Goal: Task Accomplishment & Management: Manage account settings

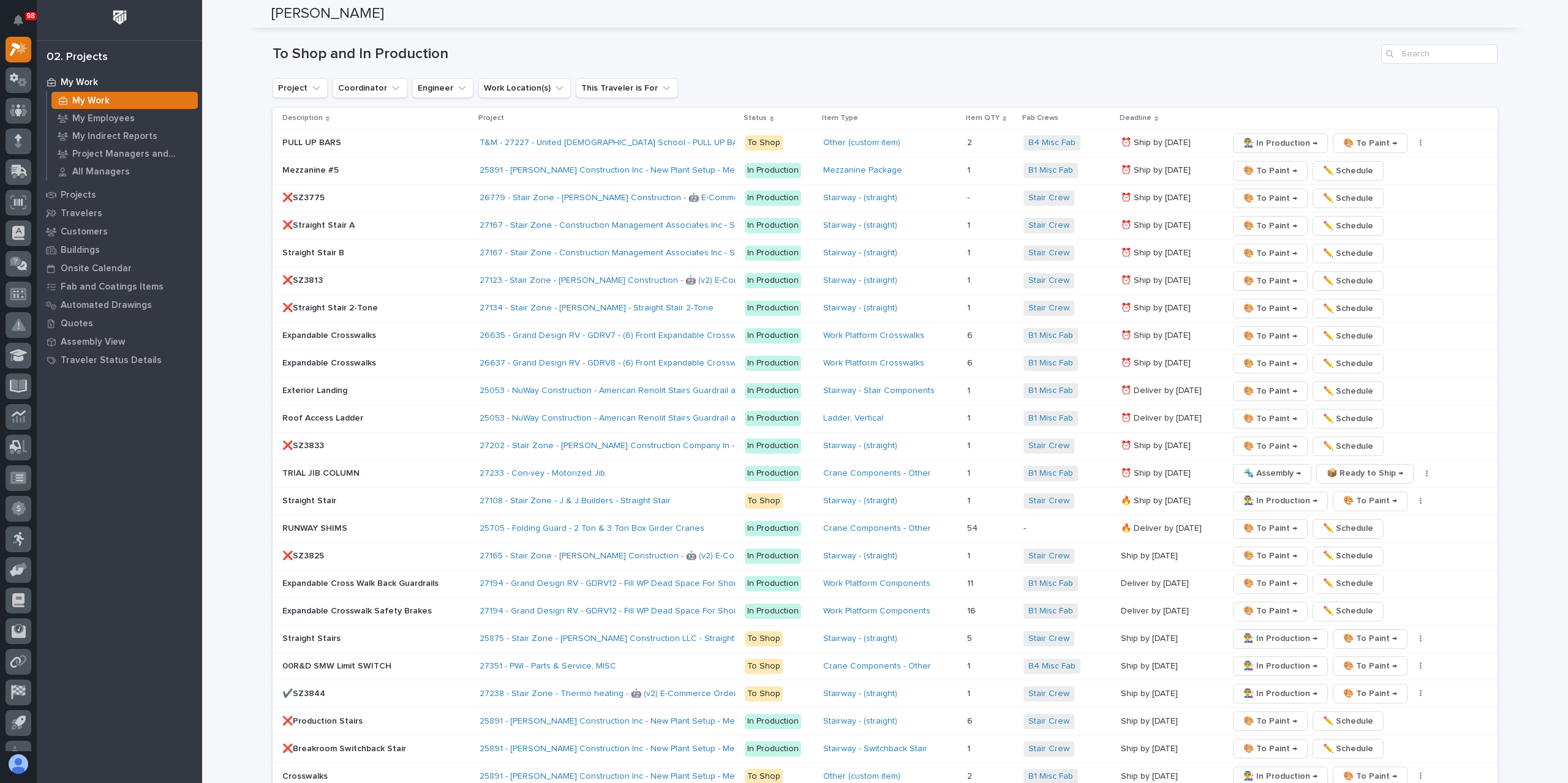
scroll to position [1798, 0]
click at [294, 498] on div "Straight Stair" at bounding box center [376, 501] width 187 height 20
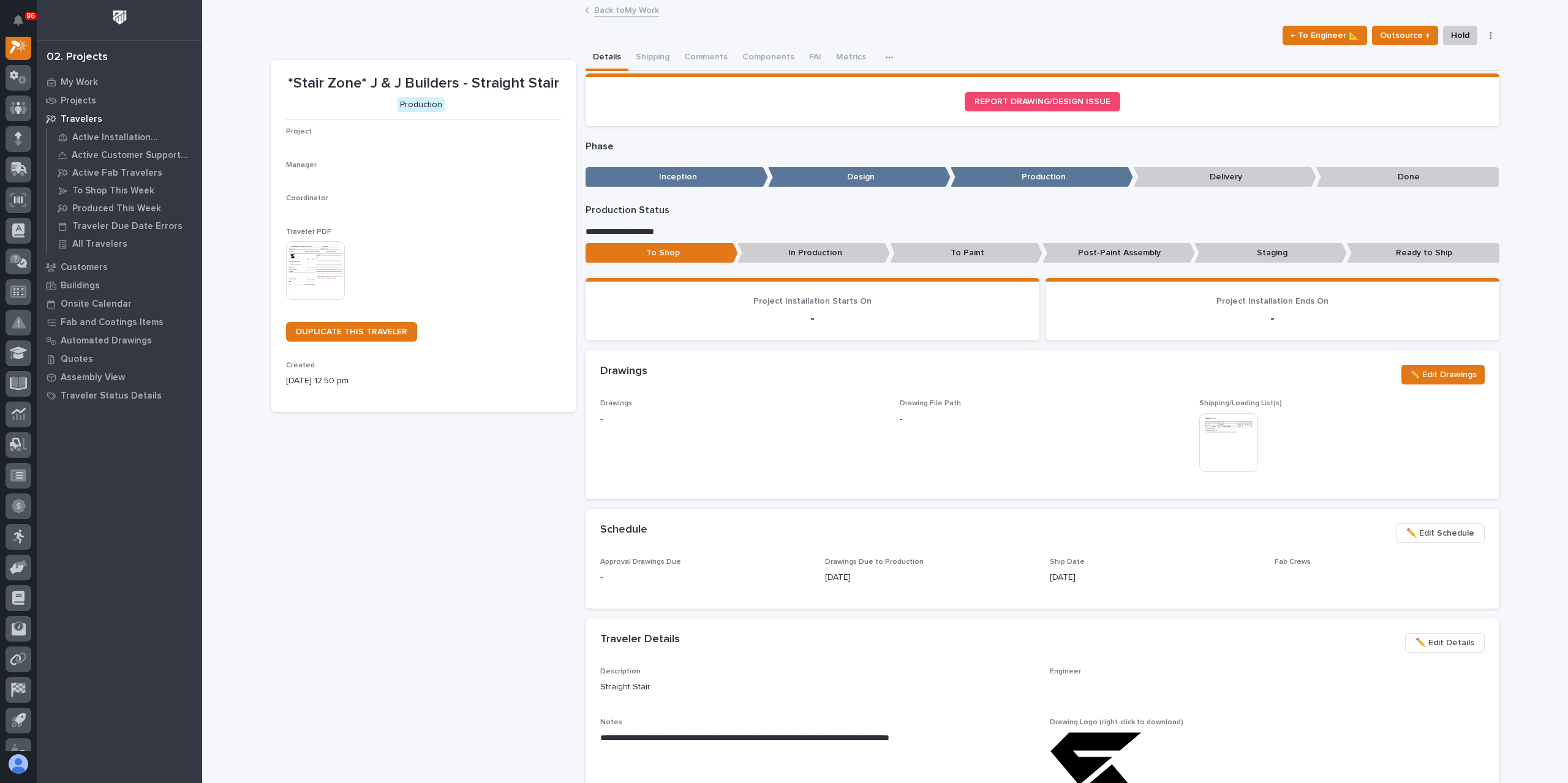
scroll to position [31, 0]
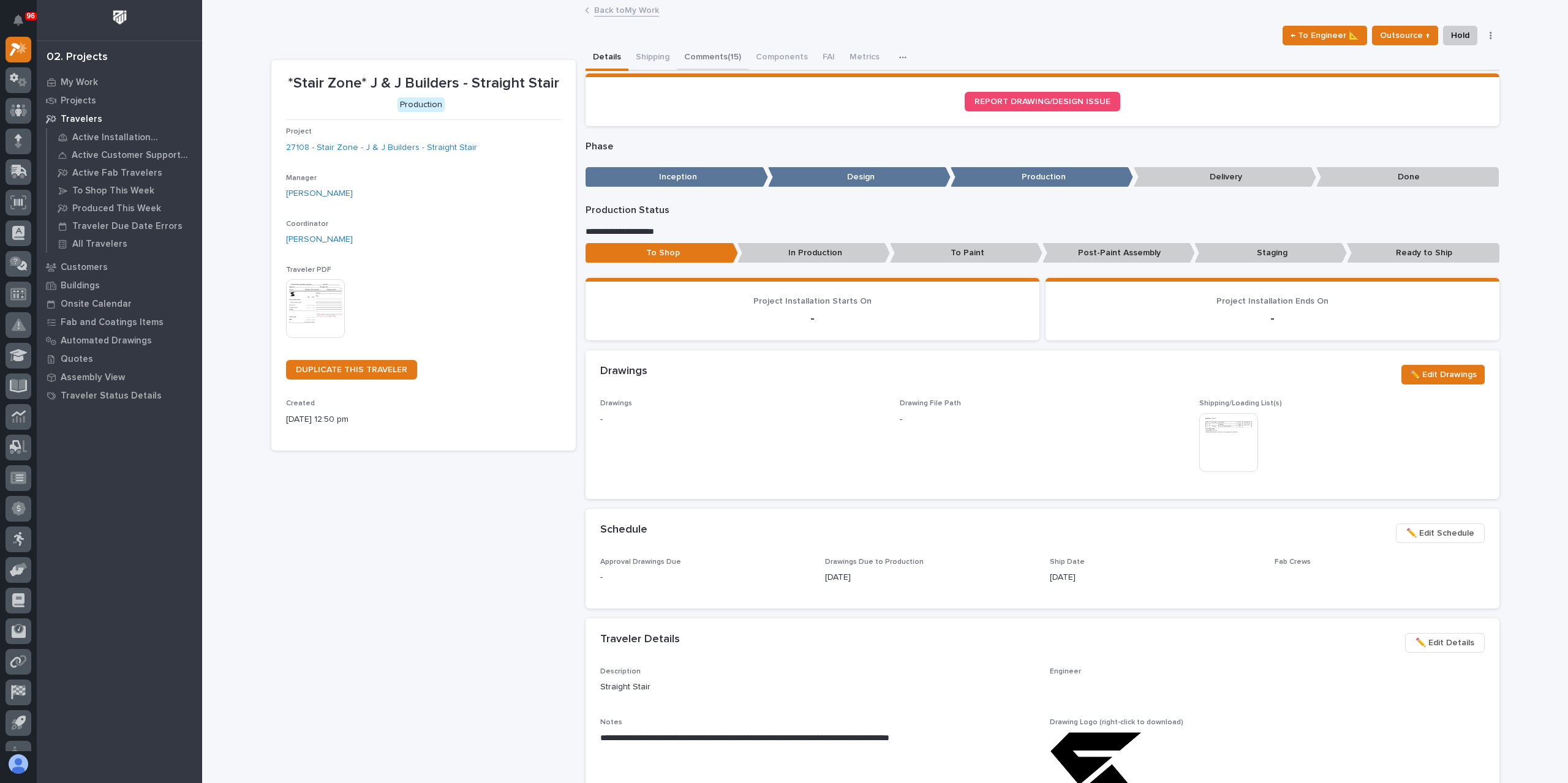
click at [692, 52] on button "Comments (15)" at bounding box center [713, 58] width 72 height 26
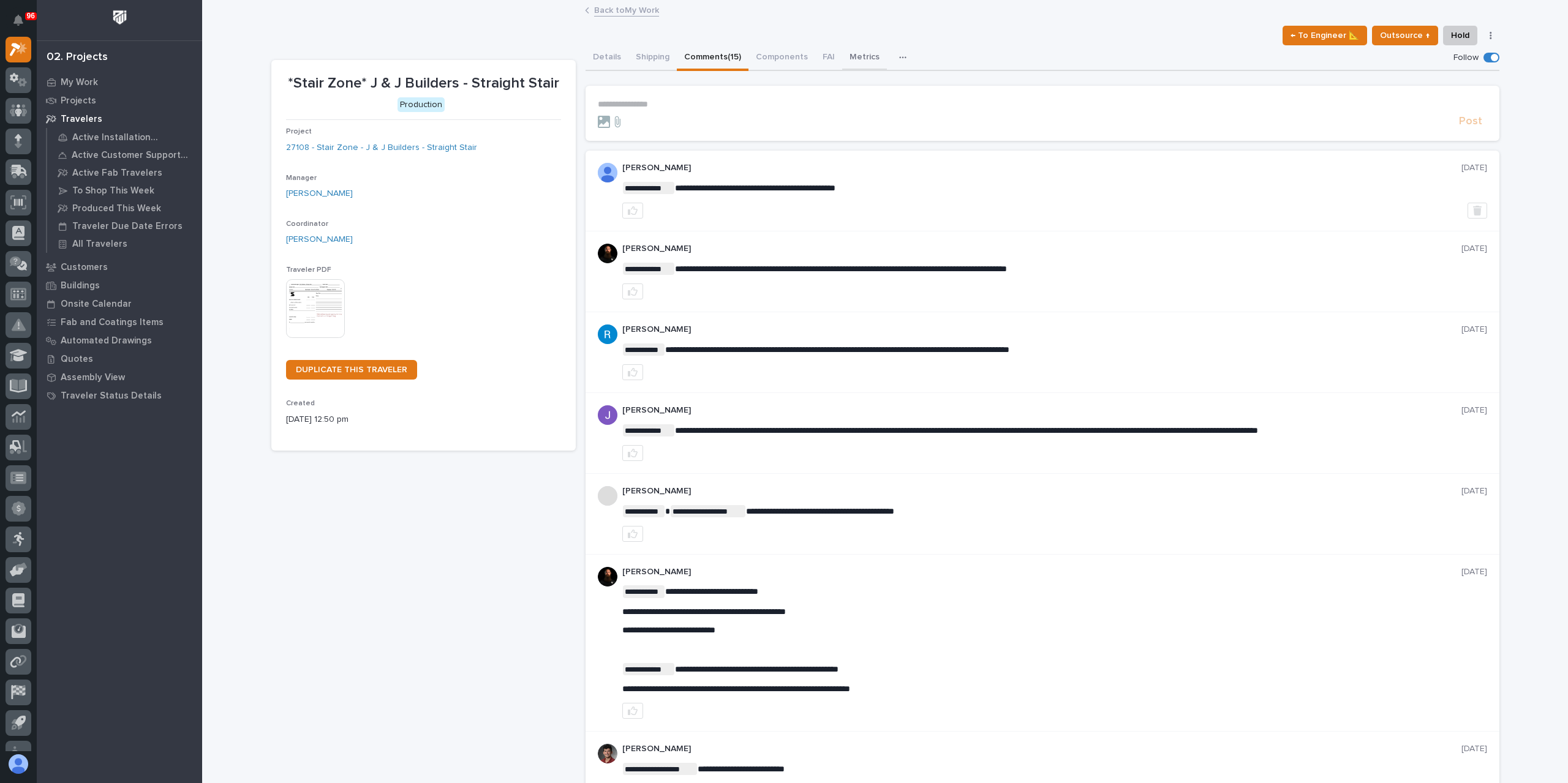
click at [844, 56] on button "Metrics" at bounding box center [865, 58] width 45 height 26
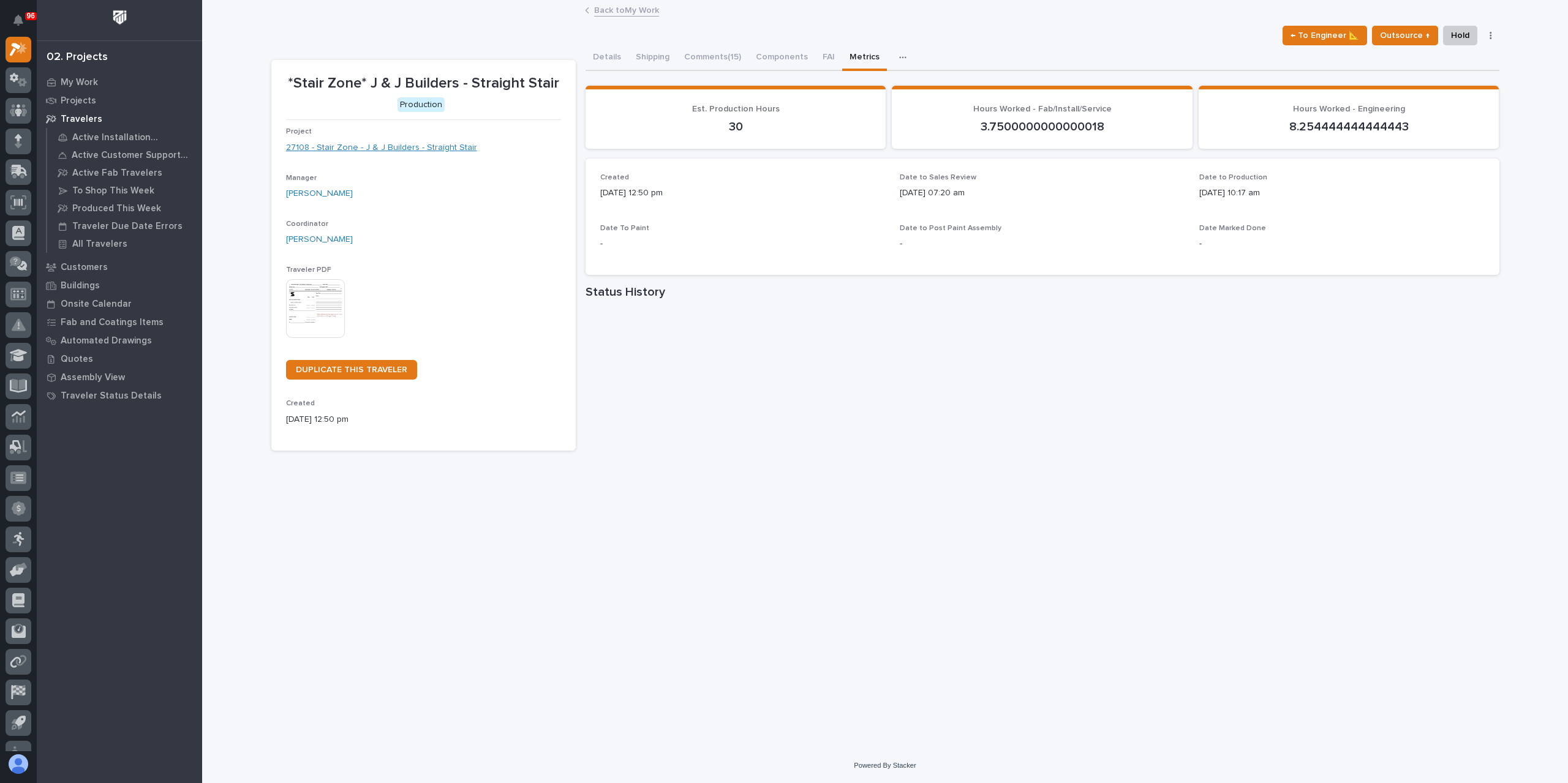
click at [331, 154] on link "27108 - Stair Zone - J & J Builders - Straight Stair" at bounding box center [381, 148] width 191 height 13
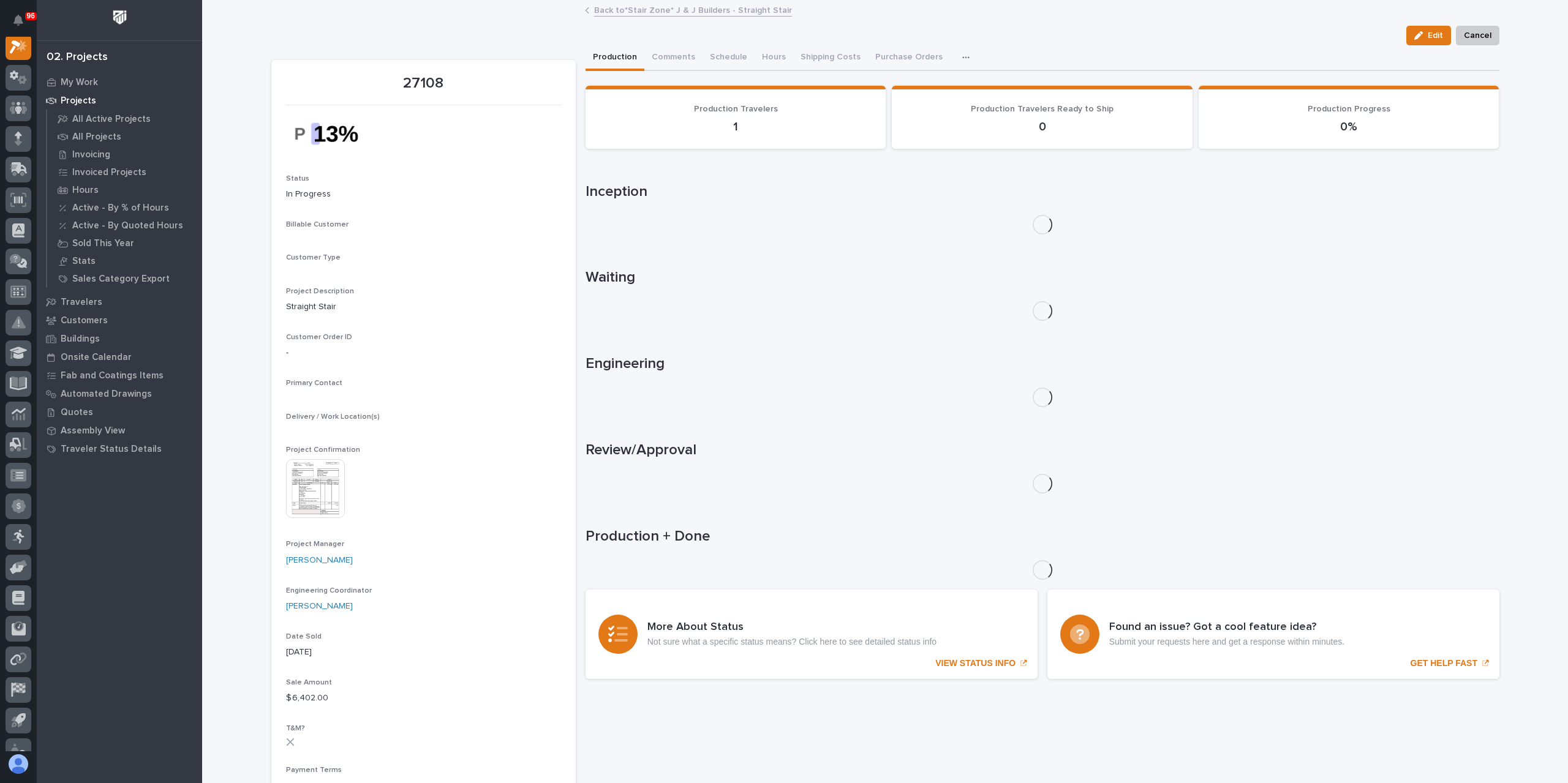
scroll to position [31, 0]
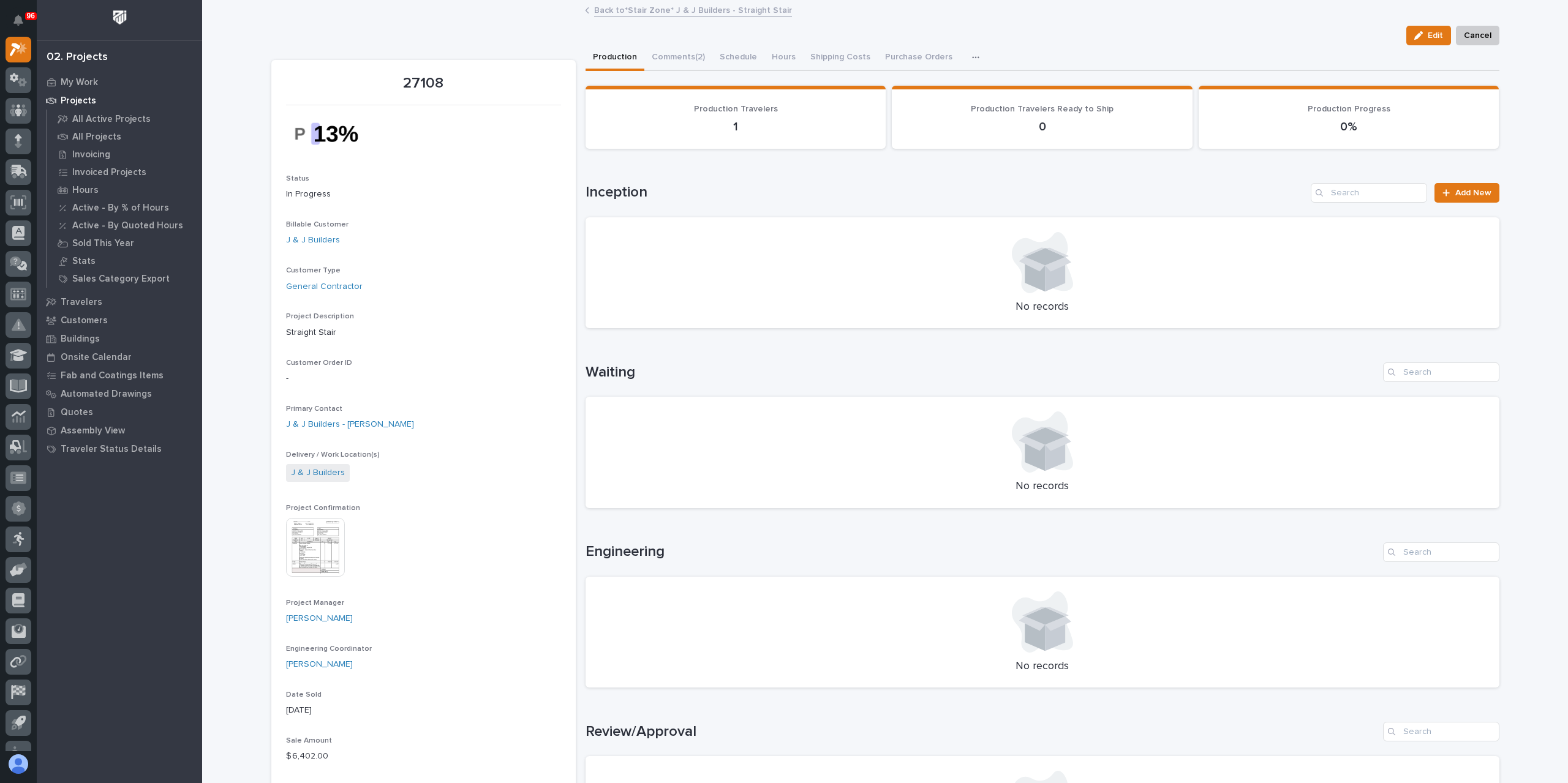
click at [324, 546] on img at bounding box center [316, 547] width 59 height 59
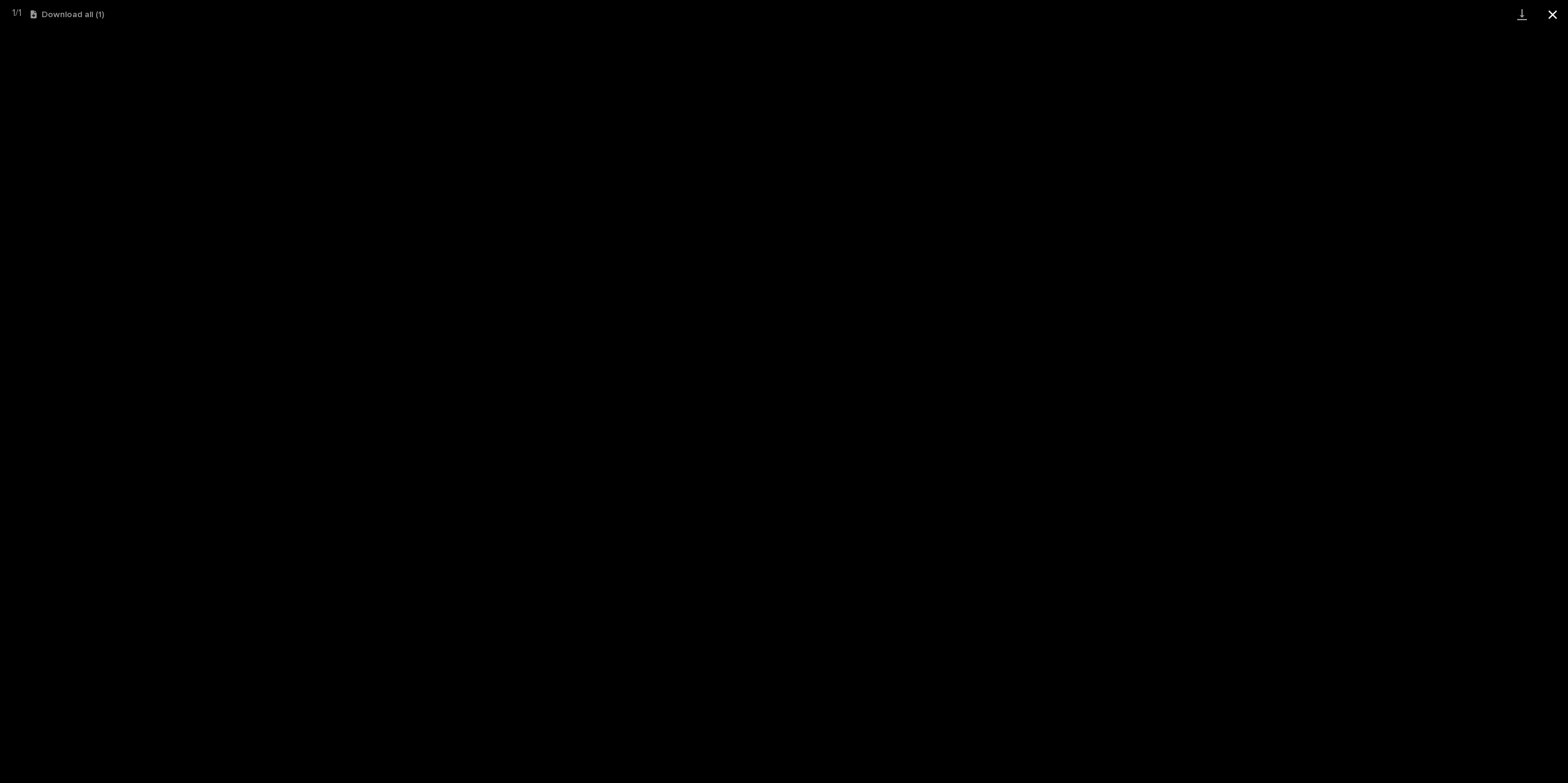
click at [1560, 14] on button "Close gallery" at bounding box center [1553, 14] width 31 height 29
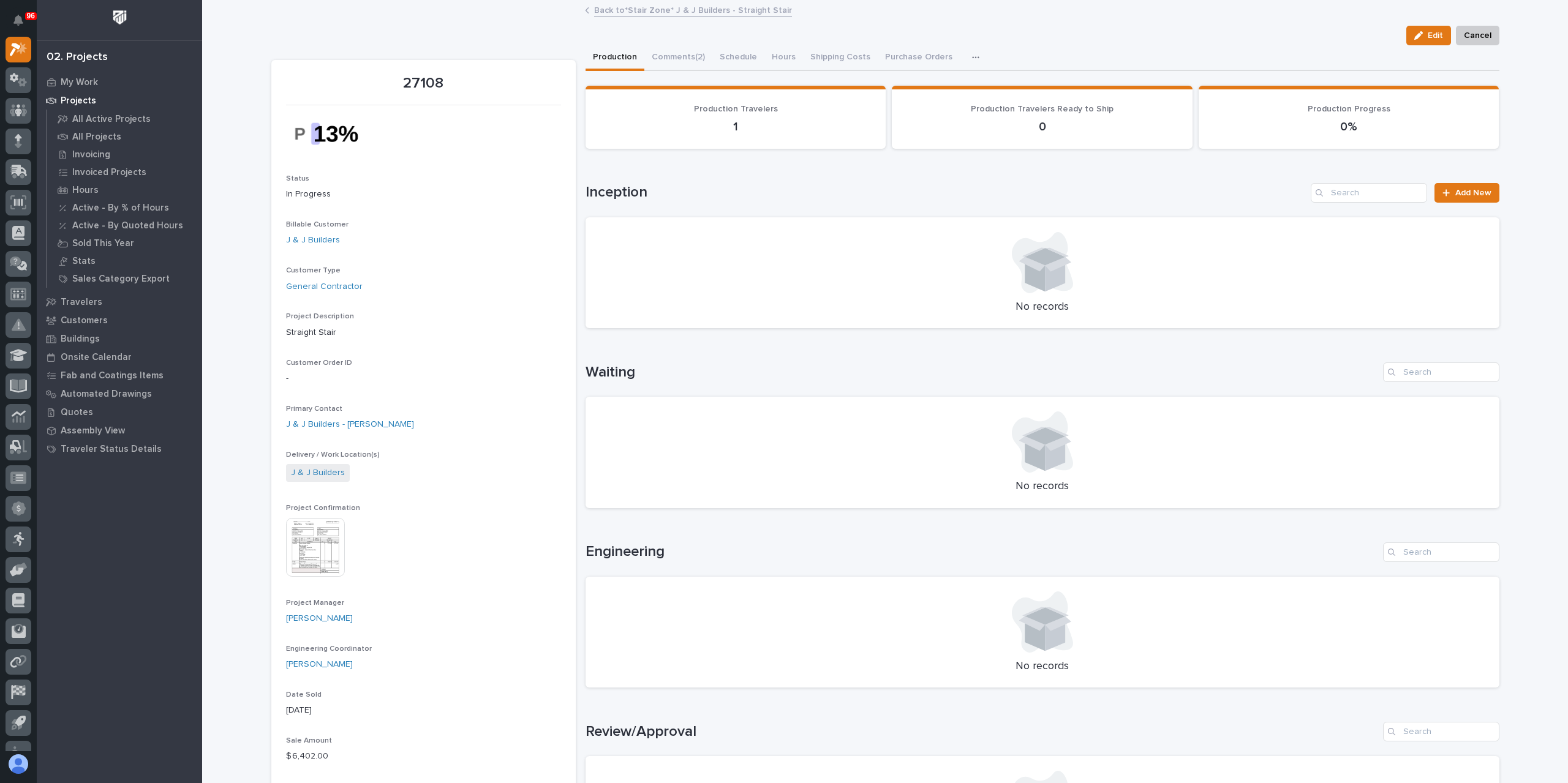
click at [654, 6] on link "Back to *Stair Zone* J & J Builders - Straight Stair" at bounding box center [693, 9] width 198 height 14
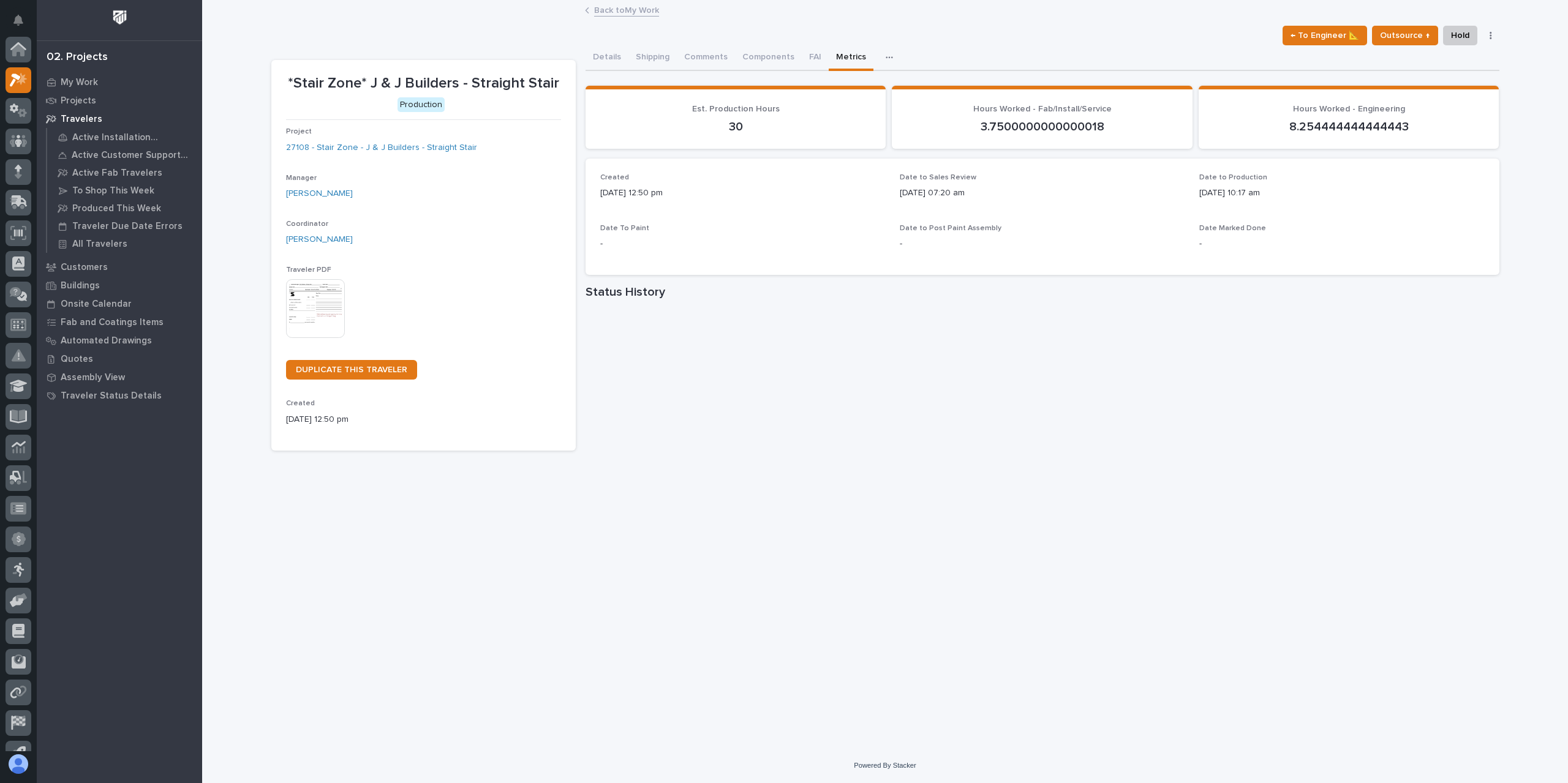
scroll to position [33, 0]
click at [733, 63] on button "Comments (15)" at bounding box center [713, 58] width 72 height 26
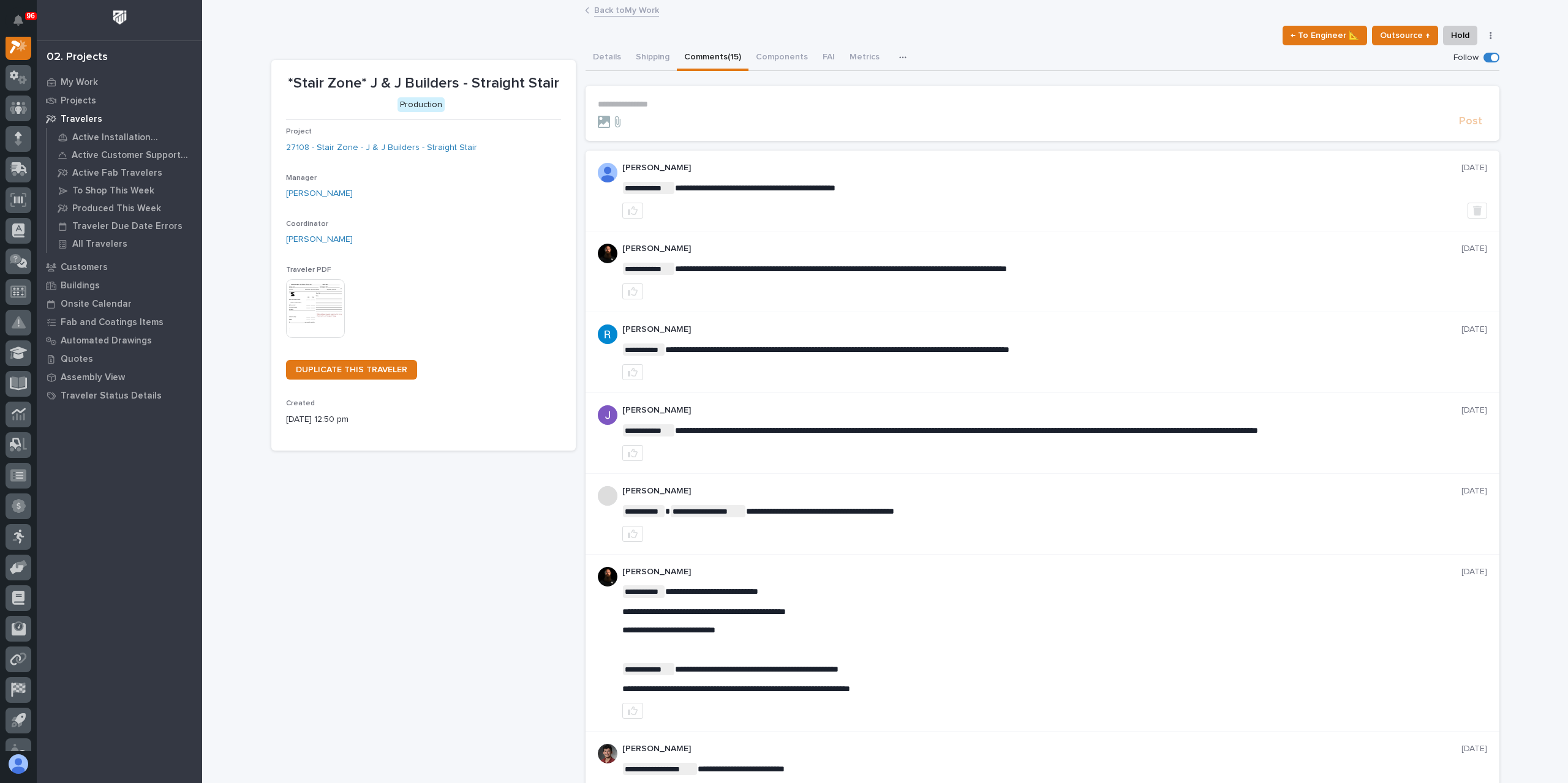
scroll to position [31, 0]
drag, startPoint x: 1064, startPoint y: 526, endPoint x: 1072, endPoint y: 519, distance: 10.6
click at [1064, 526] on div at bounding box center [1055, 534] width 865 height 16
click at [594, 15] on link "Back to My Work" at bounding box center [627, 9] width 65 height 14
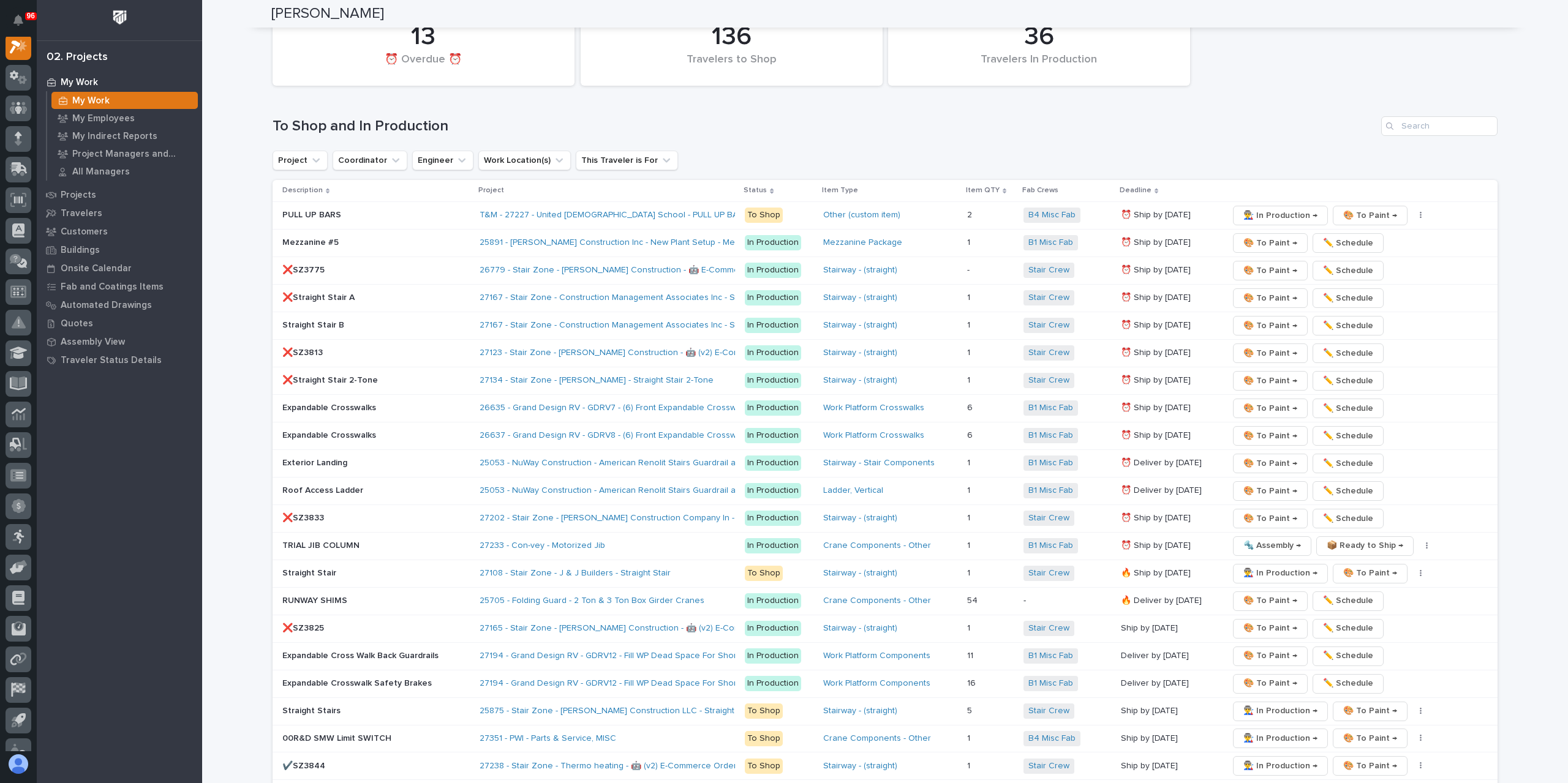
scroll to position [1898, 0]
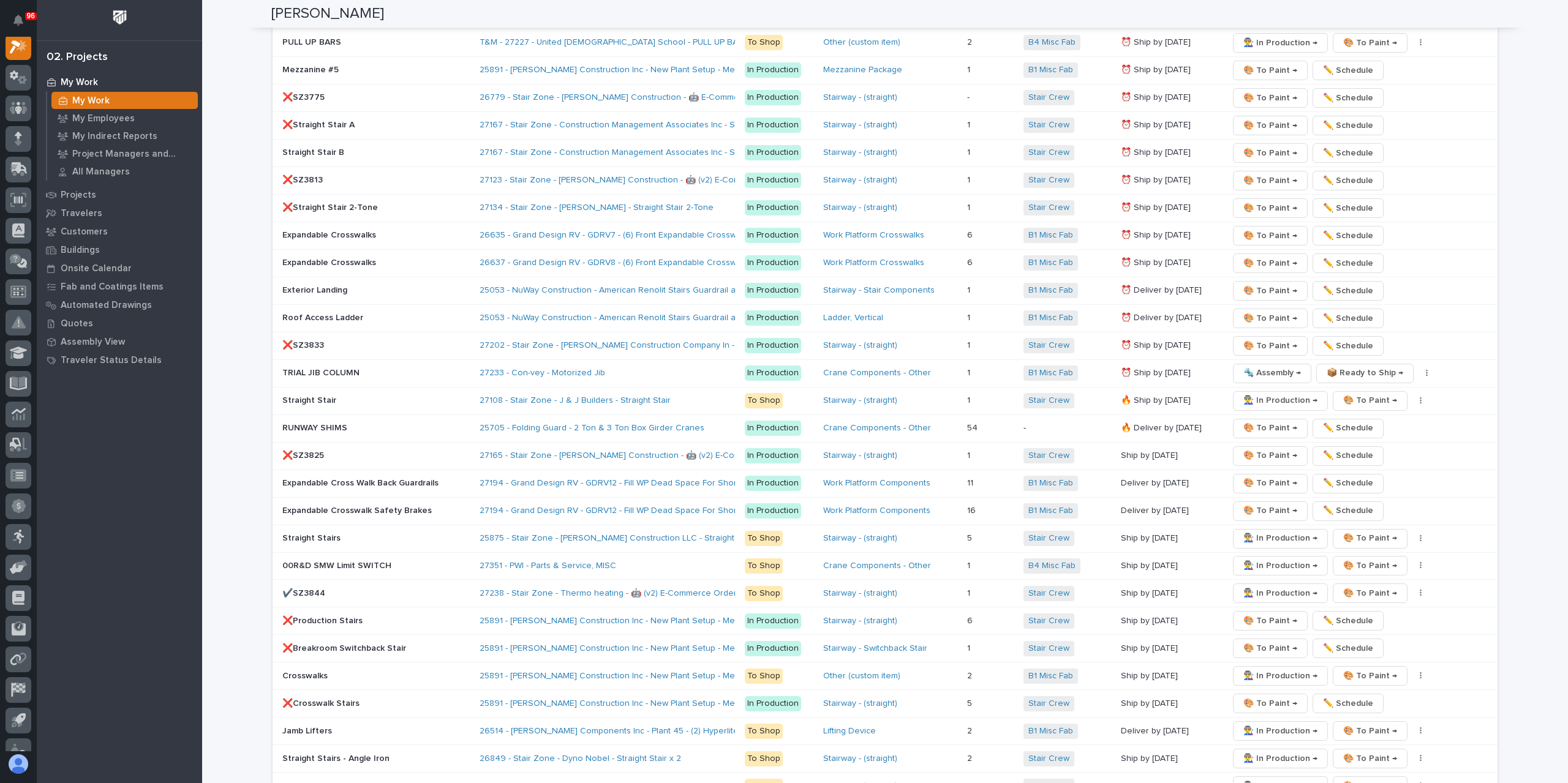
click at [326, 145] on div "Straight Stair B" at bounding box center [376, 151] width 187 height 13
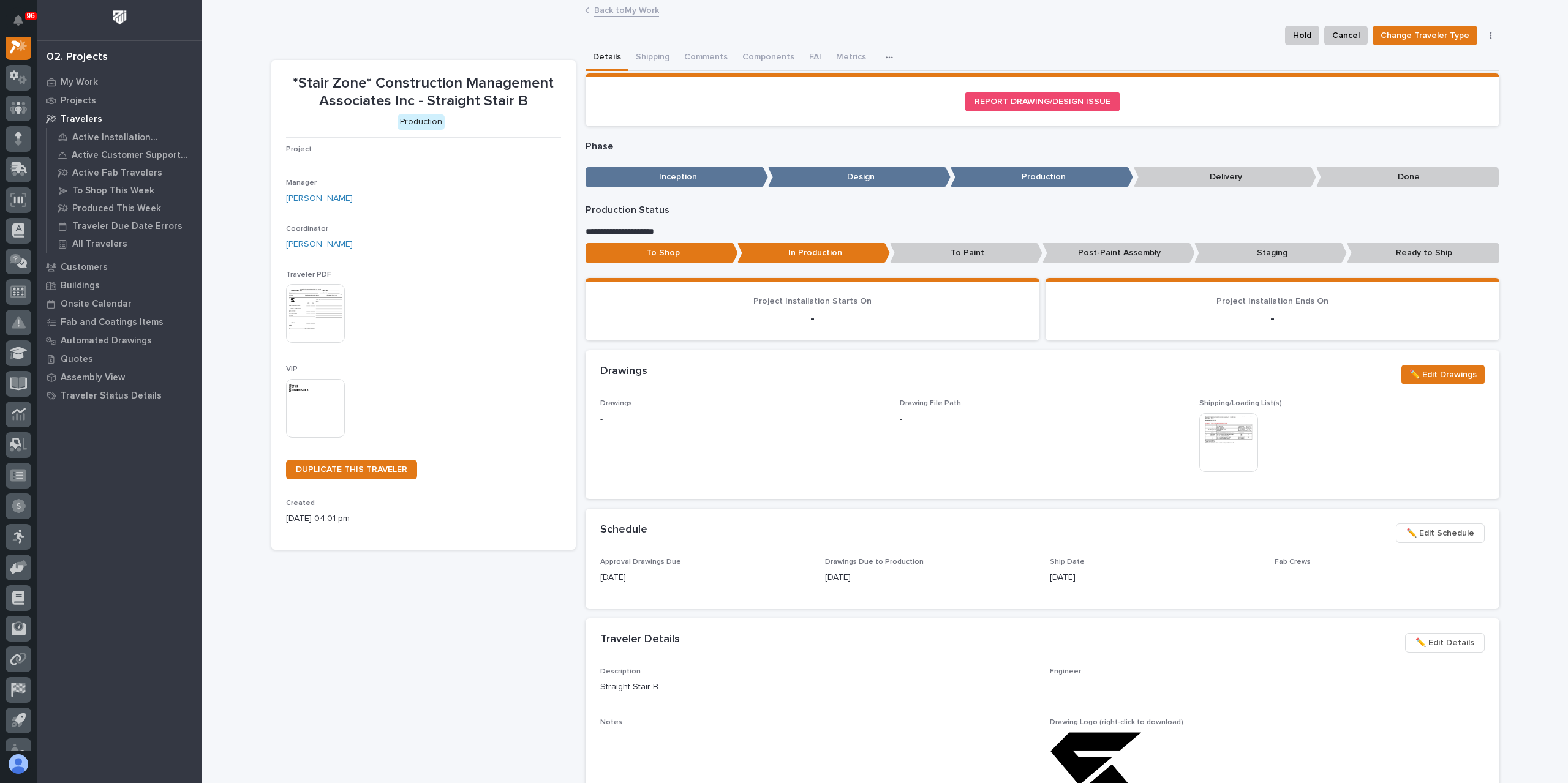
scroll to position [31, 0]
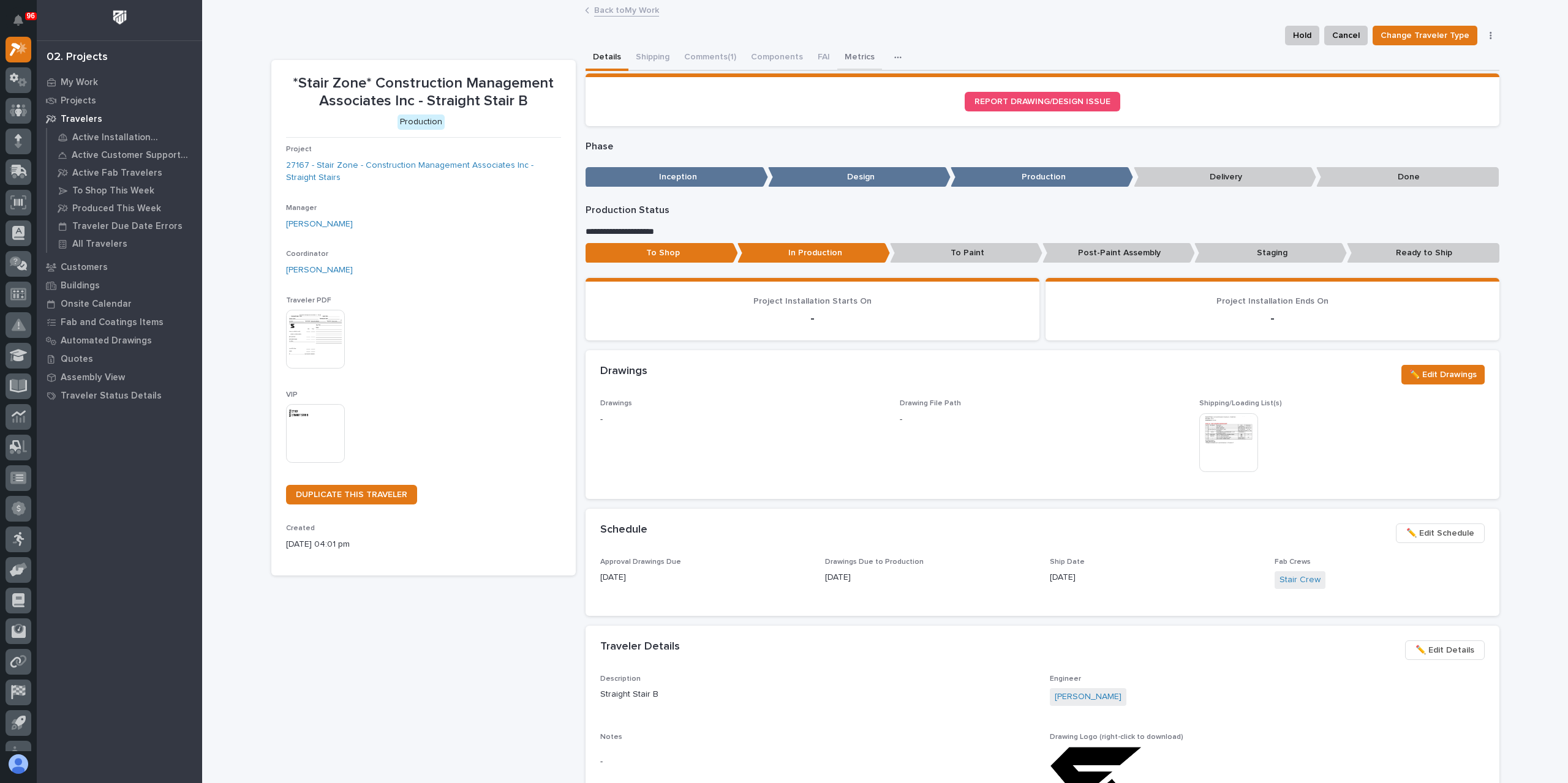
click at [848, 59] on button "Metrics" at bounding box center [859, 58] width 45 height 26
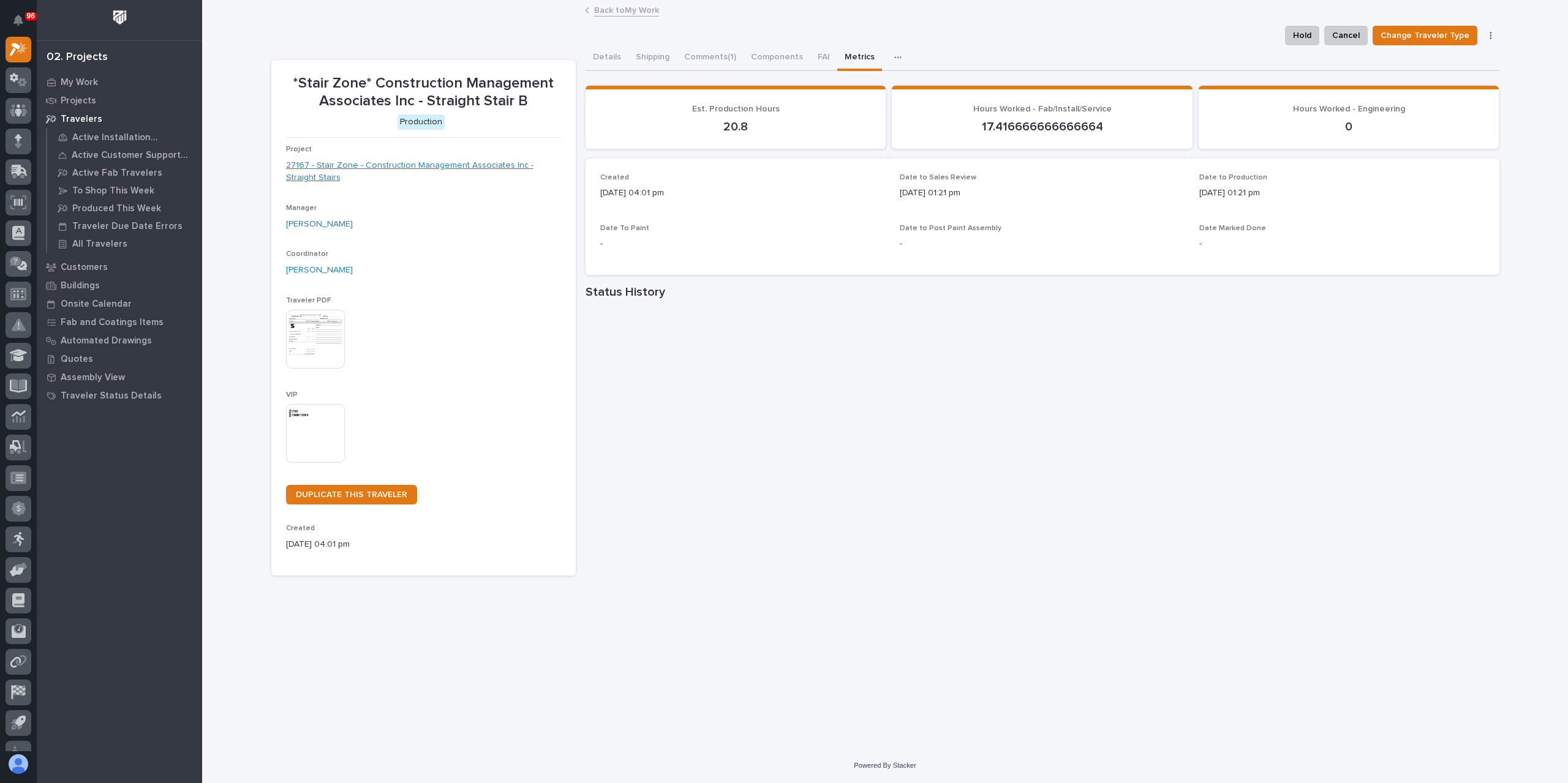
click at [355, 162] on link "27167 - Stair Zone - Construction Management Associates Inc - Straight Stairs" at bounding box center [424, 172] width 275 height 26
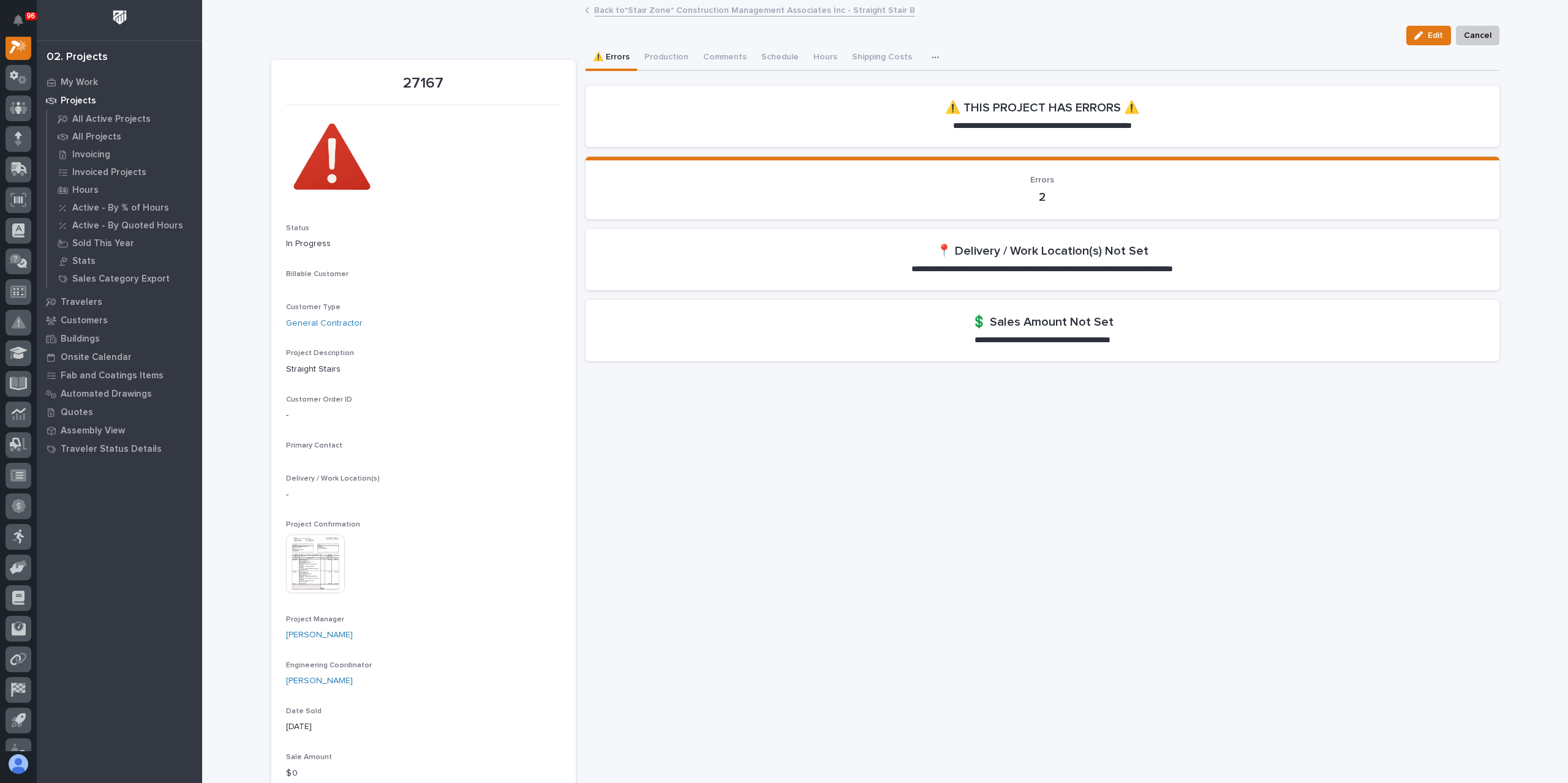
scroll to position [31, 0]
click at [299, 602] on img at bounding box center [316, 589] width 59 height 59
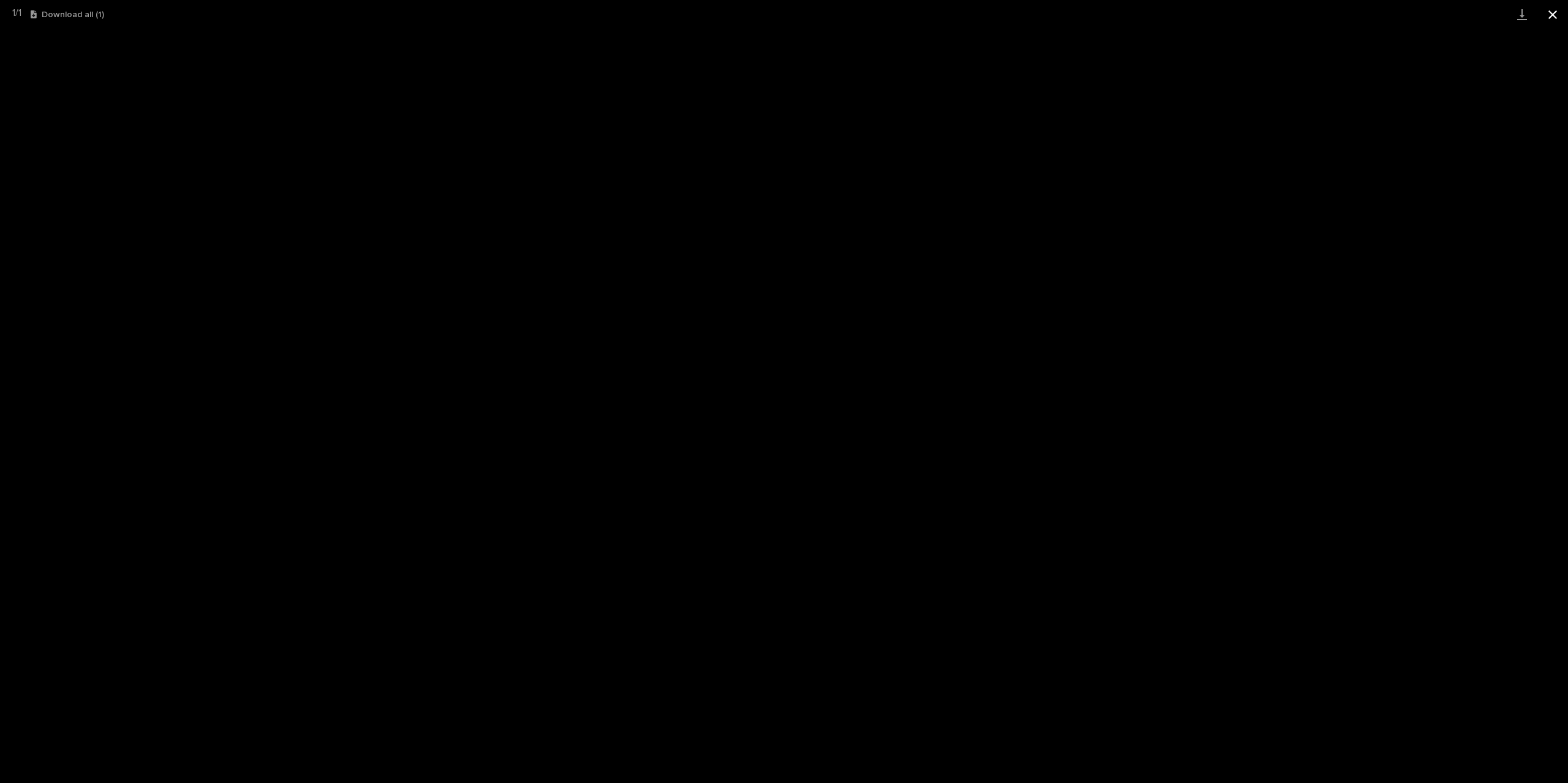
click at [1551, 17] on button "Close gallery" at bounding box center [1553, 14] width 31 height 29
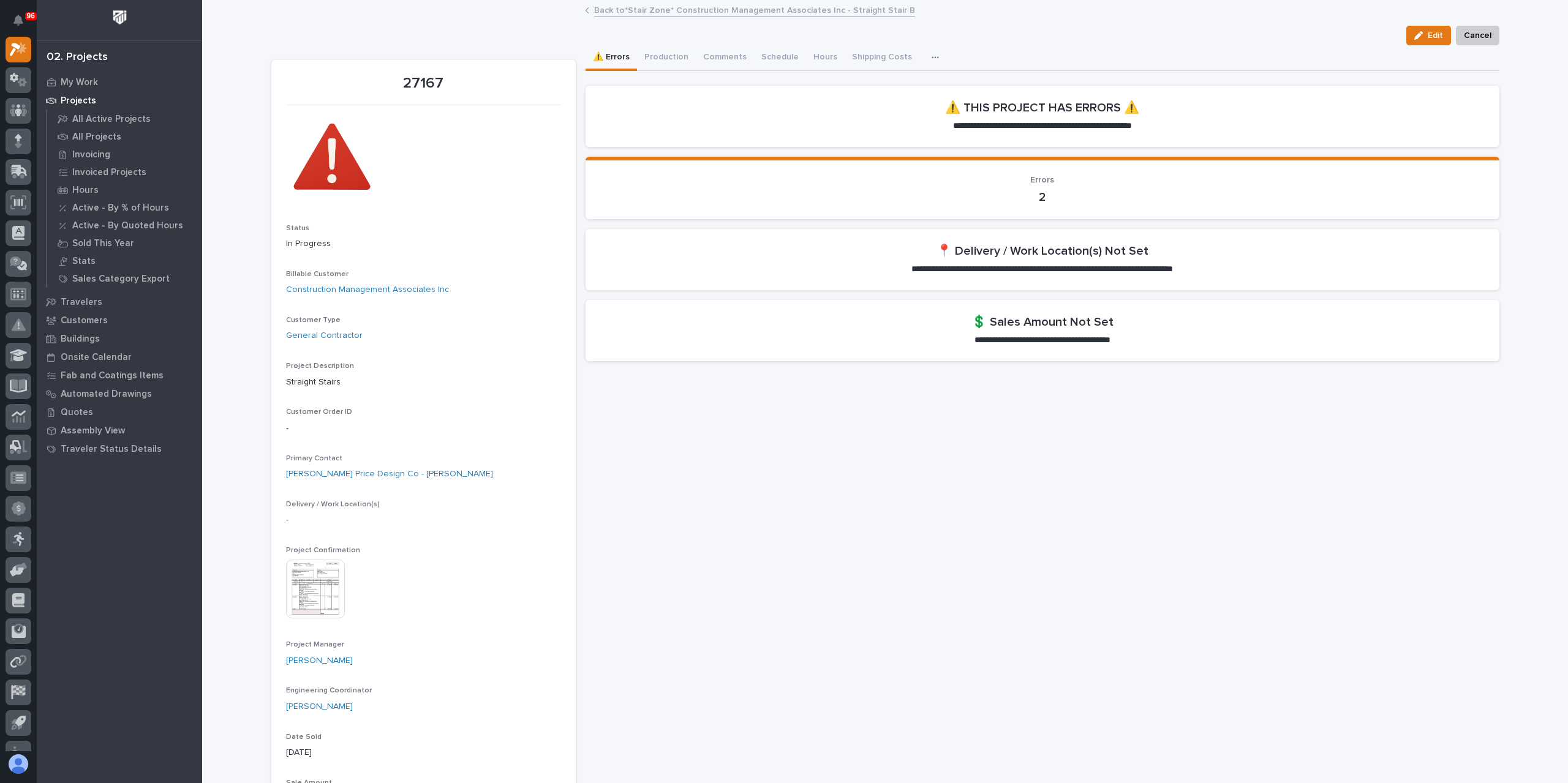
click at [726, 12] on link "Back to *Stair Zone* Construction Management Associates Inc - Straight Stair B" at bounding box center [755, 9] width 321 height 14
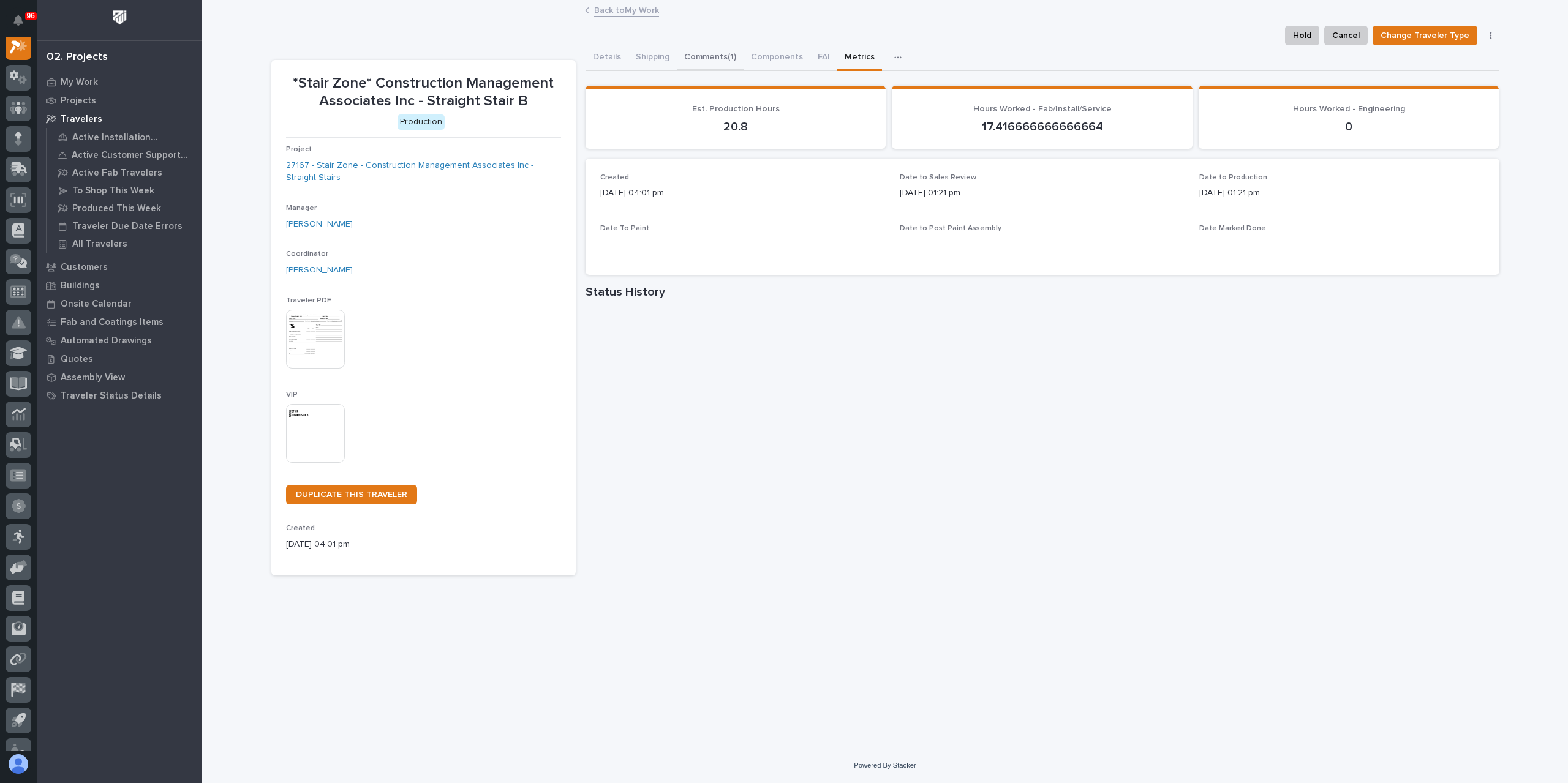
click at [708, 57] on button "Comments (1)" at bounding box center [710, 58] width 67 height 26
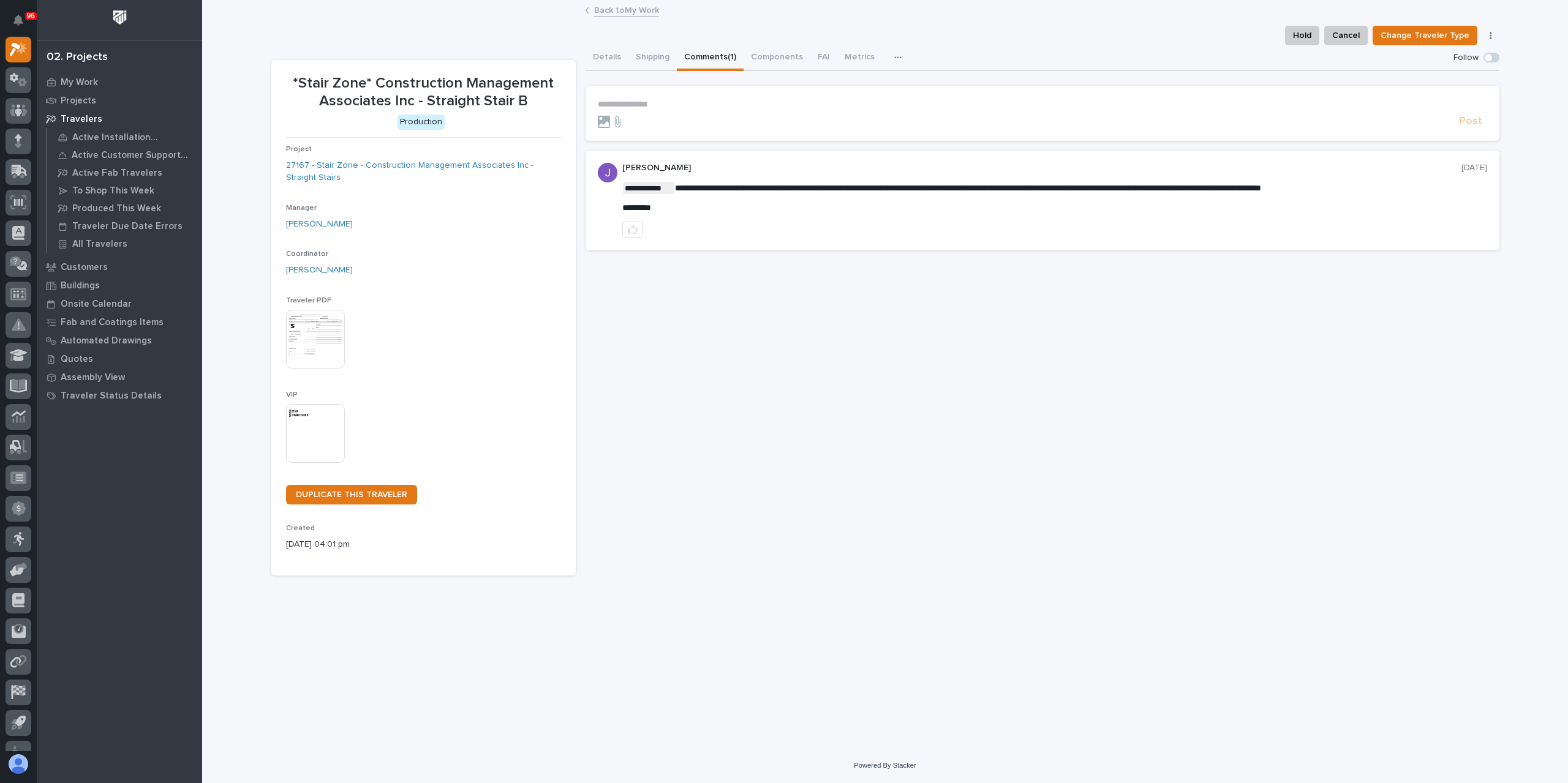
click at [621, 14] on link "Back to My Work" at bounding box center [627, 9] width 65 height 14
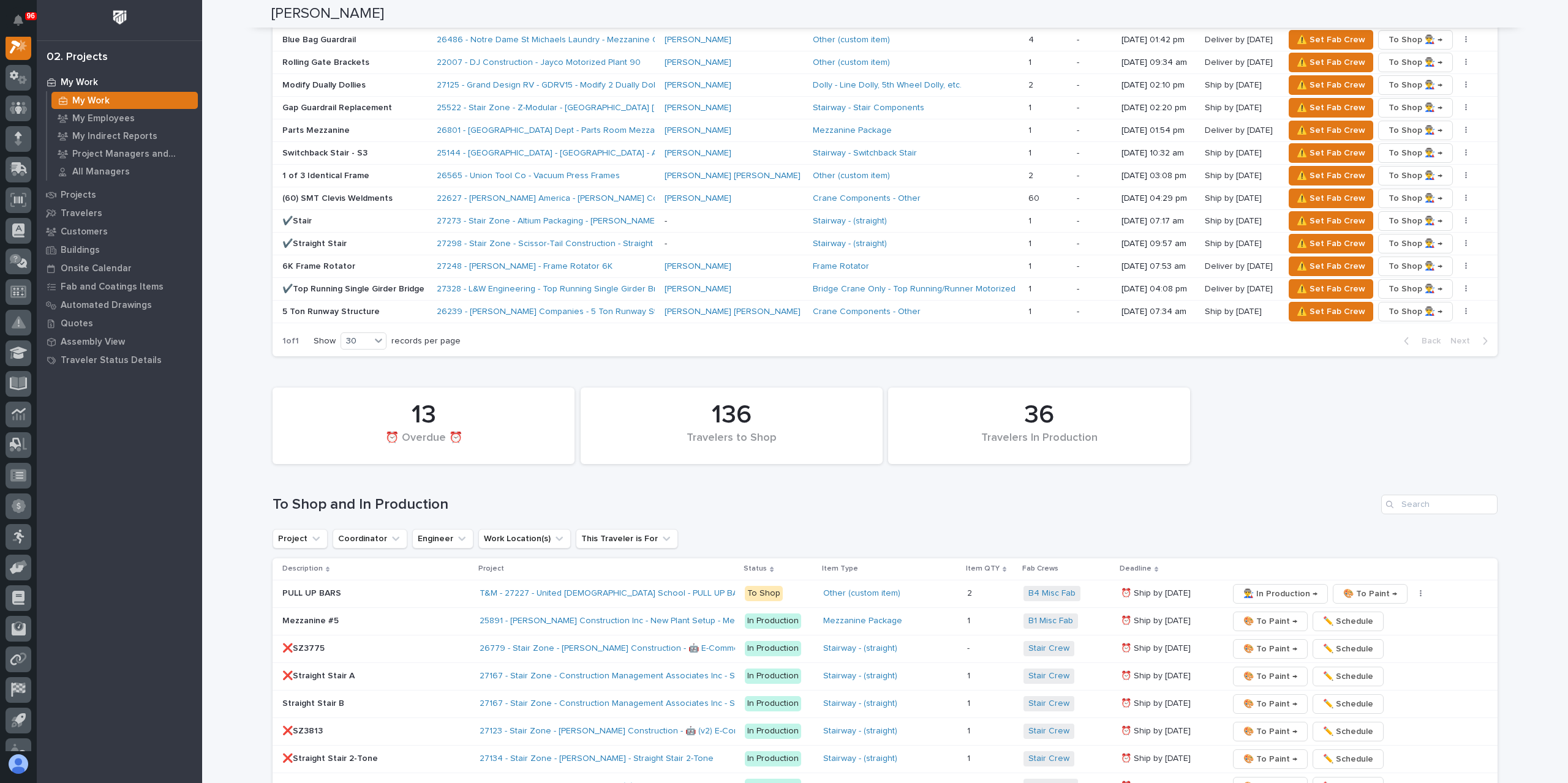
scroll to position [1776, 0]
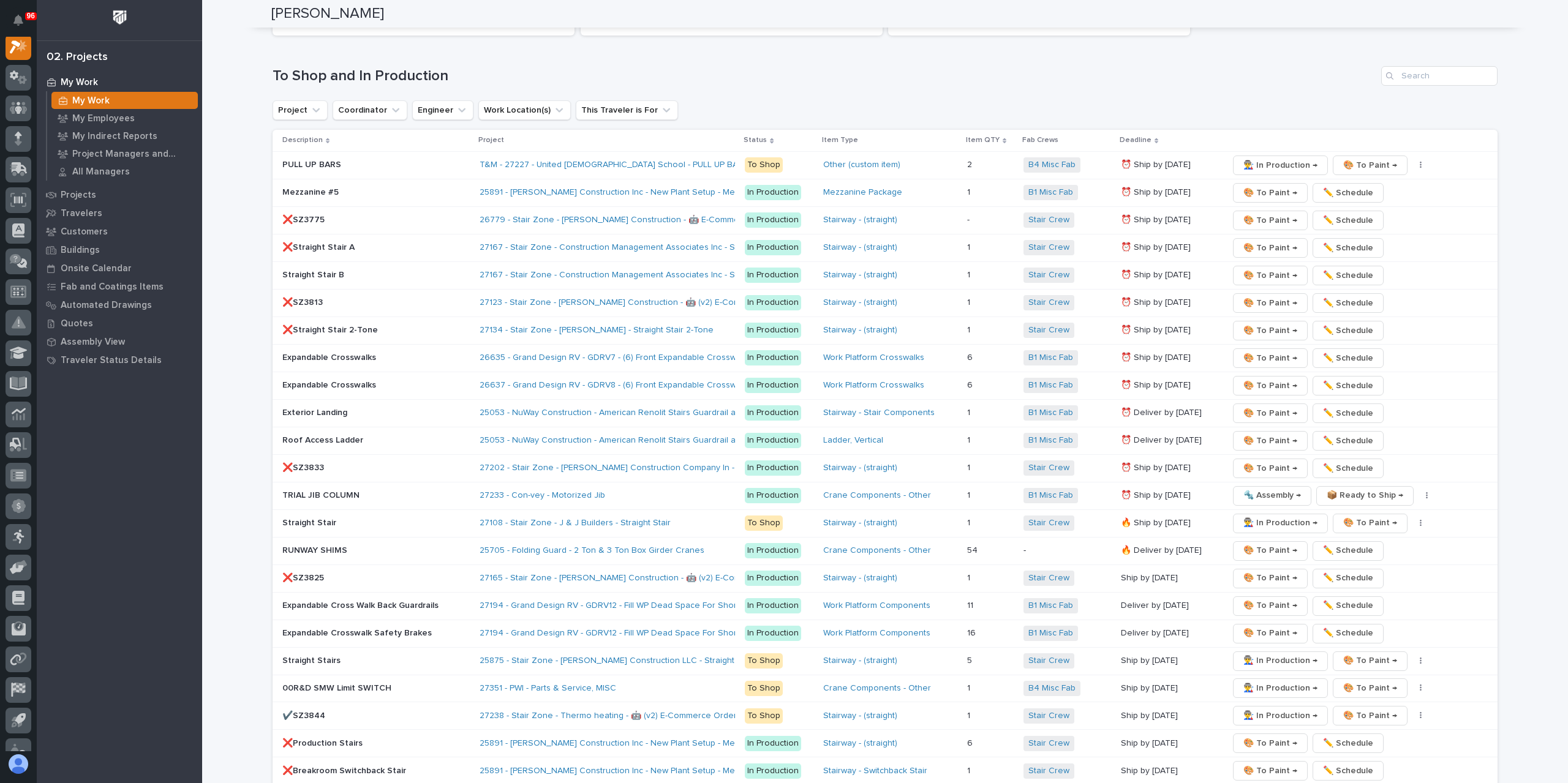
click at [347, 242] on p "❌Straight Stair A" at bounding box center [376, 247] width 187 height 10
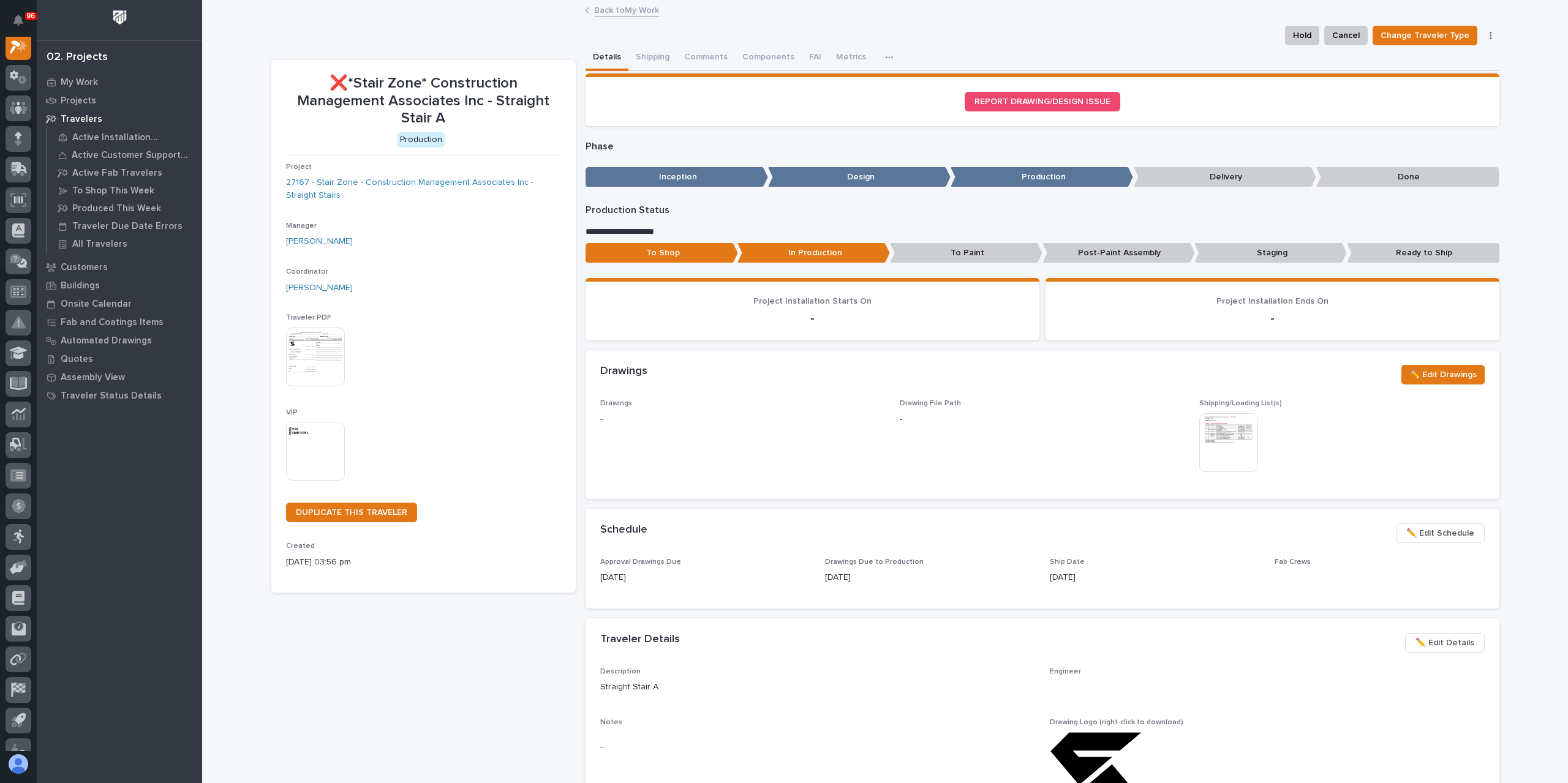
scroll to position [31, 0]
click at [832, 47] on button "Metrics" at bounding box center [851, 58] width 45 height 26
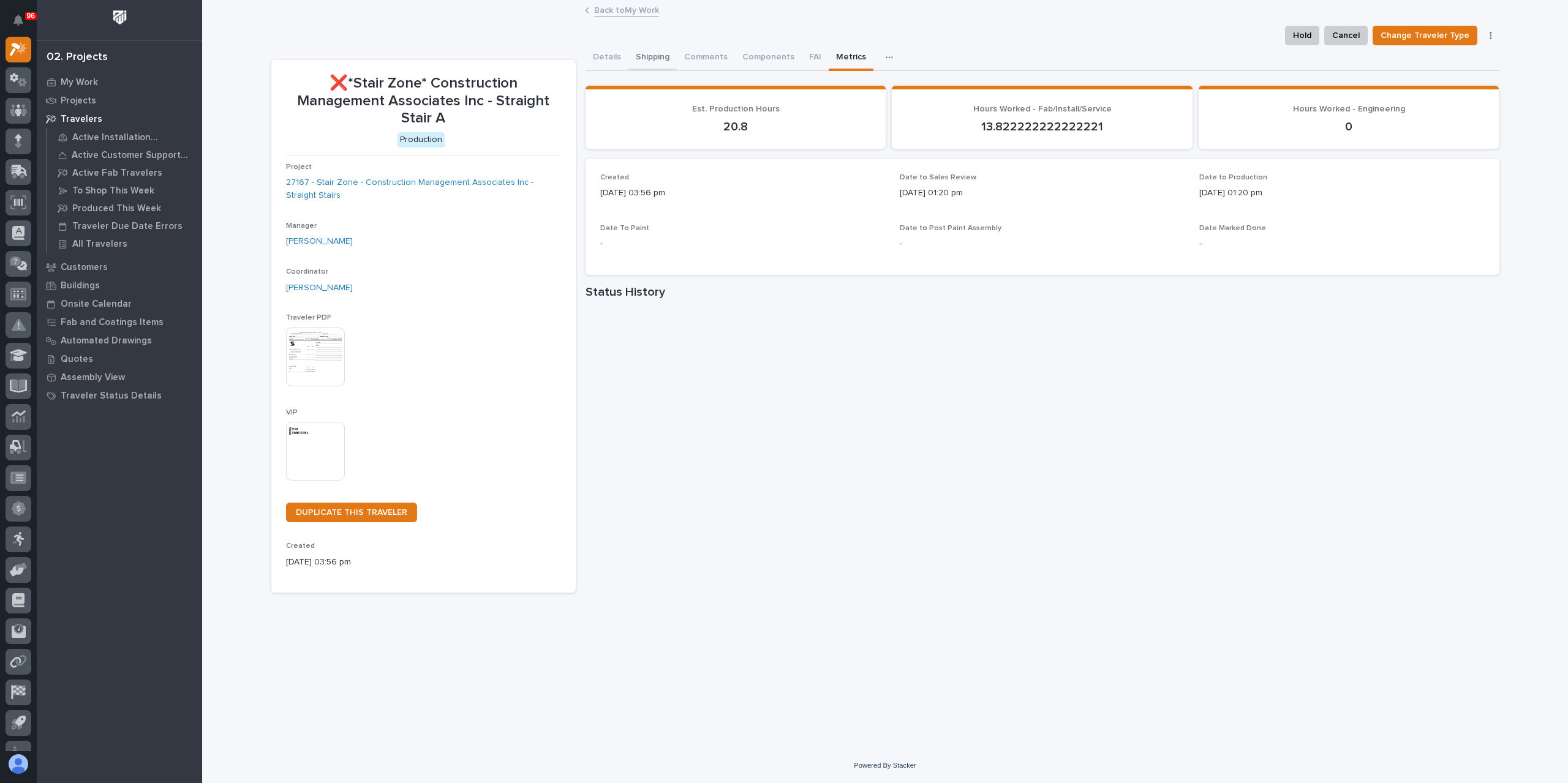
click at [610, 58] on button "Details" at bounding box center [607, 58] width 43 height 26
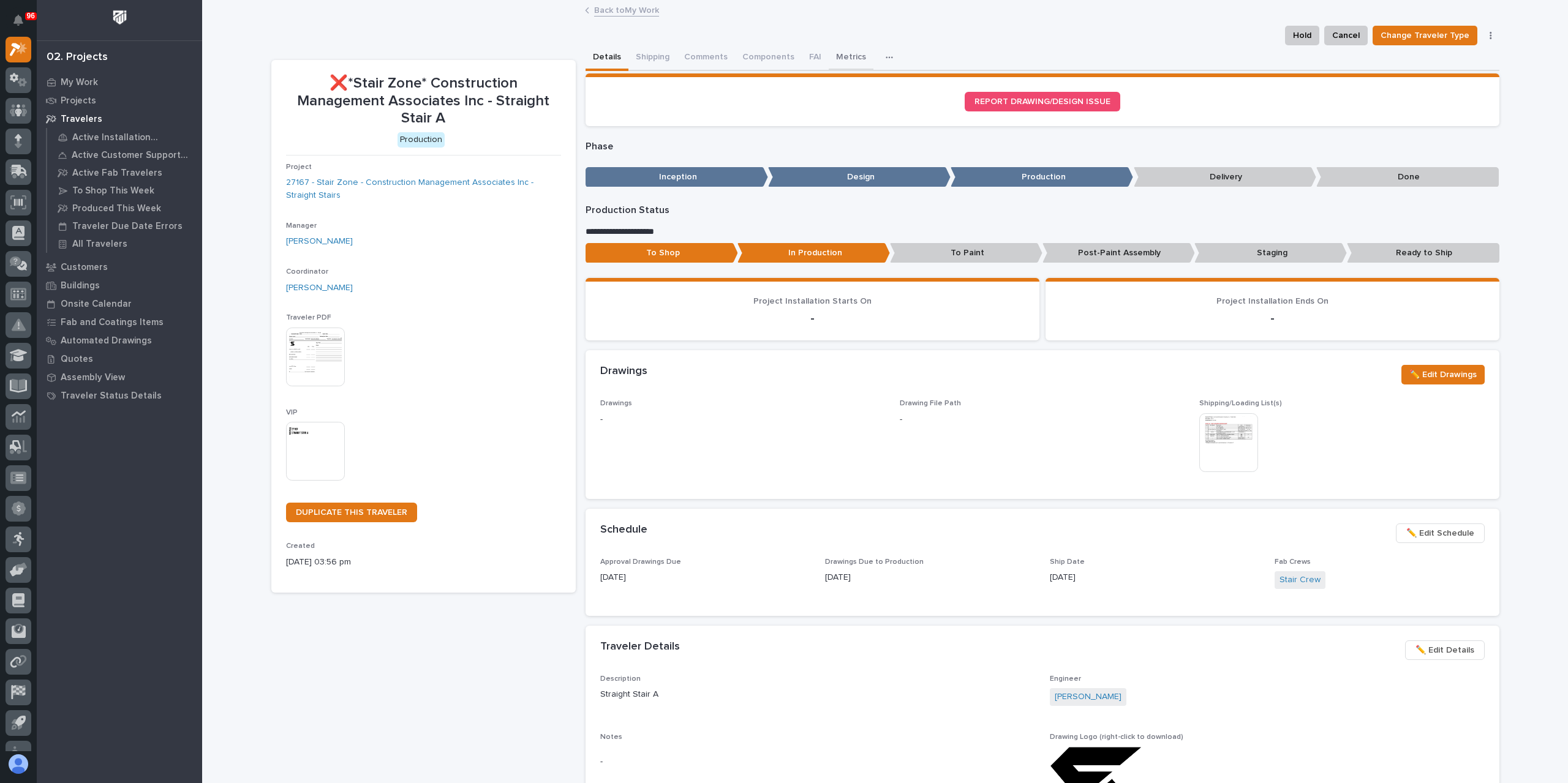
click at [842, 58] on button "Metrics" at bounding box center [851, 58] width 45 height 26
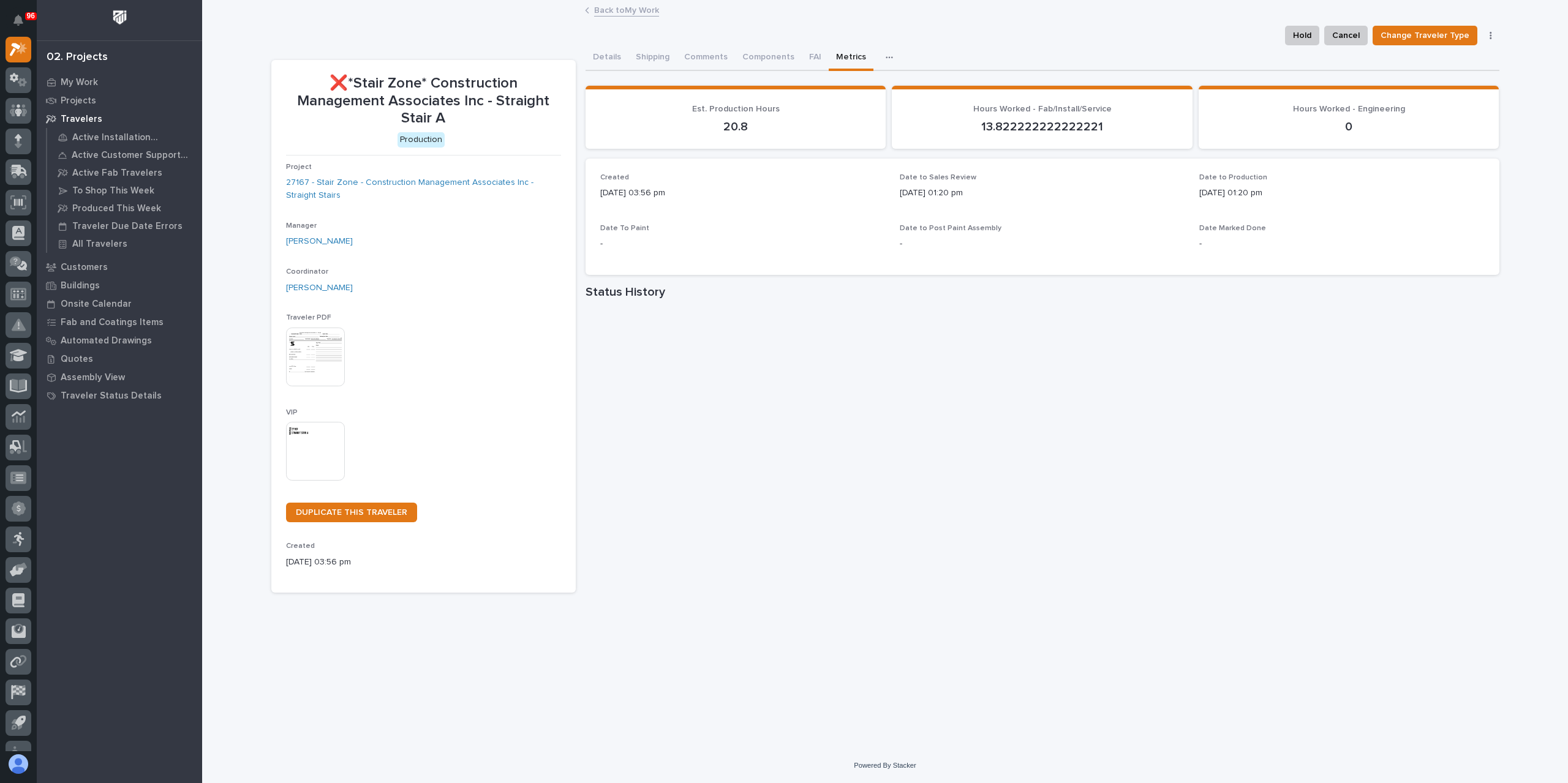
click at [620, 13] on link "Back to My Work" at bounding box center [627, 9] width 65 height 14
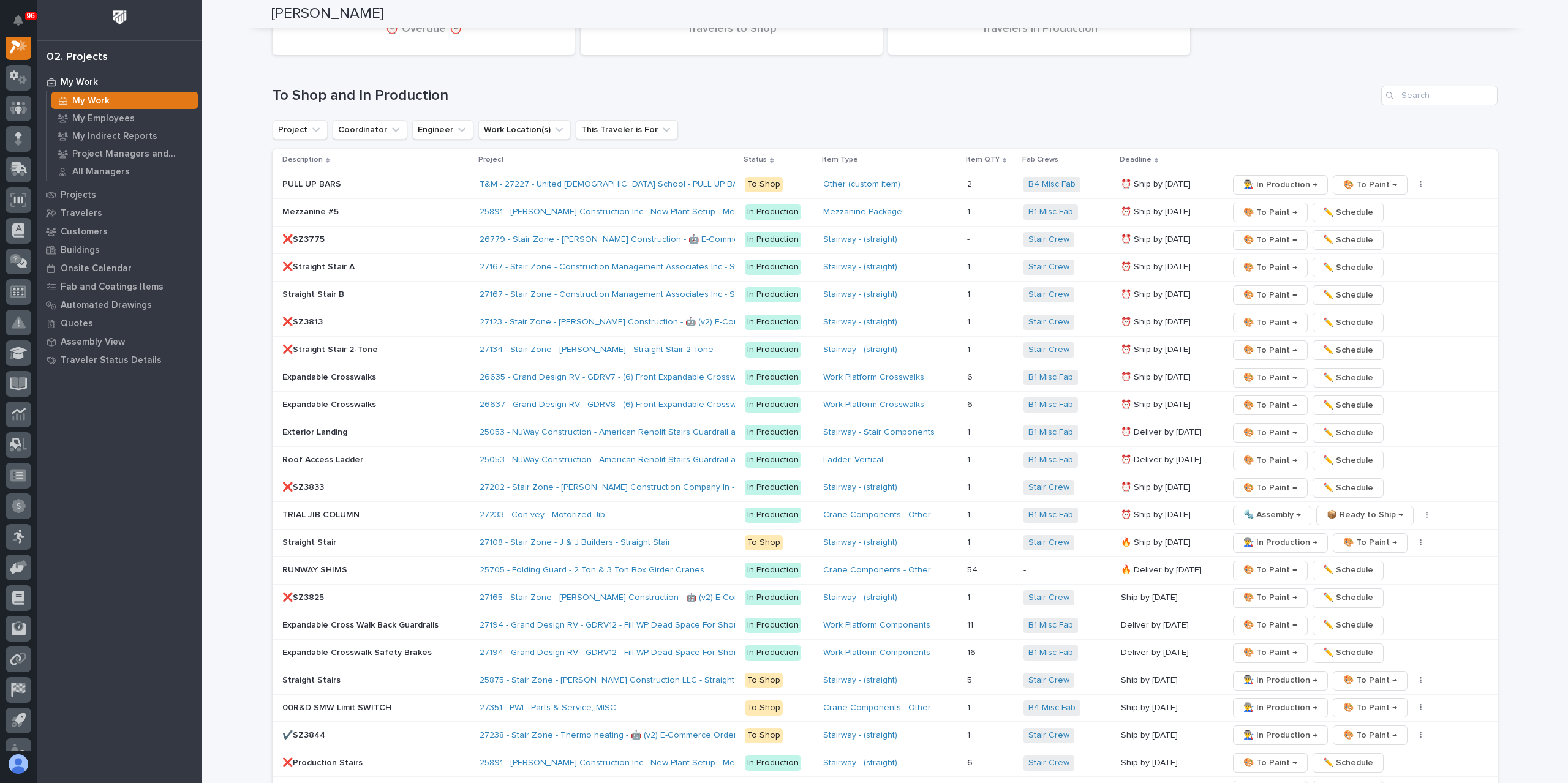
scroll to position [1776, 0]
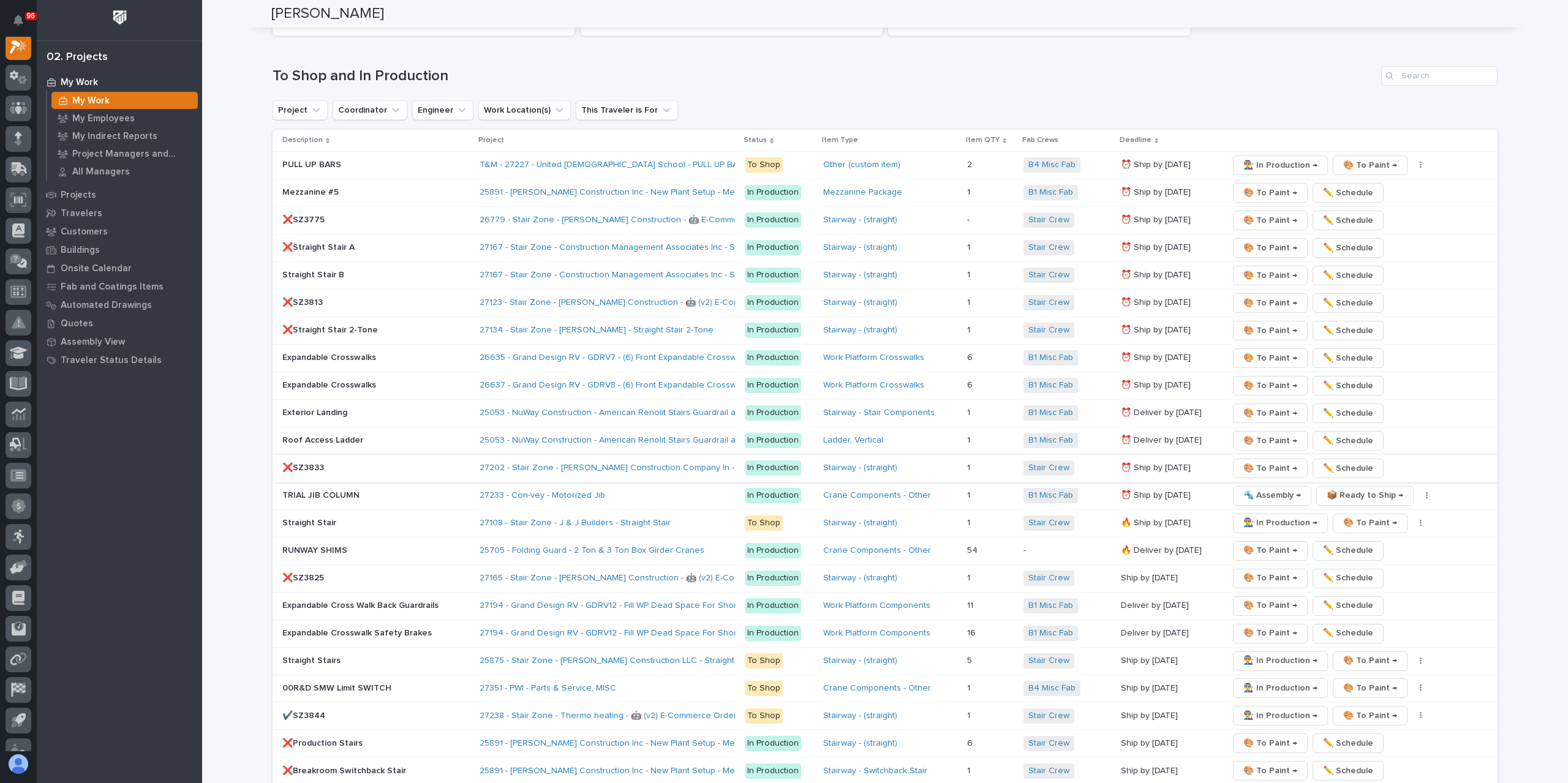
click at [1251, 461] on span "🎨 To Paint →" at bounding box center [1271, 468] width 54 height 15
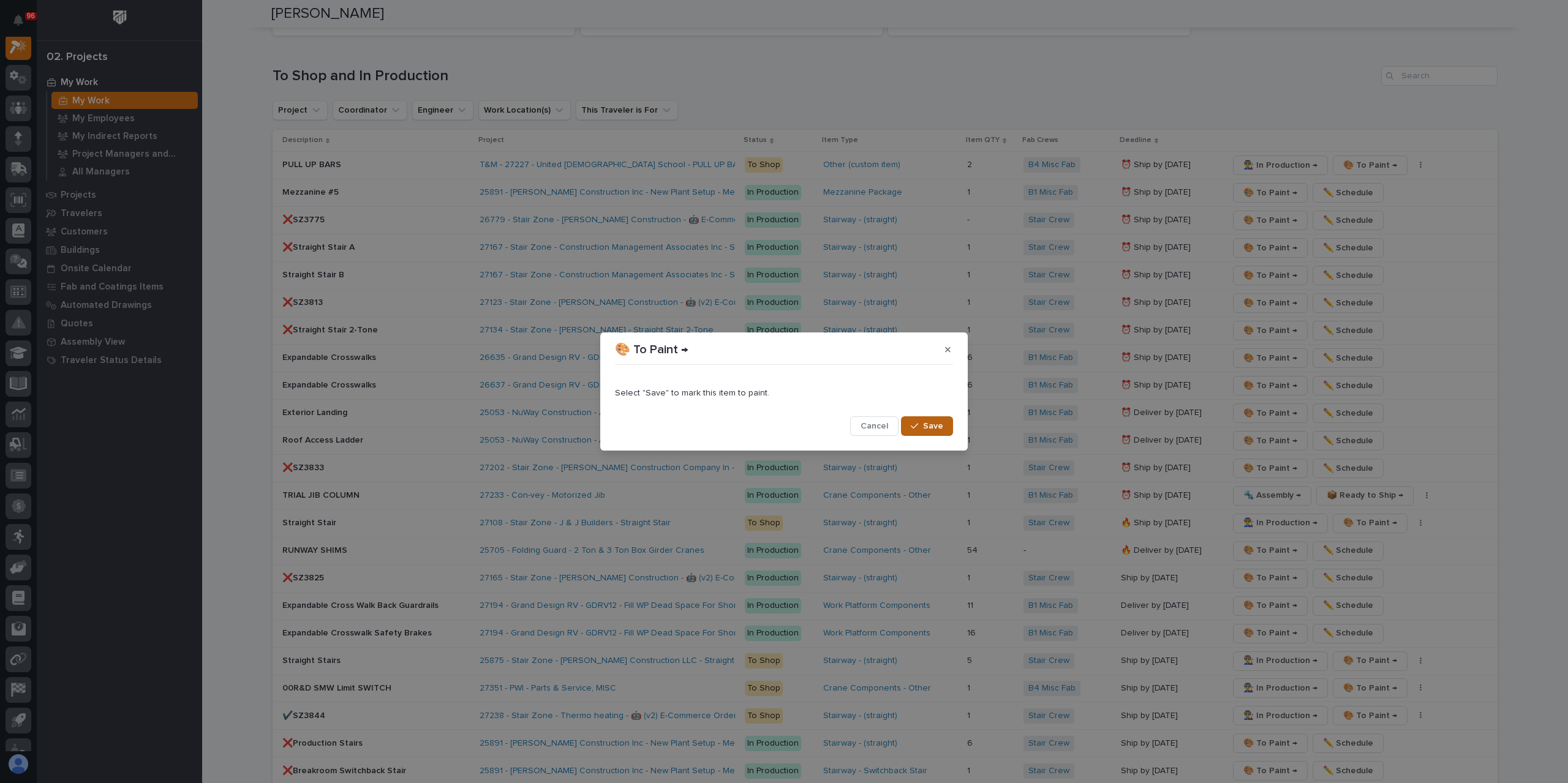
click at [932, 418] on button "Save" at bounding box center [927, 426] width 52 height 20
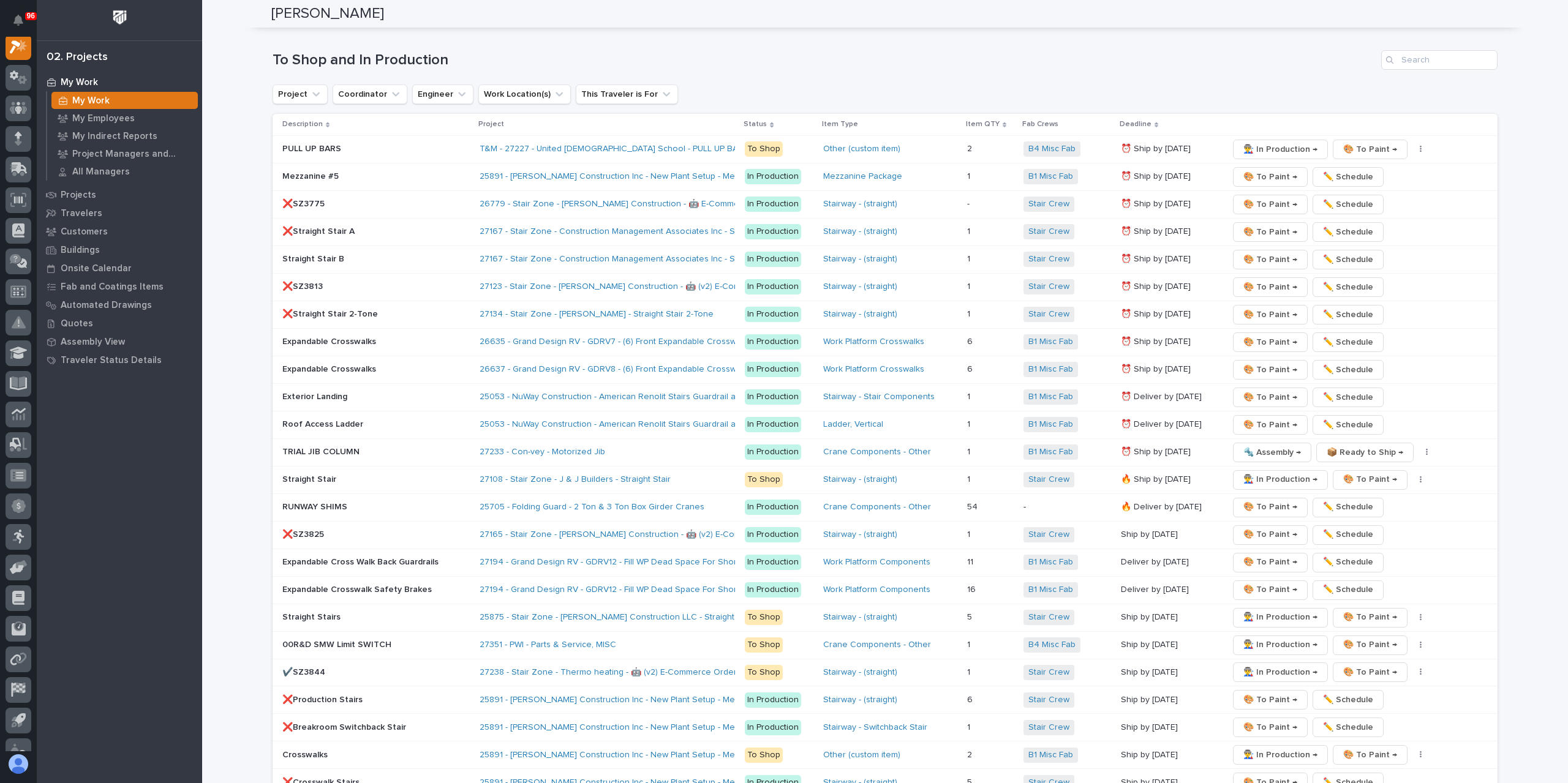
scroll to position [2220, 0]
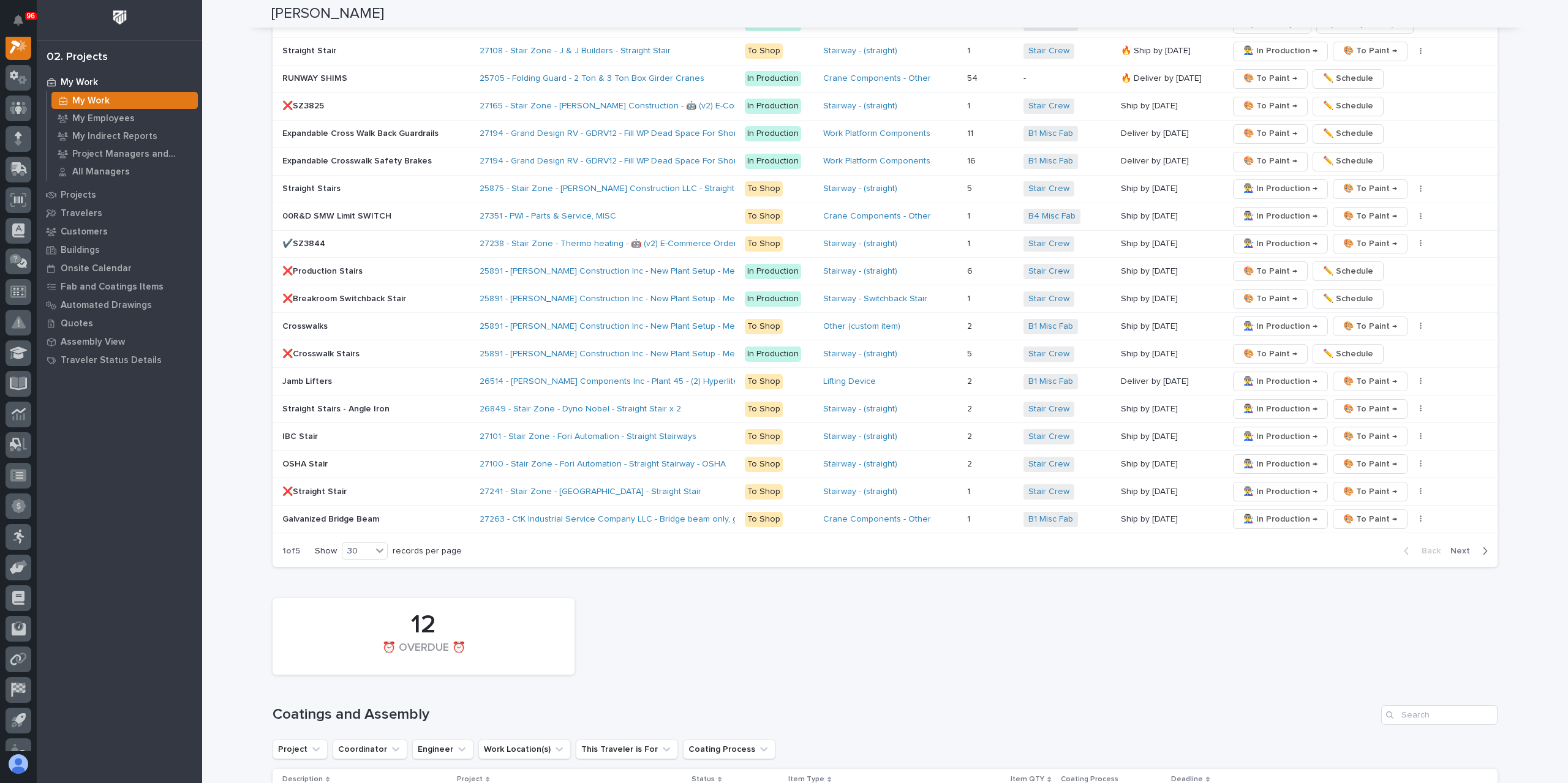
click at [1456, 546] on span "Next" at bounding box center [1463, 551] width 27 height 11
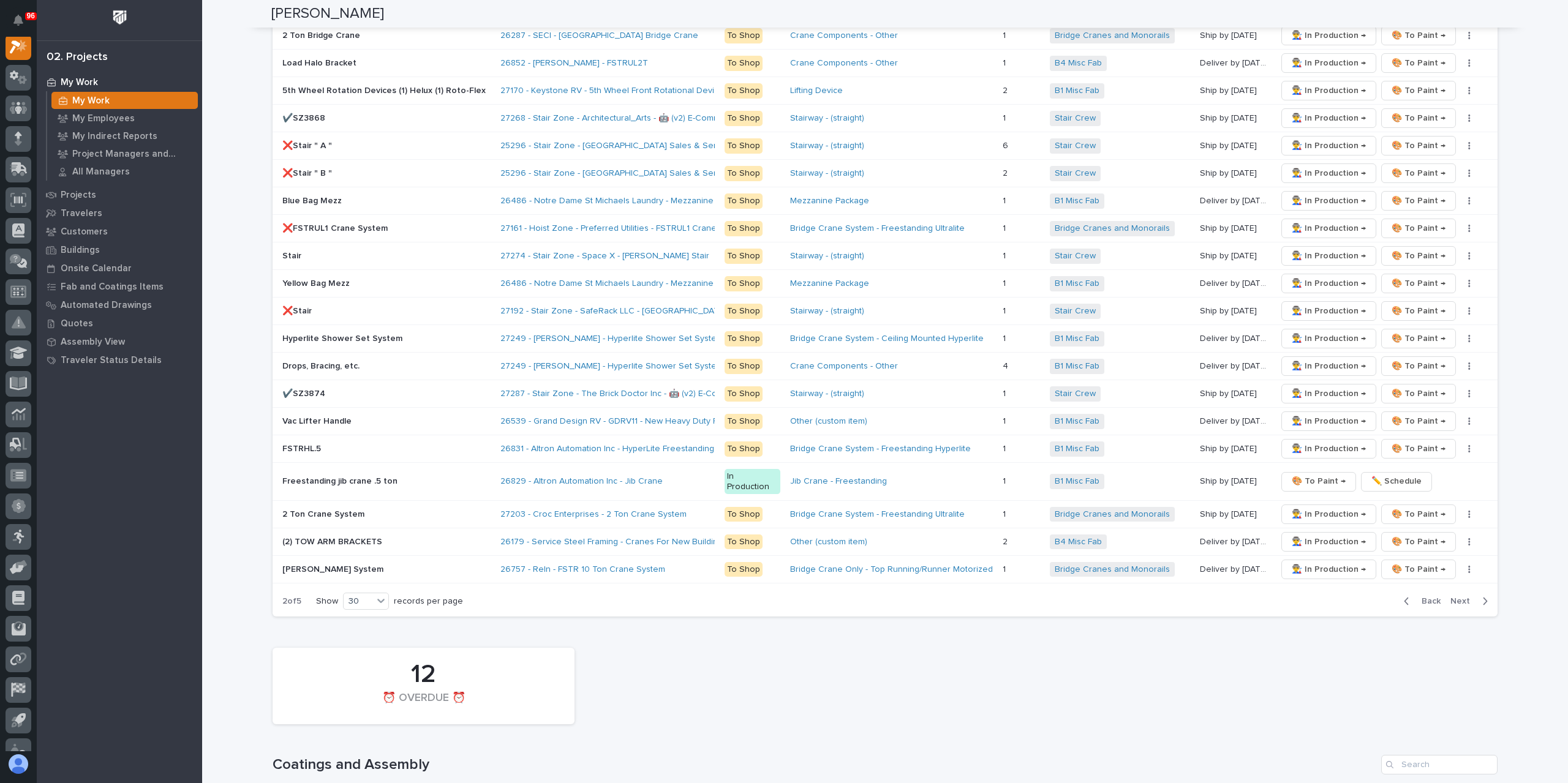
click at [1457, 596] on span "Next" at bounding box center [1463, 601] width 27 height 11
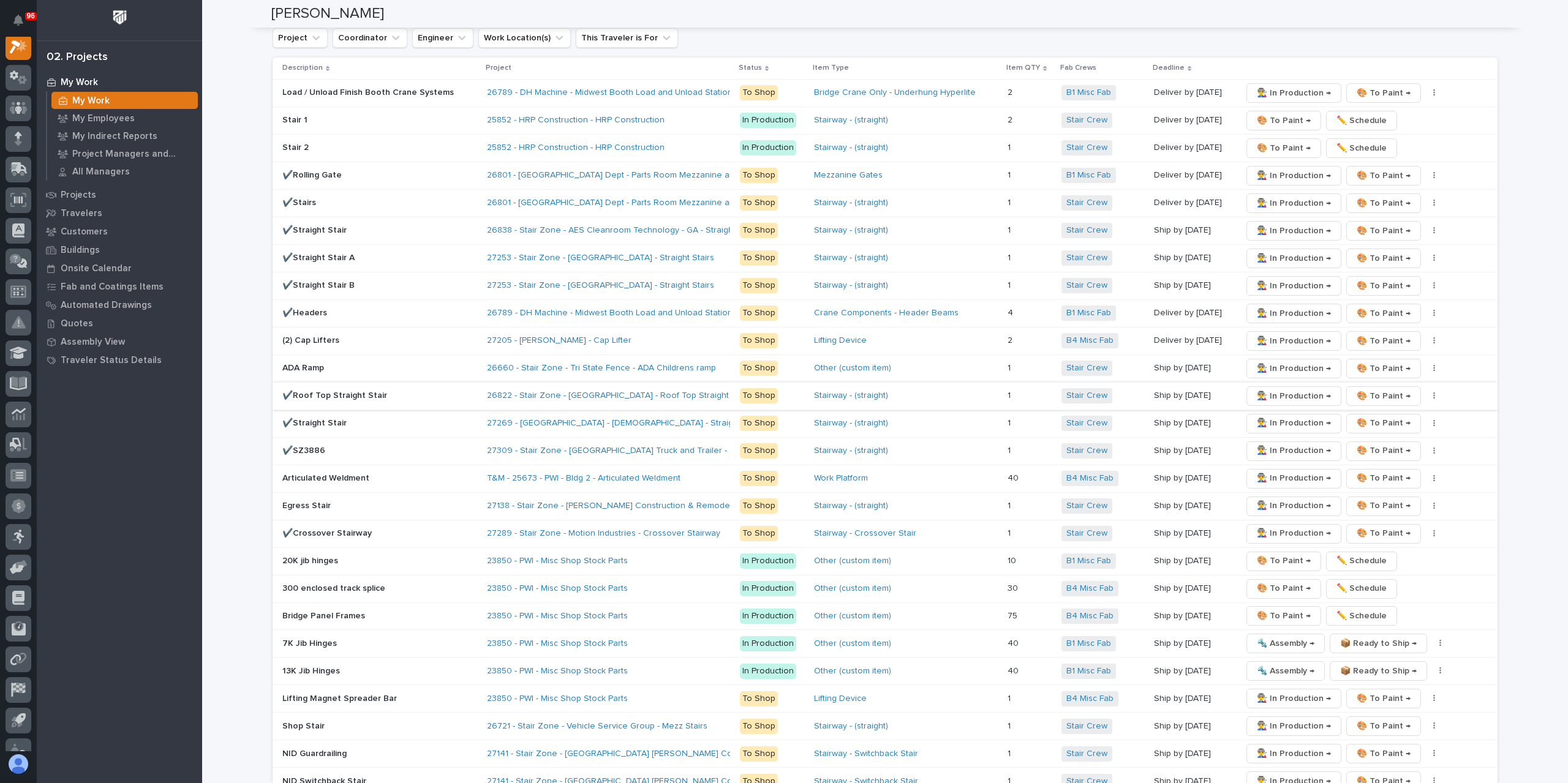
scroll to position [1853, 0]
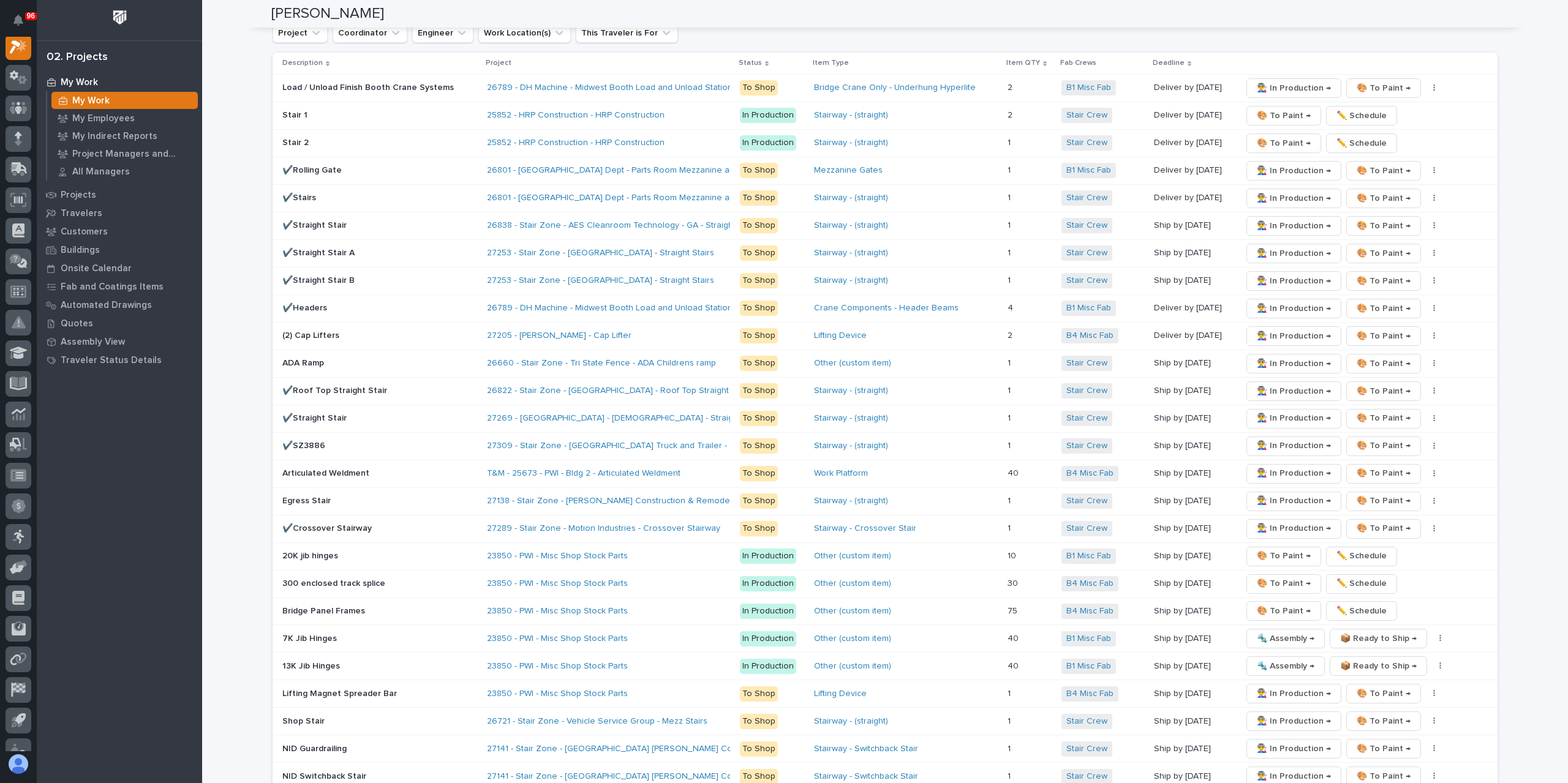
click at [321, 413] on p "✔️Straight Stair" at bounding box center [380, 419] width 195 height 10
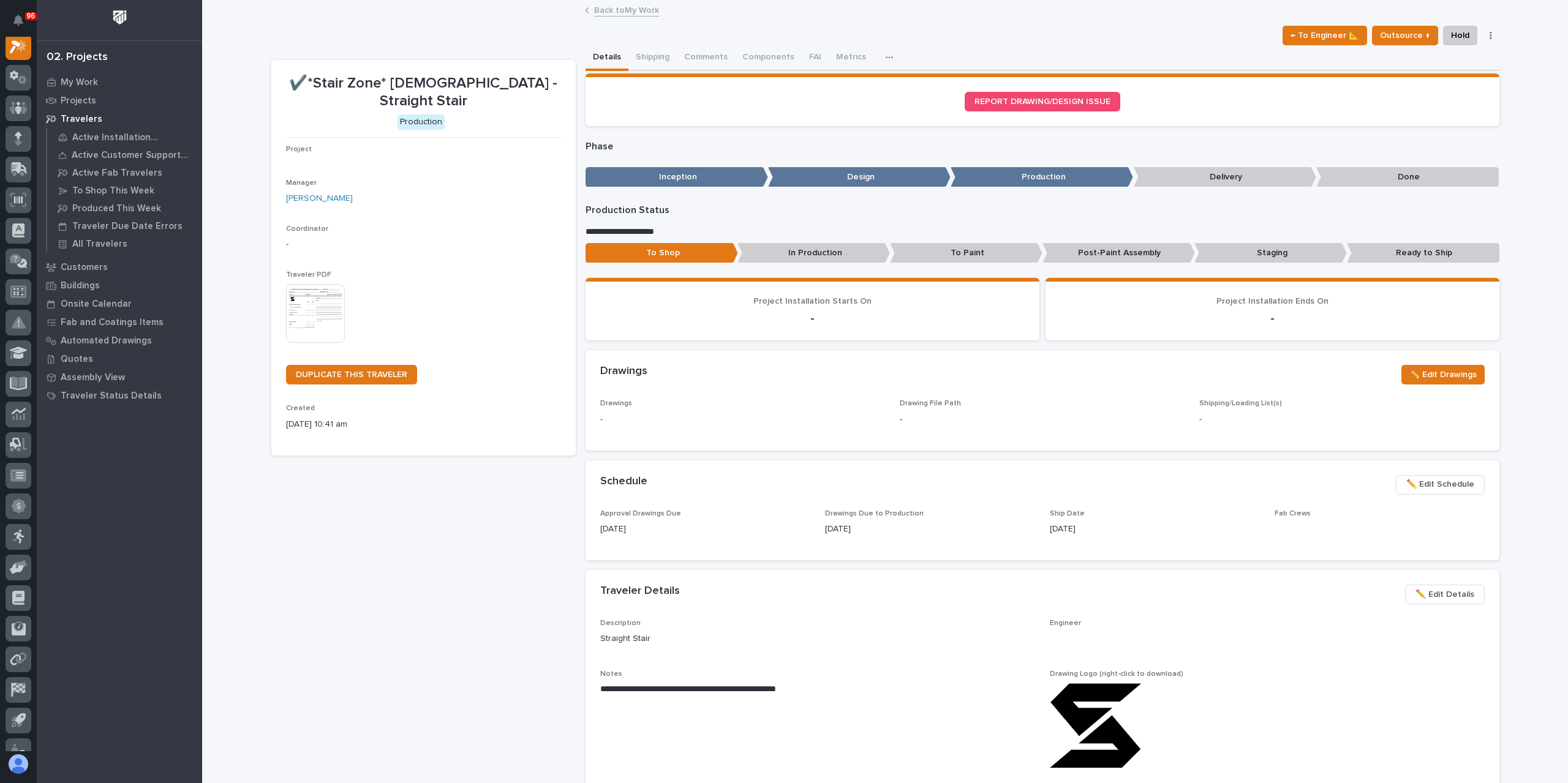
scroll to position [31, 0]
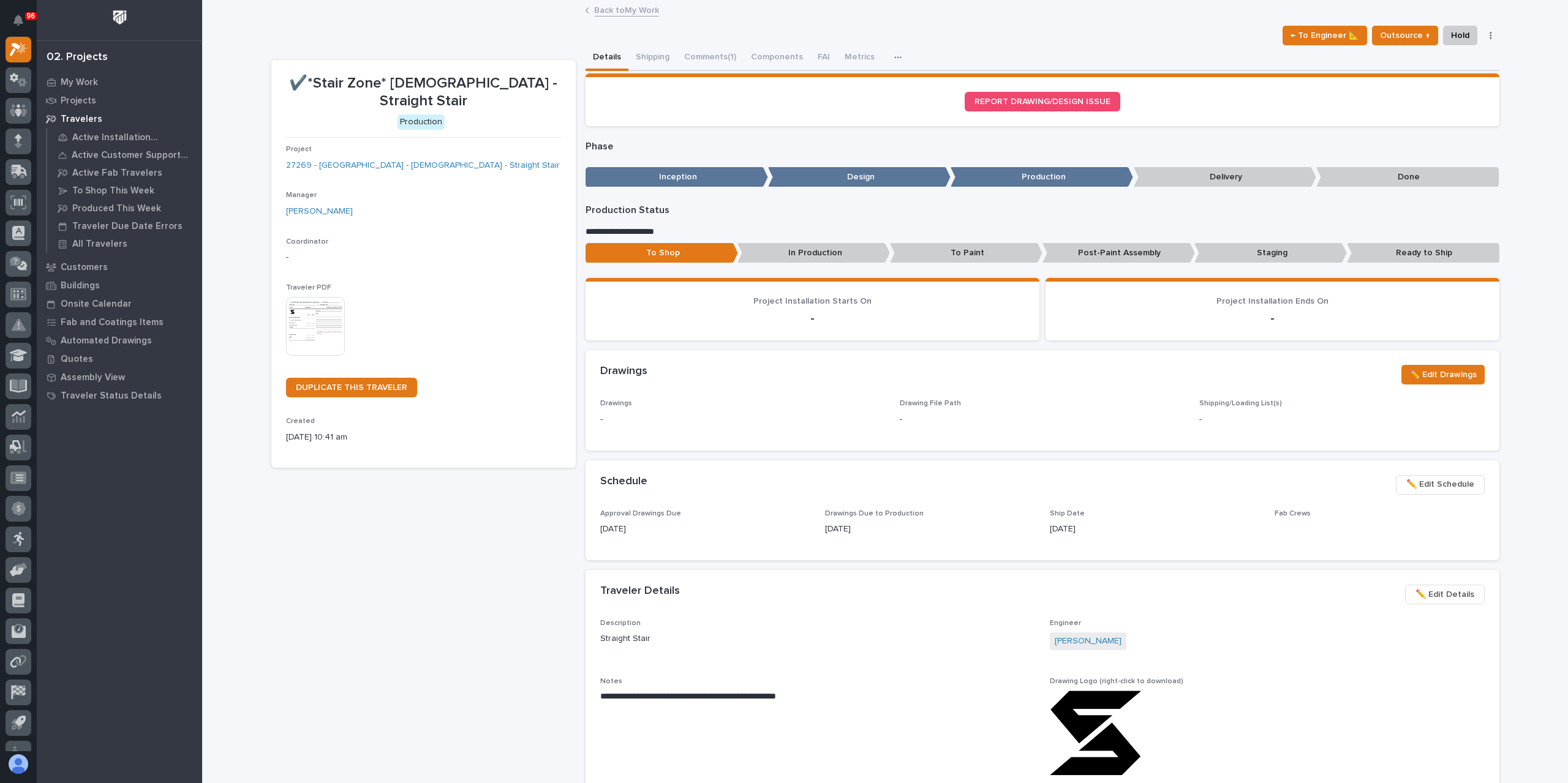
click at [693, 40] on div "← To Engineer 📐 Outsource ↑ Hold Cancel Change Traveler Type Regenerate PDF Gen…" at bounding box center [886, 35] width 1228 height 20
click at [698, 52] on button "Comments (1)" at bounding box center [710, 58] width 67 height 26
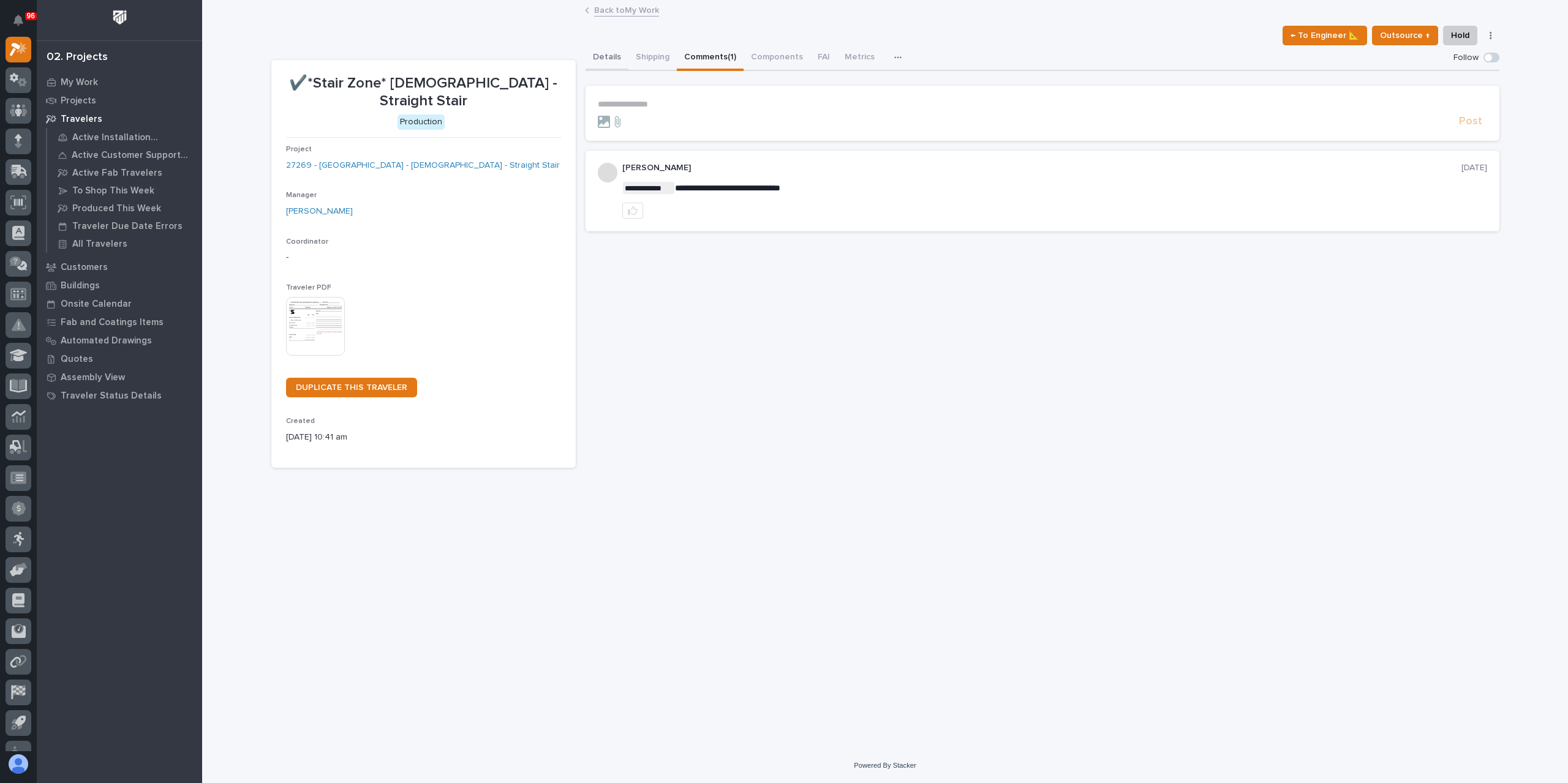
click at [601, 57] on button "Details" at bounding box center [607, 58] width 43 height 26
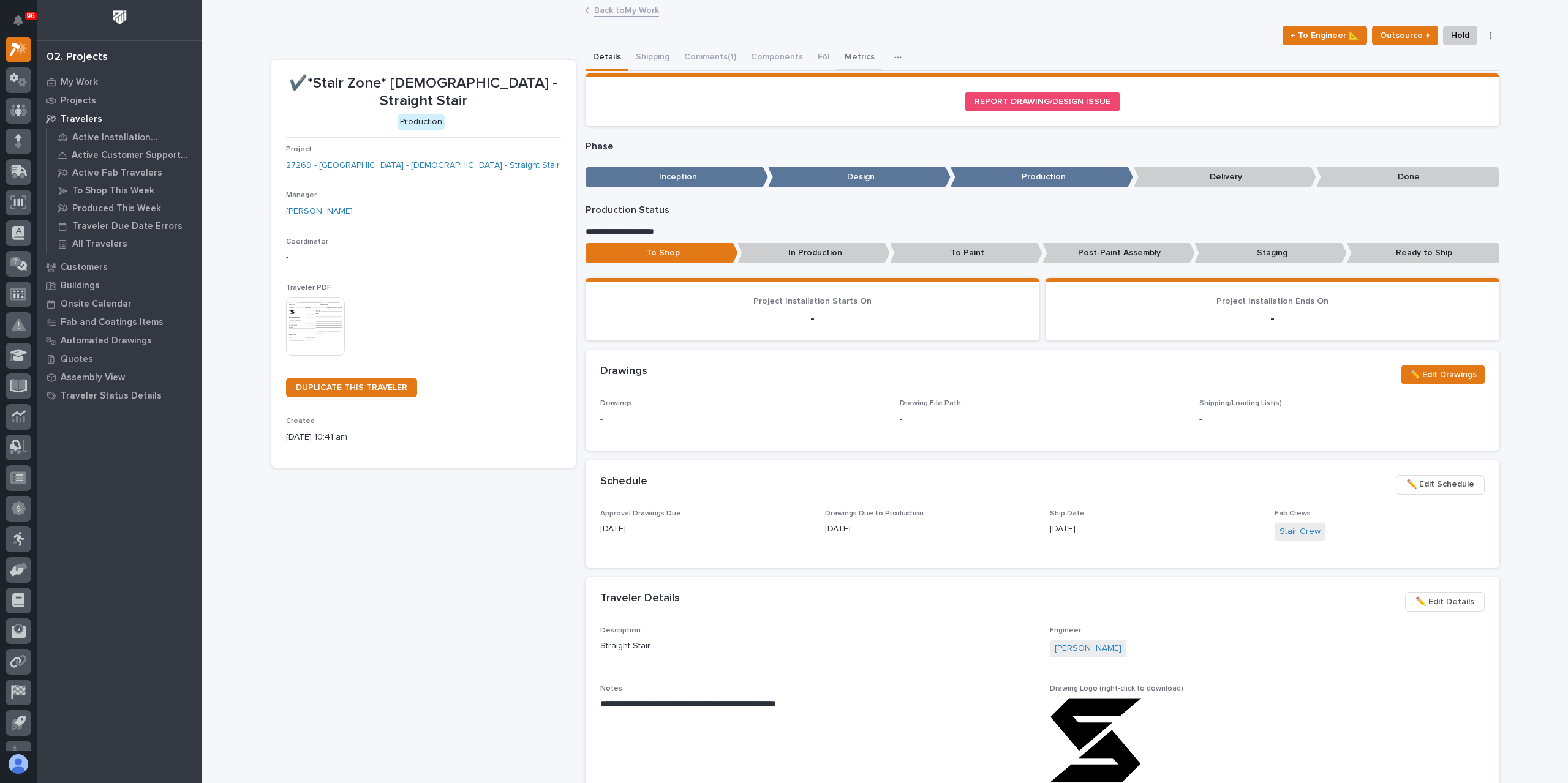
click at [855, 63] on button "Metrics" at bounding box center [859, 58] width 45 height 26
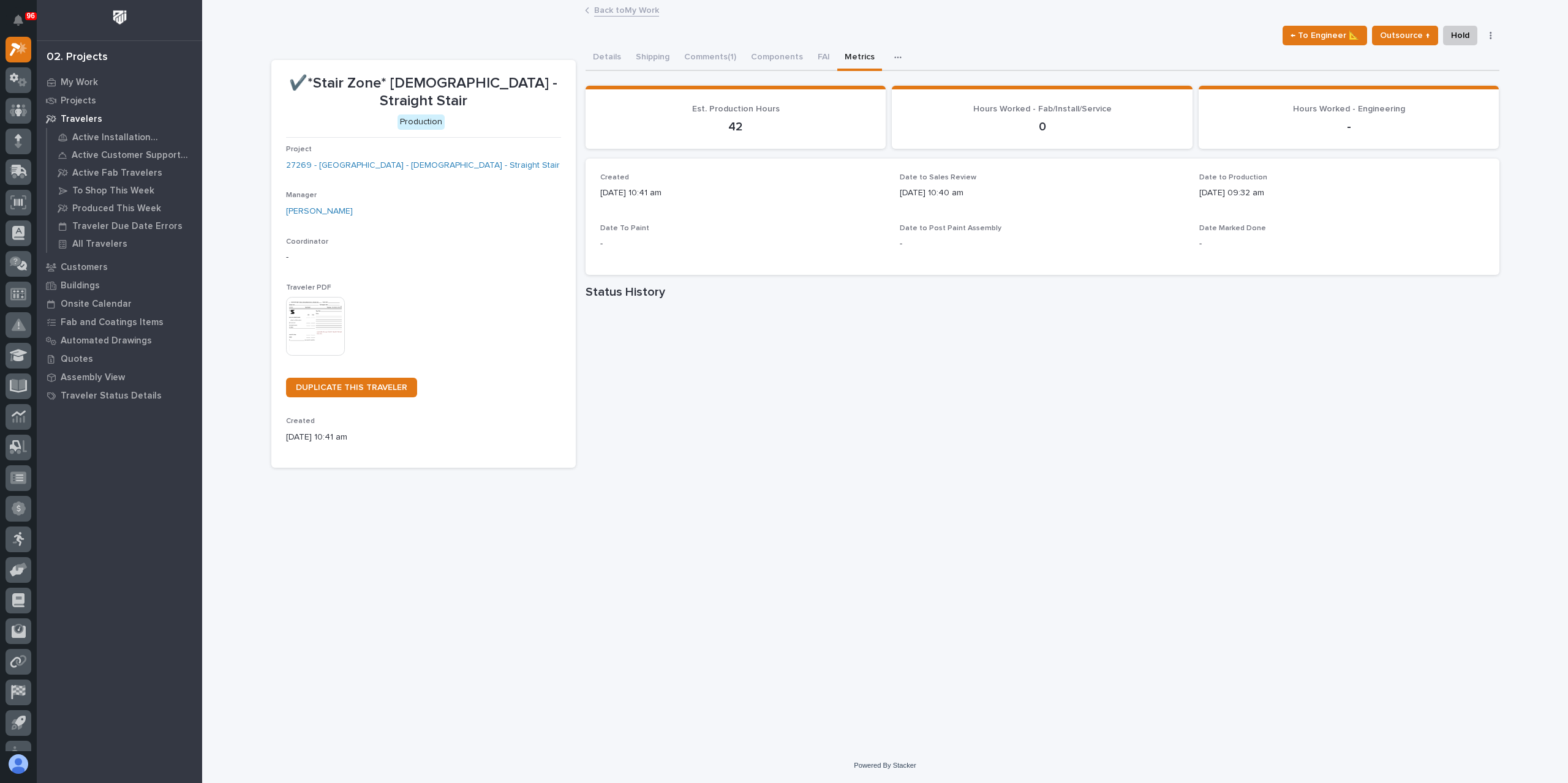
click at [409, 158] on div "Project 27269 - Stair Zone - Mount Calvary Baptist Church - Straight Stair" at bounding box center [424, 162] width 275 height 36
click at [408, 160] on link "27269 - Stair Zone - Mount Calvary Baptist Church - Straight Stair" at bounding box center [423, 166] width 274 height 13
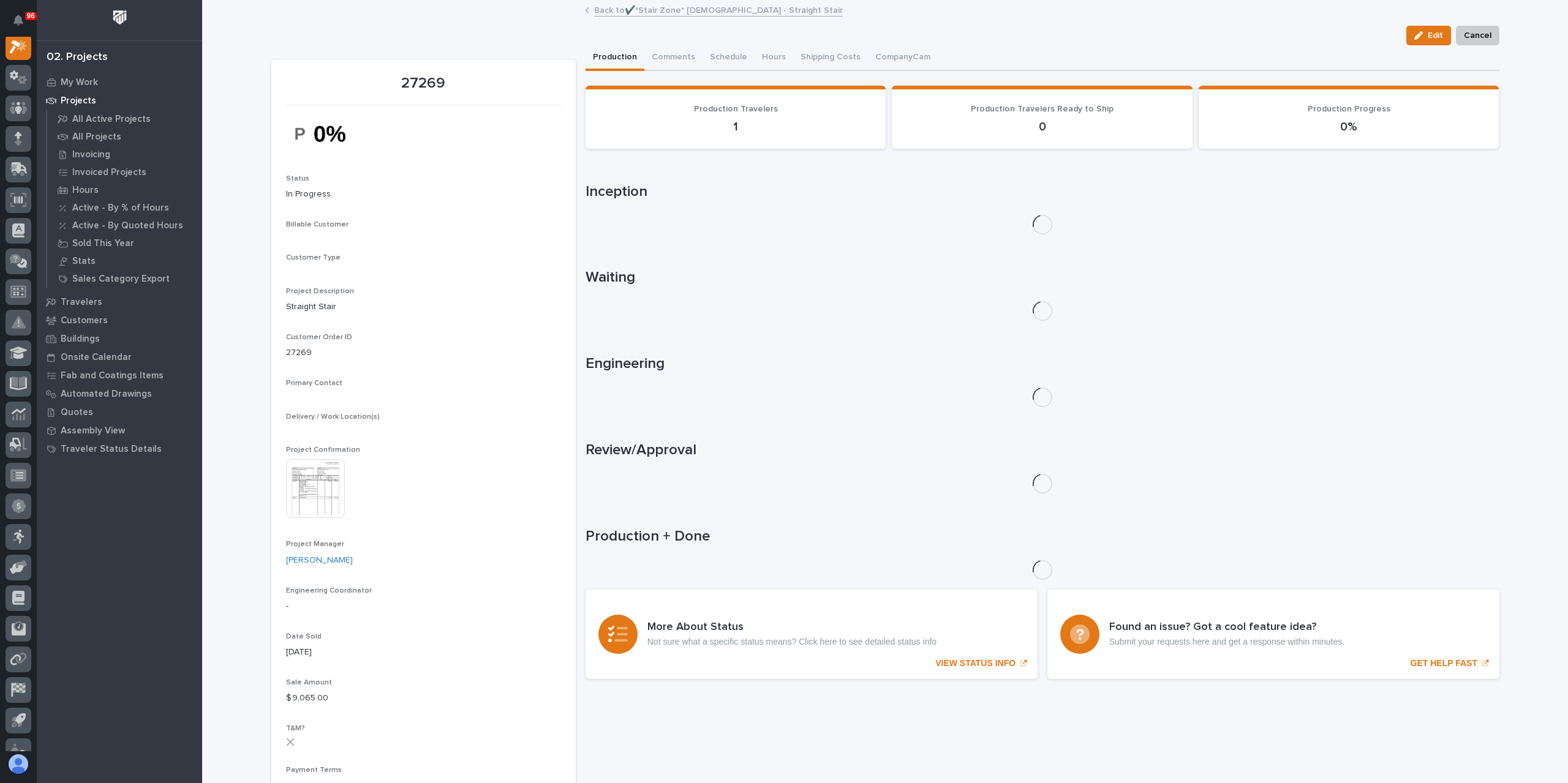
scroll to position [31, 0]
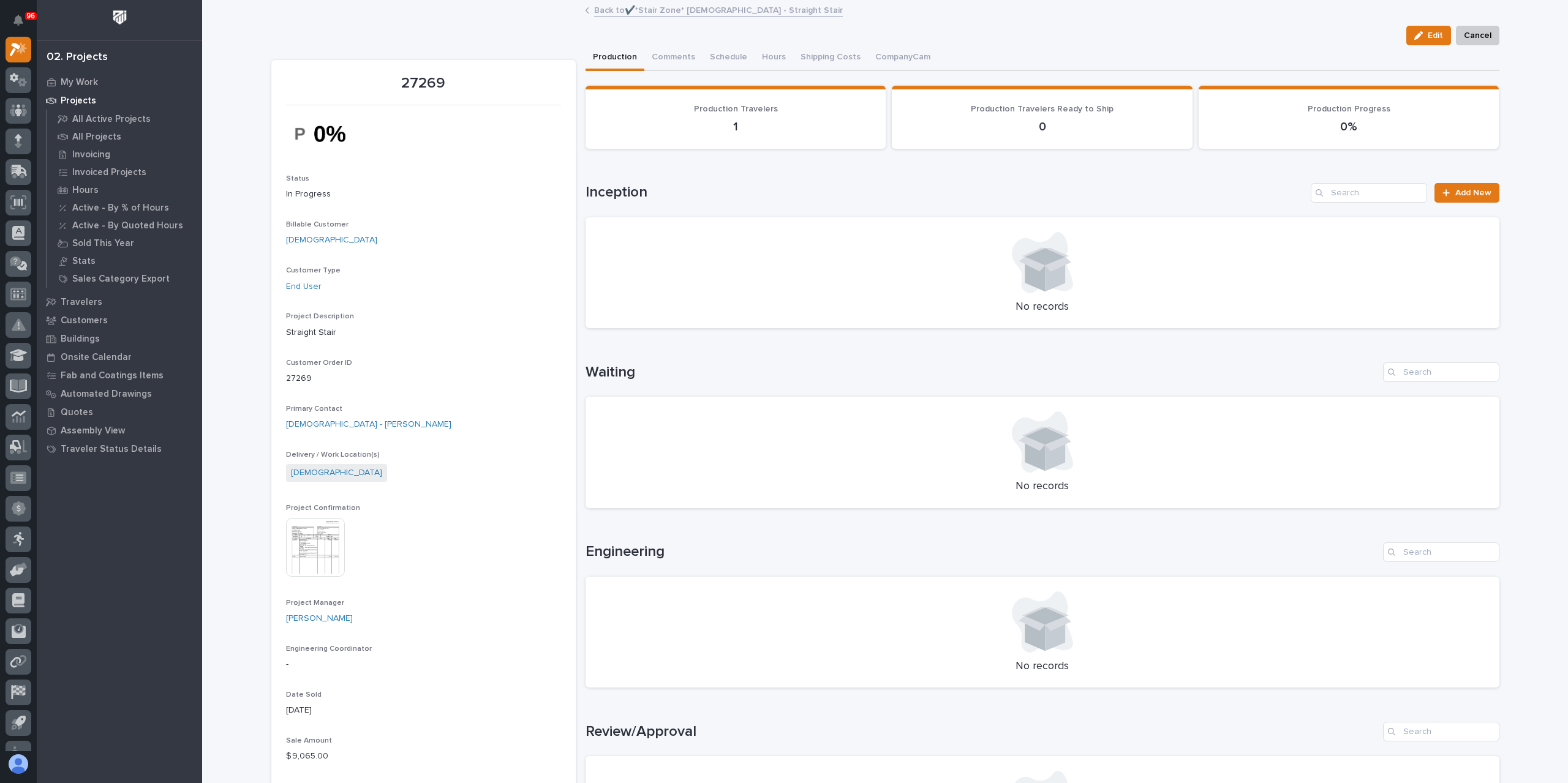
click at [299, 564] on img at bounding box center [316, 547] width 59 height 59
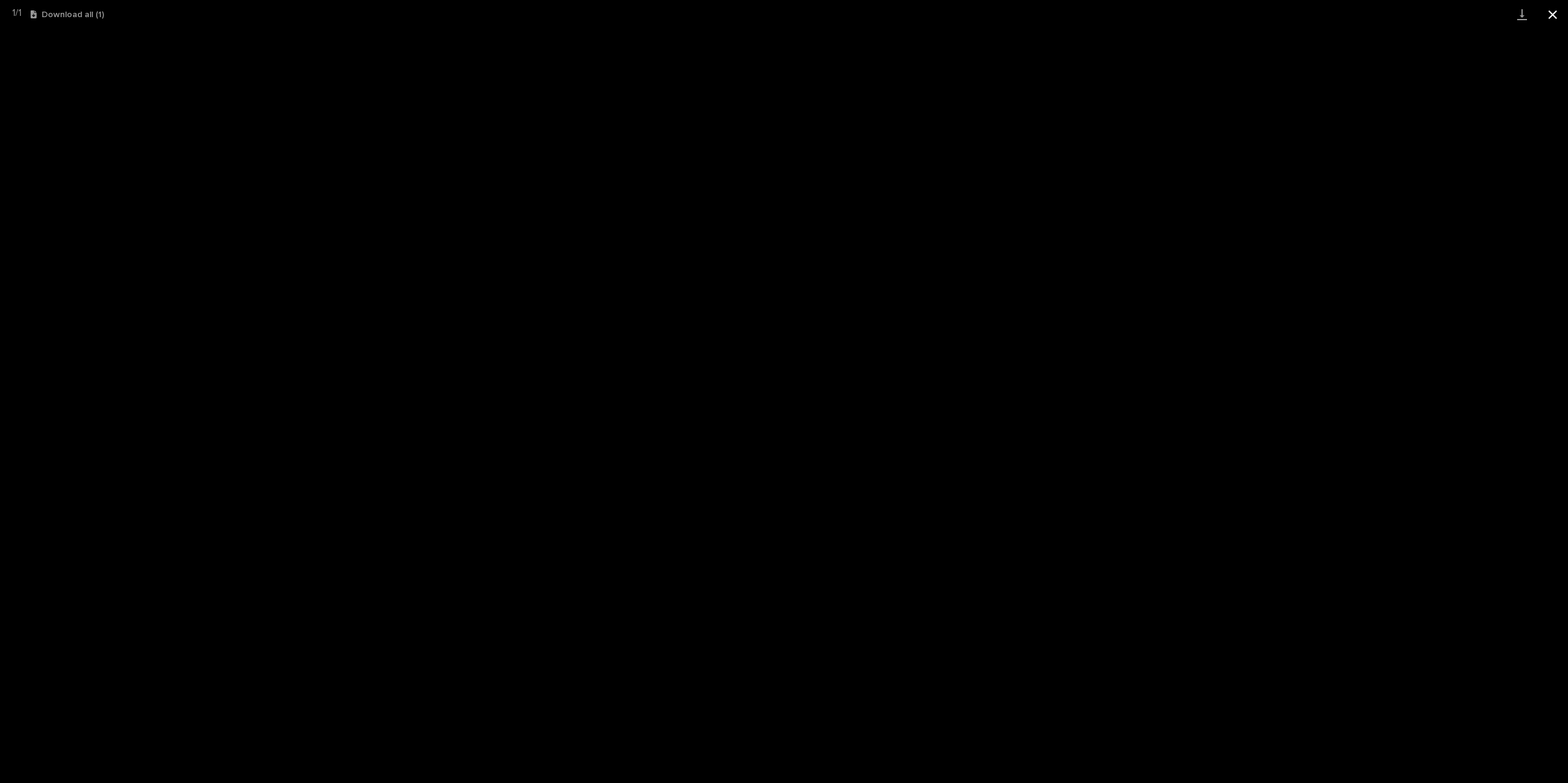
click at [1556, 13] on button "Close gallery" at bounding box center [1553, 14] width 31 height 29
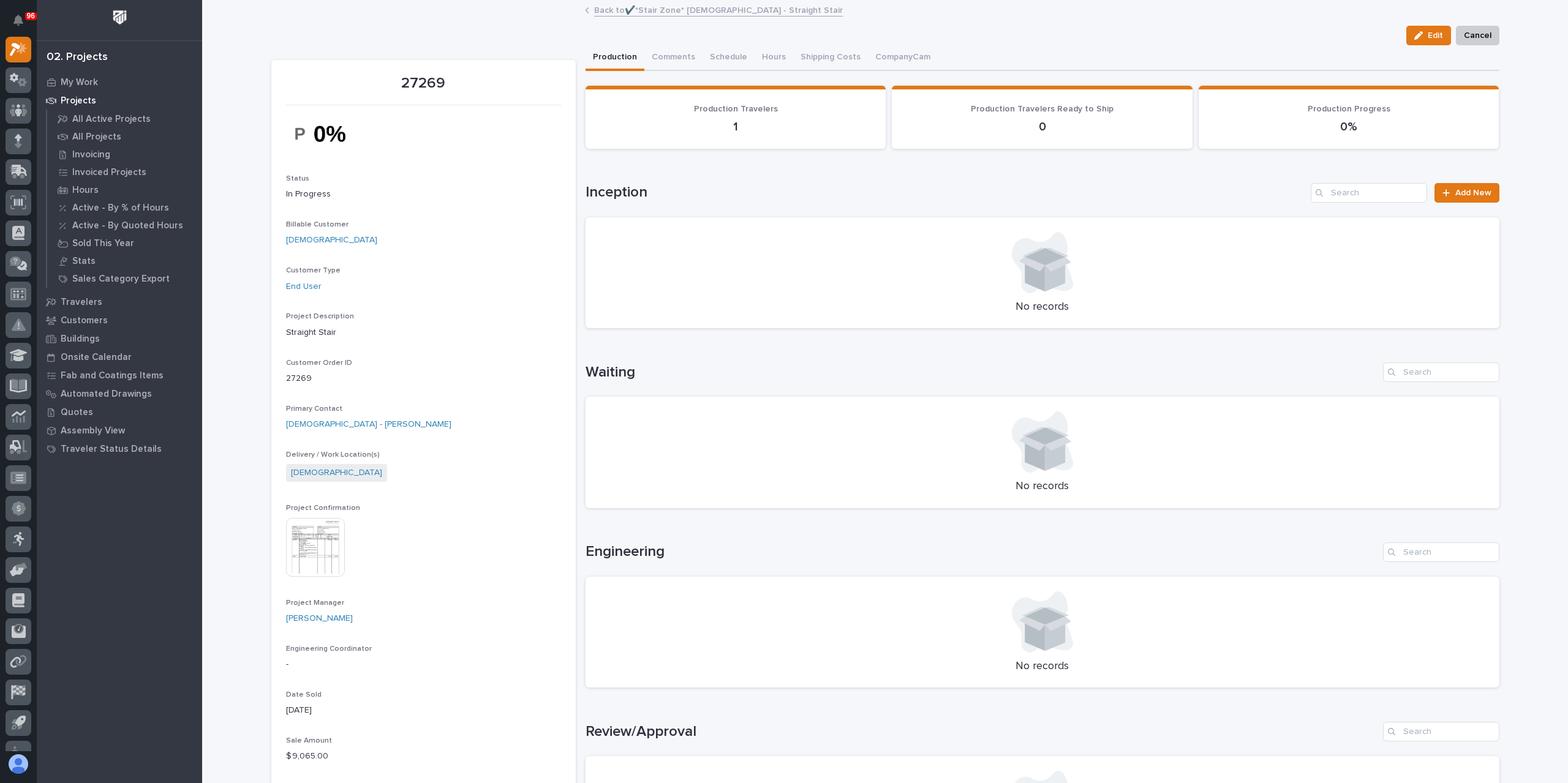
click at [748, 12] on link "Back to ✔️*Stair Zone* Mount Calvary Baptist Church - Straight Stair" at bounding box center [719, 9] width 249 height 14
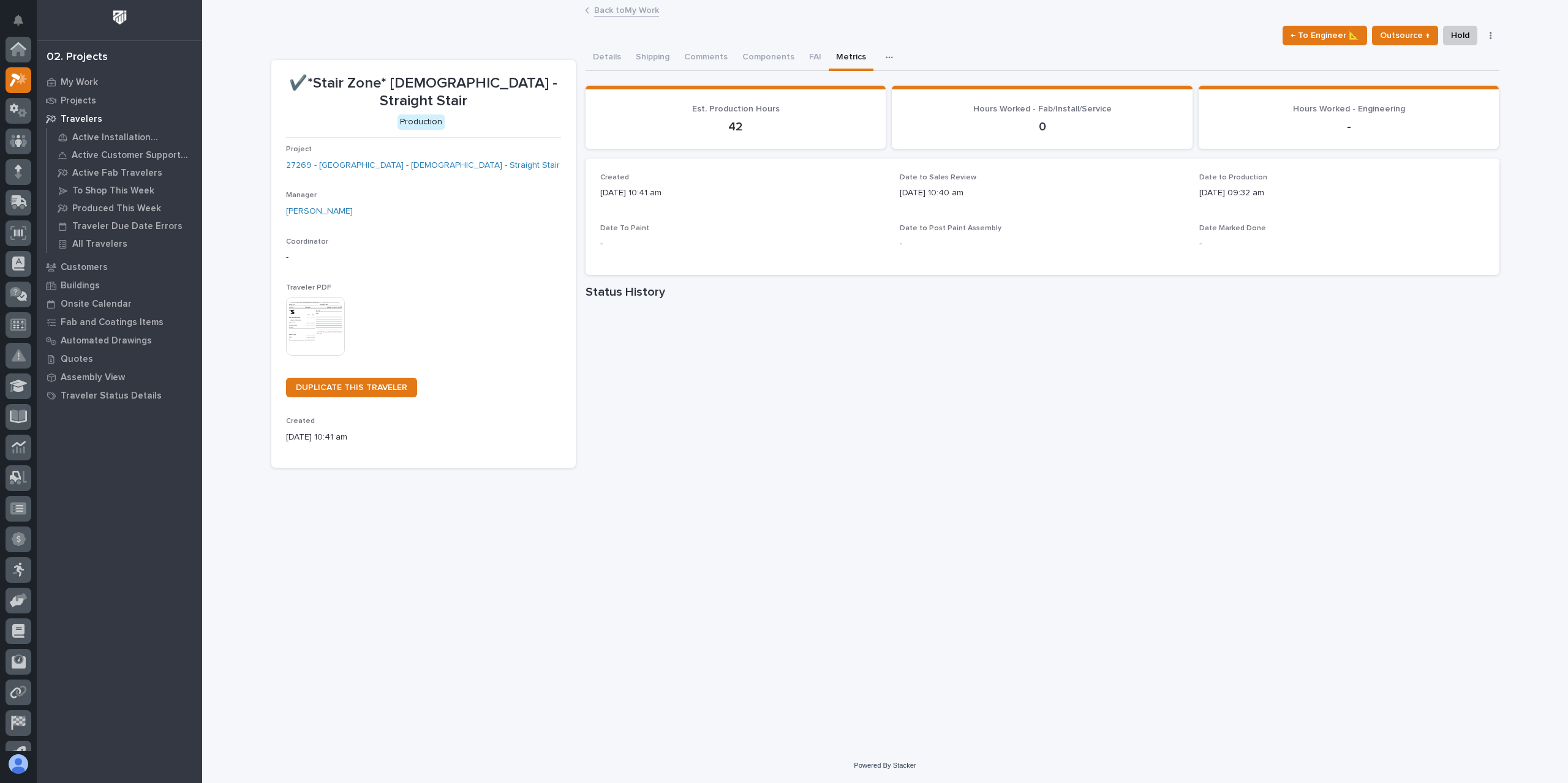
scroll to position [33, 0]
click at [1008, 563] on div "**********" at bounding box center [885, 359] width 1240 height 716
click at [624, 11] on link "Back to My Work" at bounding box center [627, 9] width 65 height 14
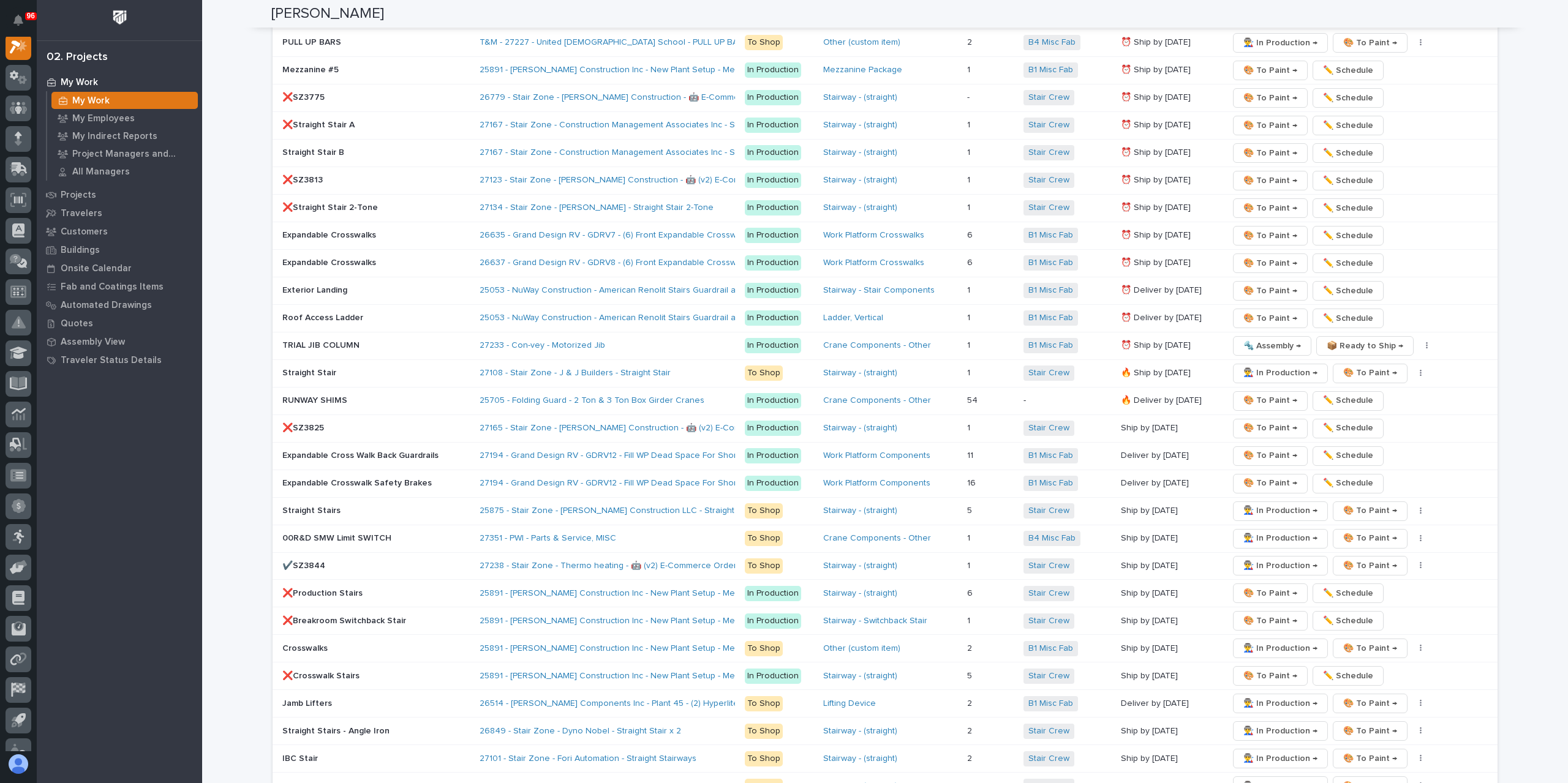
scroll to position [2082, 0]
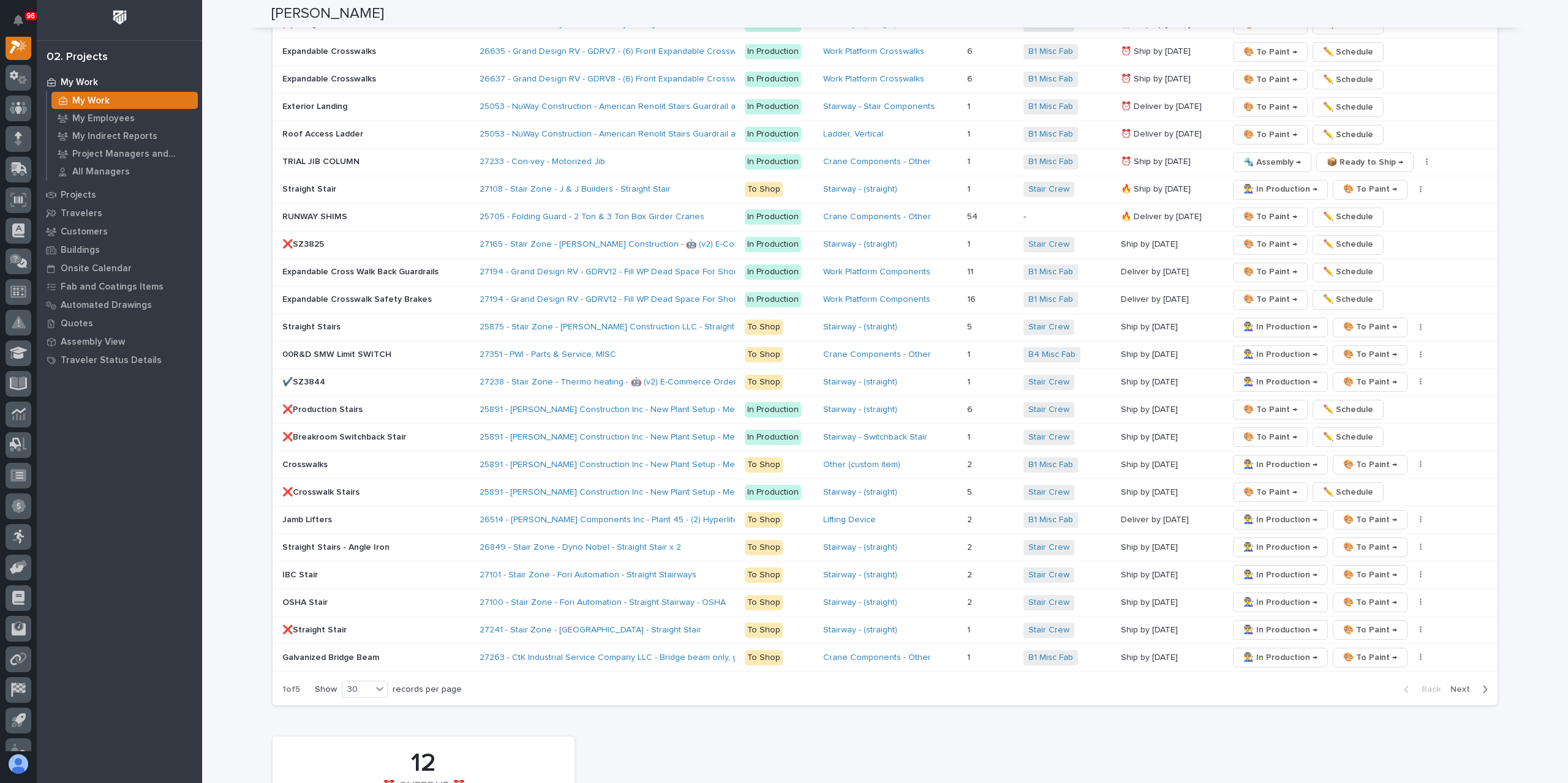
click at [1463, 684] on span "Next" at bounding box center [1463, 689] width 27 height 11
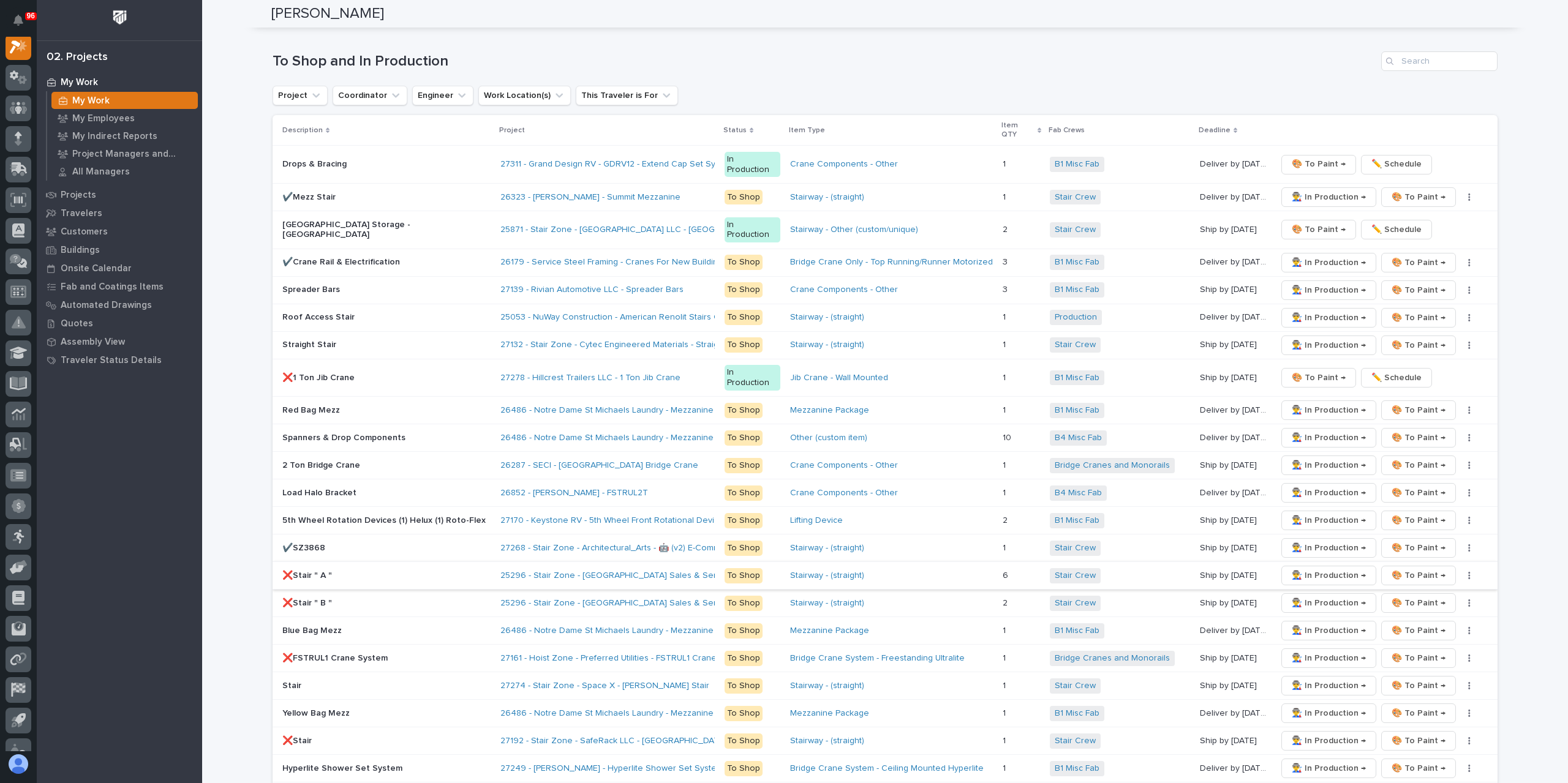
scroll to position [1776, 0]
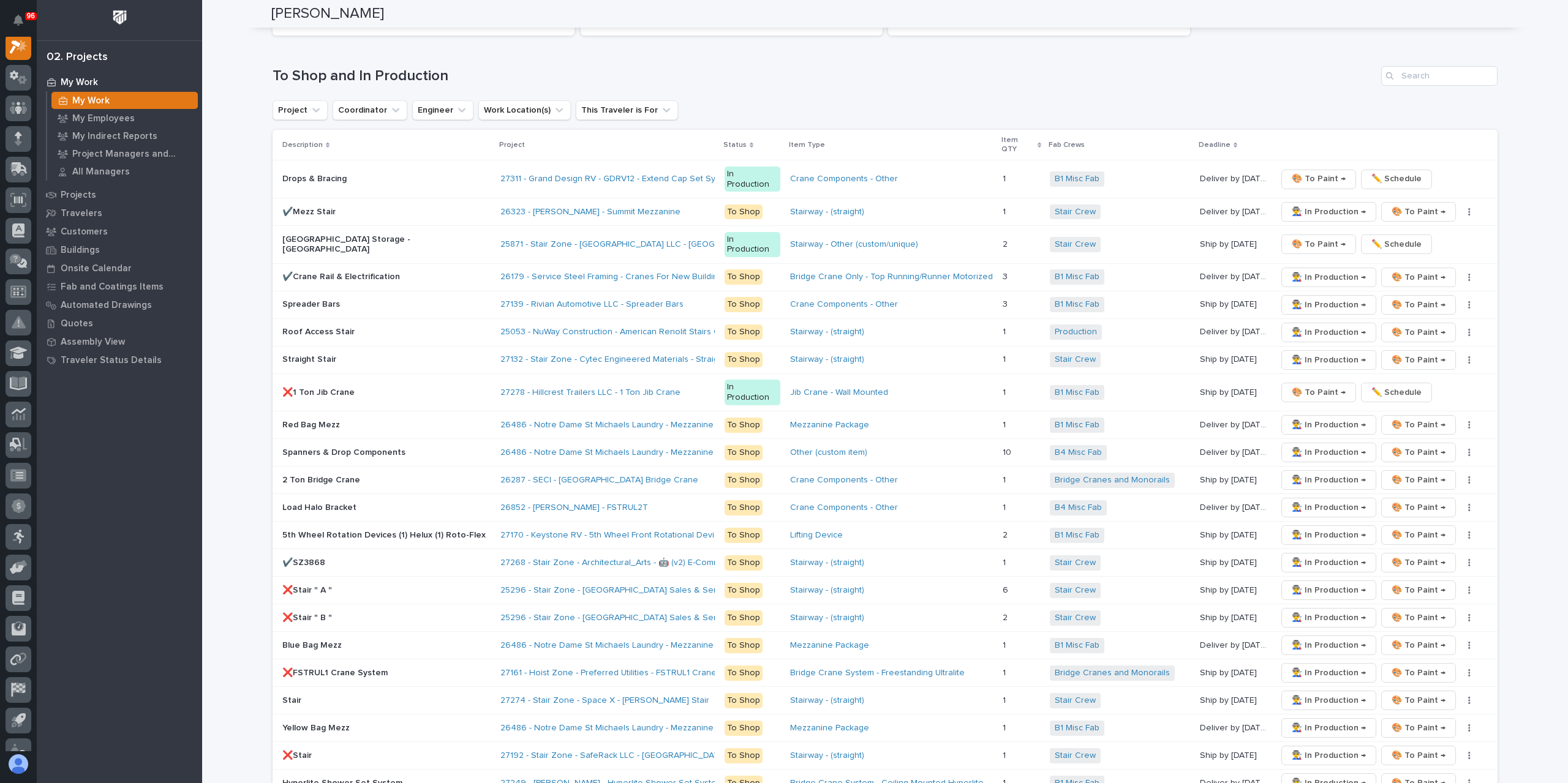
click at [343, 234] on p "Trestle Park Storage - Stair Tower" at bounding box center [387, 244] width 209 height 20
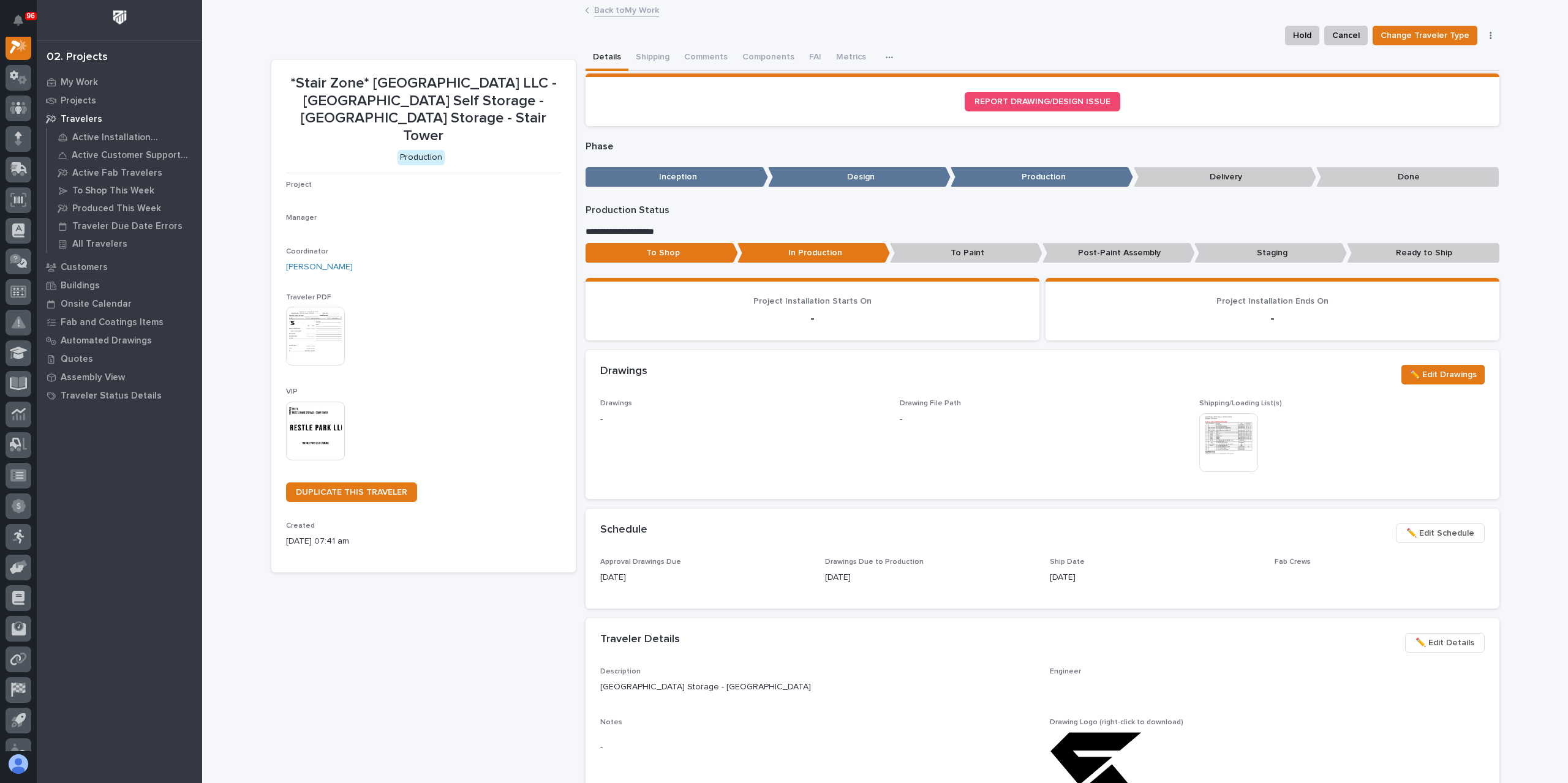
scroll to position [31, 0]
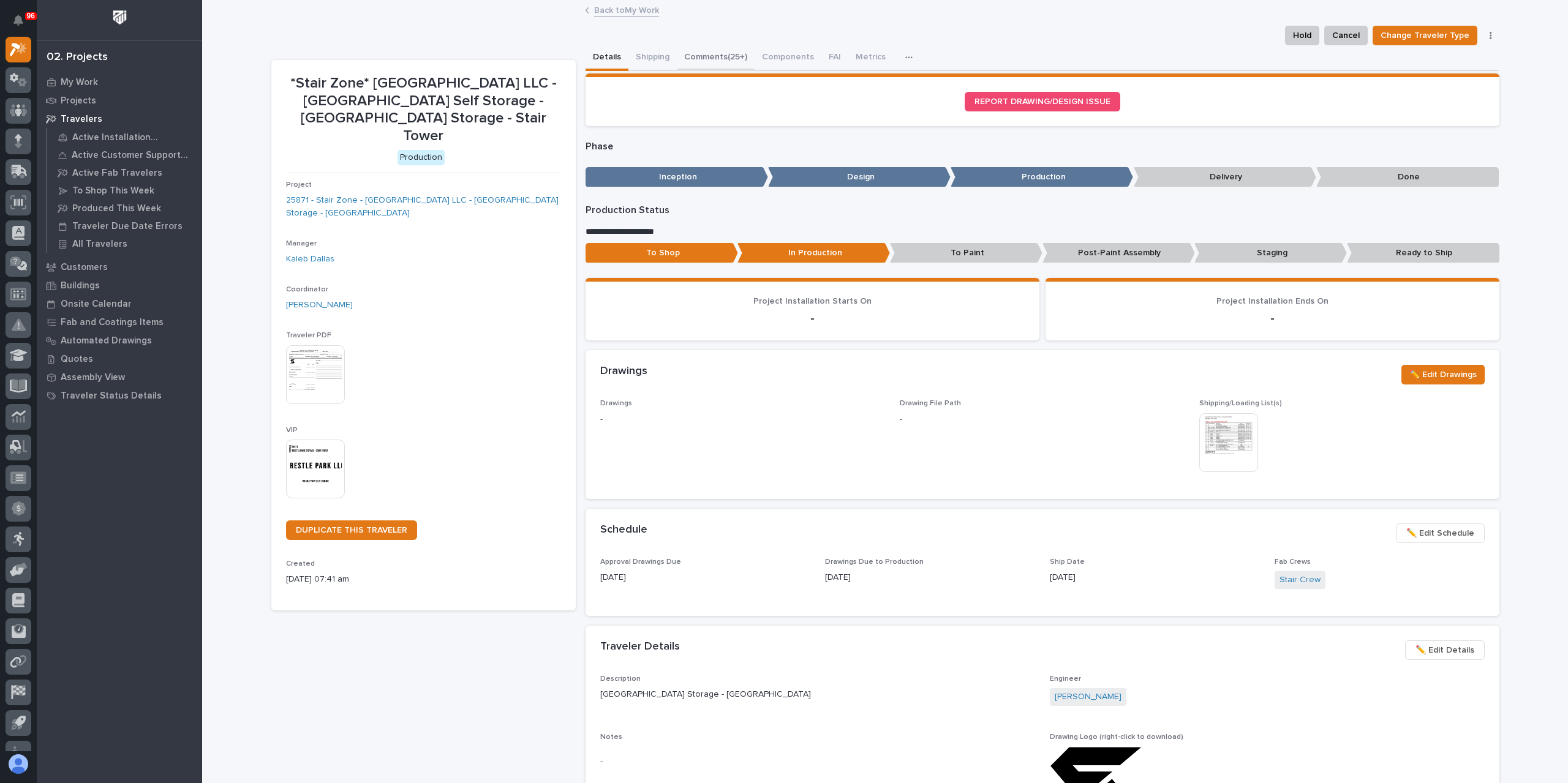
click at [719, 64] on button "Comments (25+)" at bounding box center [716, 58] width 78 height 26
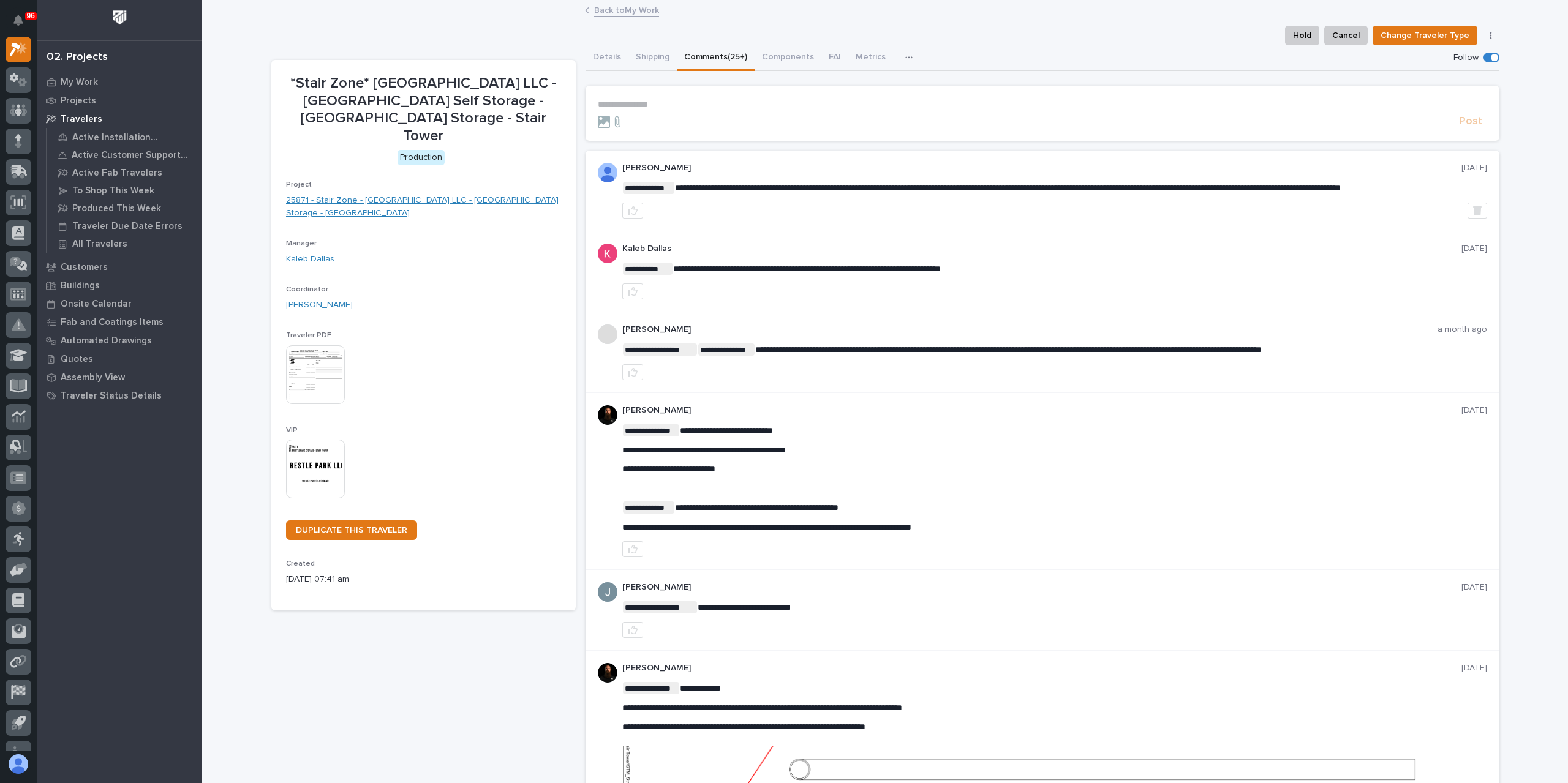
click at [411, 194] on link "25871 - Stair Zone - Trestle Park LLC - Trestle Park Storage - Stair Tower" at bounding box center [424, 206] width 275 height 26
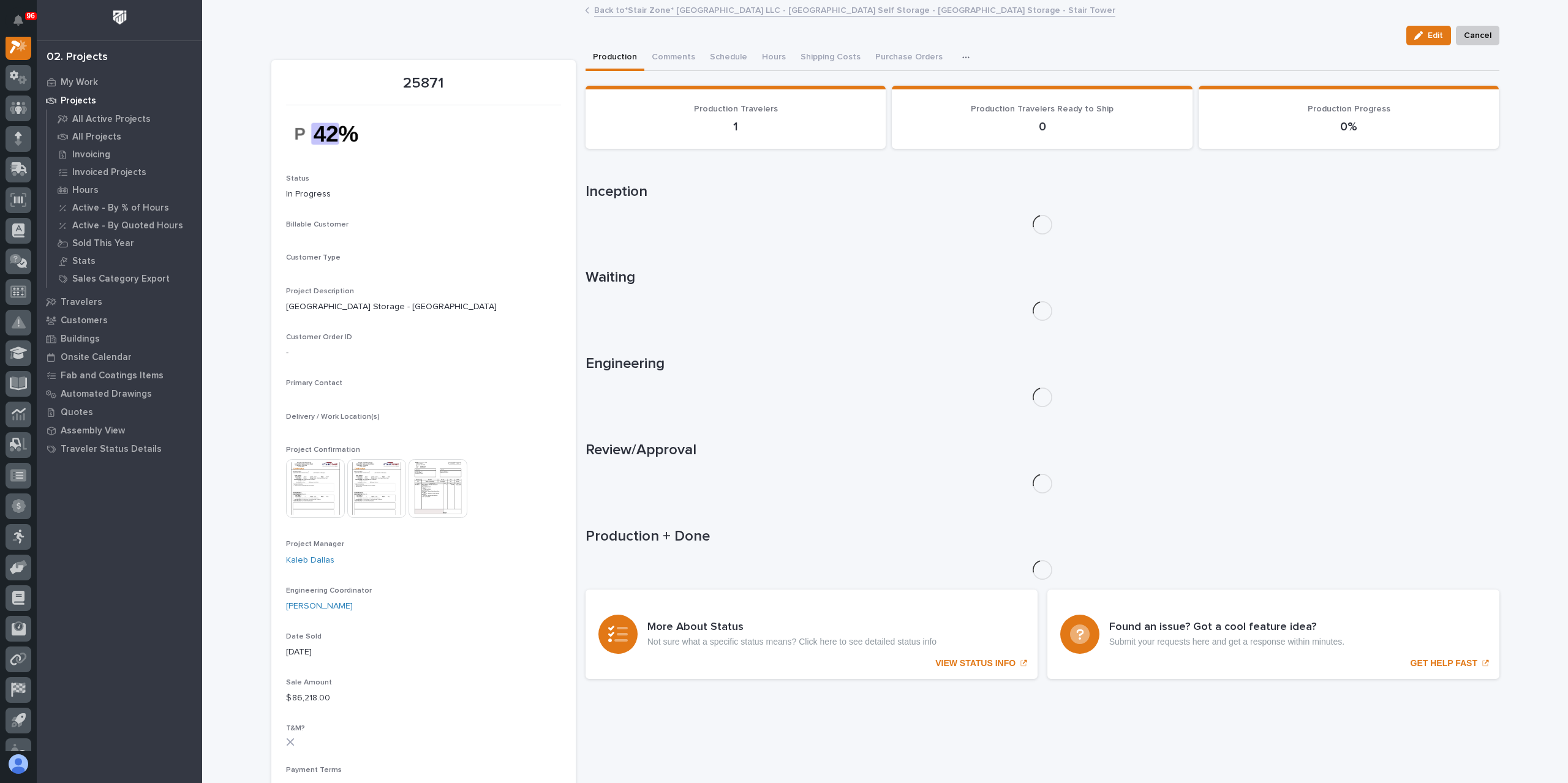
scroll to position [31, 0]
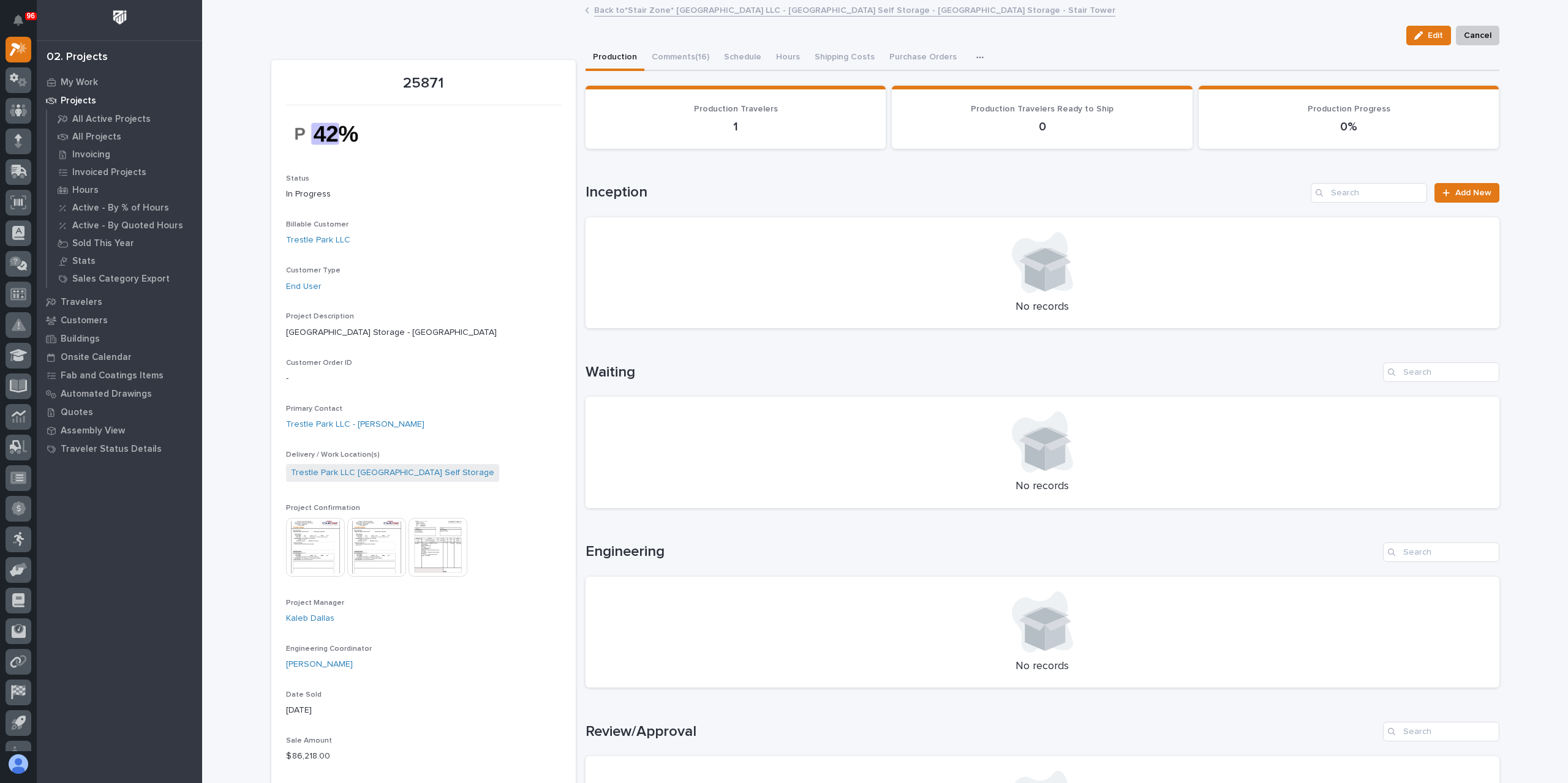
click at [420, 544] on img at bounding box center [438, 547] width 59 height 59
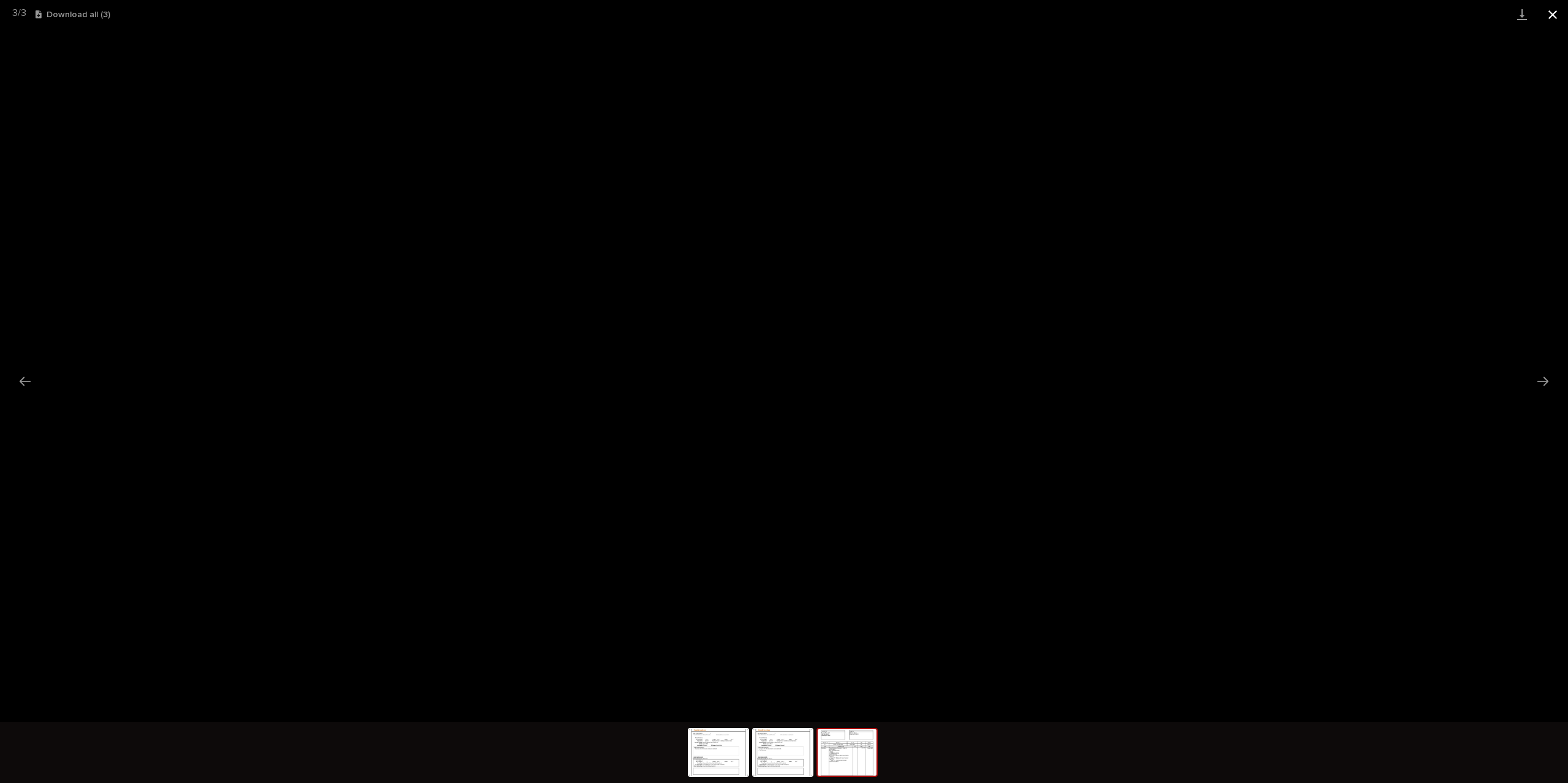
click at [1548, 18] on button "Close gallery" at bounding box center [1553, 14] width 31 height 29
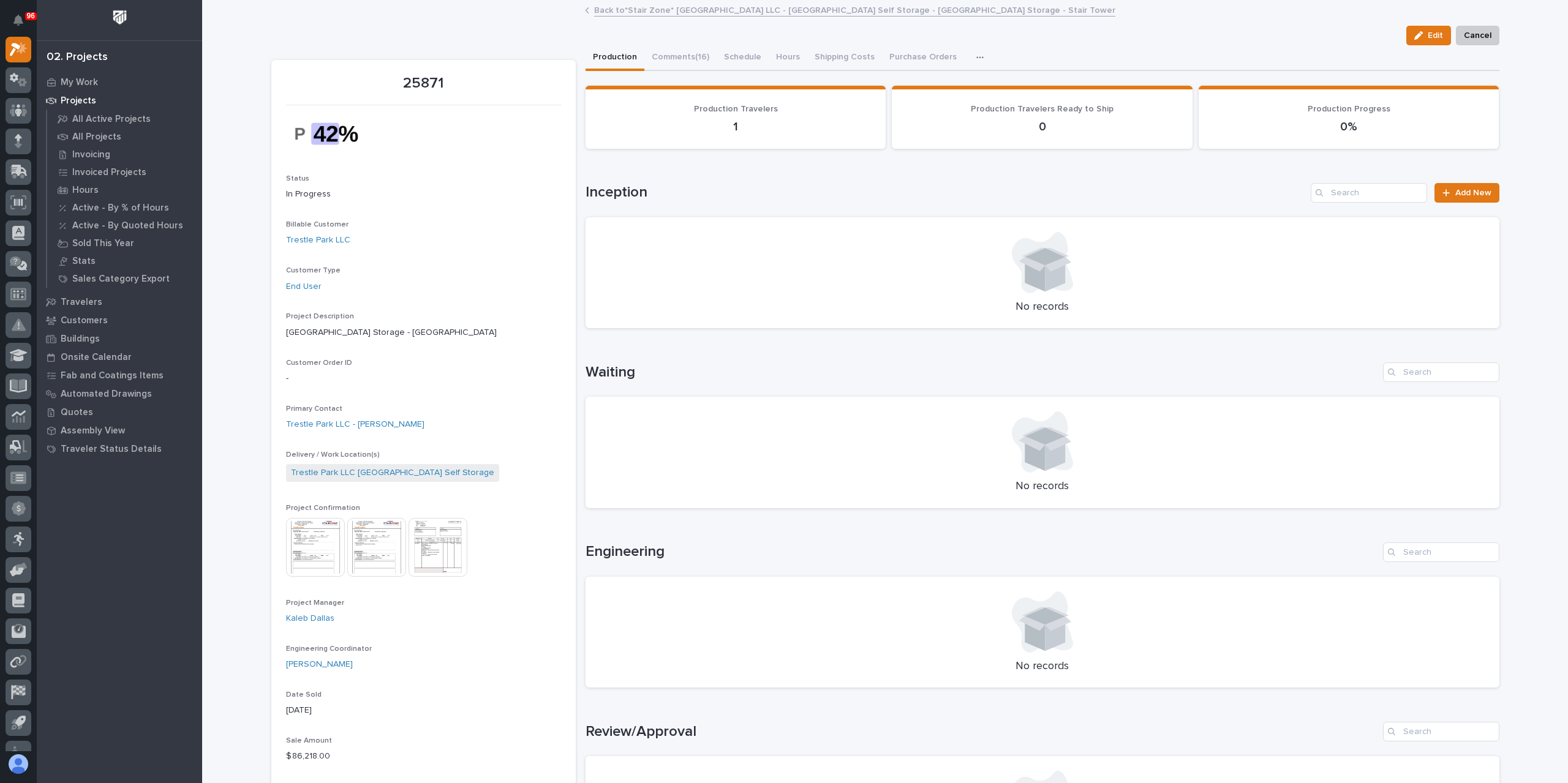
click at [723, 7] on link "Back to *Stair Zone* Trestle Park LLC - Trestle Park Self Storage - Trestle Par…" at bounding box center [855, 9] width 521 height 14
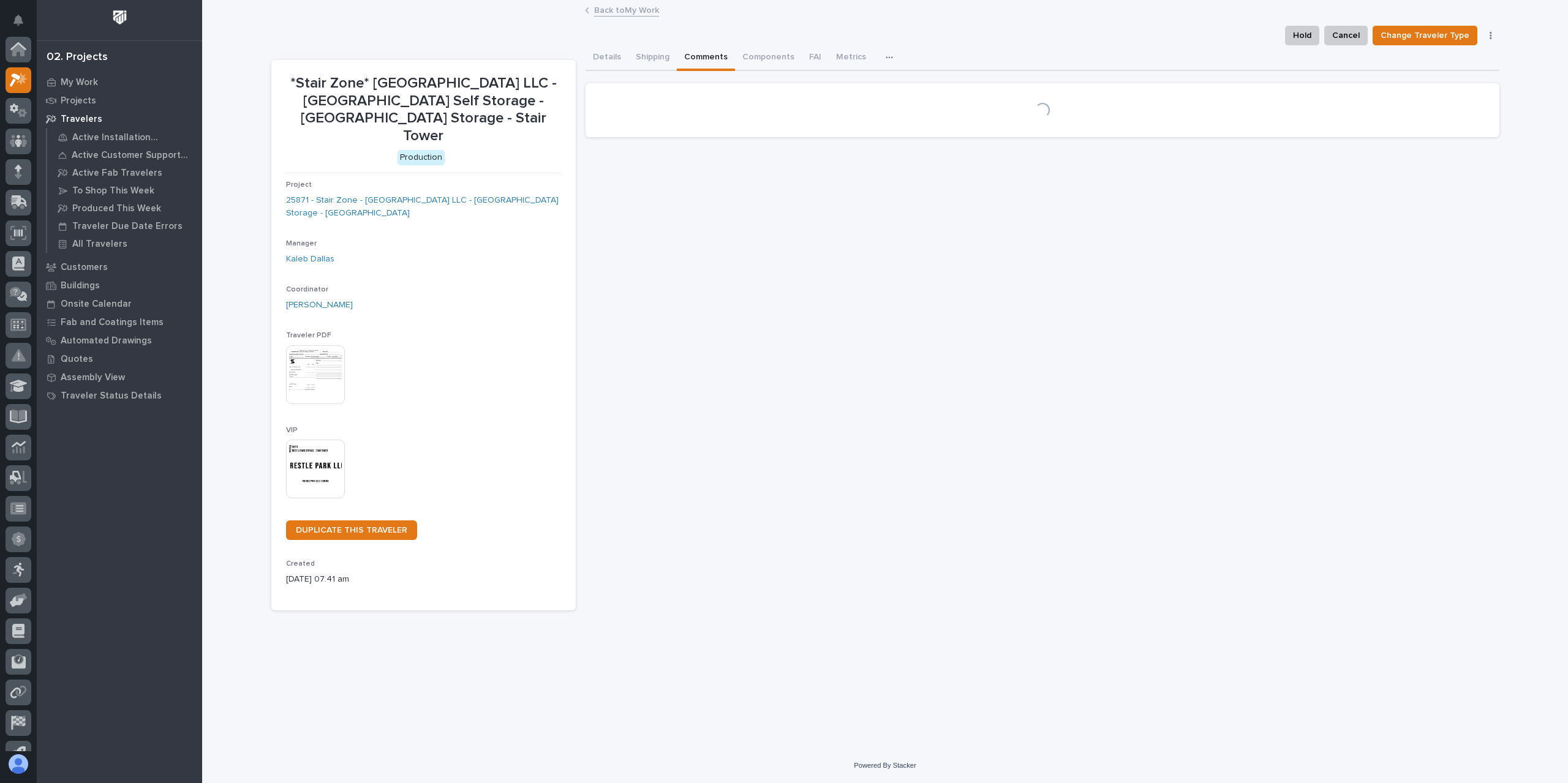
scroll to position [33, 0]
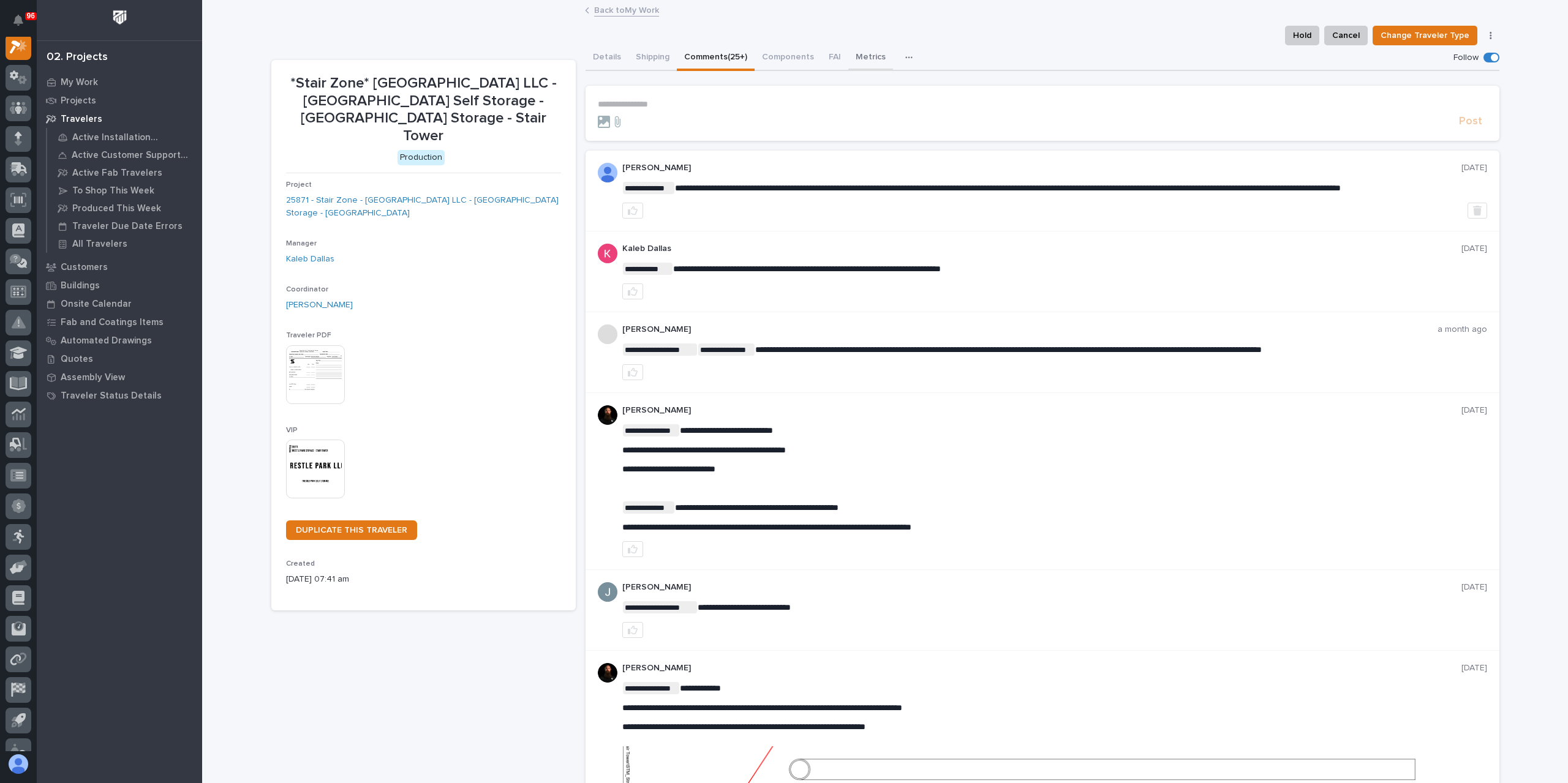
click at [850, 64] on button "Metrics" at bounding box center [870, 58] width 45 height 26
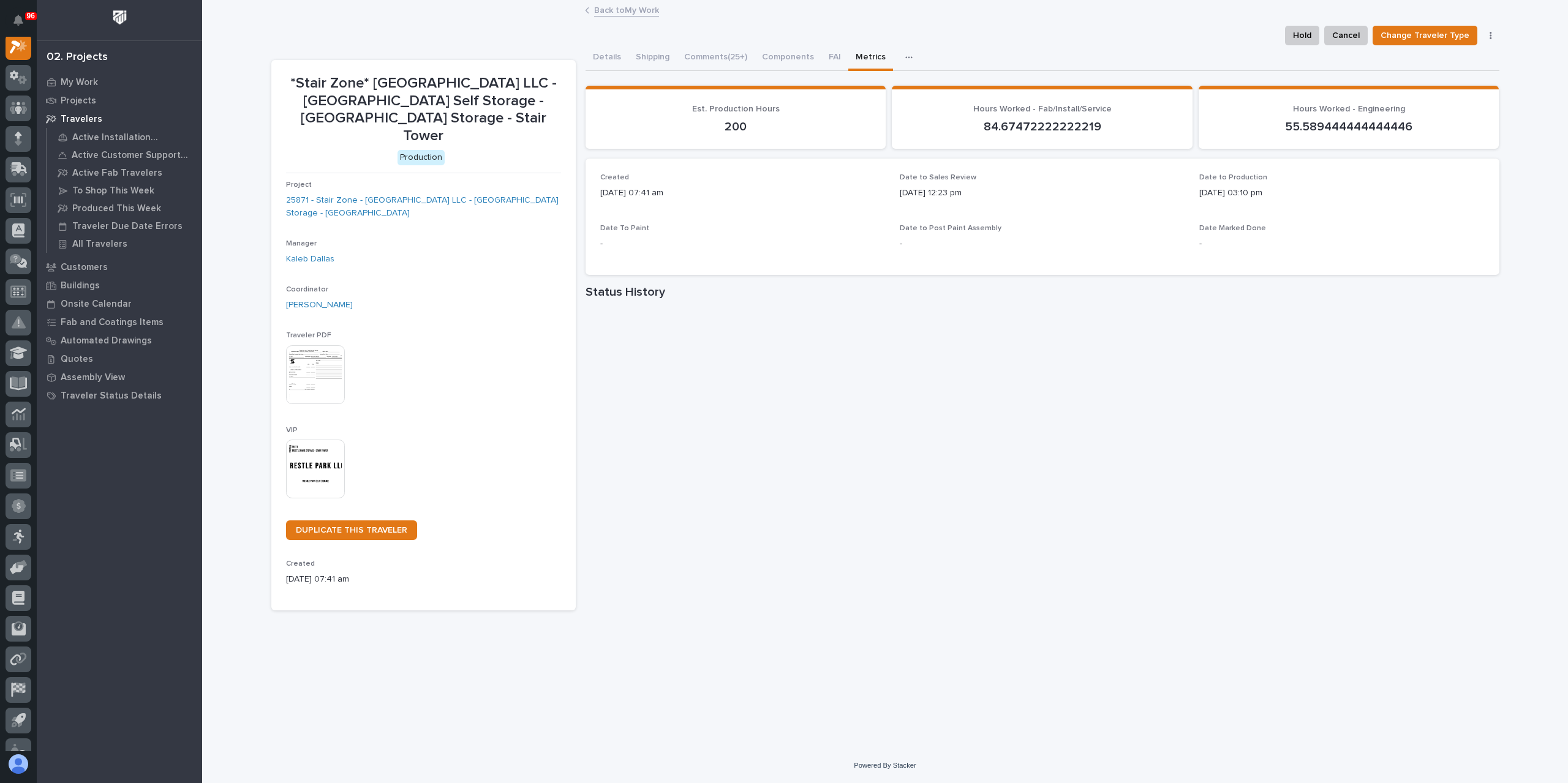
scroll to position [31, 0]
click at [602, 7] on link "Back to My Work" at bounding box center [627, 9] width 65 height 14
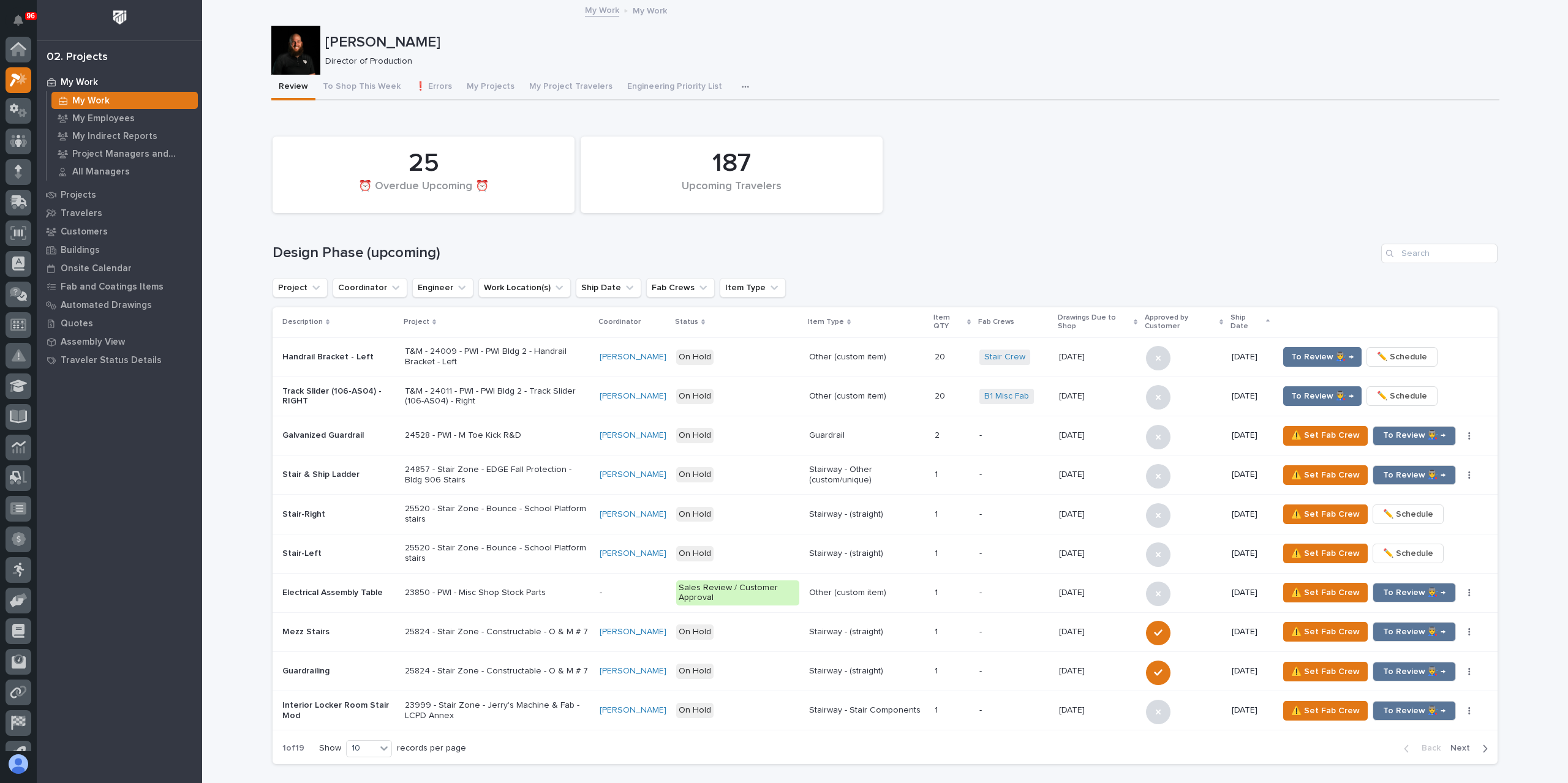
scroll to position [33, 0]
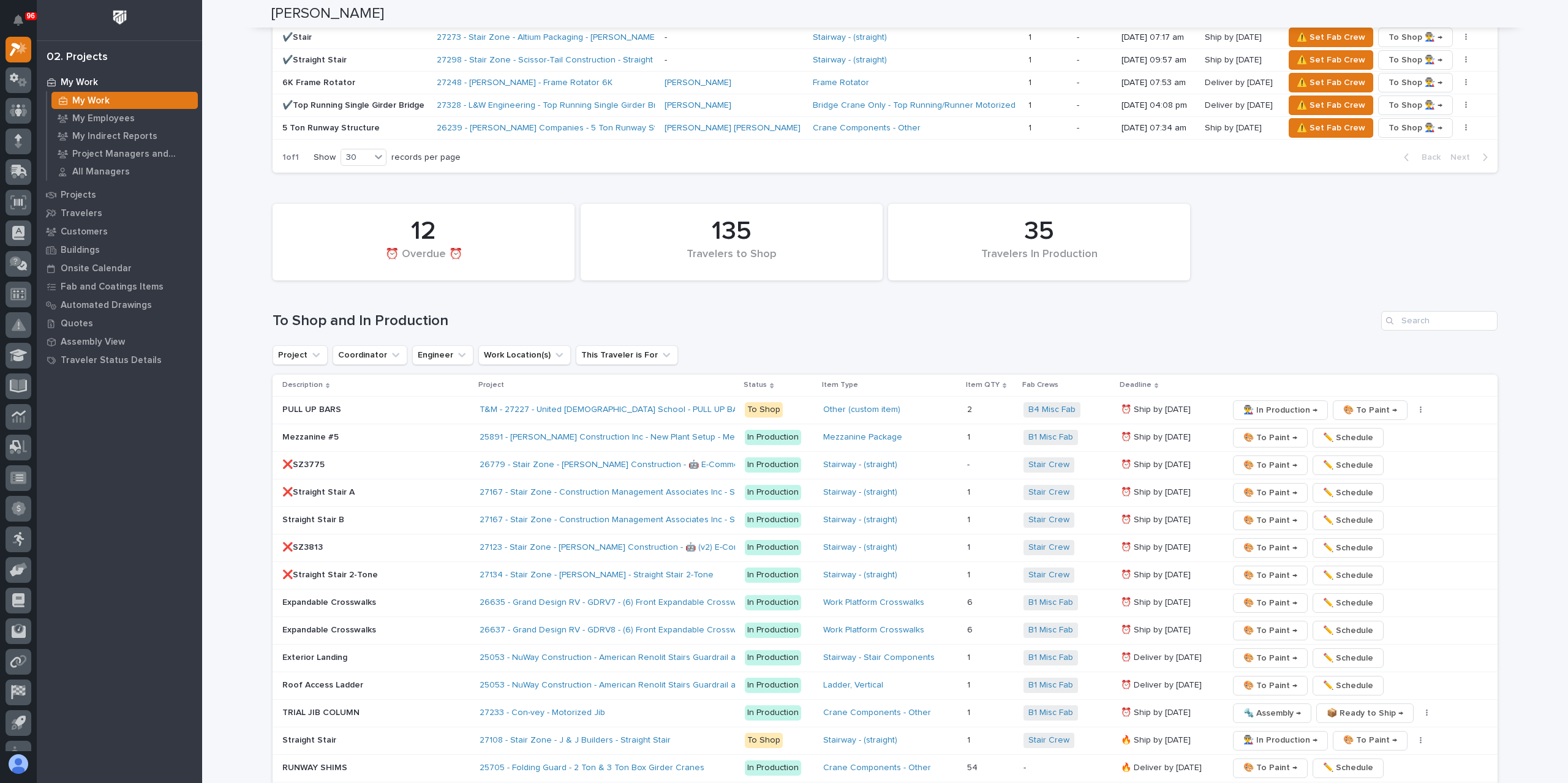
scroll to position [1776, 0]
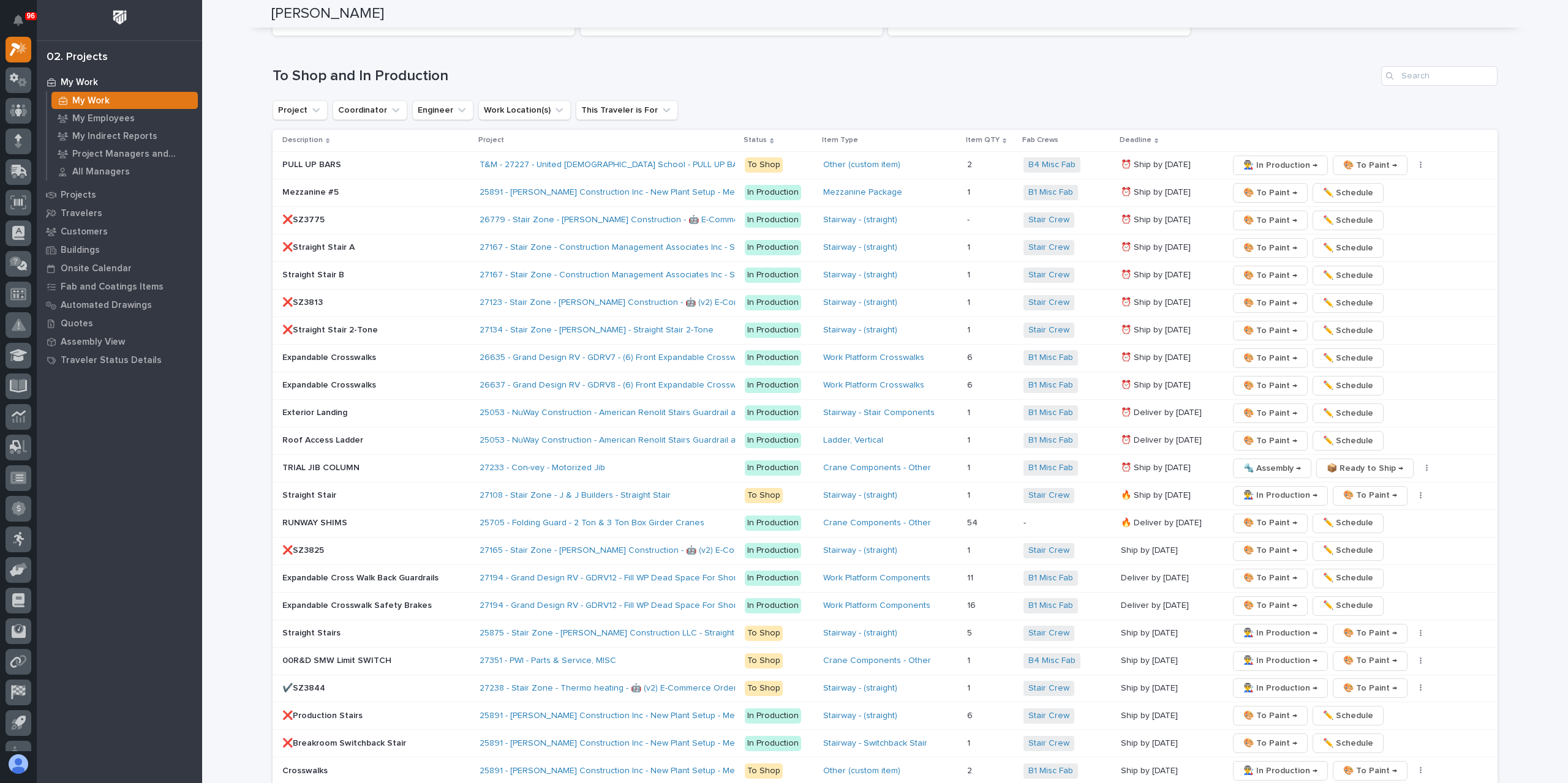
click at [324, 521] on div "RUNWAY SHIMS" at bounding box center [376, 523] width 187 height 20
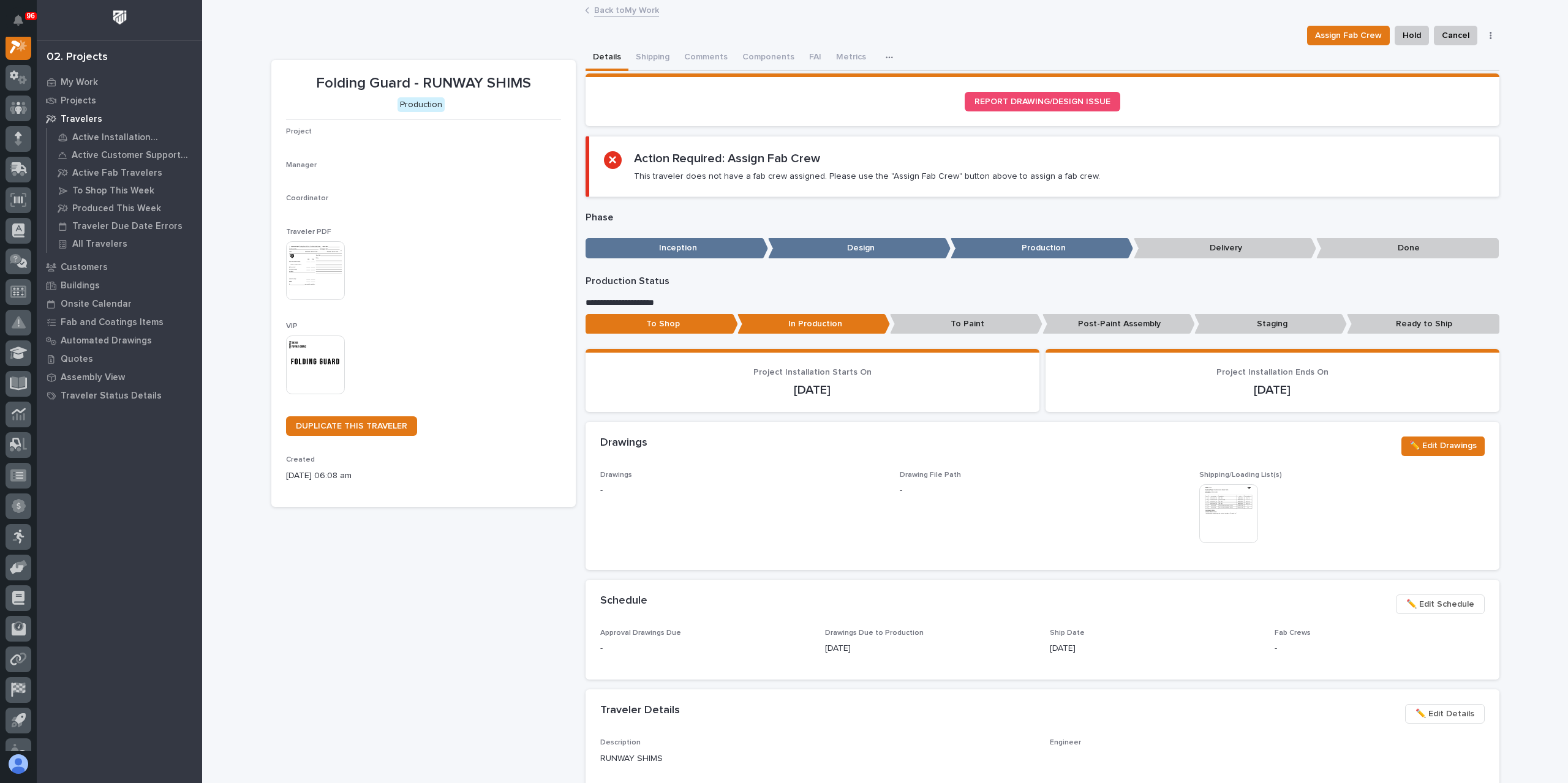
scroll to position [31, 0]
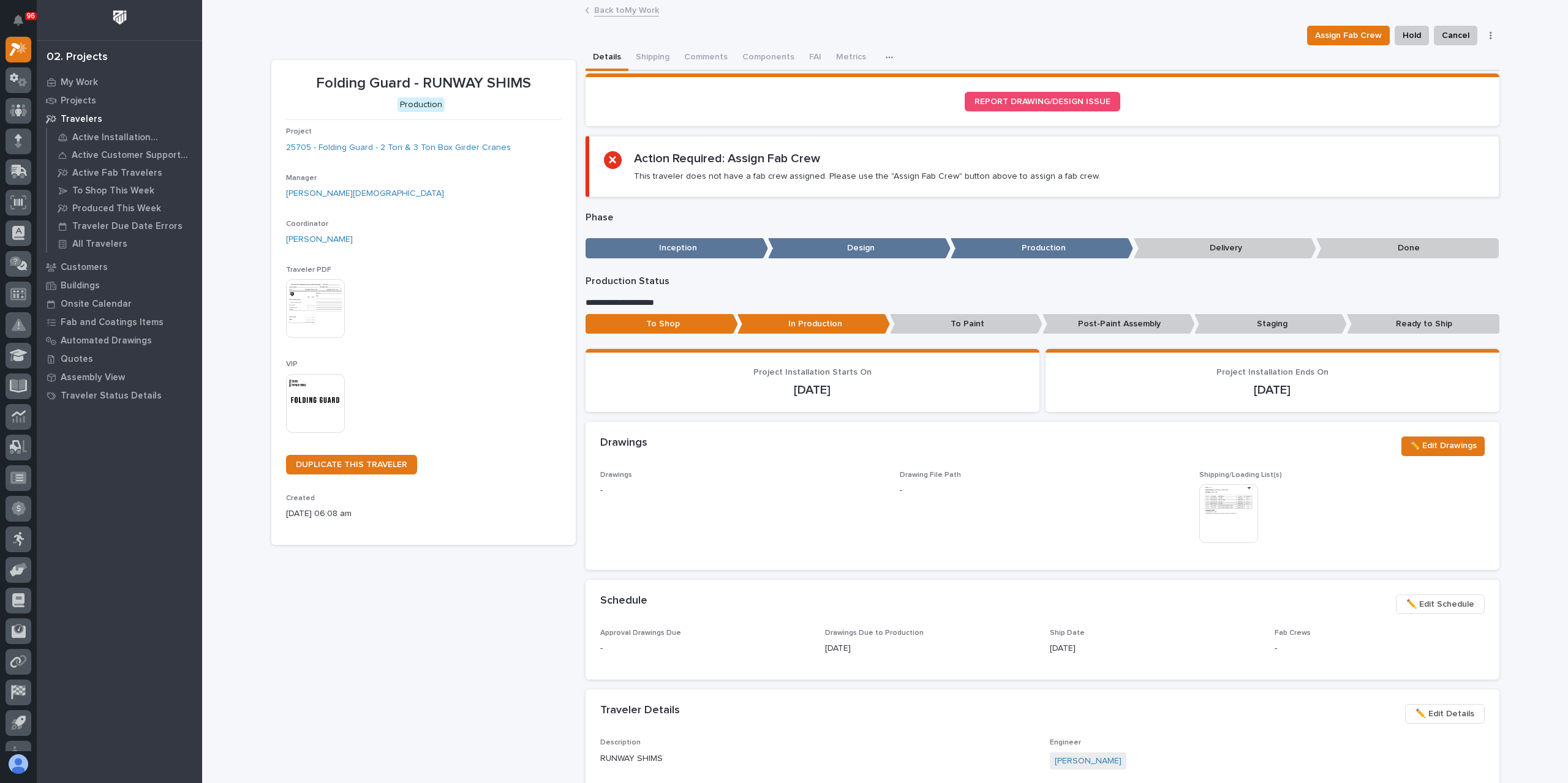
click at [1255, 318] on p "Staging" at bounding box center [1271, 324] width 152 height 20
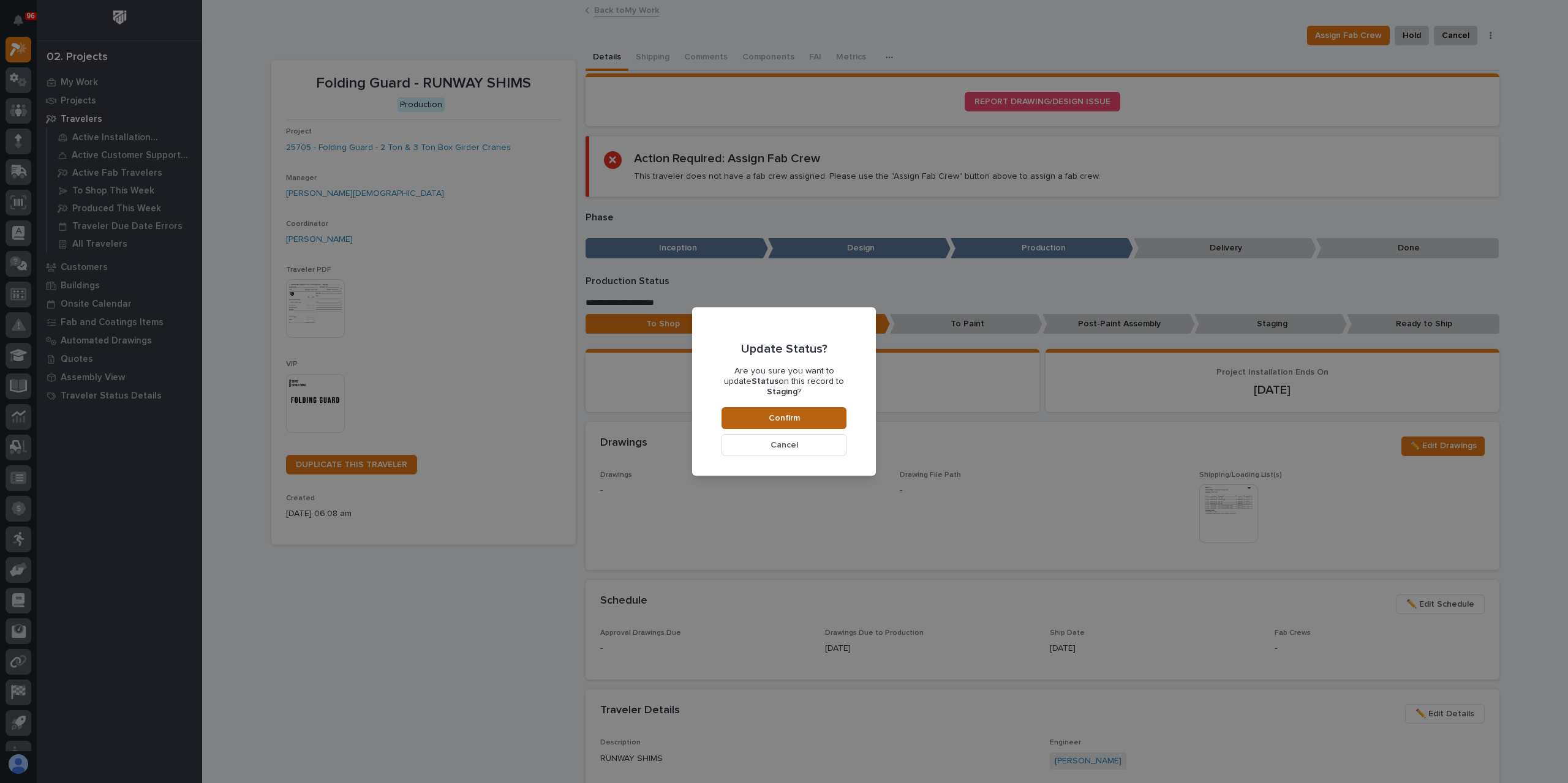
click at [825, 410] on button "Confirm" at bounding box center [784, 418] width 125 height 22
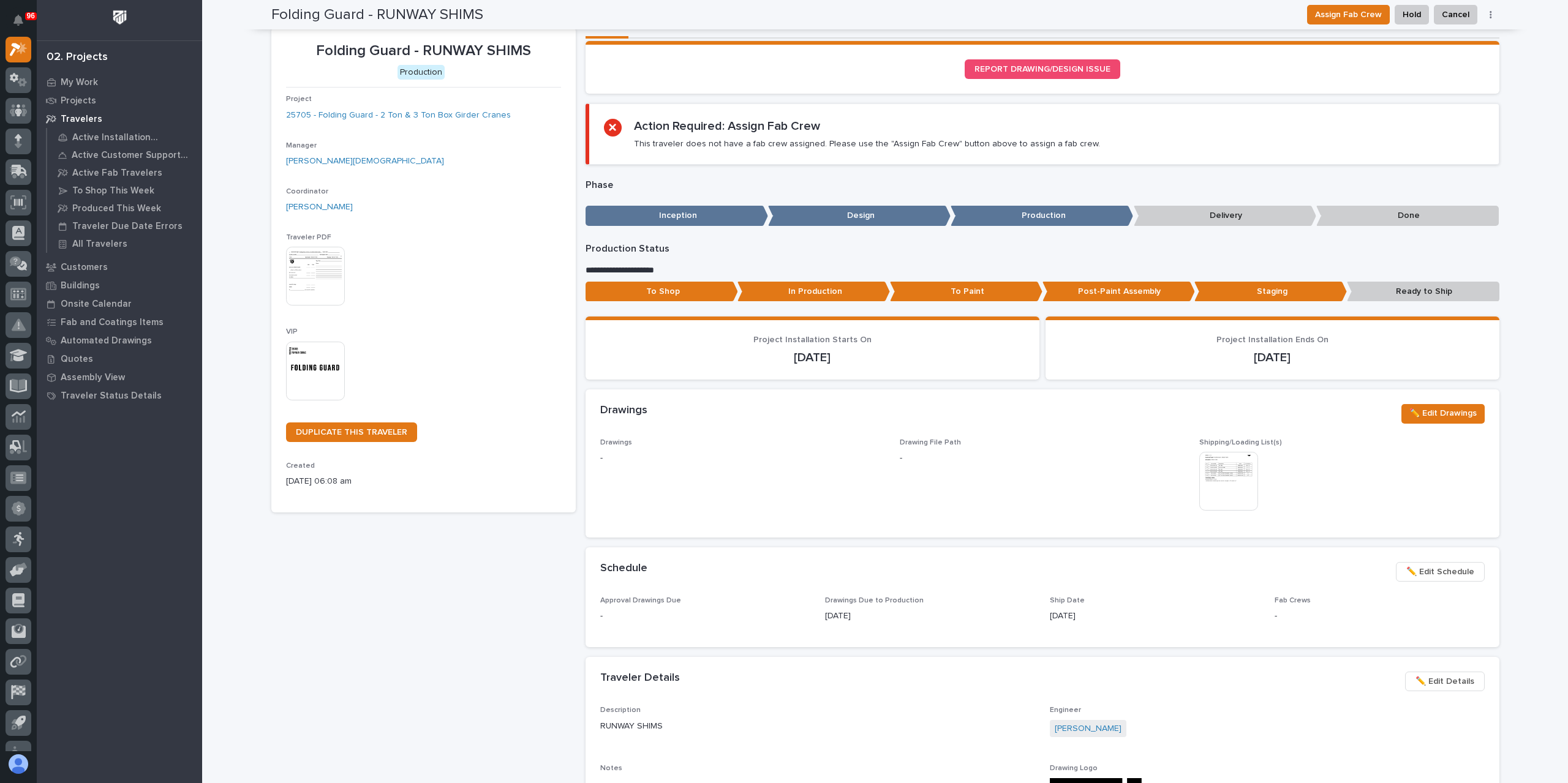
scroll to position [0, 0]
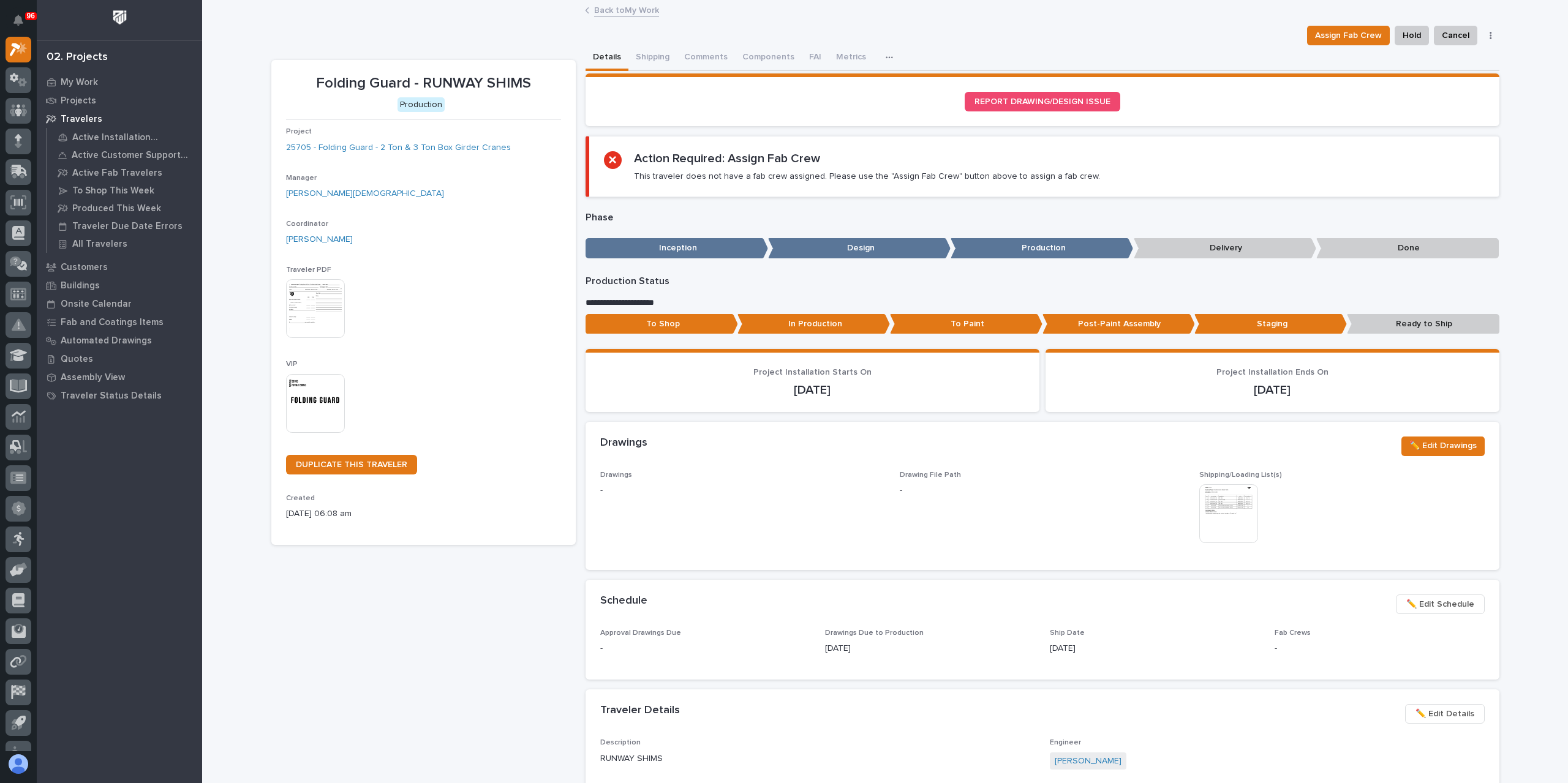
click at [627, 13] on link "Back to My Work" at bounding box center [627, 9] width 65 height 14
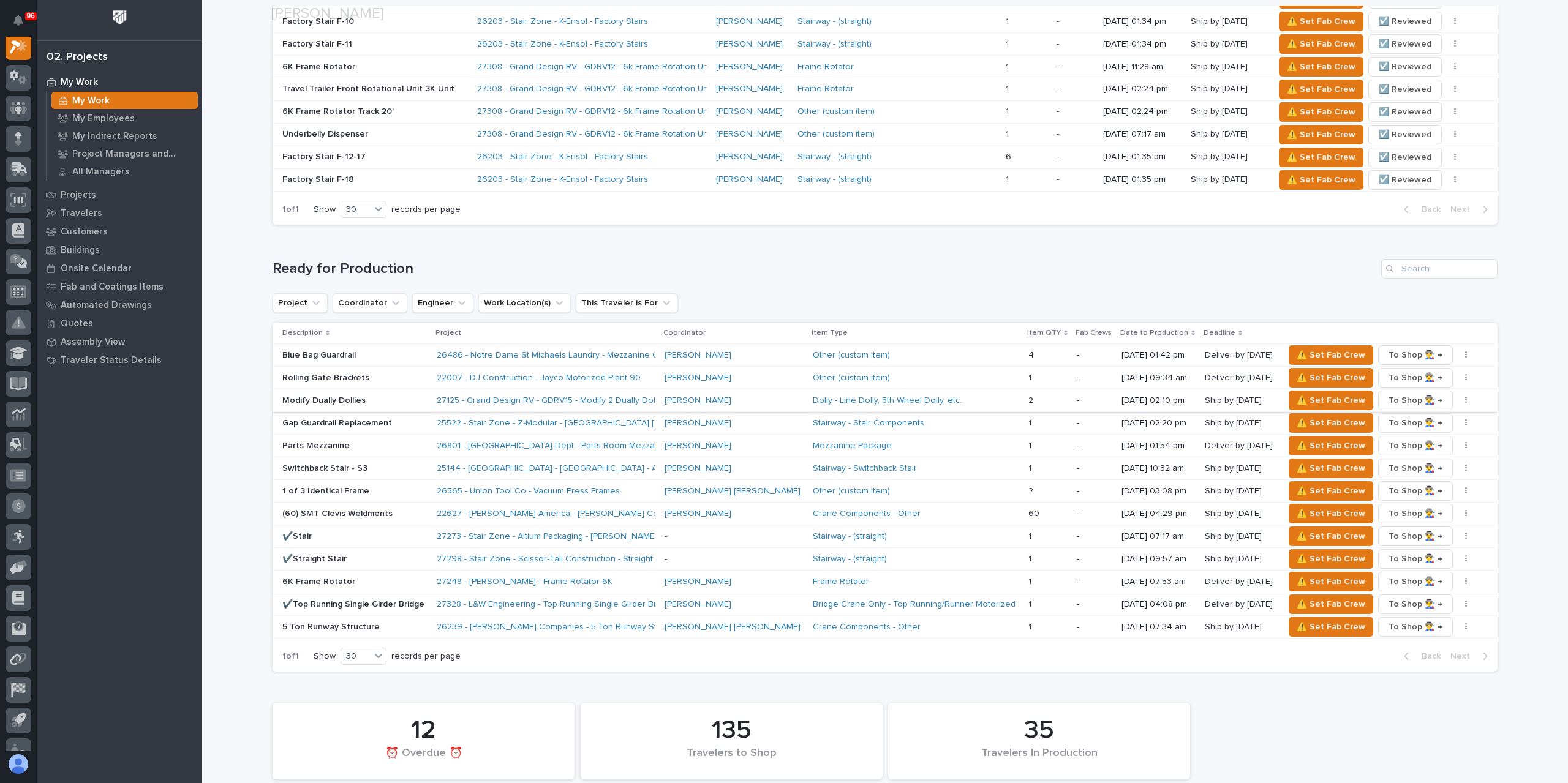
scroll to position [1837, 0]
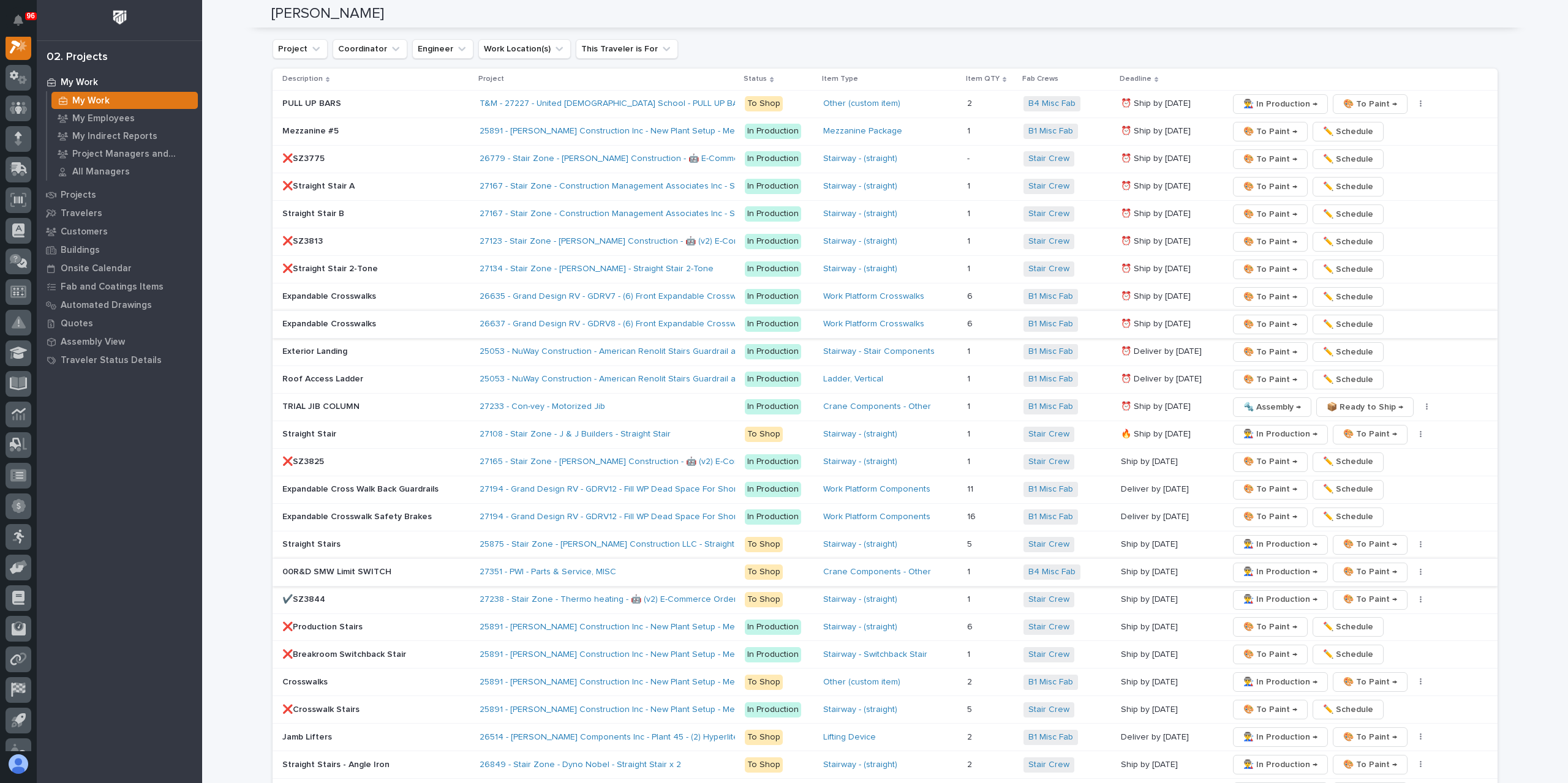
click at [1251, 565] on span "👨‍🏭 In Production →" at bounding box center [1280, 572] width 74 height 15
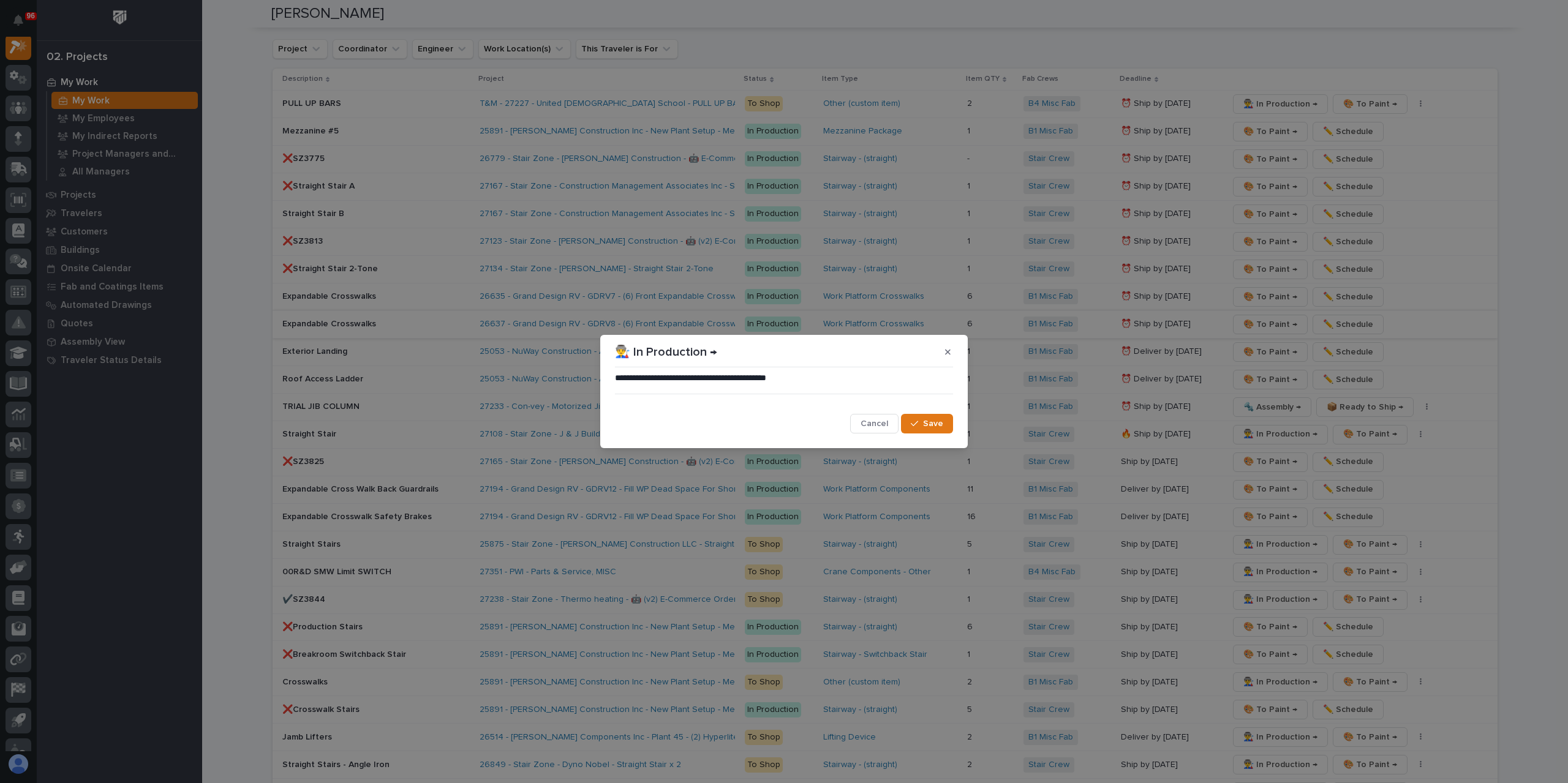
click at [933, 423] on span "Save" at bounding box center [933, 424] width 20 height 11
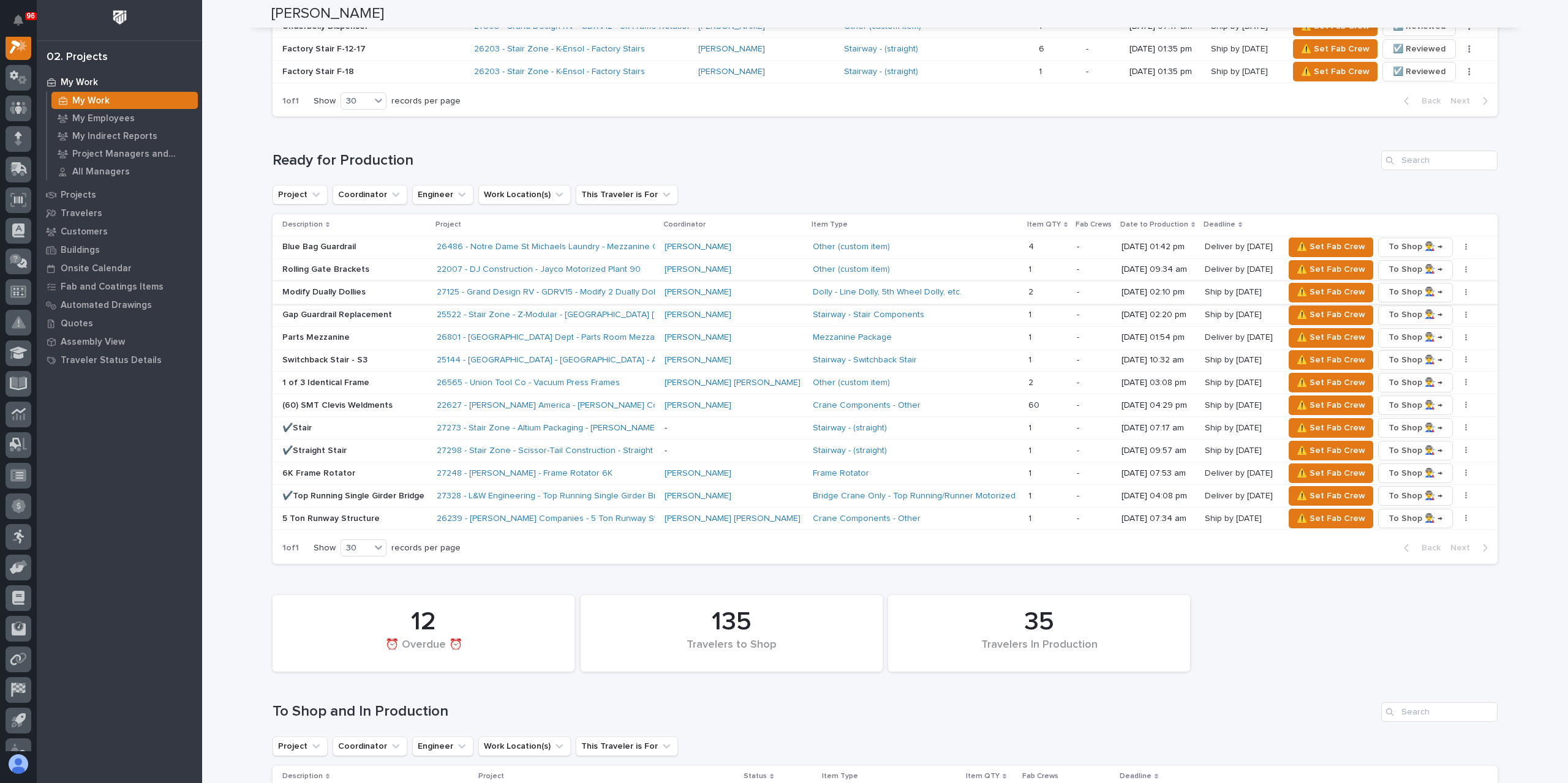
scroll to position [991, 0]
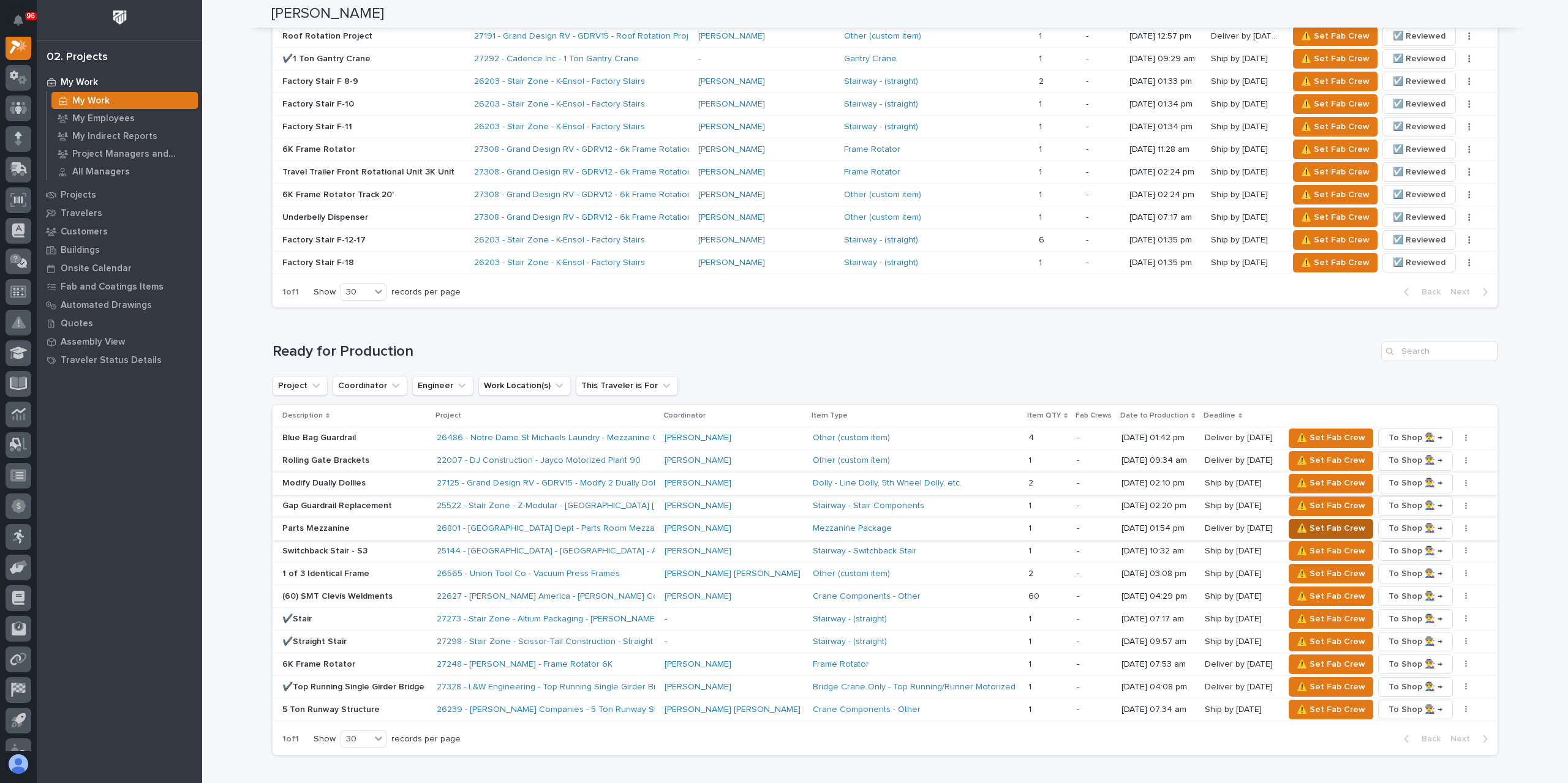
click at [1296, 521] on span "⚠️ Set Fab Crew" at bounding box center [1331, 528] width 69 height 15
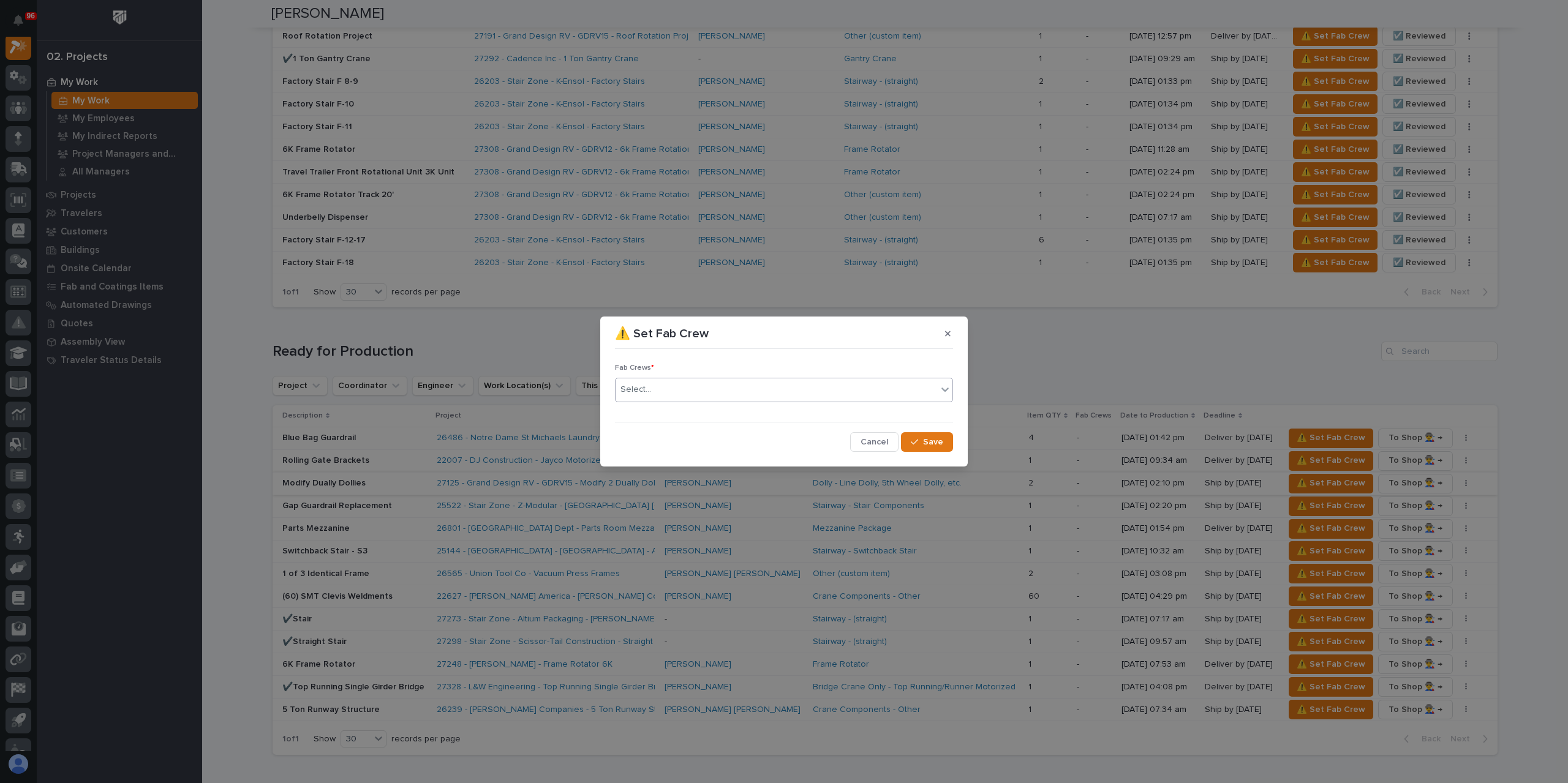
click at [671, 392] on div "Select..." at bounding box center [776, 390] width 321 height 20
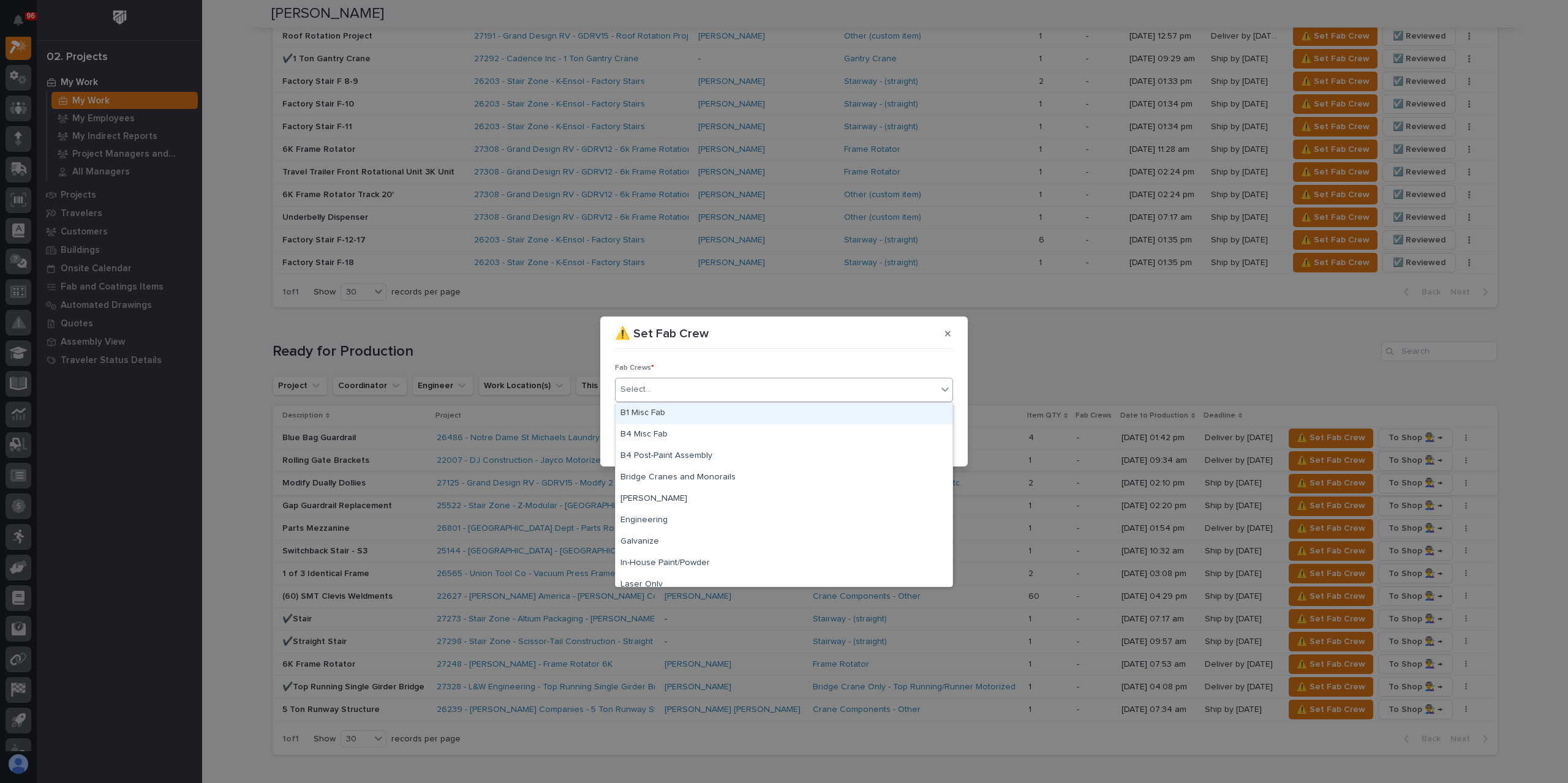
click at [664, 422] on div "B1 Misc Fab" at bounding box center [784, 413] width 337 height 21
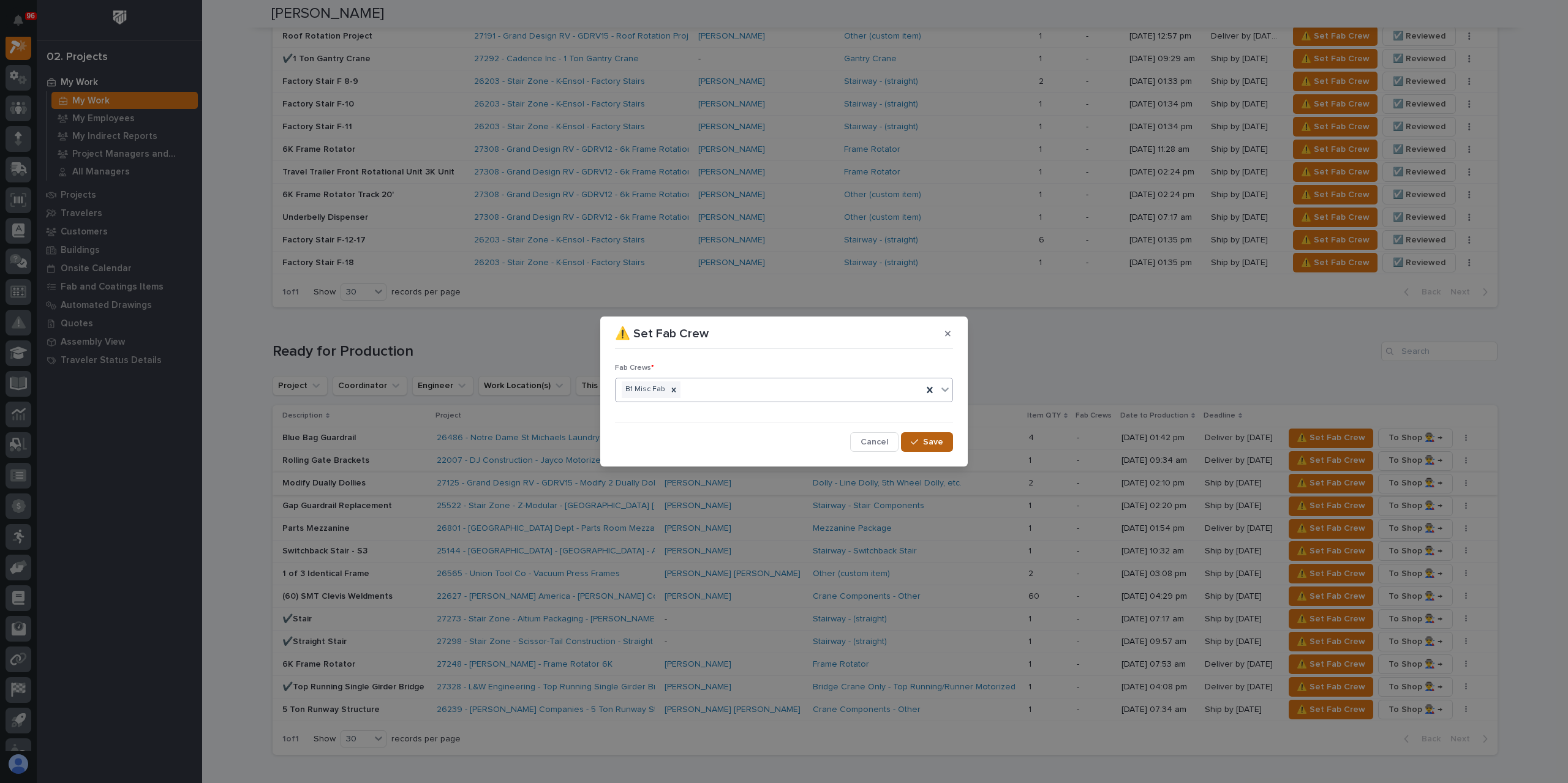
click at [918, 446] on button "Save" at bounding box center [927, 442] width 52 height 20
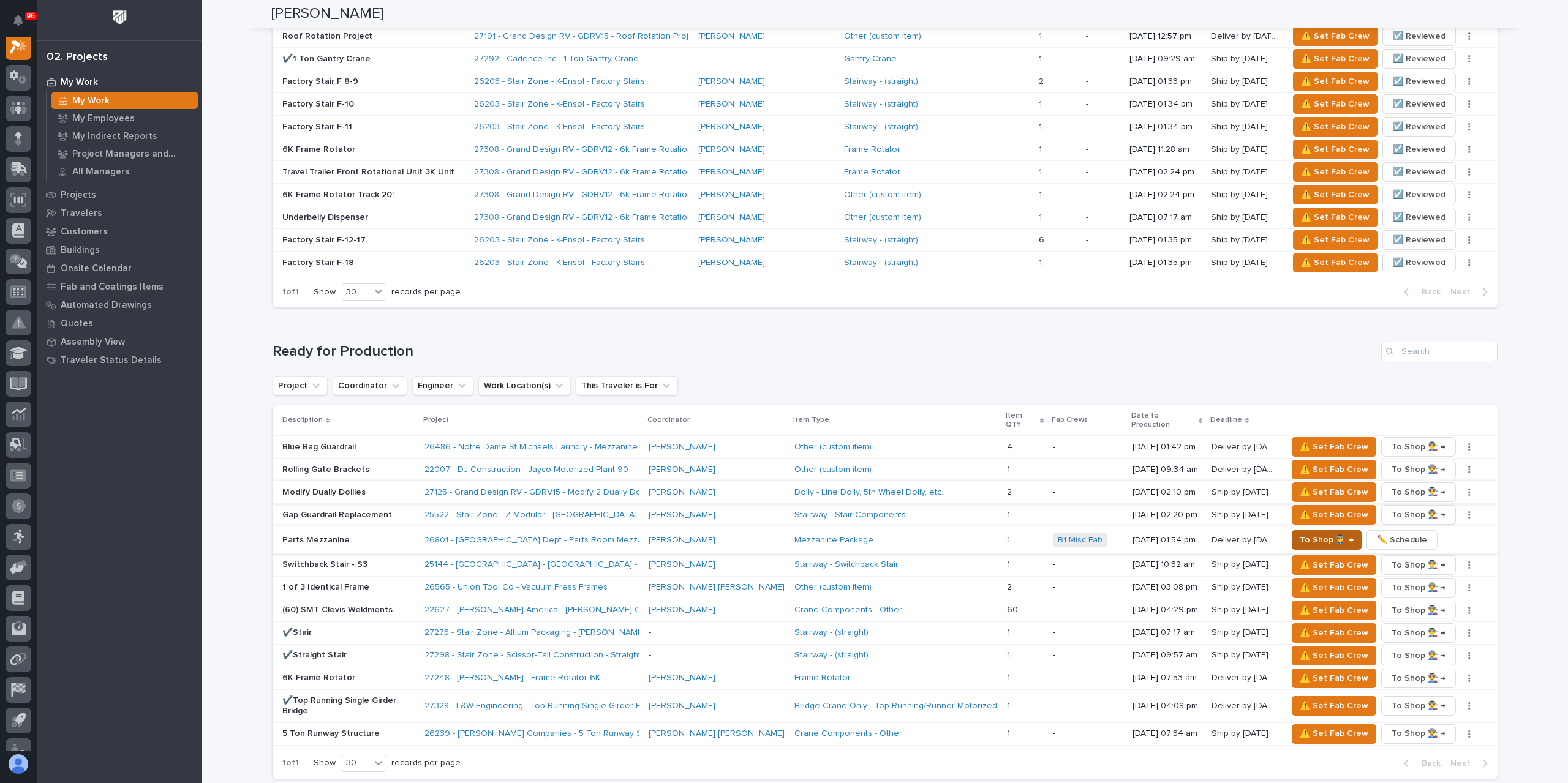
click at [1300, 533] on span "To Shop 👨‍🏭 →" at bounding box center [1327, 540] width 54 height 15
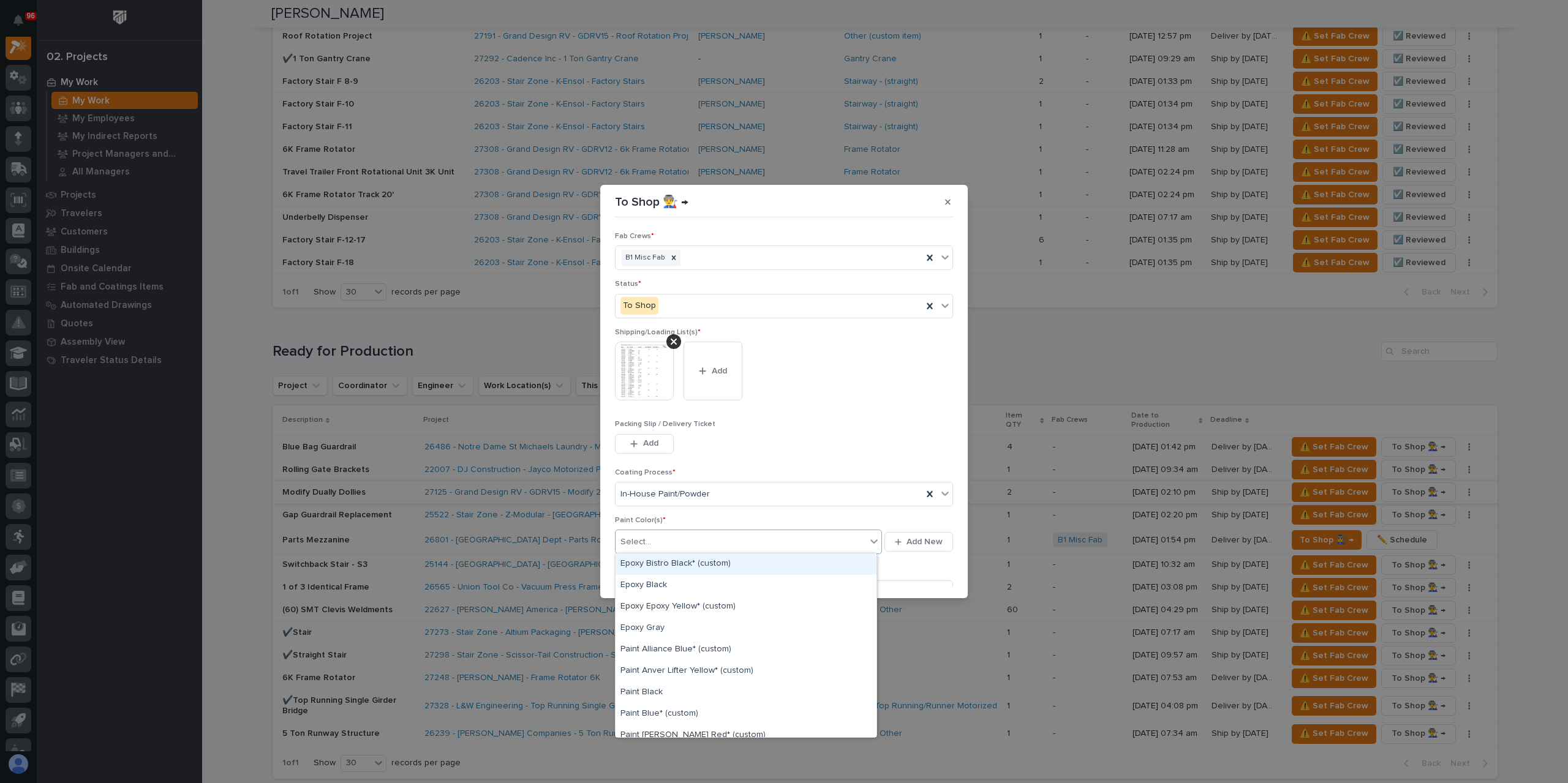
click at [665, 539] on div "Select..." at bounding box center [741, 542] width 250 height 20
click at [657, 662] on div "Paint Gray" at bounding box center [746, 659] width 261 height 21
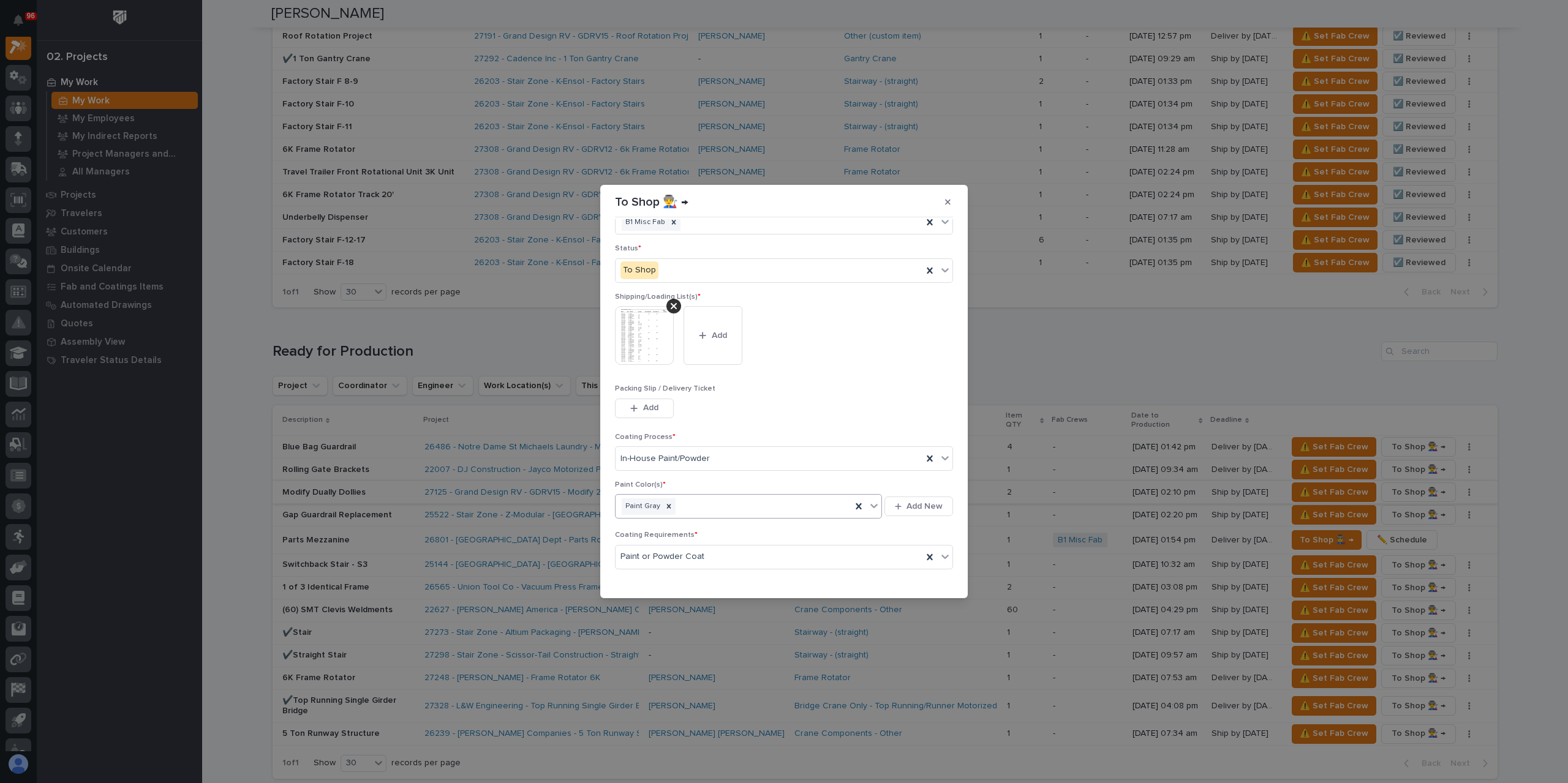
scroll to position [66, 0]
click at [911, 575] on icon "button" at bounding box center [914, 580] width 7 height 9
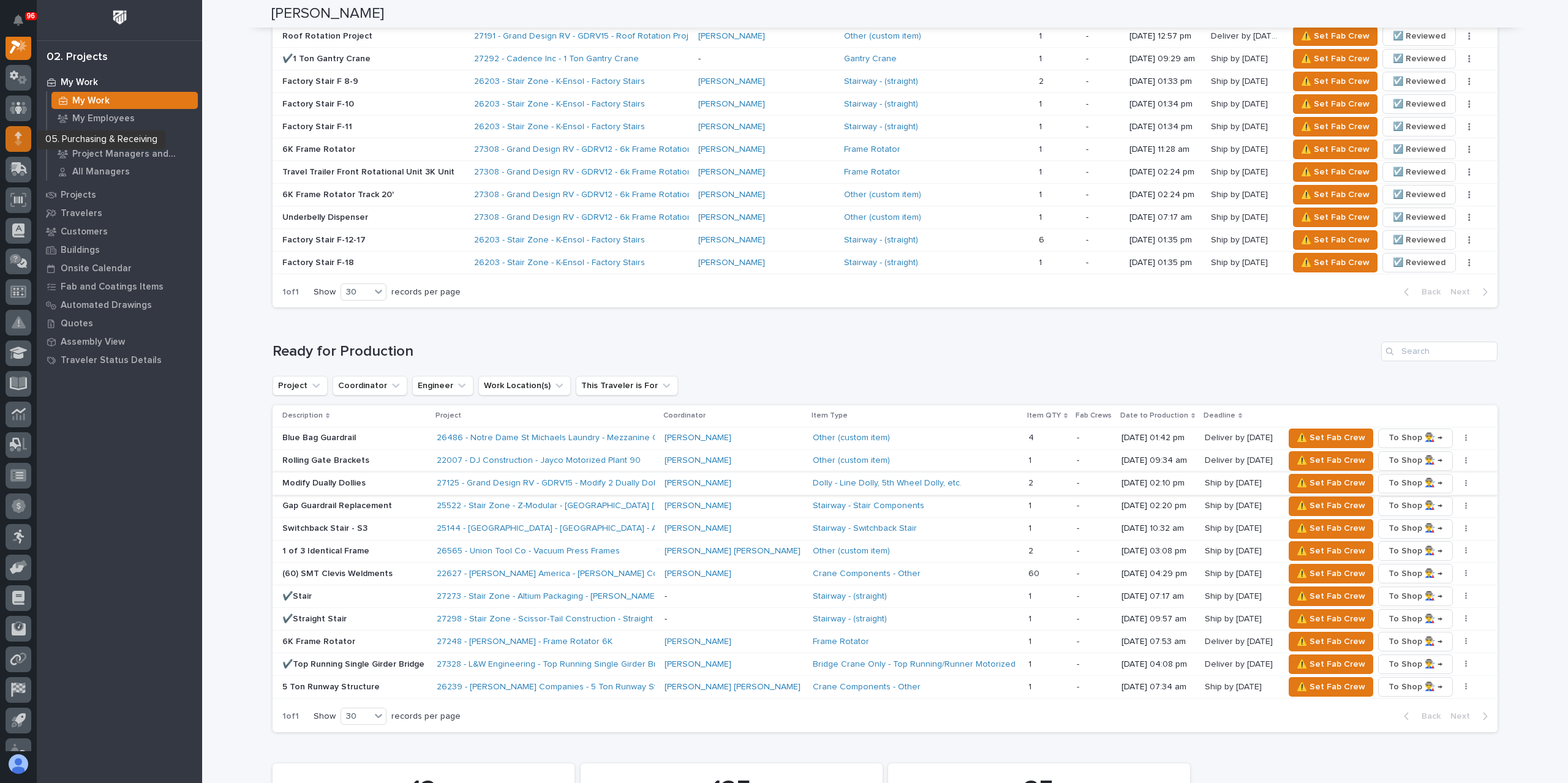
click at [18, 142] on icon at bounding box center [18, 141] width 7 height 7
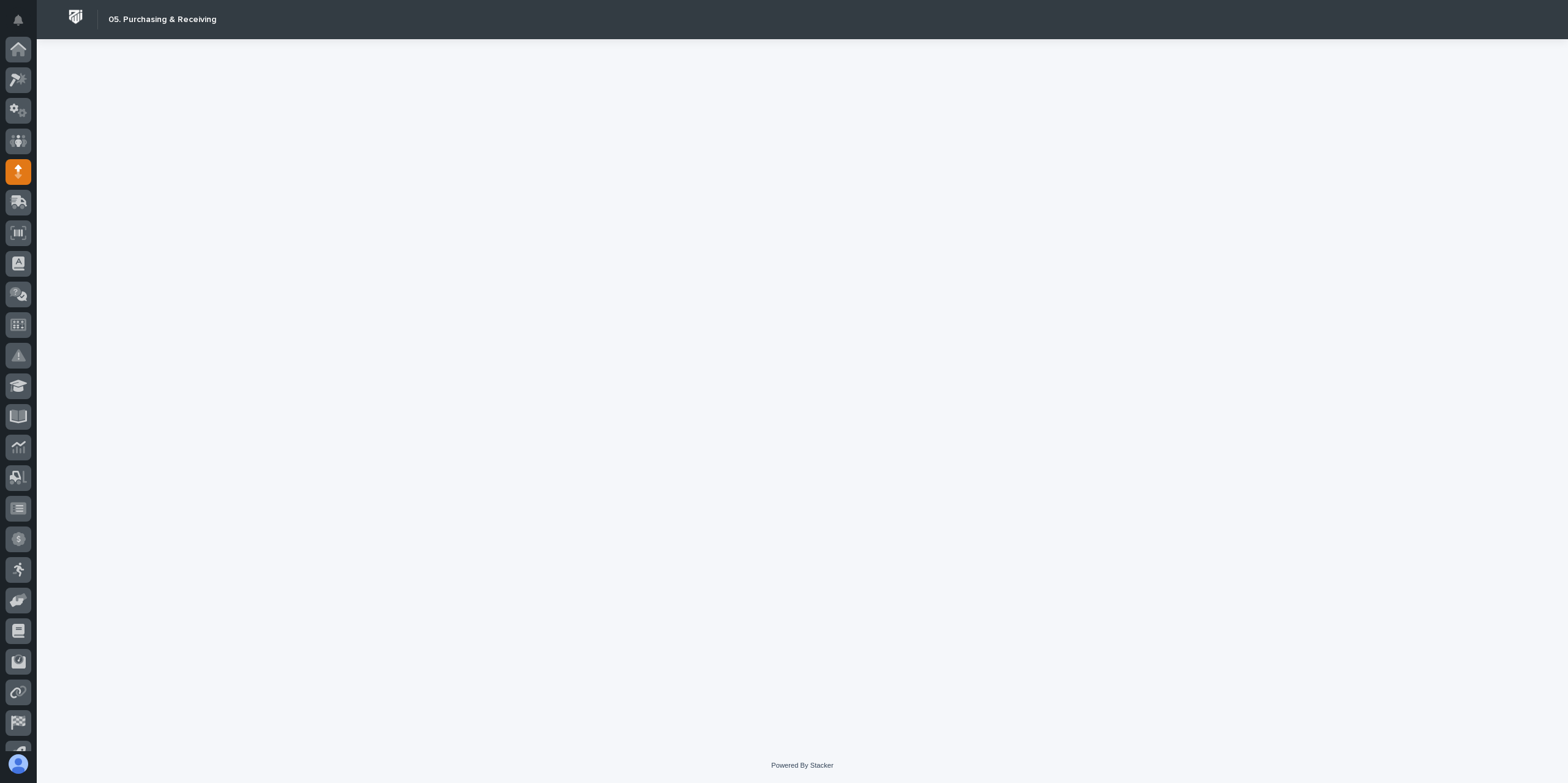
scroll to position [80, 0]
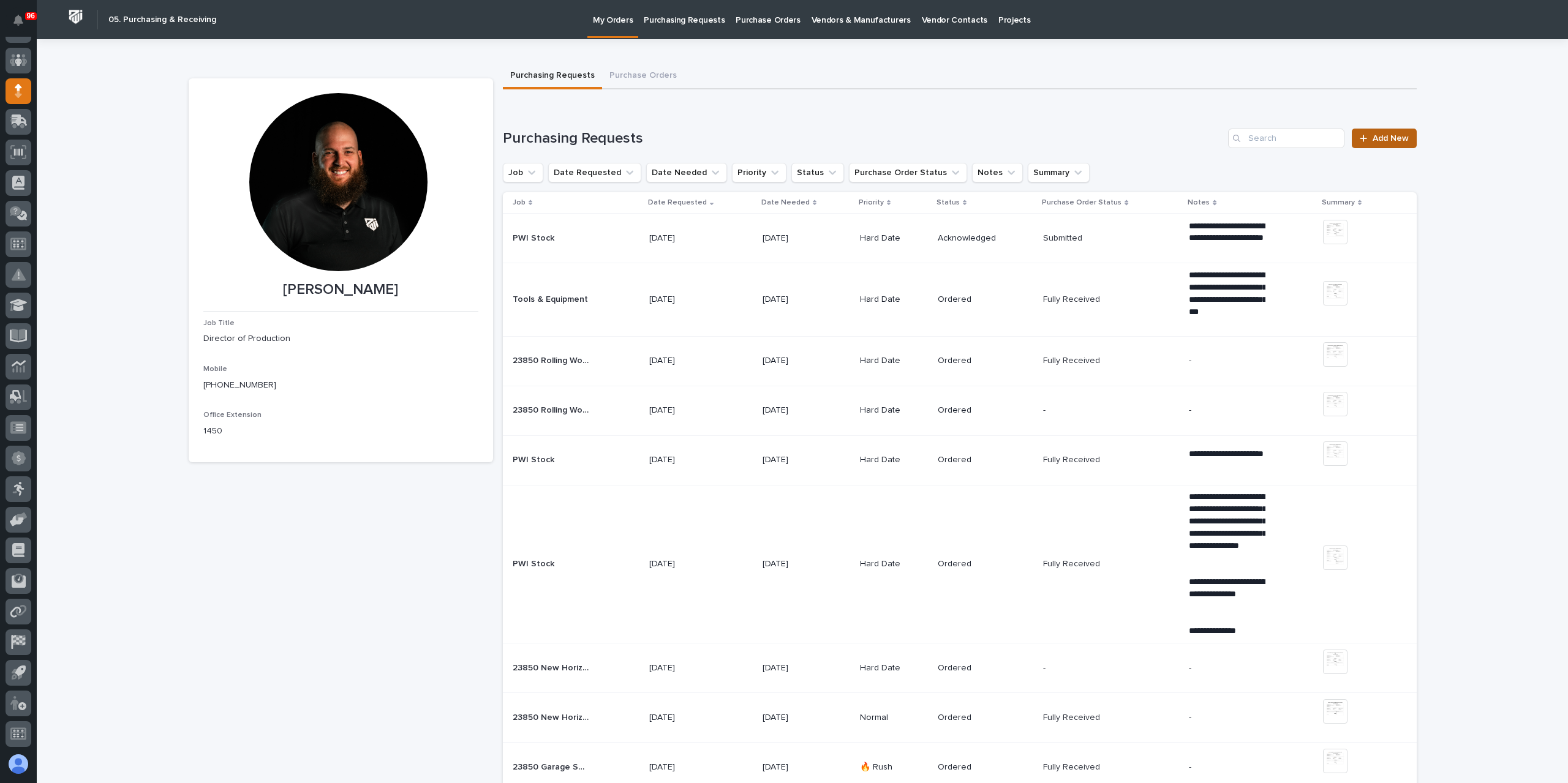
click at [1378, 141] on span "Add New" at bounding box center [1390, 138] width 36 height 9
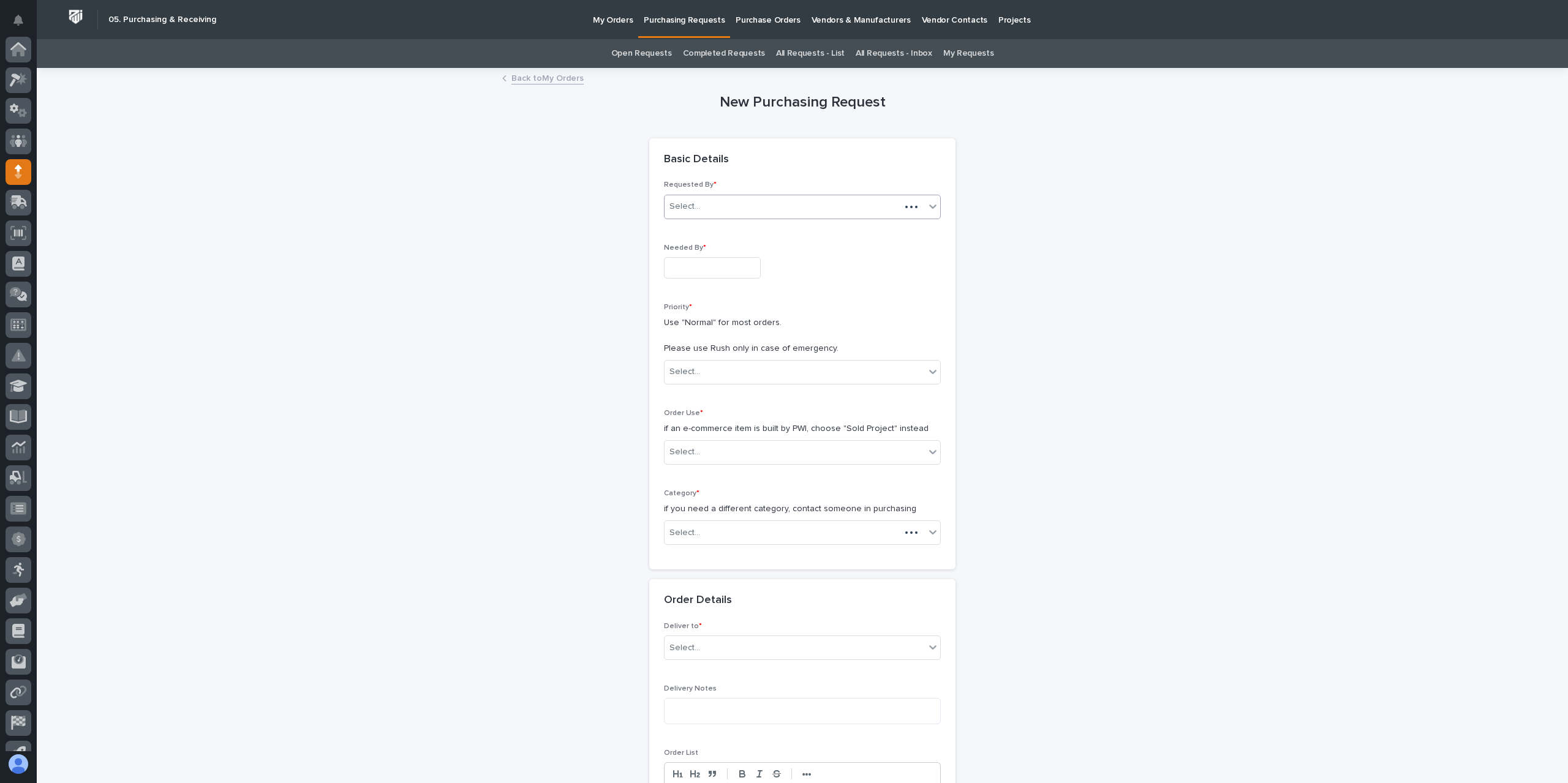
scroll to position [80, 0]
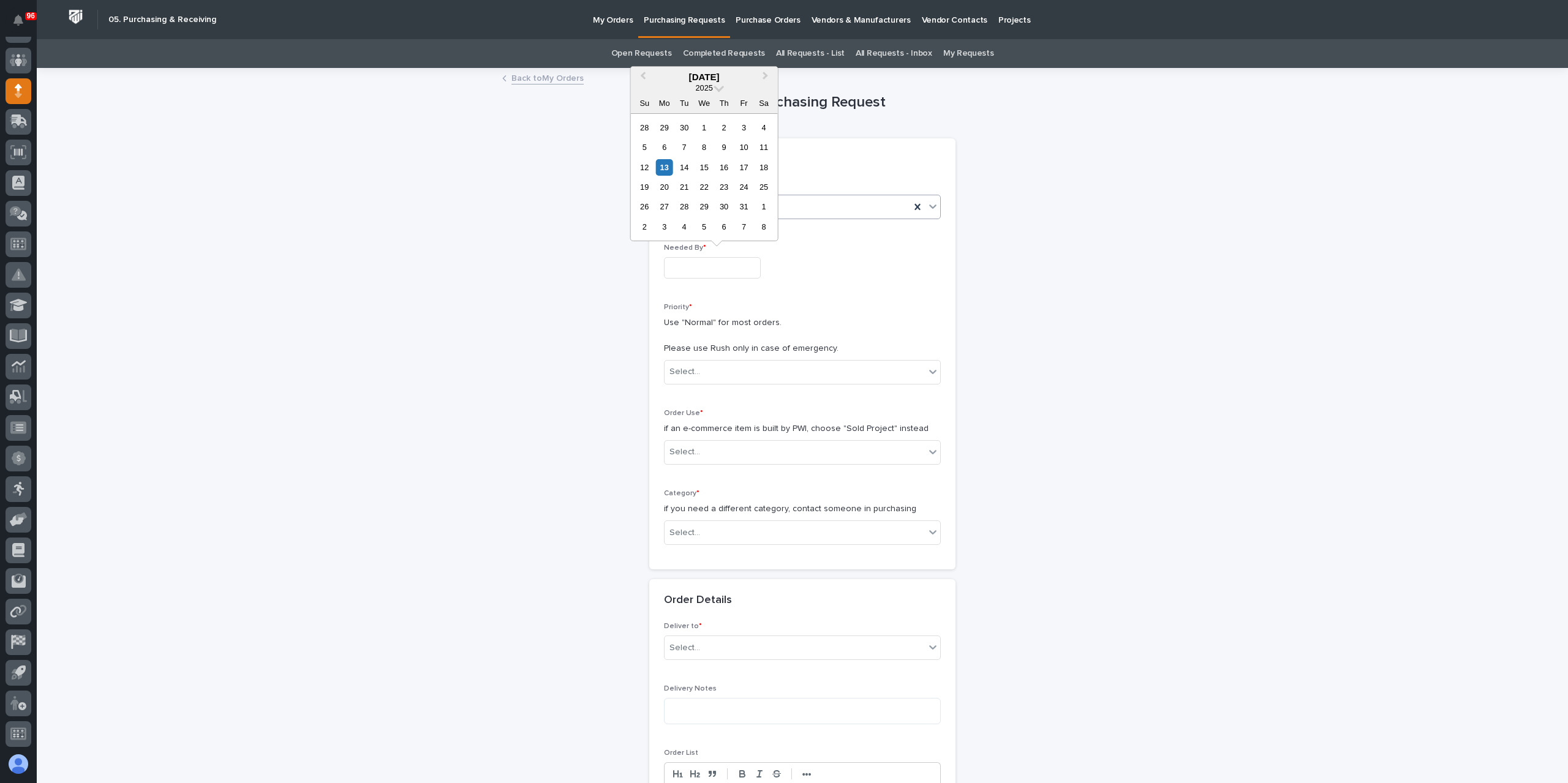
click at [699, 275] on input "text" at bounding box center [712, 267] width 97 height 21
click at [737, 187] on div "24" at bounding box center [744, 187] width 17 height 17
type input "**********"
click at [707, 360] on div "Select..." at bounding box center [802, 372] width 277 height 24
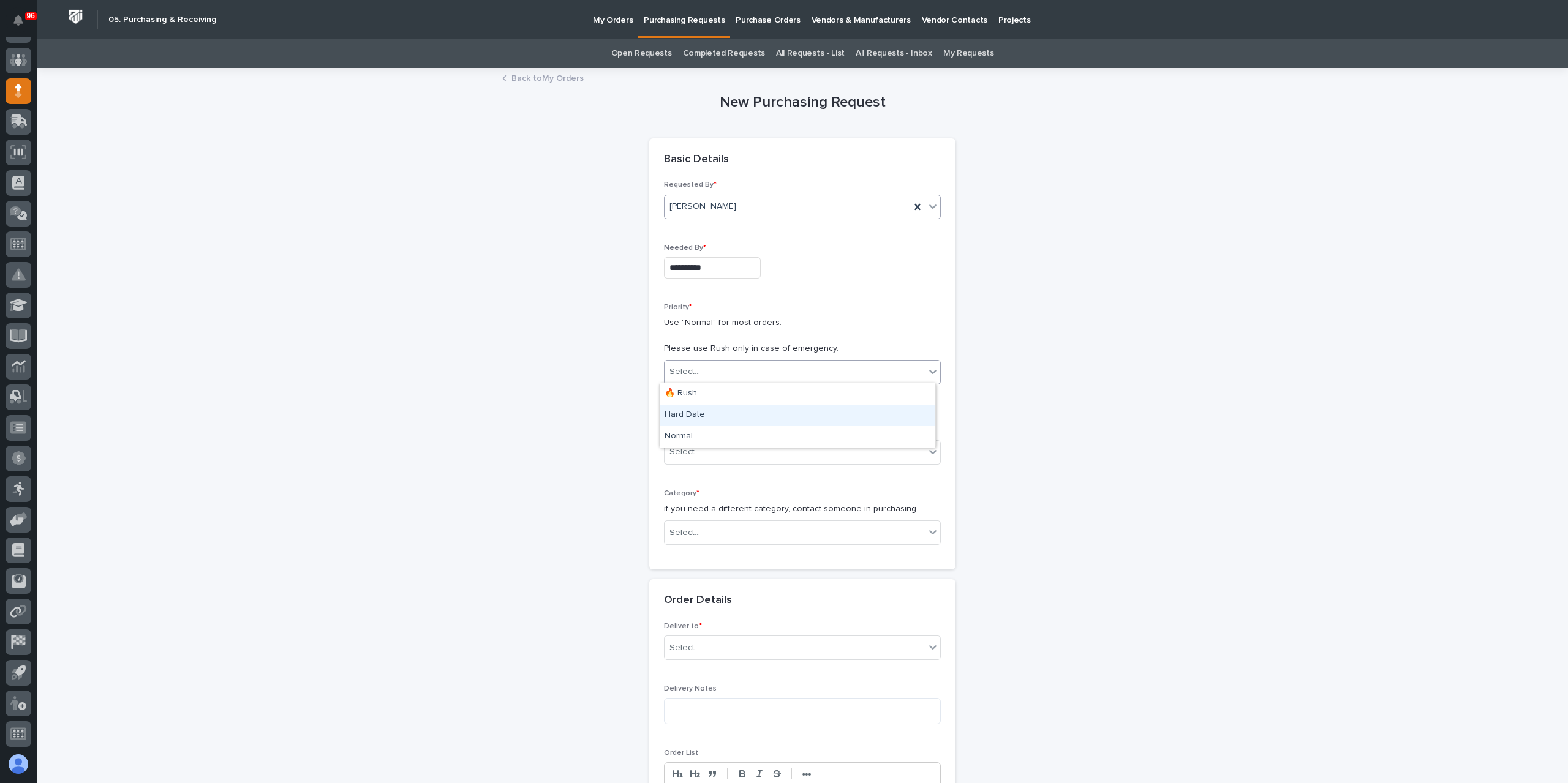
click at [695, 419] on div "Hard Date" at bounding box center [797, 415] width 276 height 21
click at [703, 450] on div "Select..." at bounding box center [795, 452] width 261 height 20
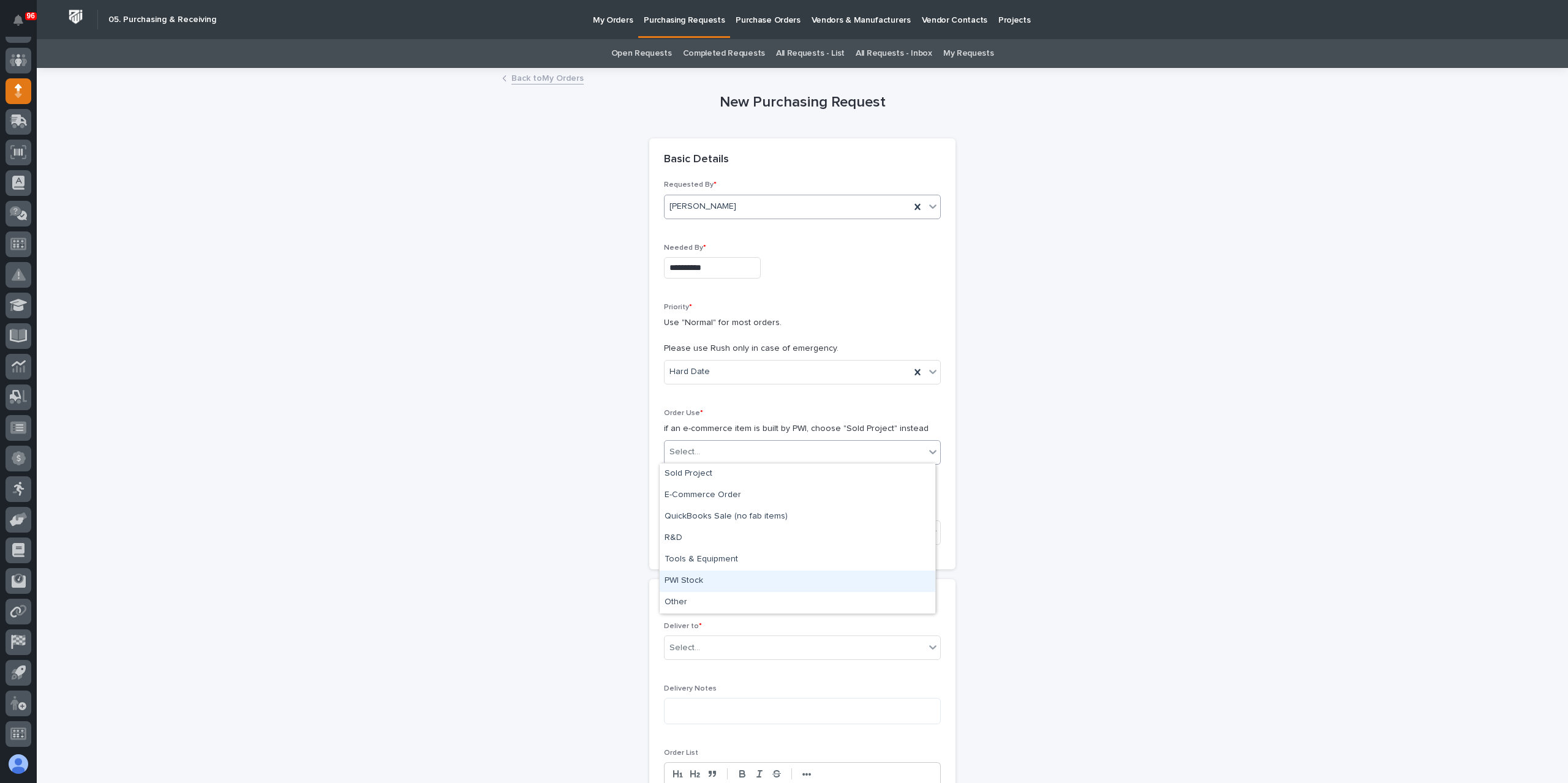
click at [691, 589] on div "PWI Stock" at bounding box center [797, 581] width 276 height 21
click at [687, 531] on div "Select..." at bounding box center [685, 533] width 31 height 13
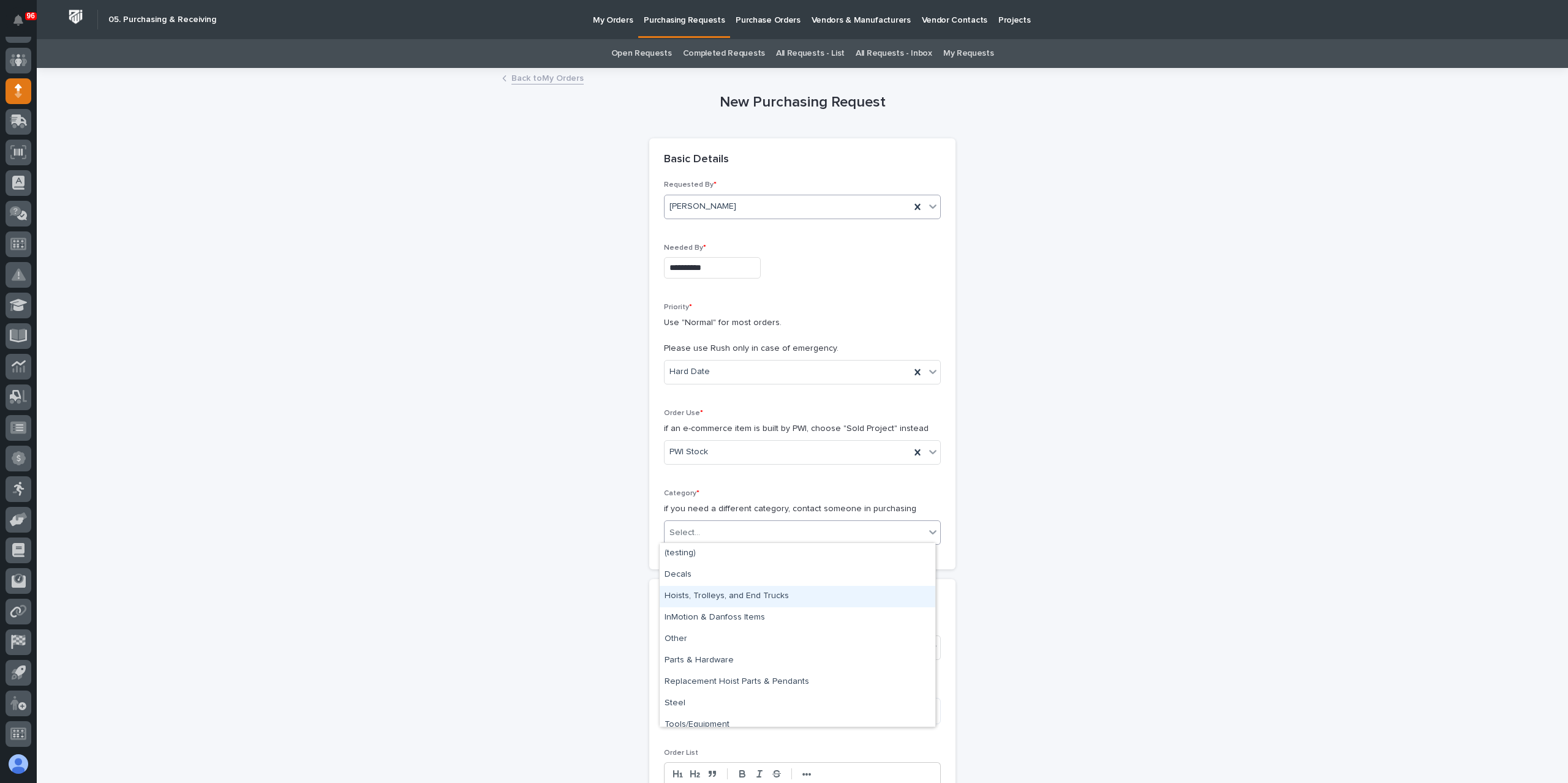
scroll to position [10, 0]
click at [706, 657] on div "Parts & Hardware" at bounding box center [797, 651] width 276 height 21
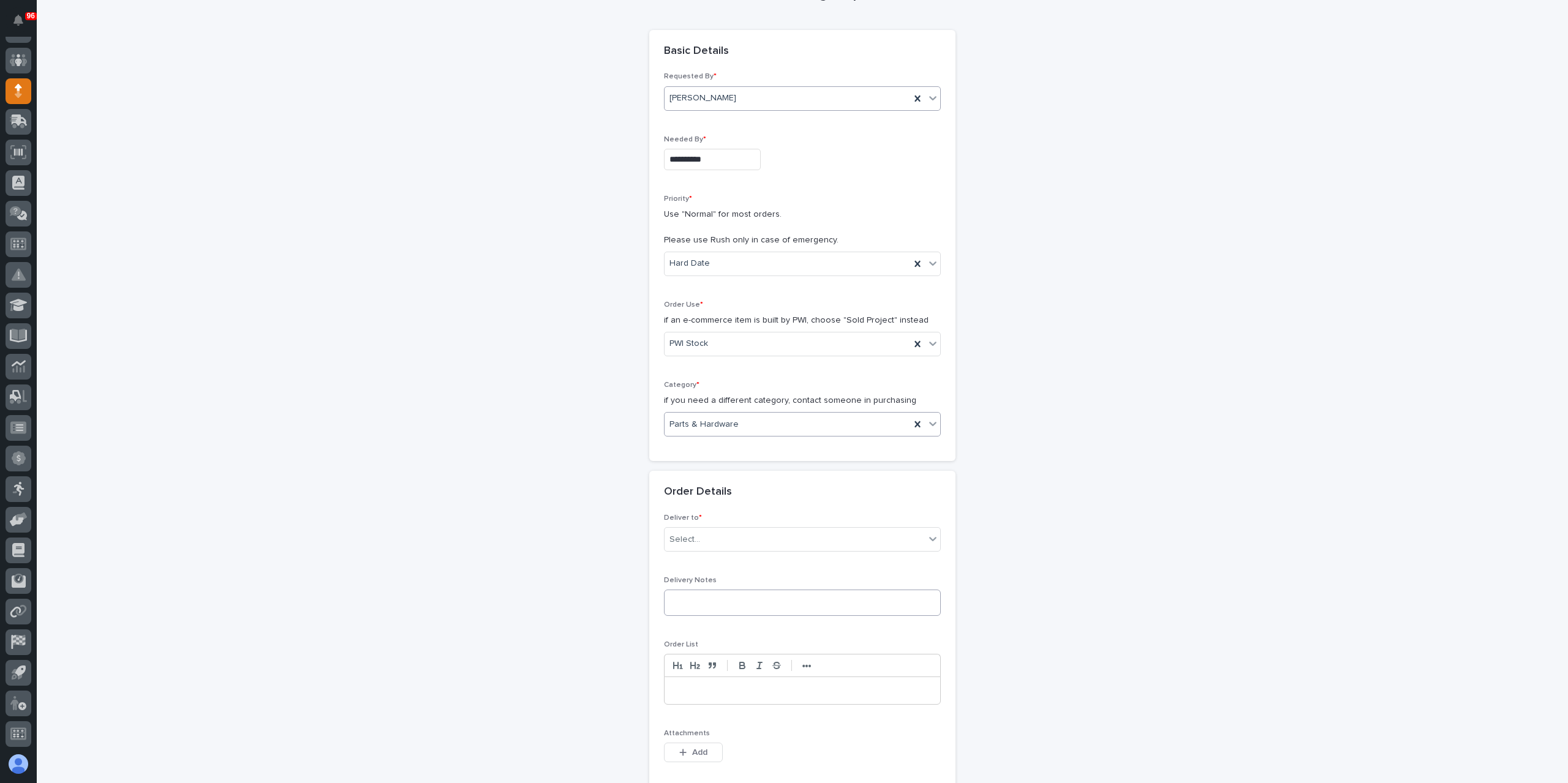
scroll to position [184, 0]
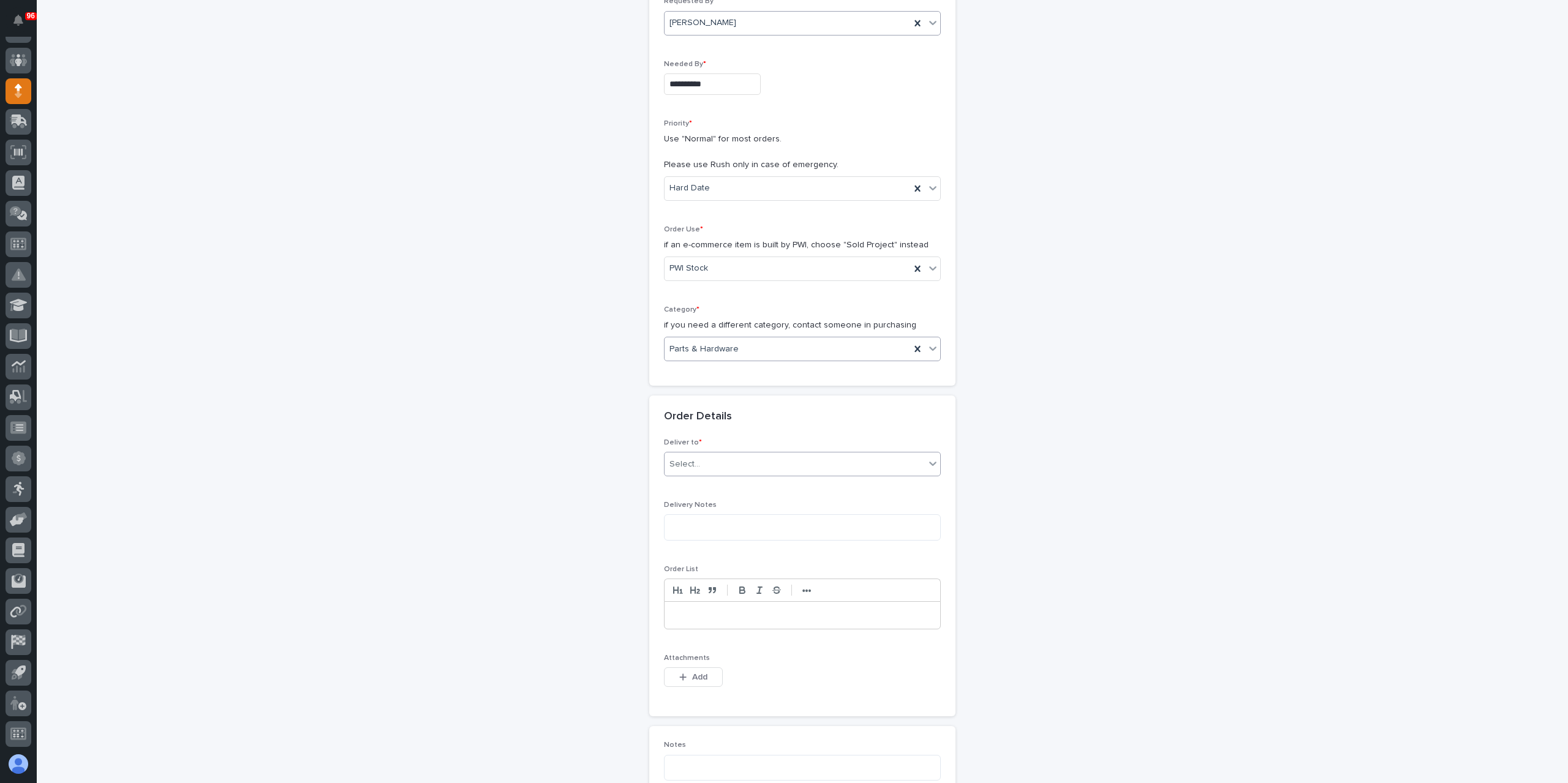
click at [713, 459] on div "Select..." at bounding box center [795, 465] width 261 height 20
click at [740, 460] on div "Select..." at bounding box center [795, 465] width 261 height 20
click at [700, 487] on div "PWI" at bounding box center [797, 484] width 276 height 21
click at [682, 667] on button "Add" at bounding box center [693, 677] width 59 height 20
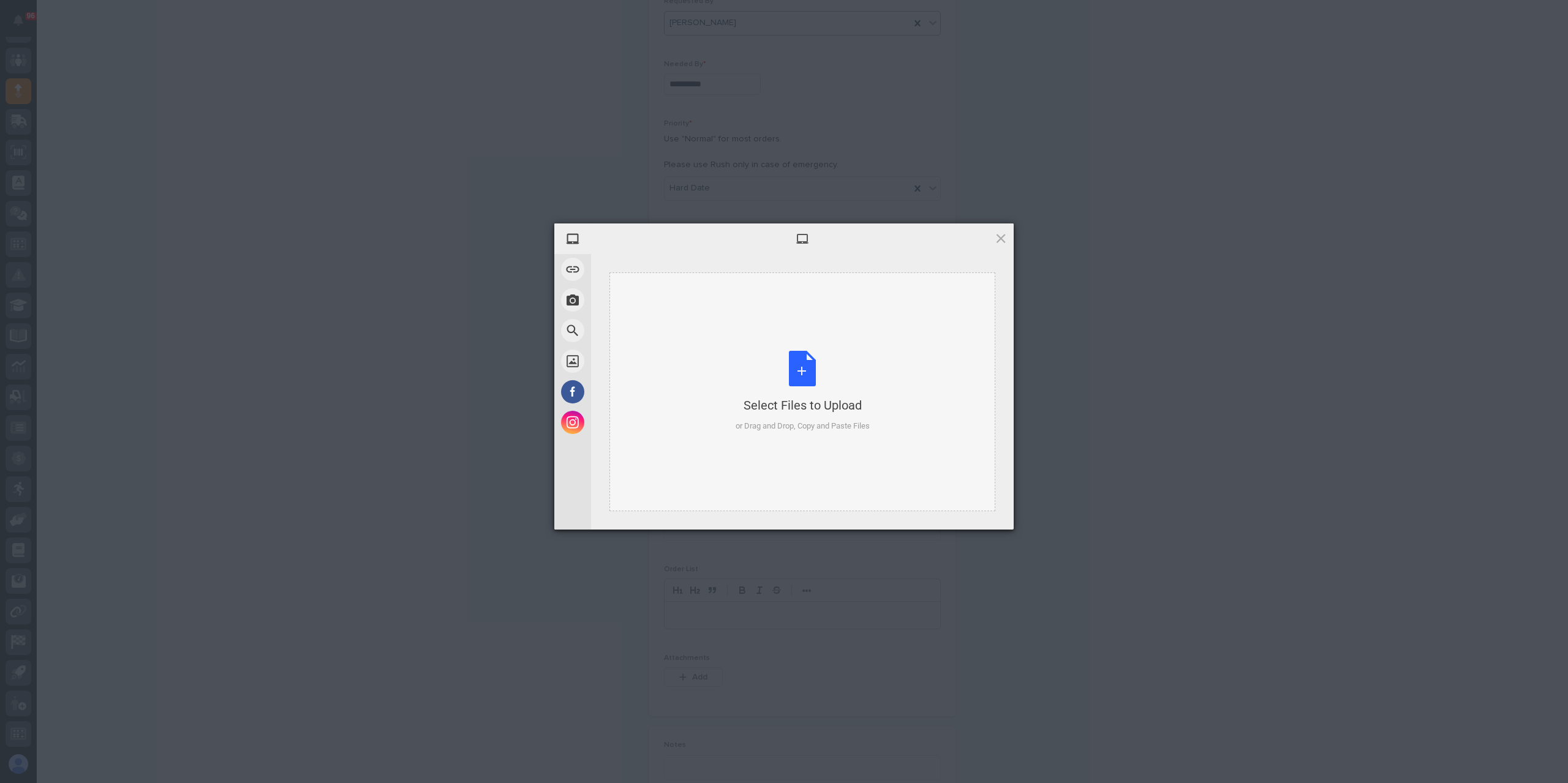
click at [700, 400] on div "Select Files to Upload or Drag and Drop, Copy and Paste Files" at bounding box center [802, 392] width 386 height 239
click at [966, 506] on span "Upload 1" at bounding box center [977, 513] width 62 height 23
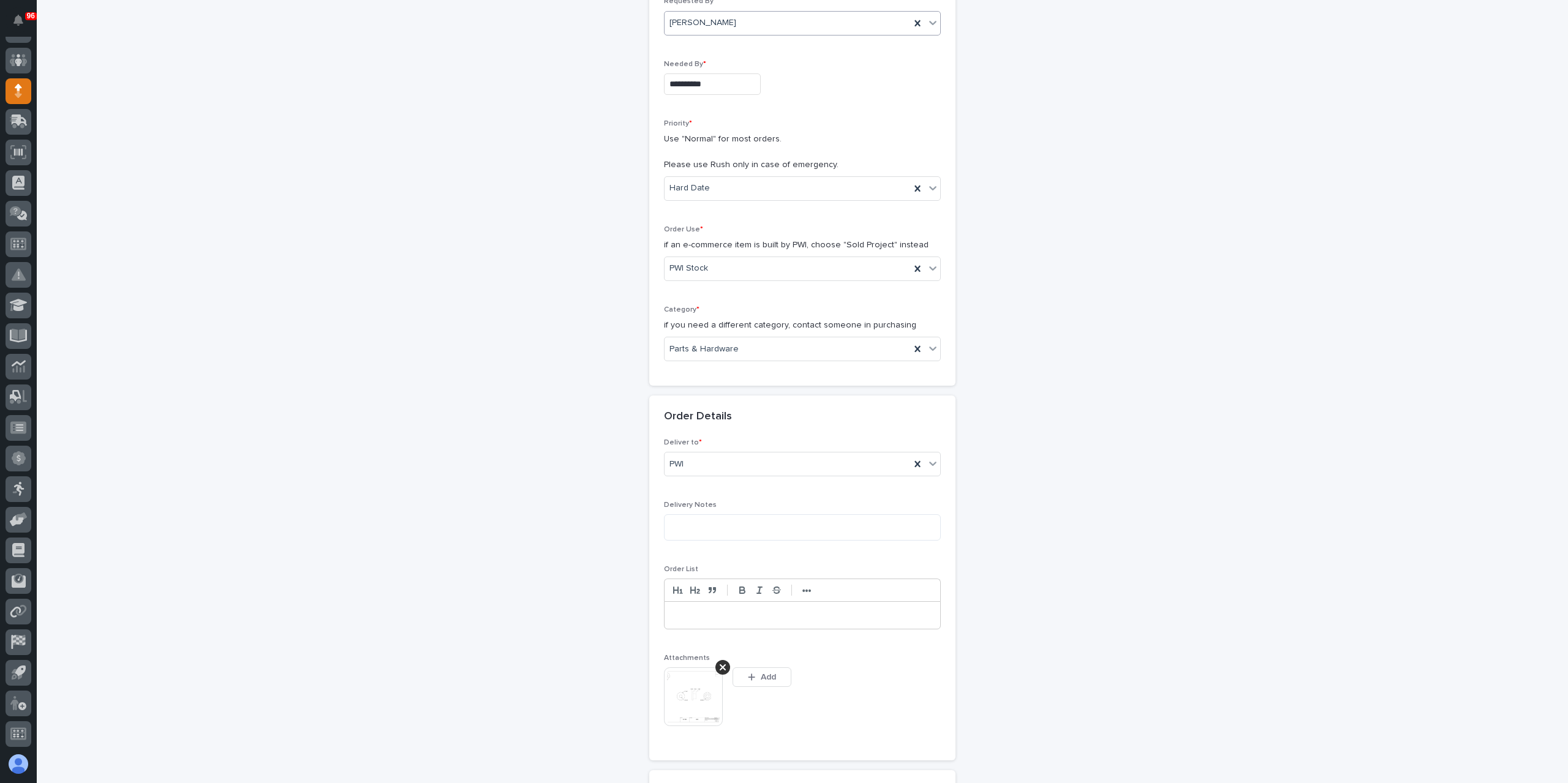
scroll to position [206, 0]
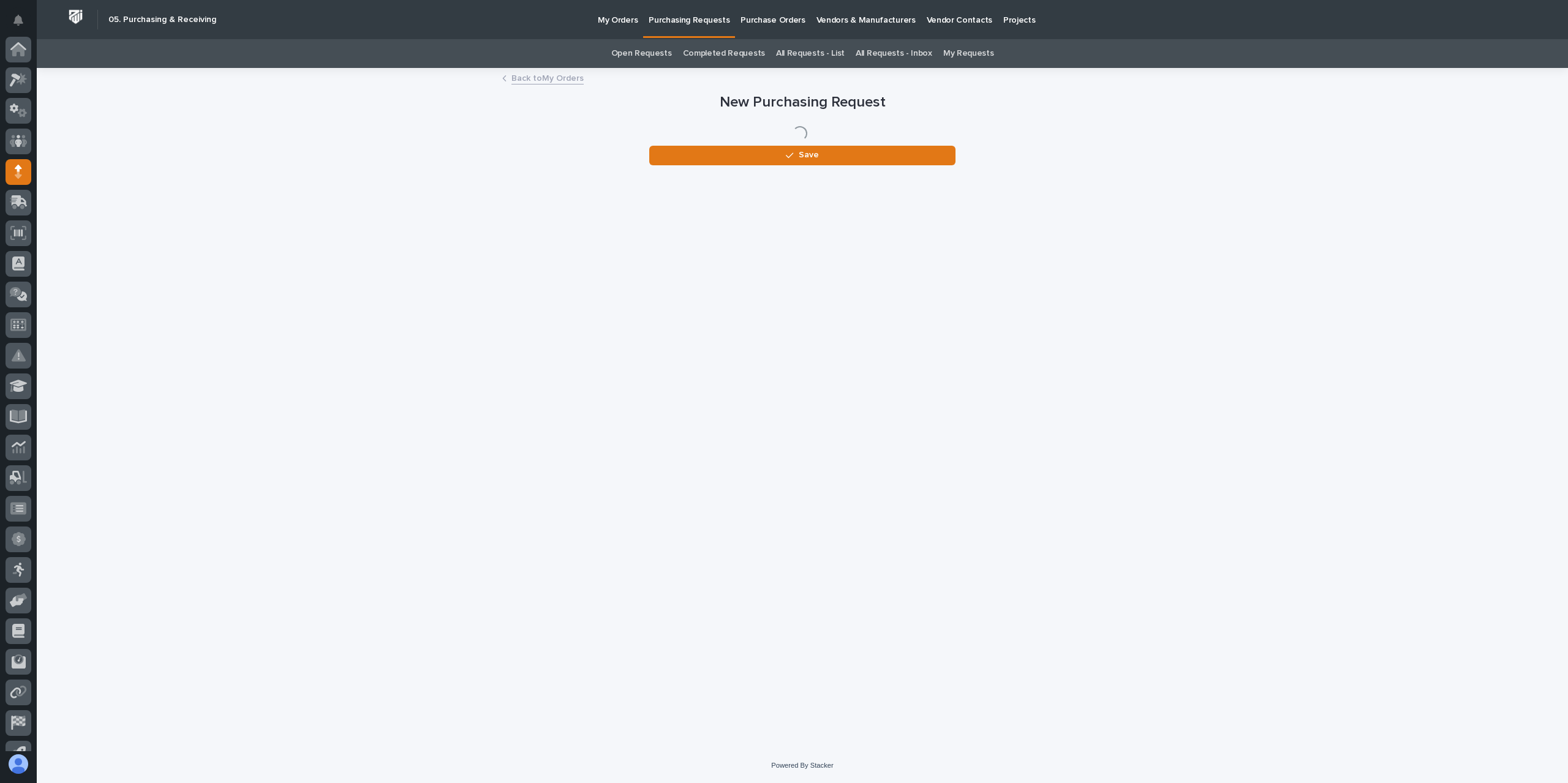
scroll to position [80, 0]
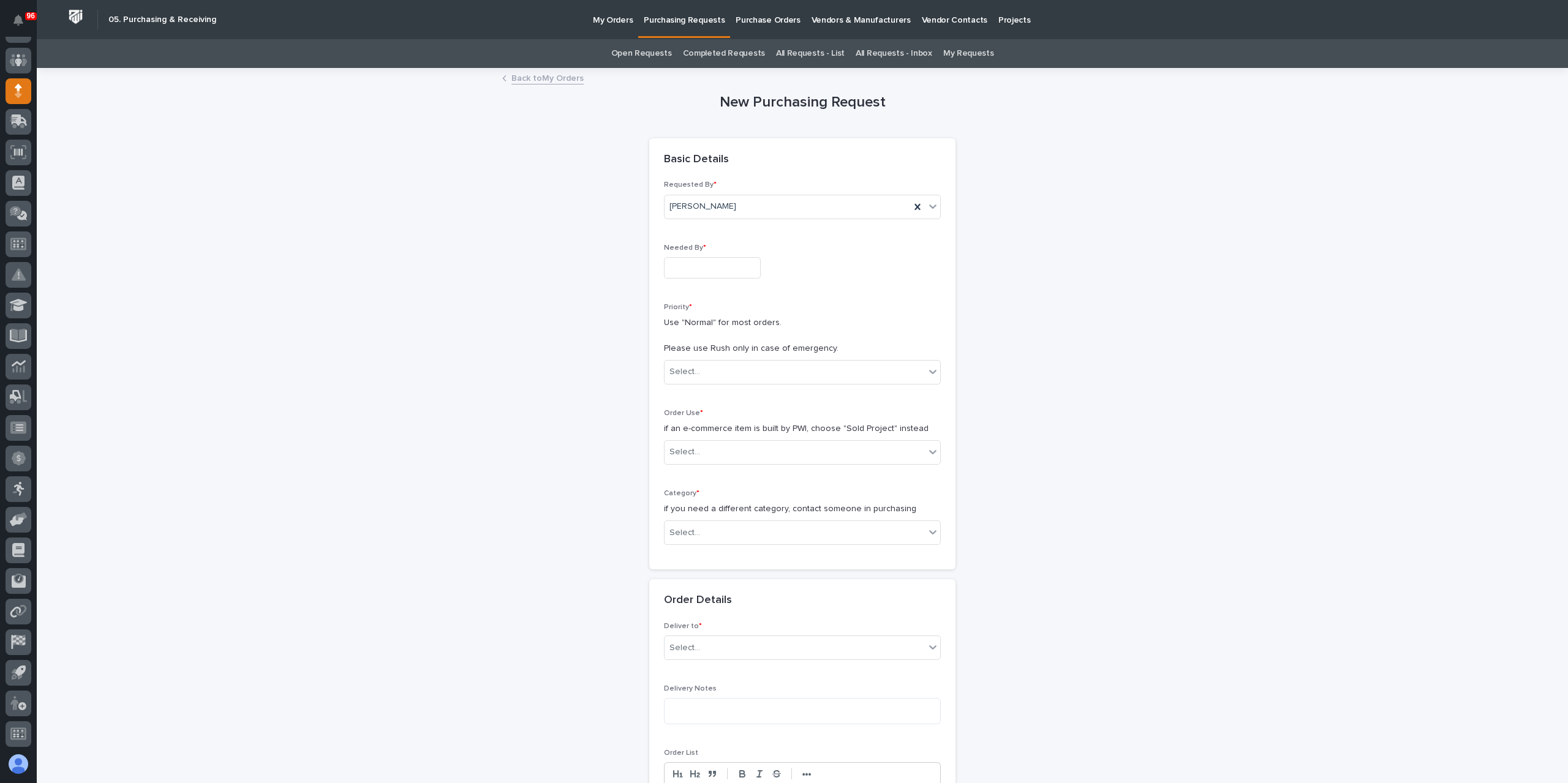
click at [831, 57] on link "All Requests - List" at bounding box center [810, 53] width 69 height 29
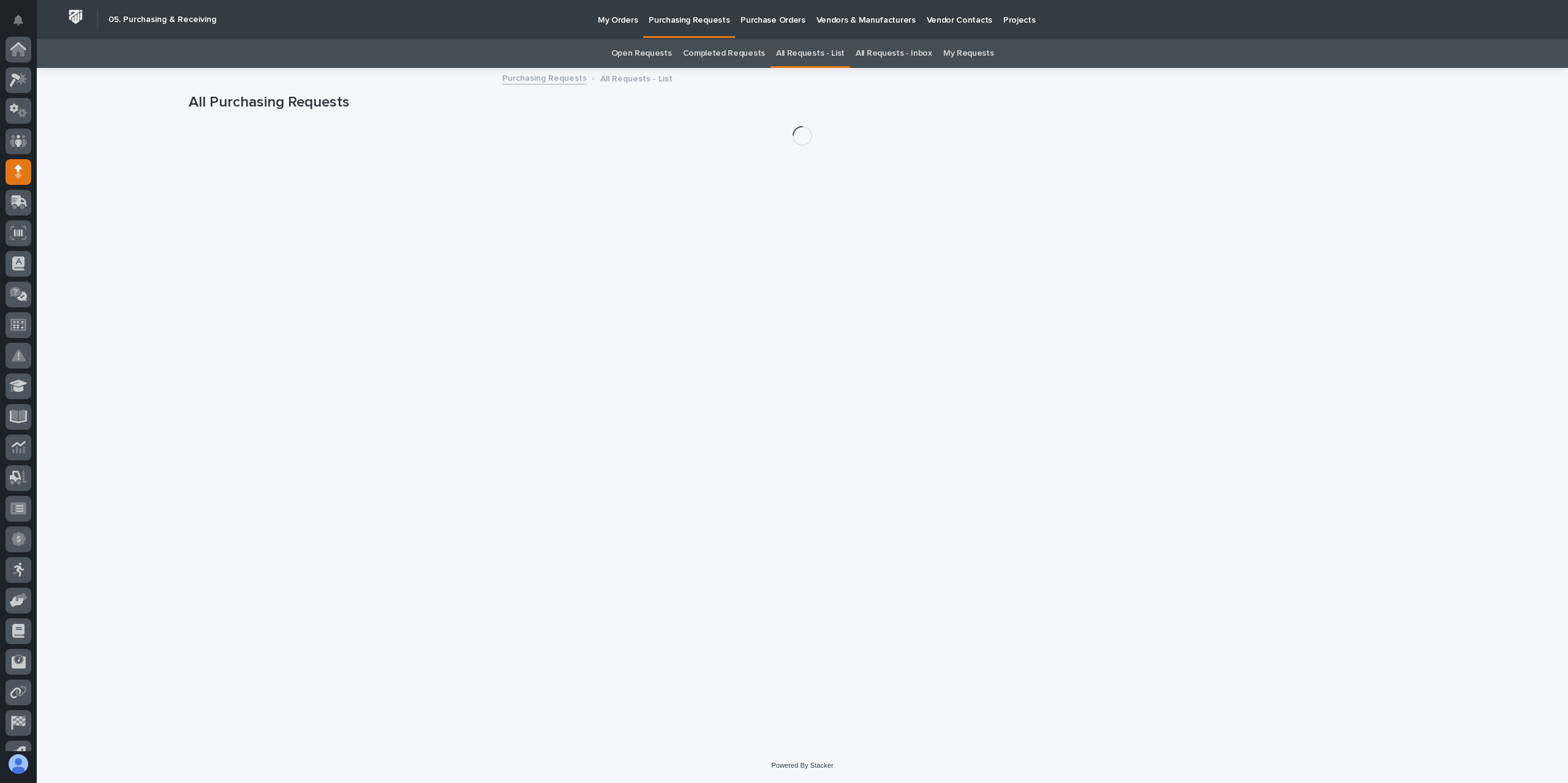
scroll to position [80, 0]
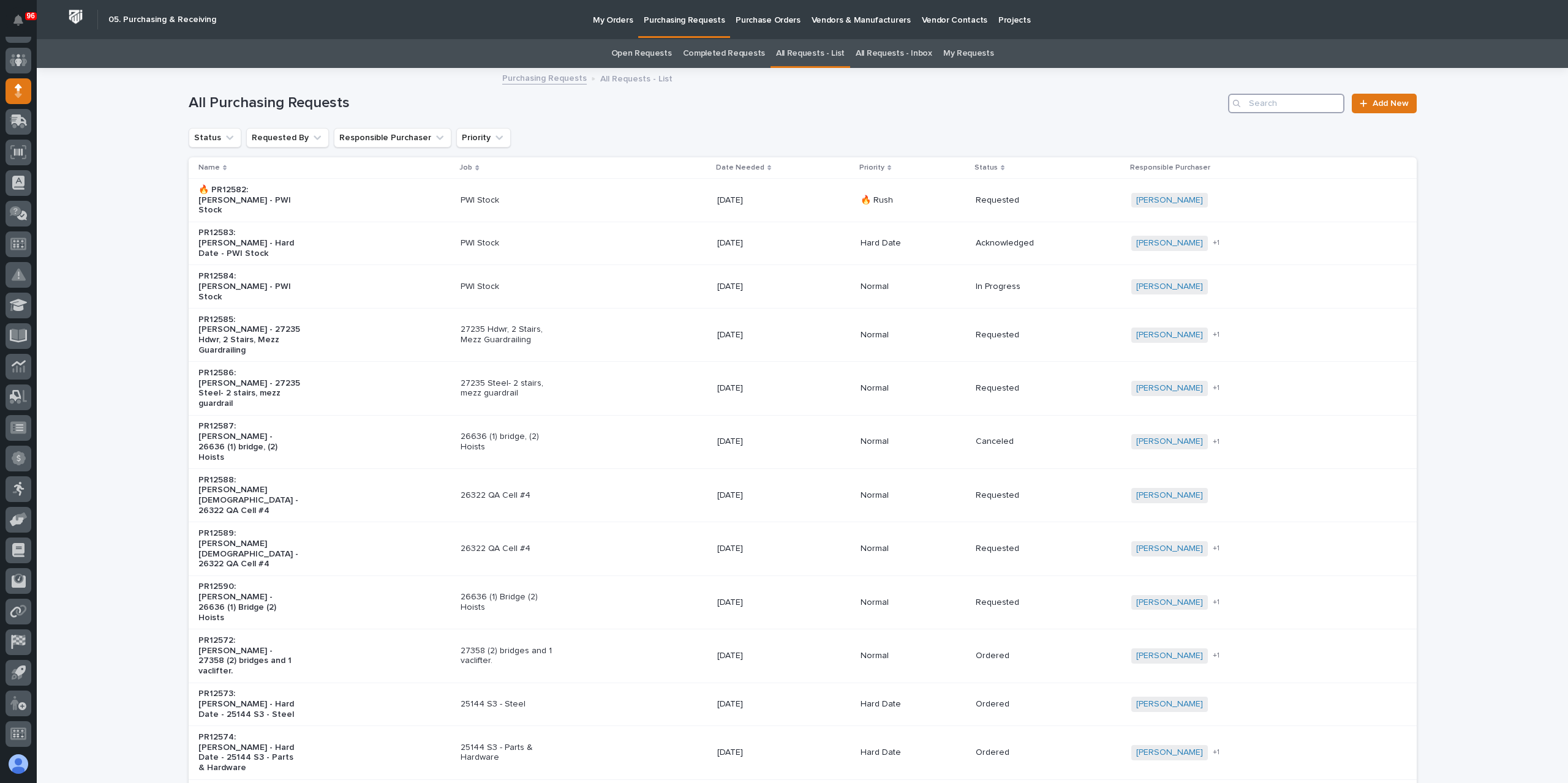
click at [1255, 100] on input "Search" at bounding box center [1286, 103] width 116 height 20
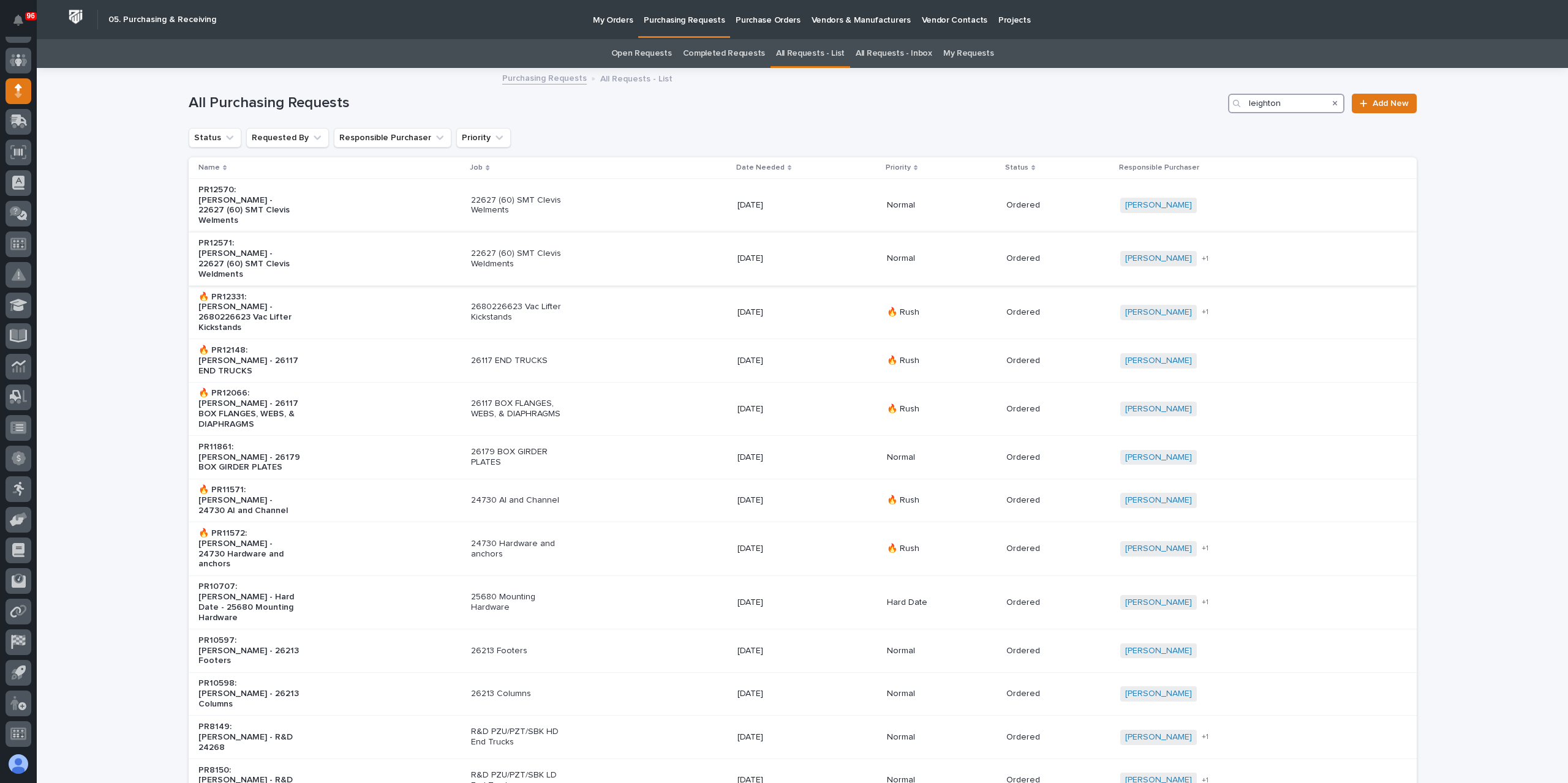
type input "leighton"
click at [484, 251] on p "22627 (60) SMT Clevis Weldments" at bounding box center [522, 259] width 102 height 20
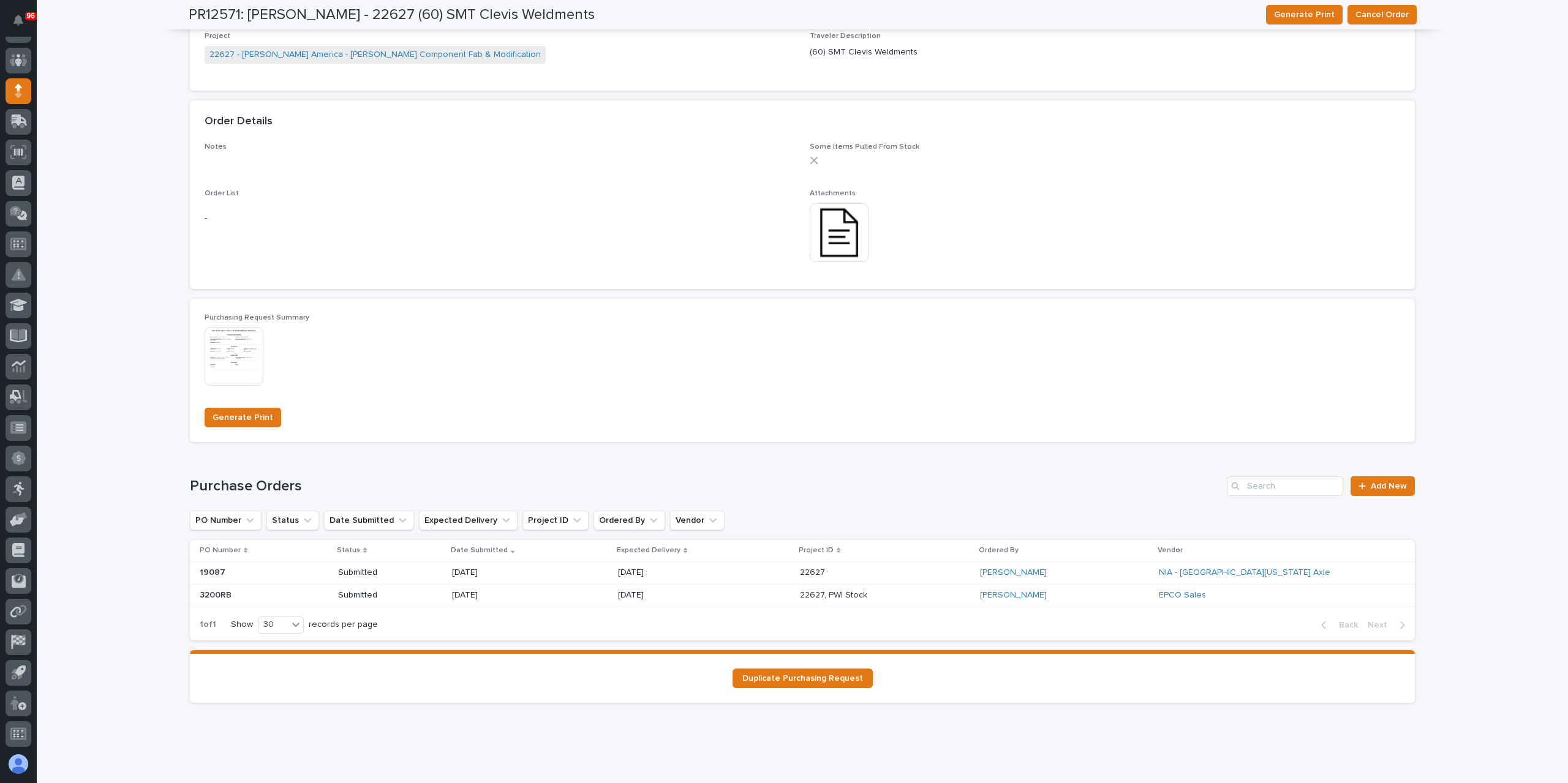
scroll to position [607, 0]
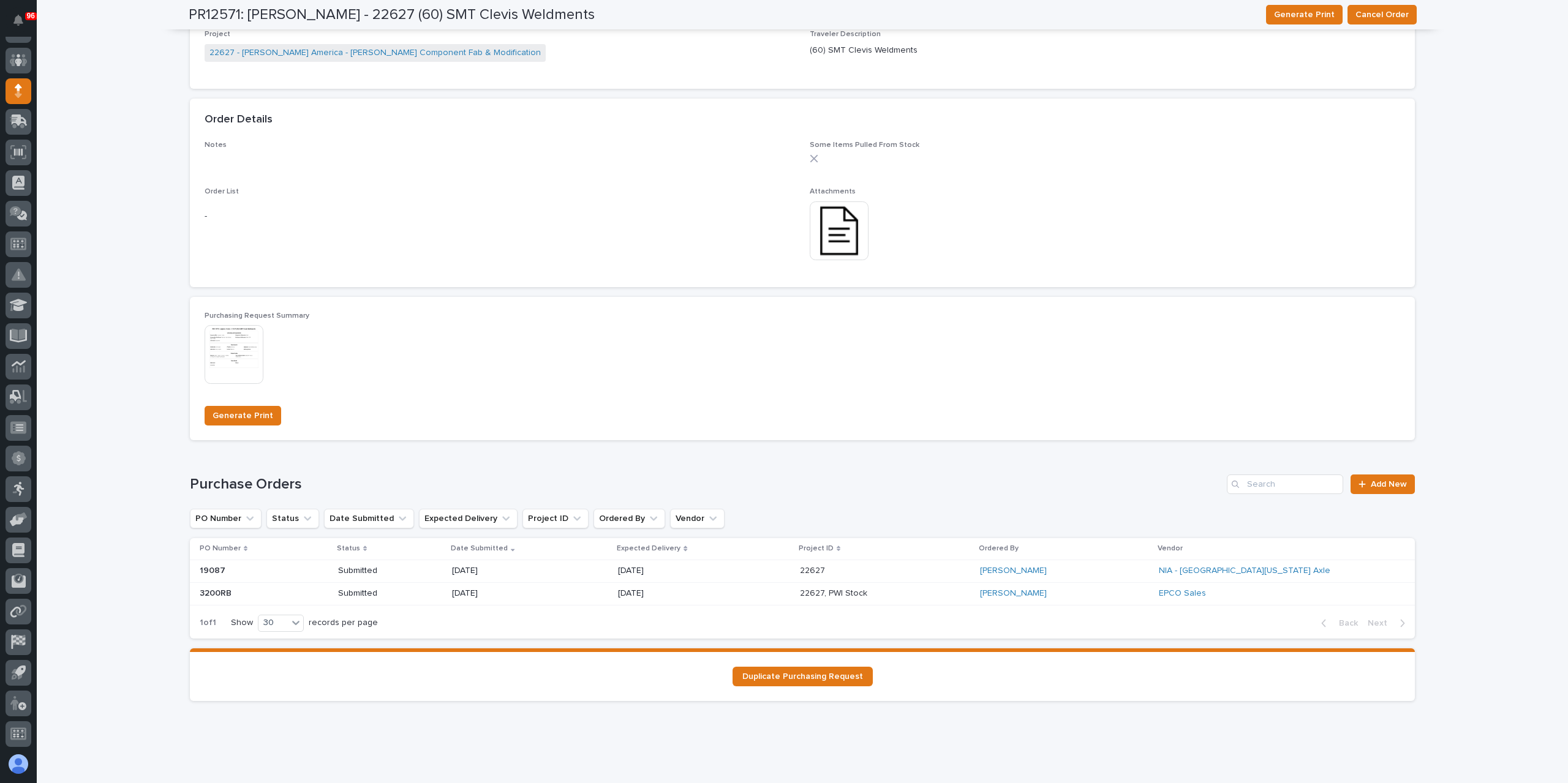
click at [479, 568] on p "[DATE]" at bounding box center [496, 571] width 88 height 10
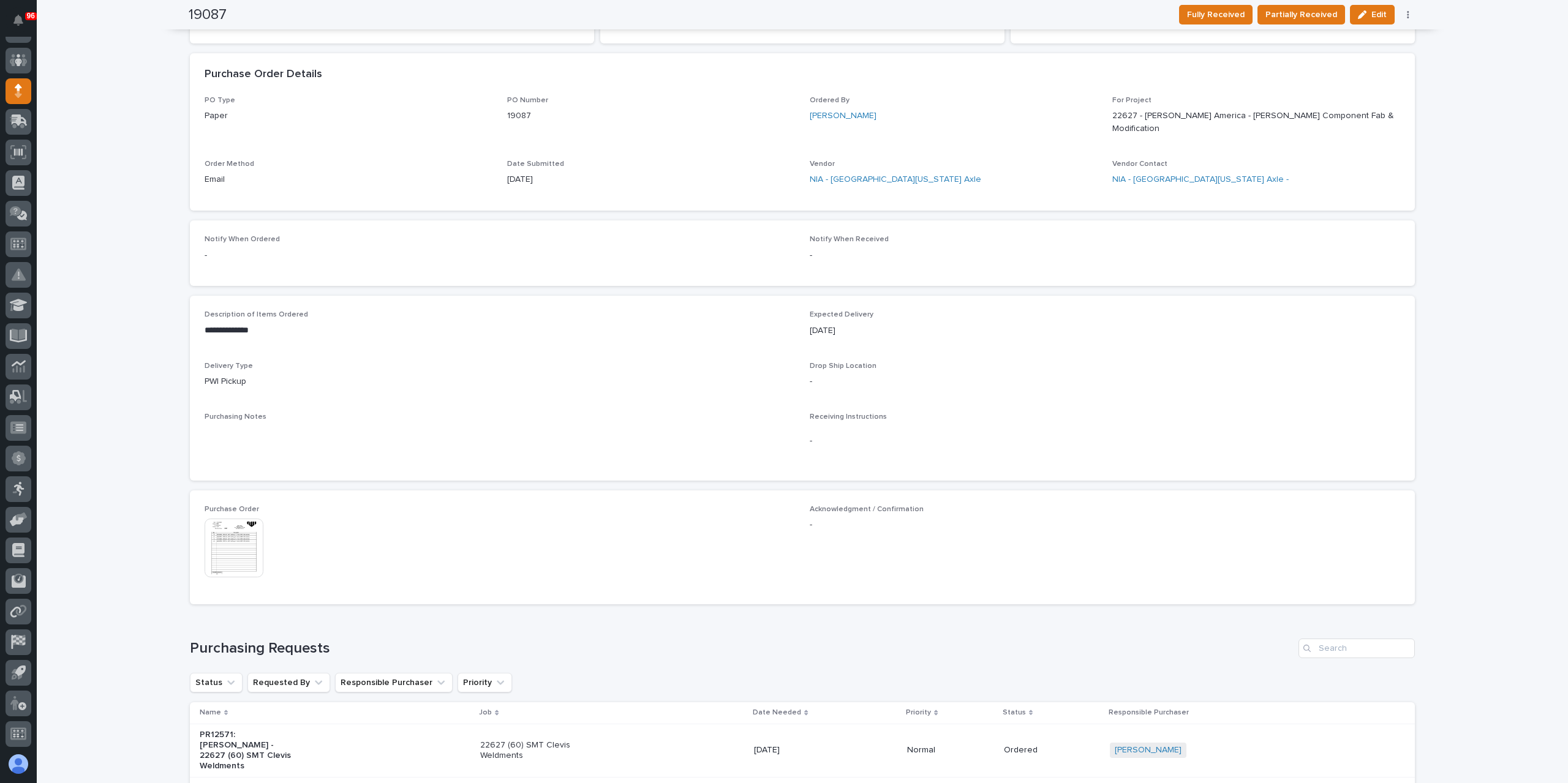
scroll to position [302, 0]
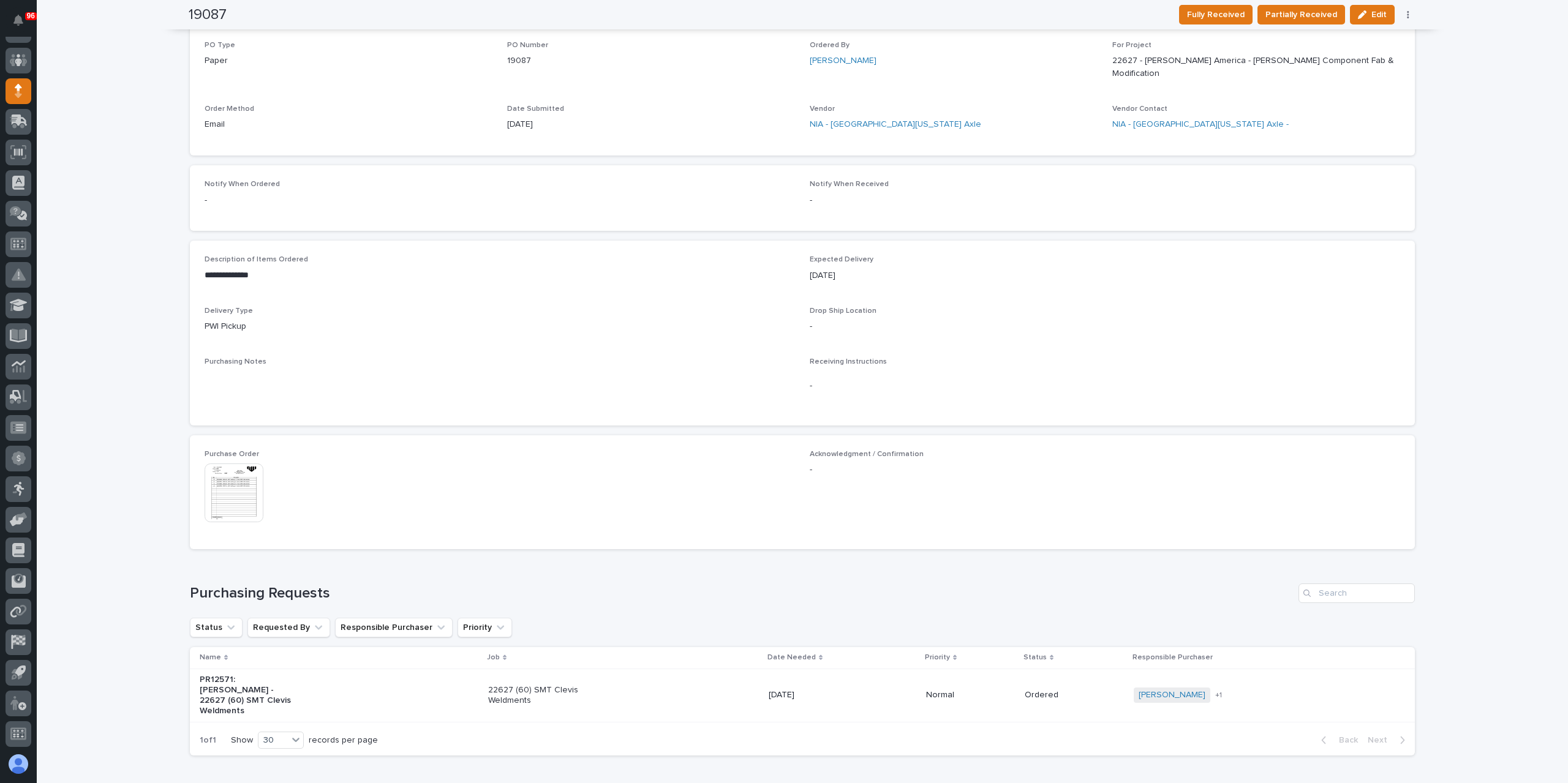
click at [241, 487] on img at bounding box center [234, 492] width 59 height 59
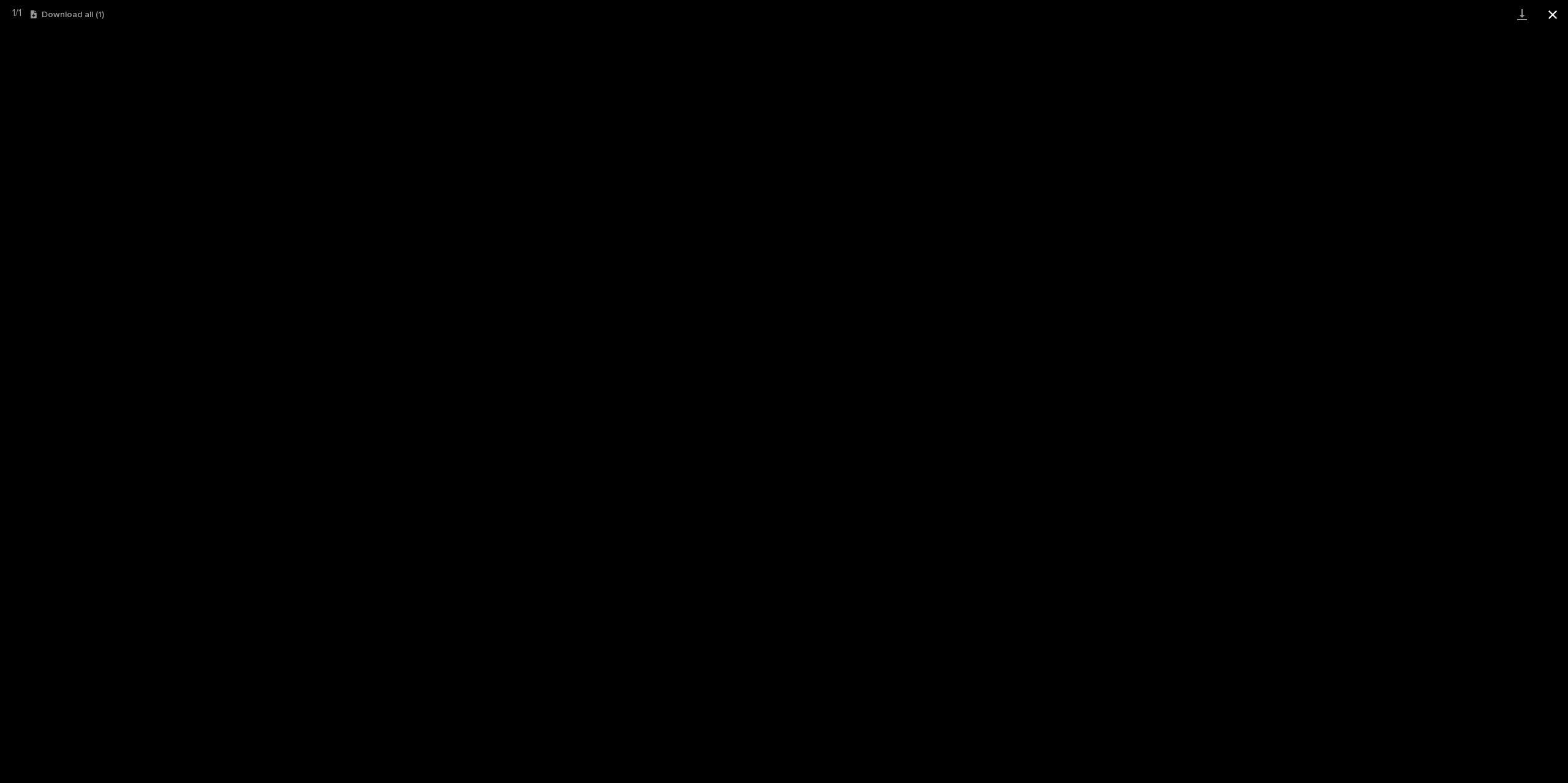
click at [1545, 8] on button "Close gallery" at bounding box center [1553, 14] width 31 height 29
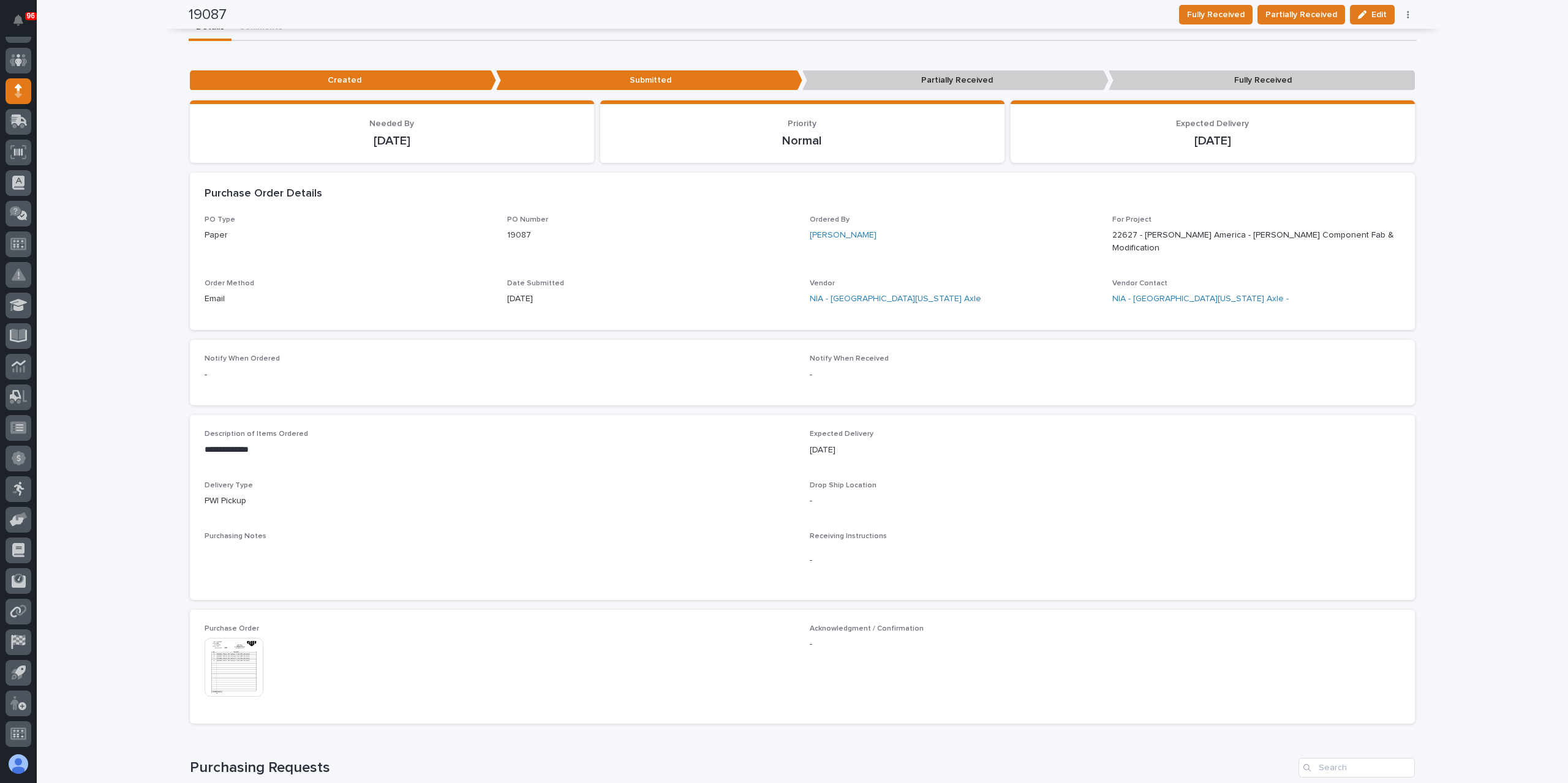
scroll to position [0, 0]
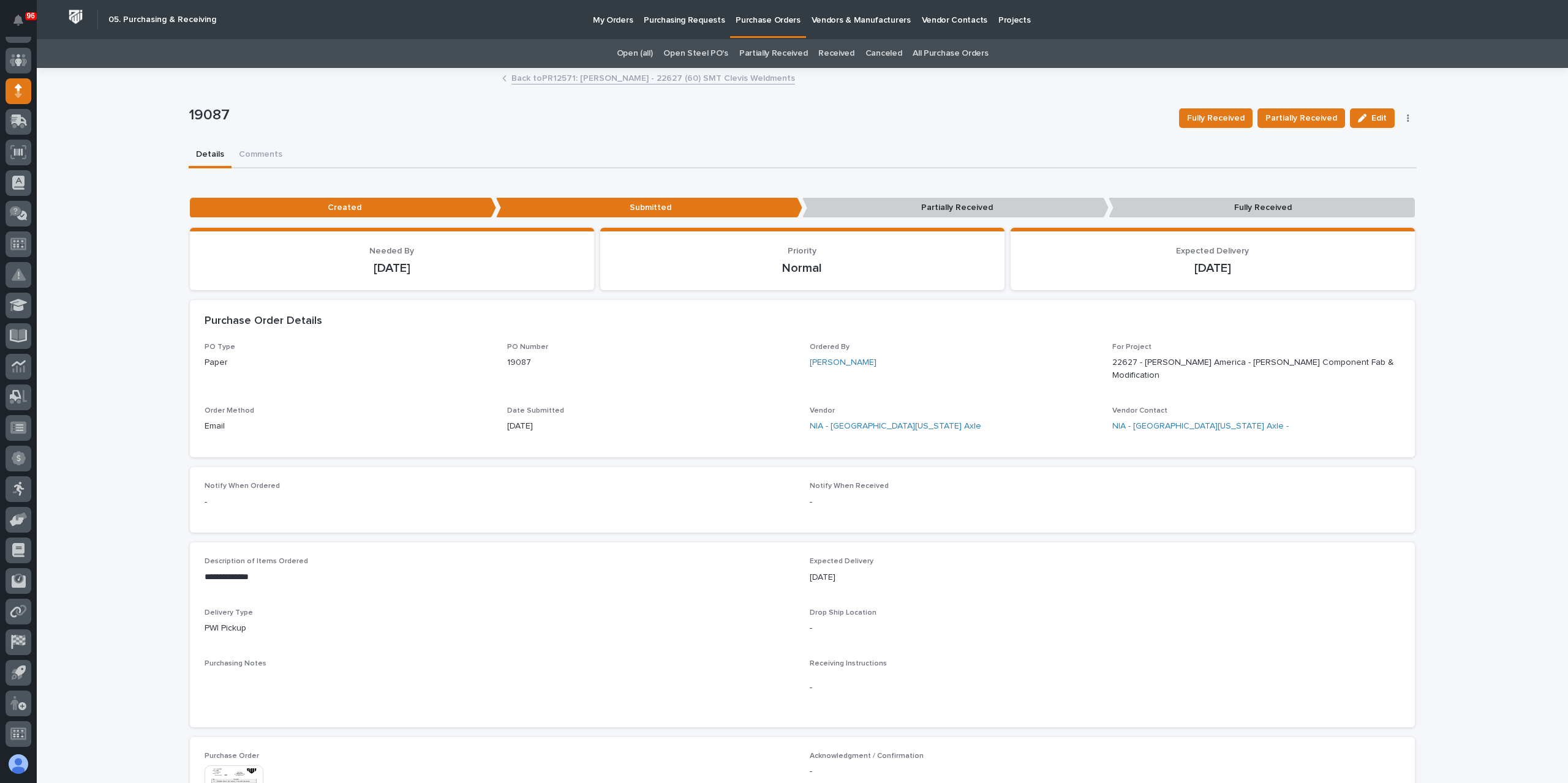
click at [610, 18] on p "My Orders" at bounding box center [613, 12] width 40 height 26
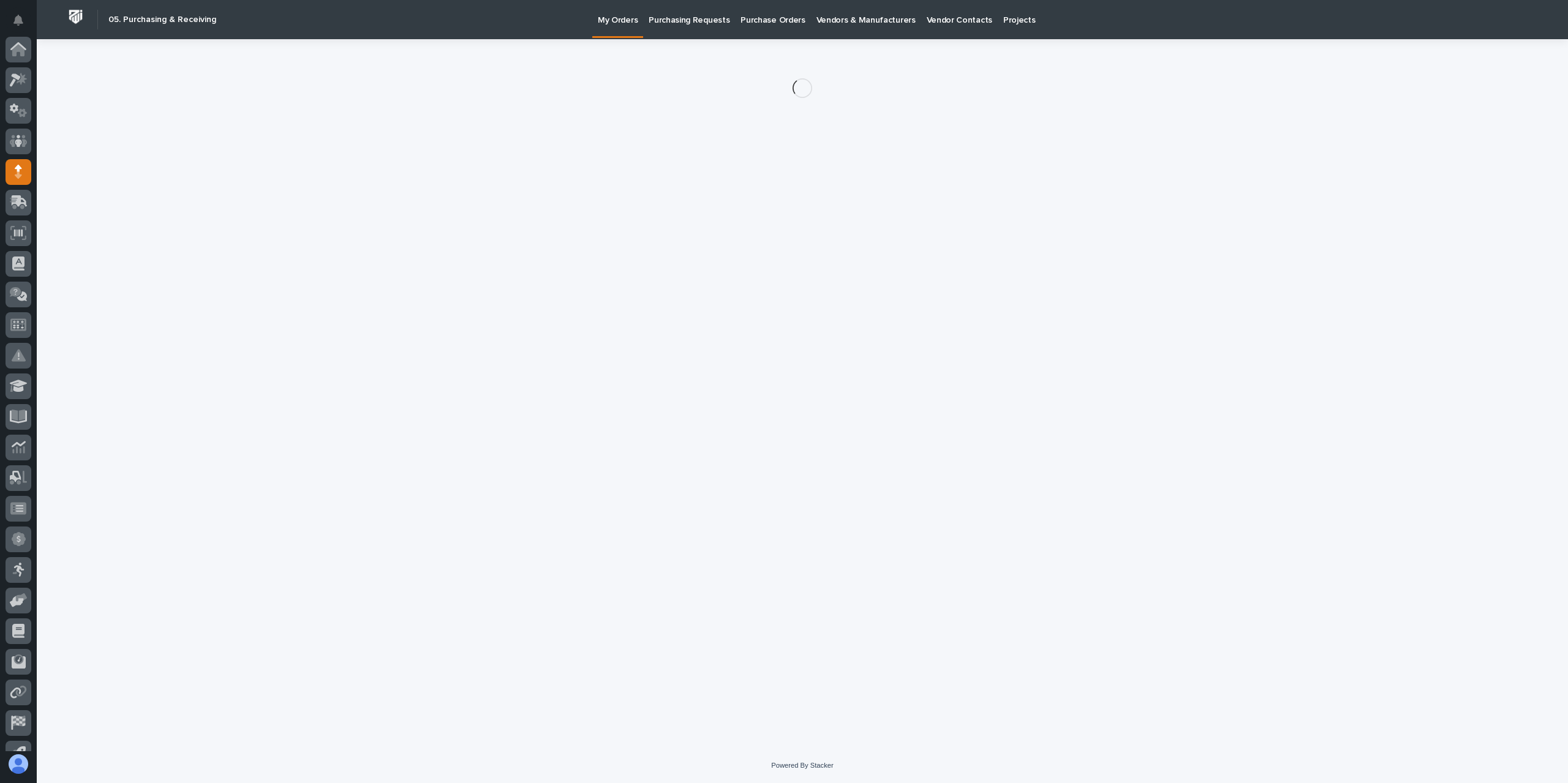
scroll to position [80, 0]
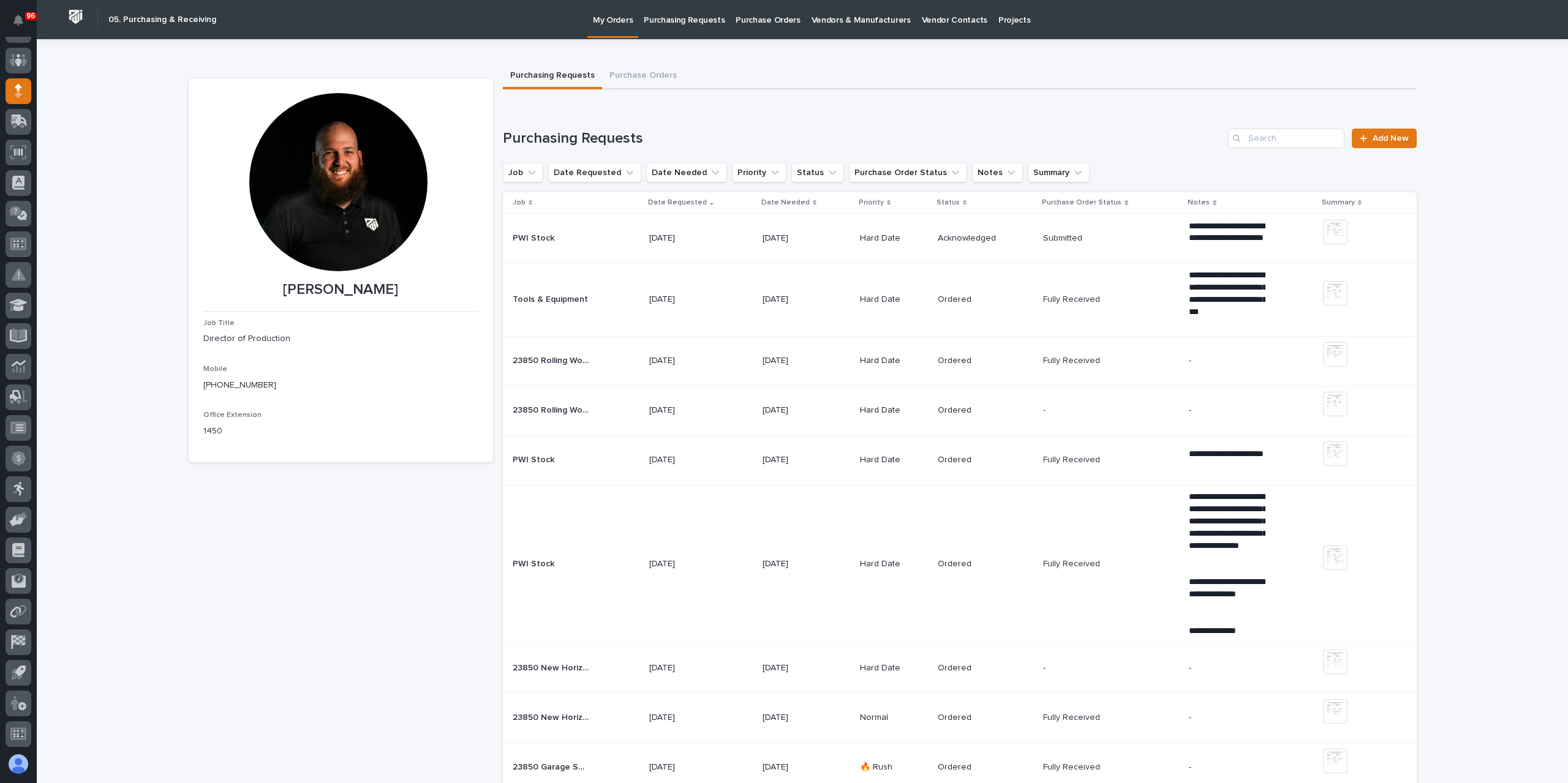
click at [606, 245] on div "PWI Stock PWI Stock" at bounding box center [575, 239] width 127 height 20
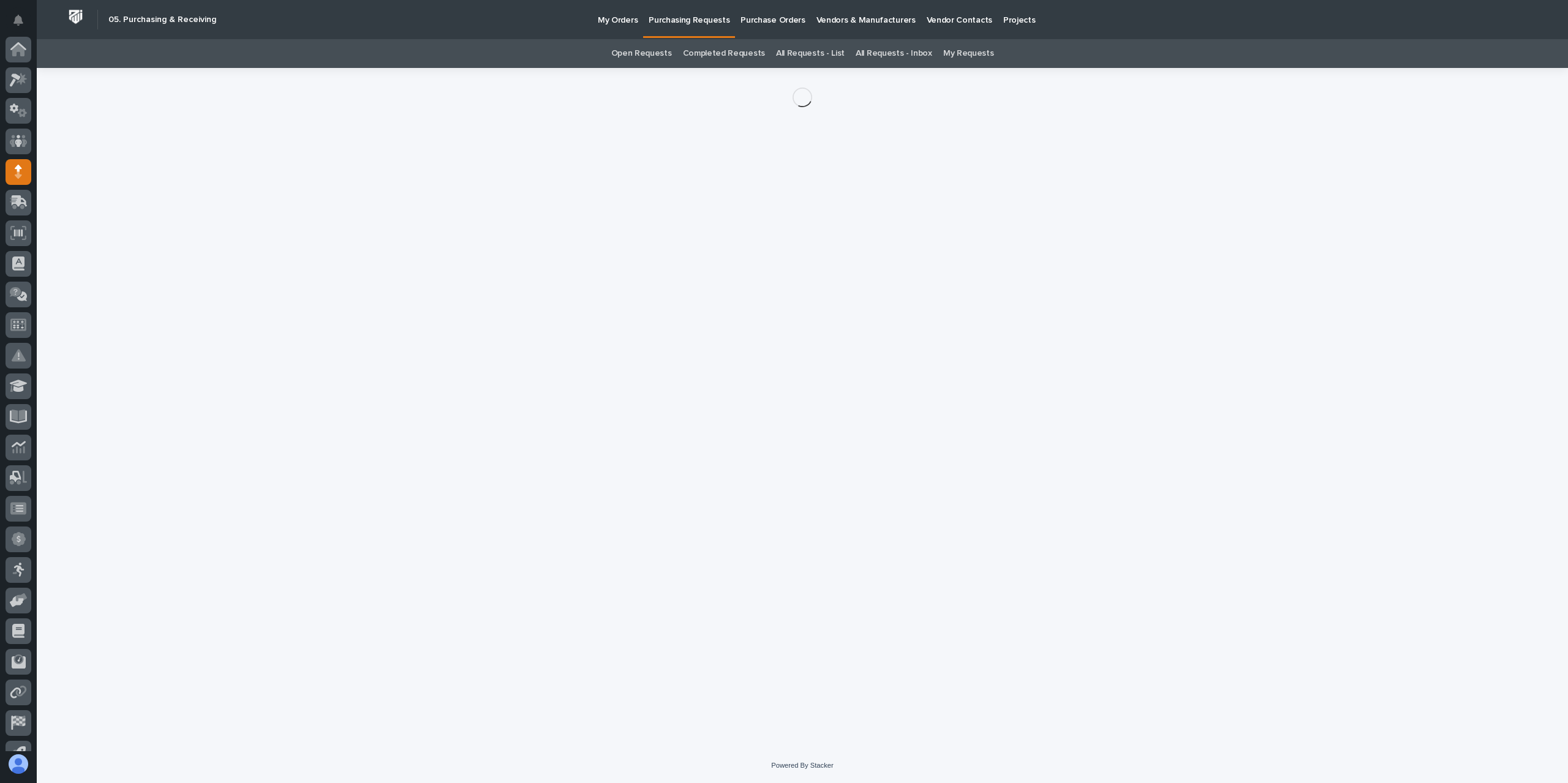
scroll to position [80, 0]
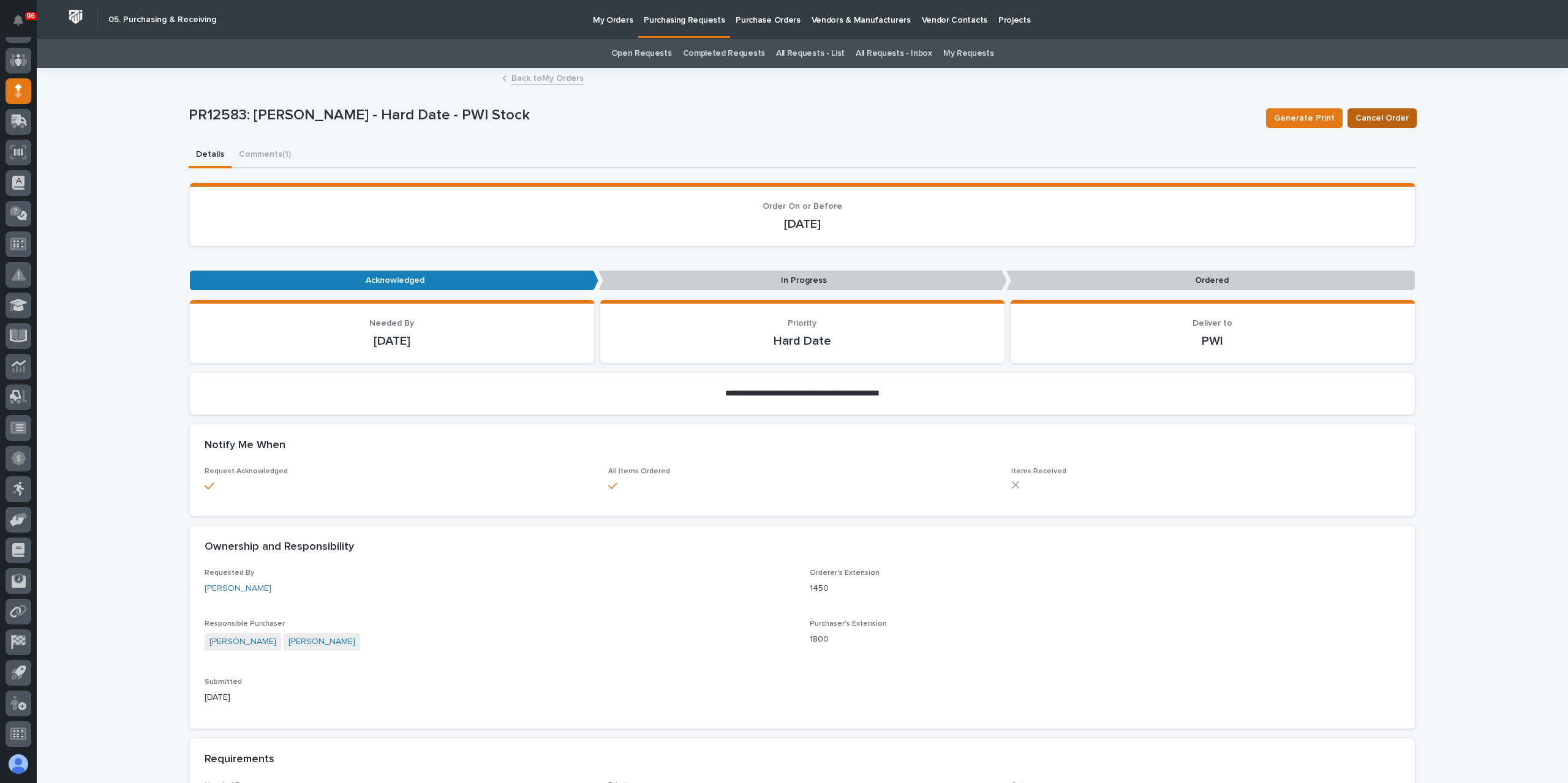
click at [1386, 121] on span "Cancel Order" at bounding box center [1382, 118] width 53 height 15
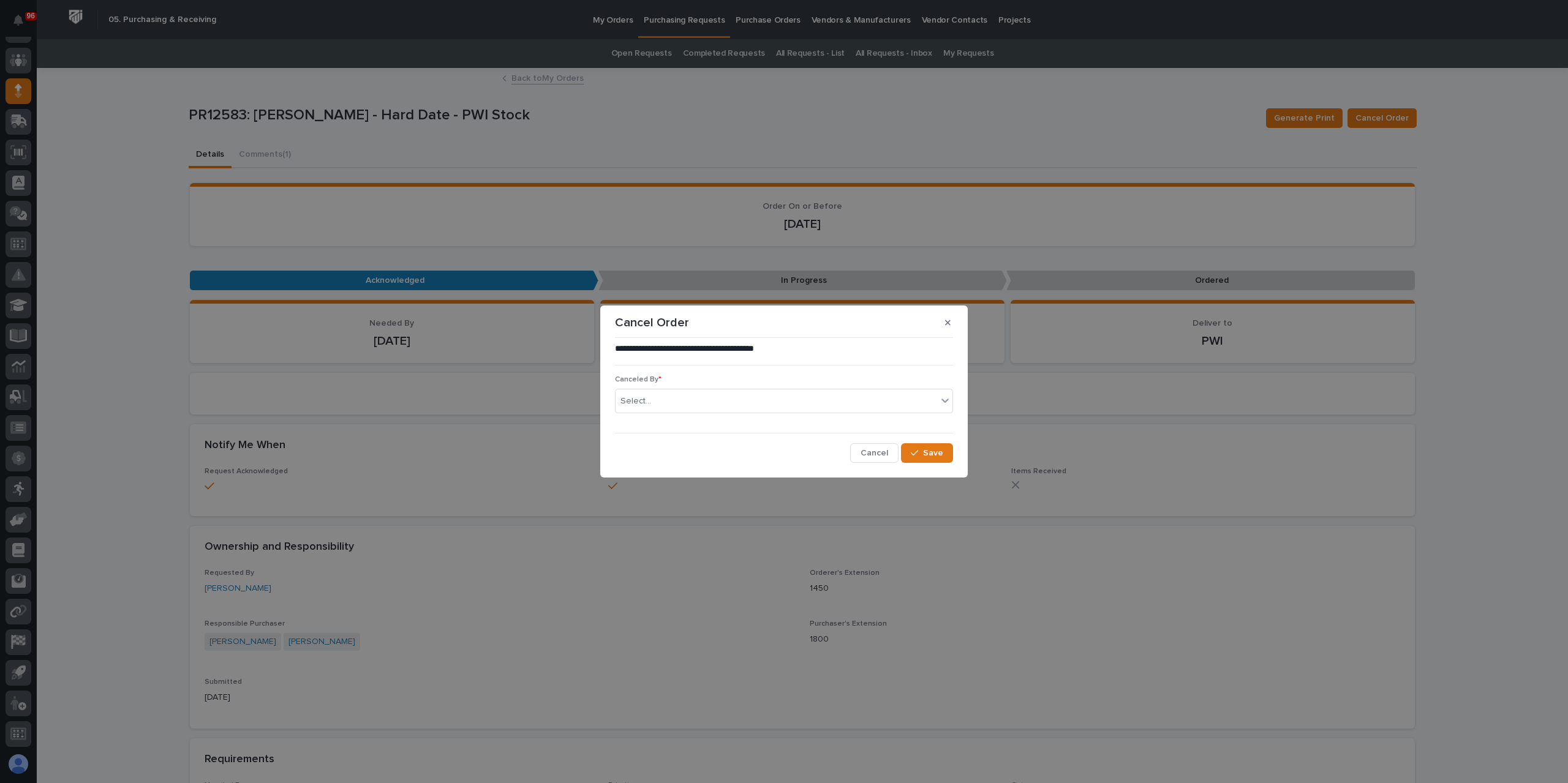
click at [695, 413] on div "Canceled By * Select..." at bounding box center [784, 399] width 338 height 48
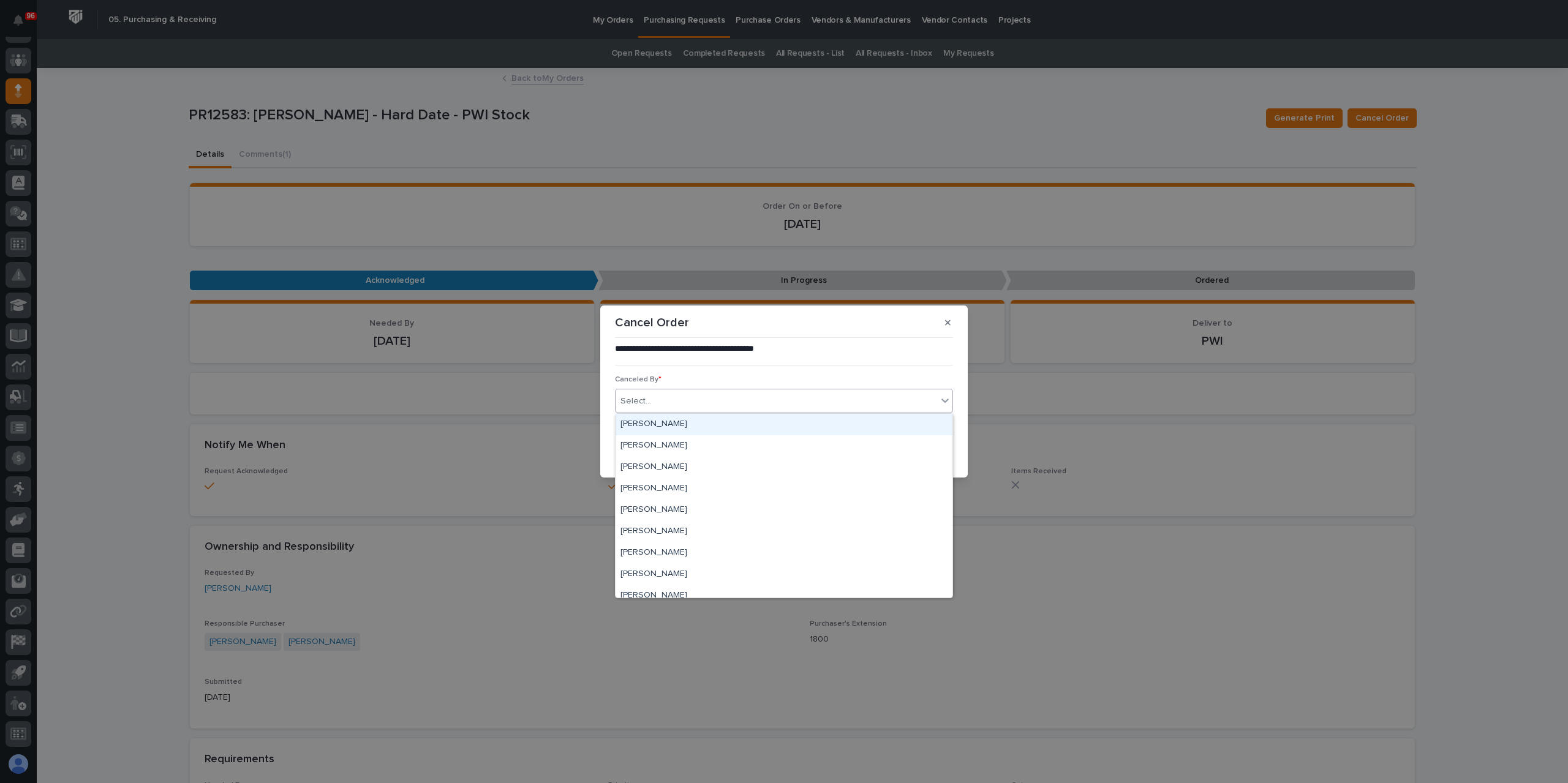
click at [689, 411] on div "Select..." at bounding box center [776, 402] width 321 height 20
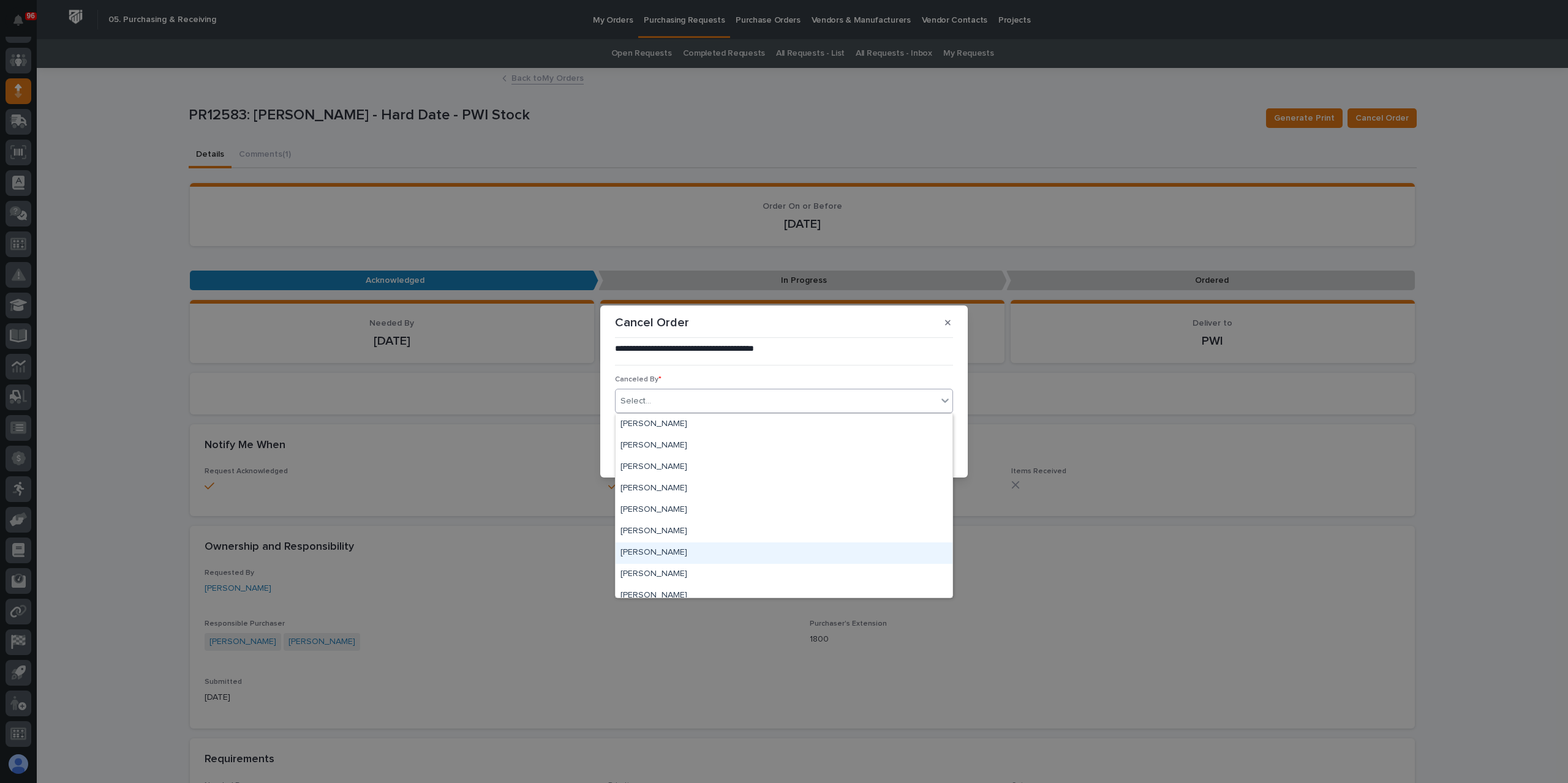
click at [659, 561] on div "[PERSON_NAME]" at bounding box center [784, 552] width 337 height 21
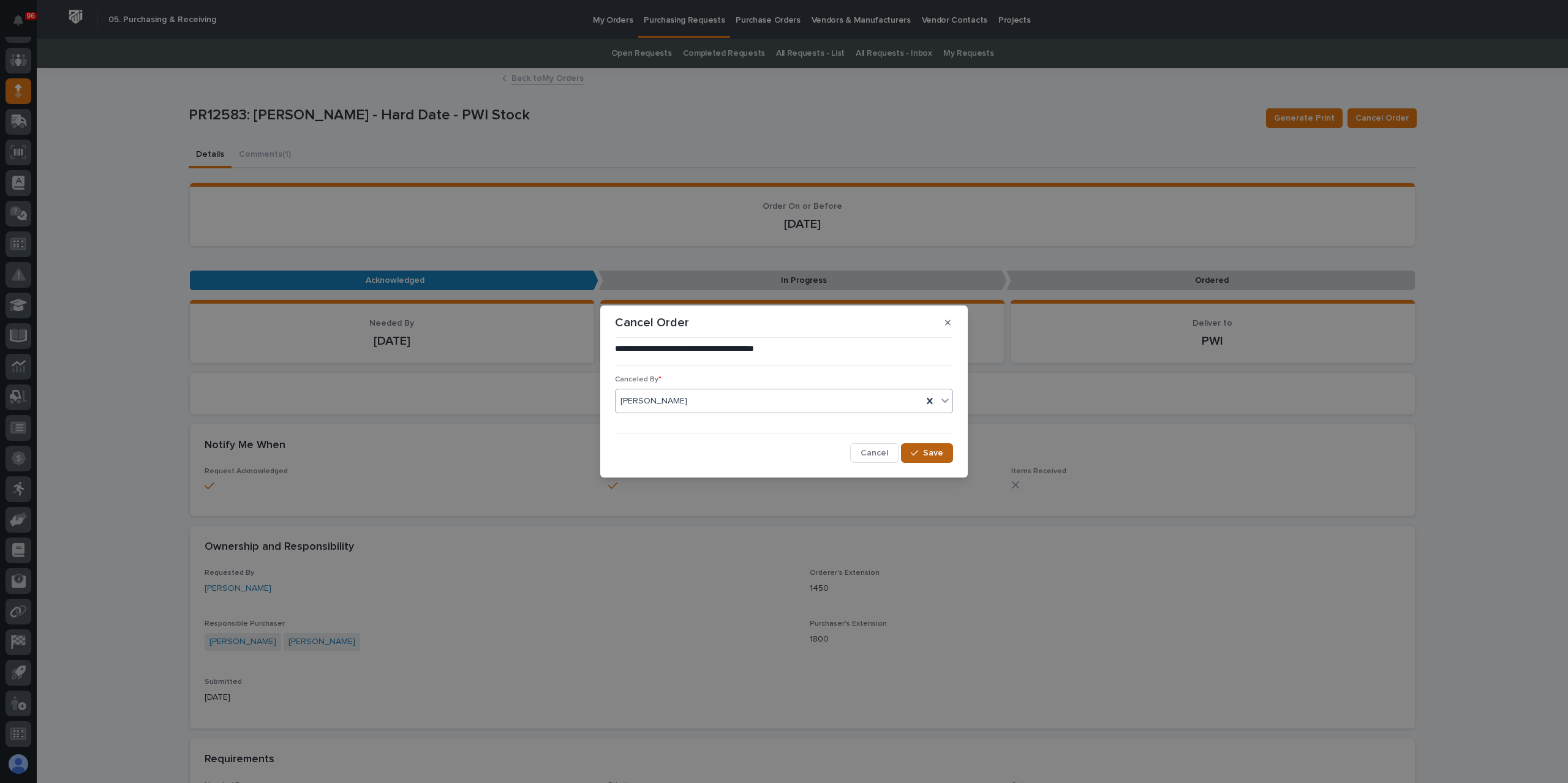
click at [922, 449] on button "Save" at bounding box center [927, 453] width 52 height 20
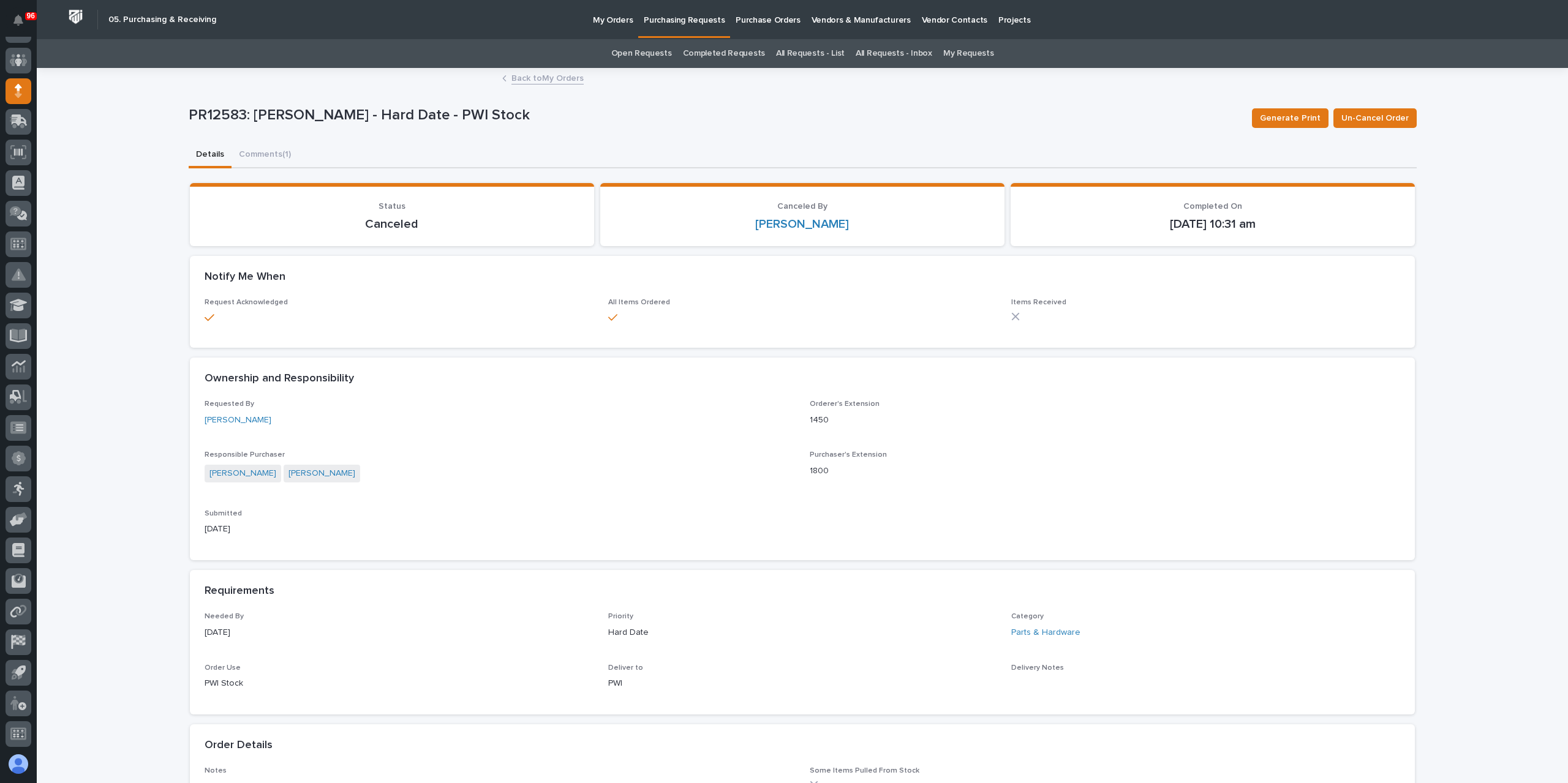
click at [546, 77] on link "Back to My Orders" at bounding box center [548, 77] width 72 height 14
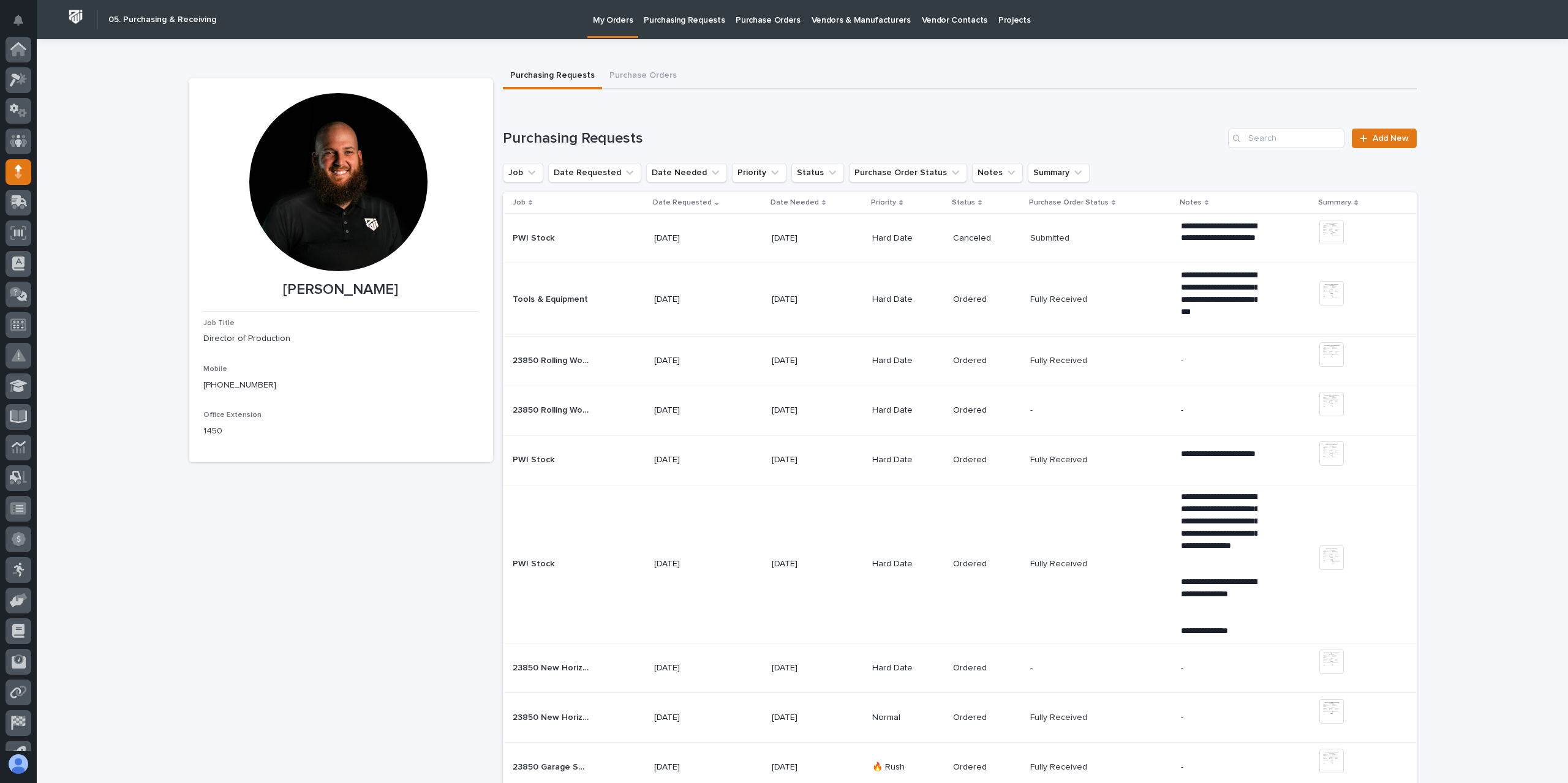
scroll to position [80, 0]
click at [676, 23] on p "Purchasing Requests" at bounding box center [684, 12] width 81 height 26
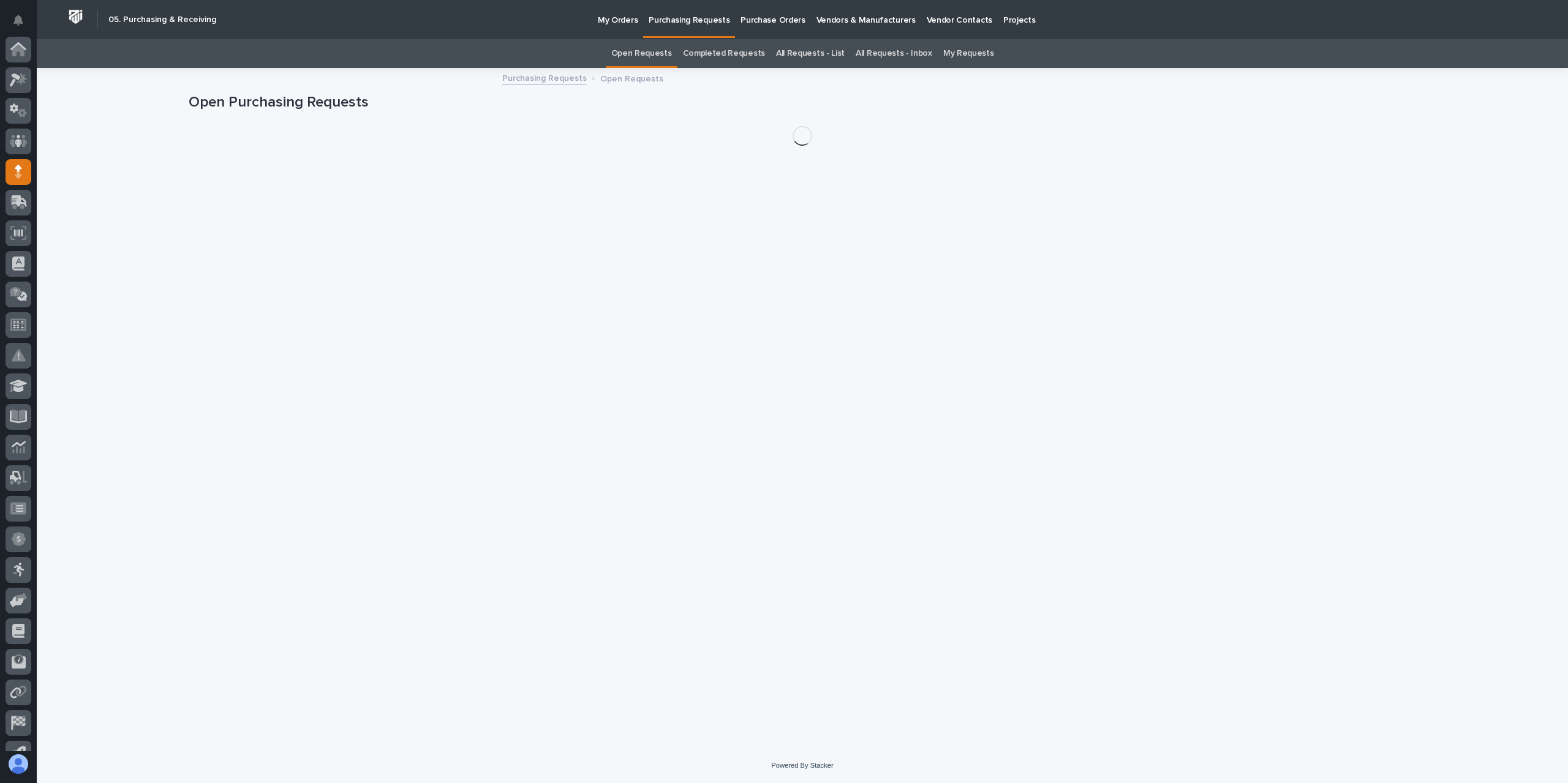
scroll to position [80, 0]
click at [799, 55] on link "All Requests - List" at bounding box center [810, 53] width 69 height 29
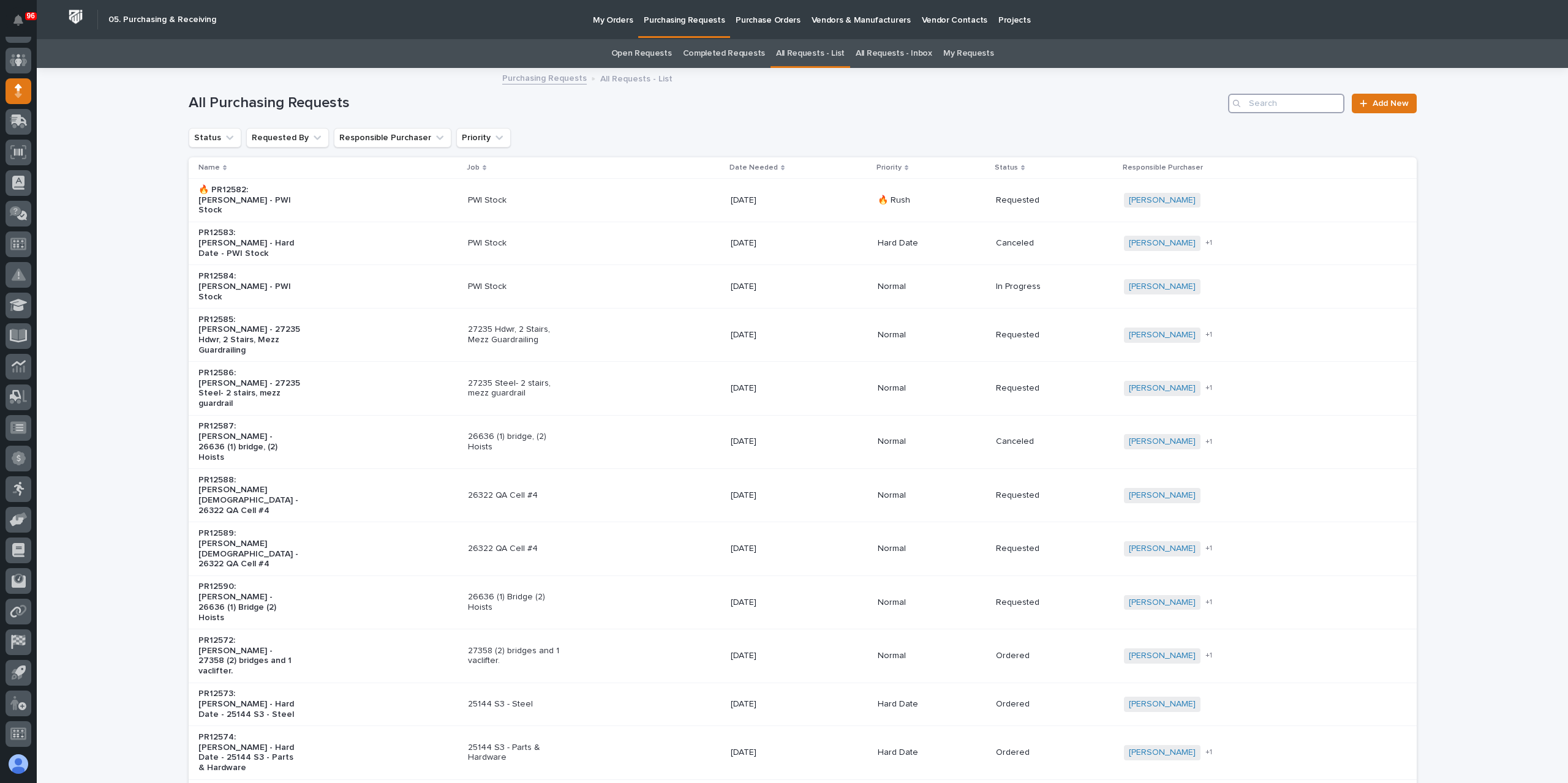
click at [1259, 103] on input "Search" at bounding box center [1286, 103] width 116 height 20
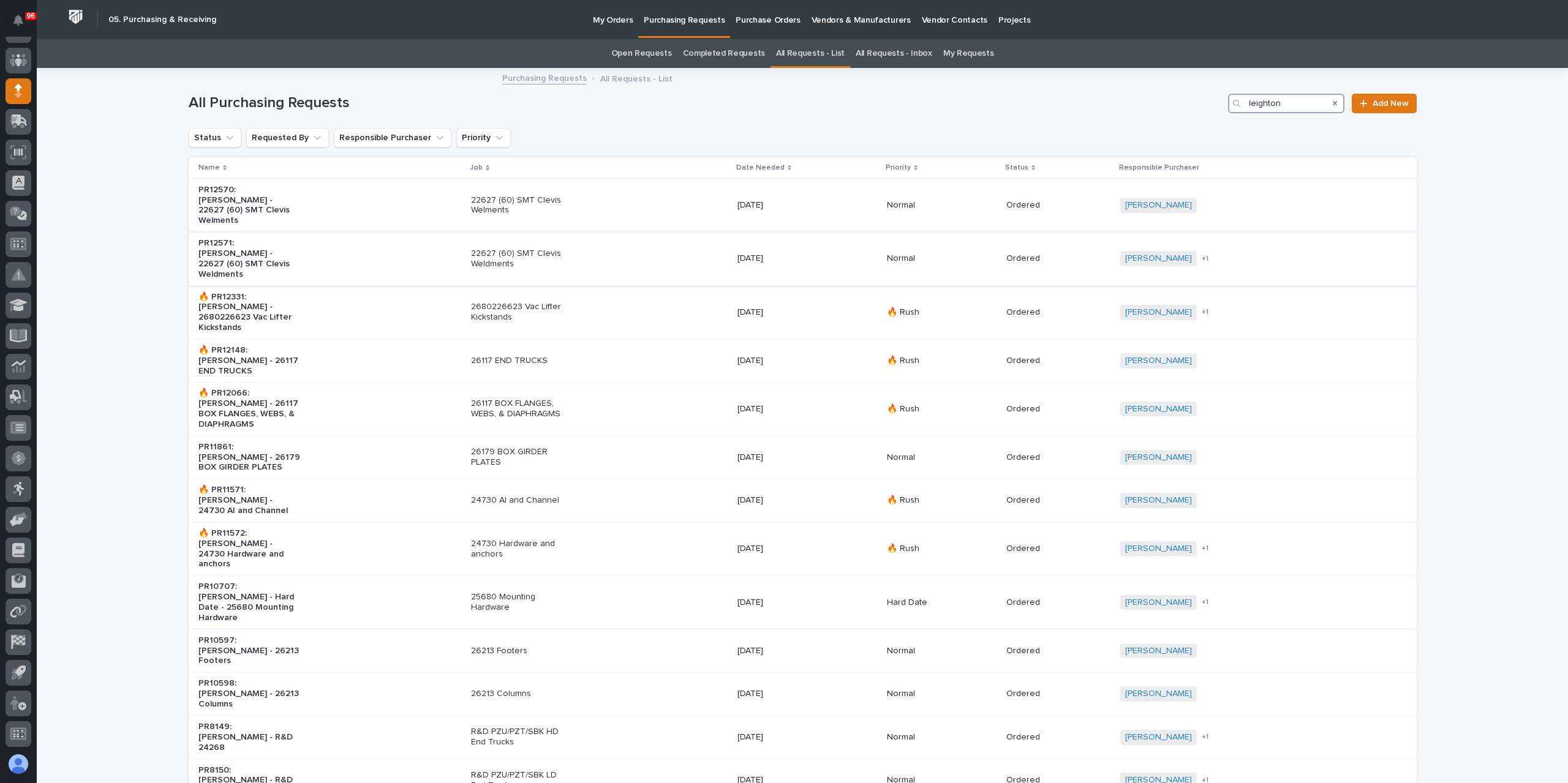
type input "leighton"
click at [575, 244] on div "22627 (60) SMT Clevis Weldments" at bounding box center [599, 259] width 257 height 31
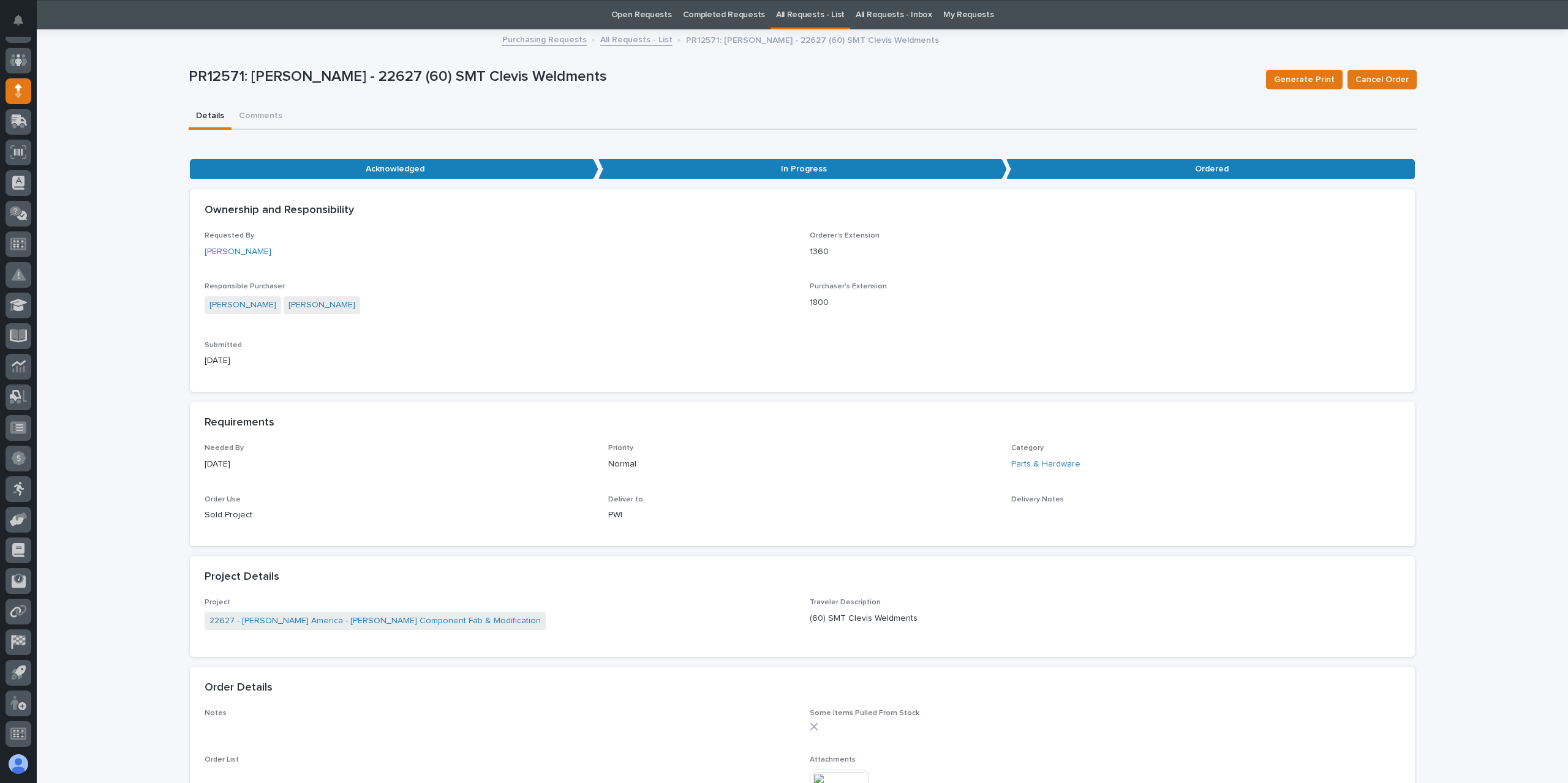
scroll to position [40, 0]
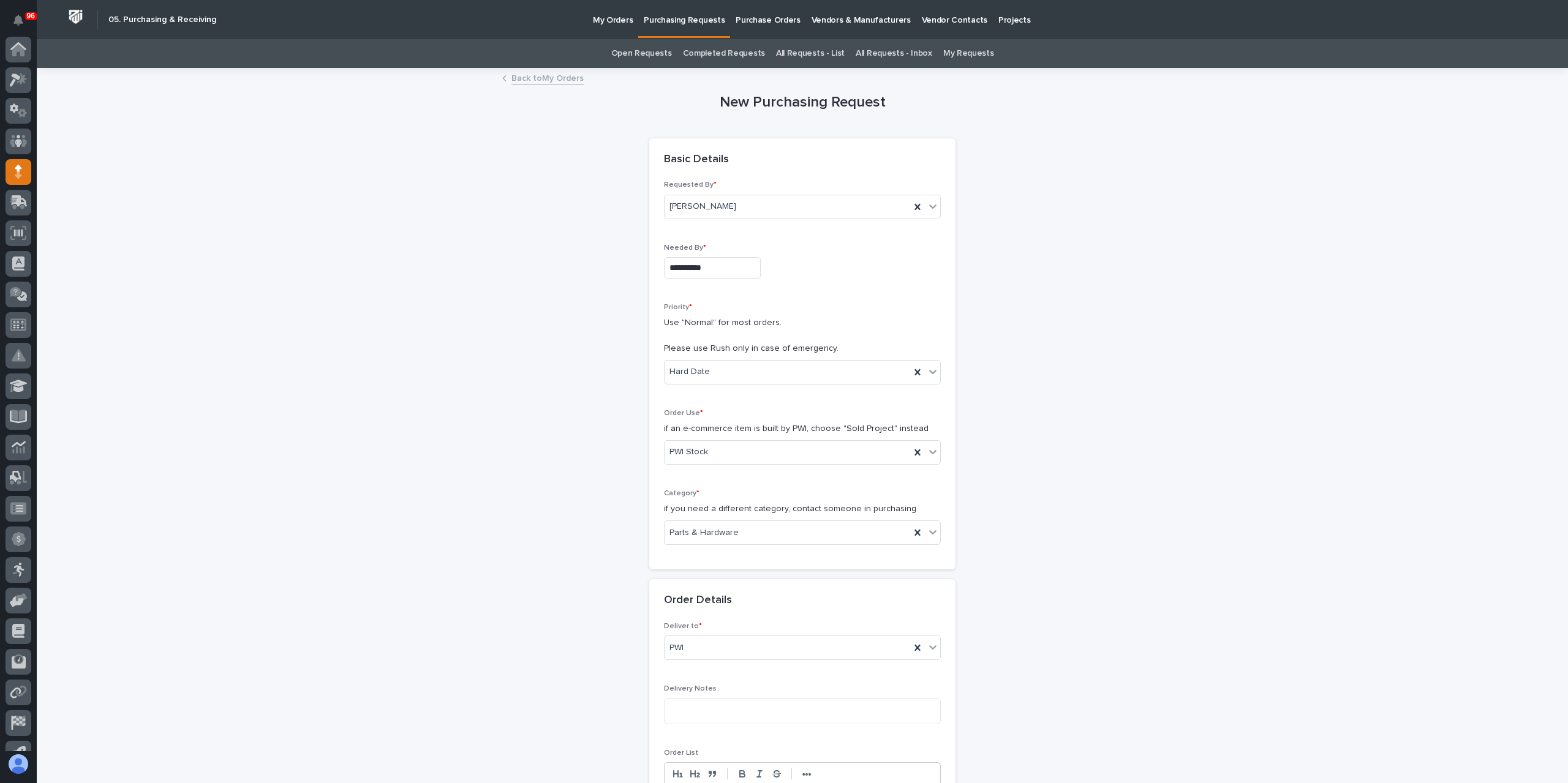
scroll to position [80, 0]
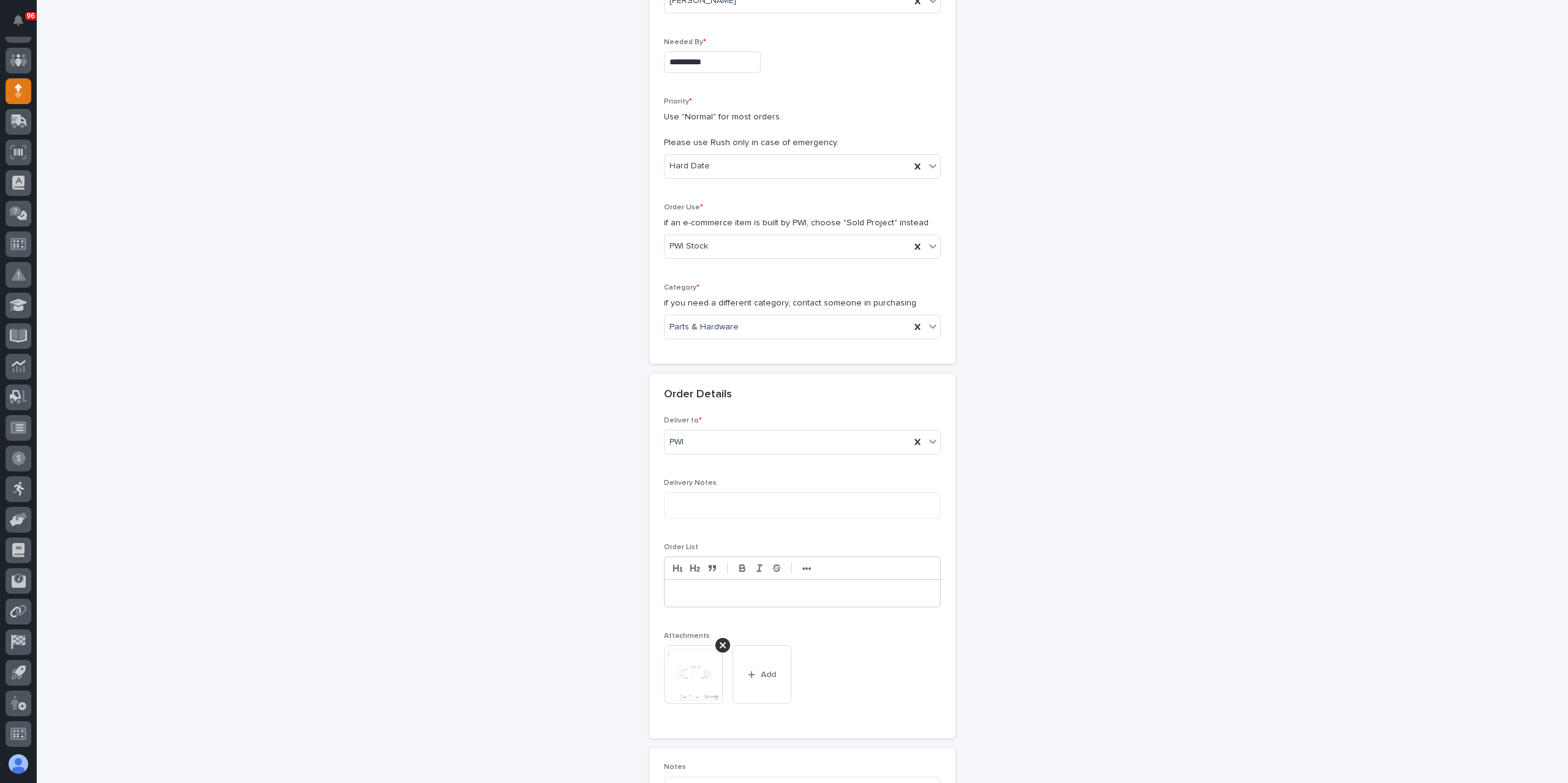
click at [690, 685] on img at bounding box center [693, 675] width 59 height 59
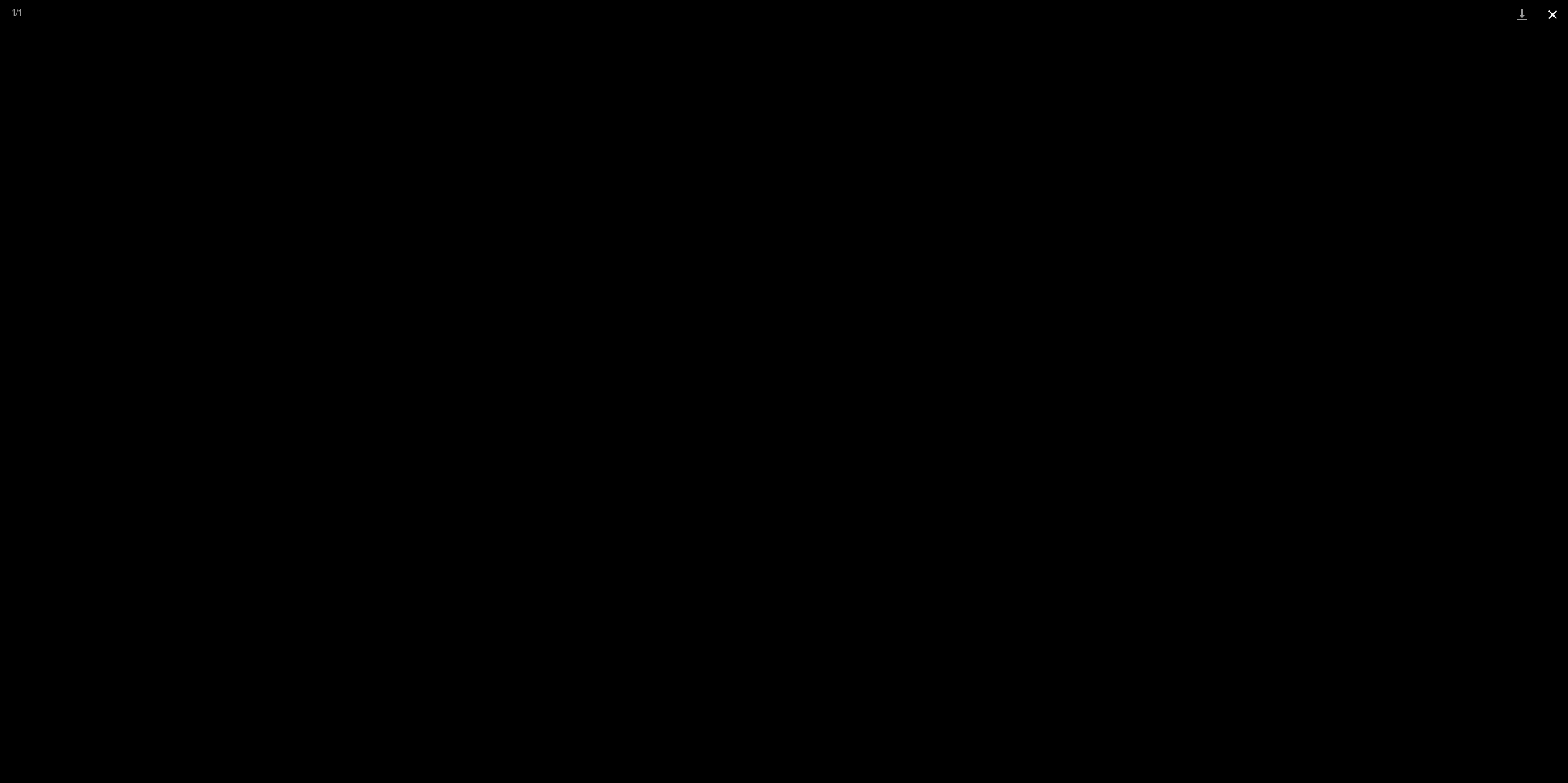
click at [1540, 18] on button "Close gallery" at bounding box center [1553, 14] width 31 height 29
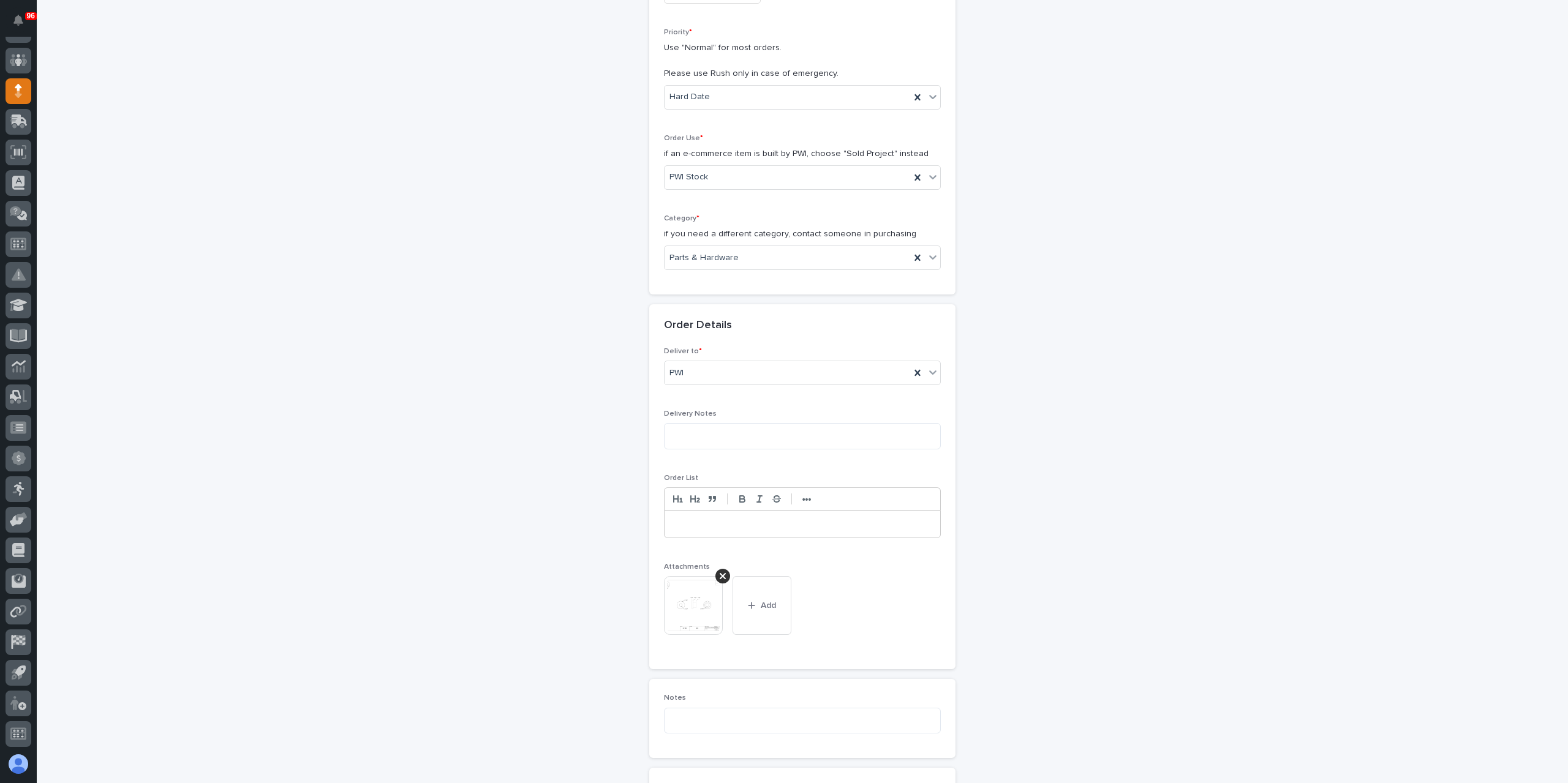
scroll to position [389, 0]
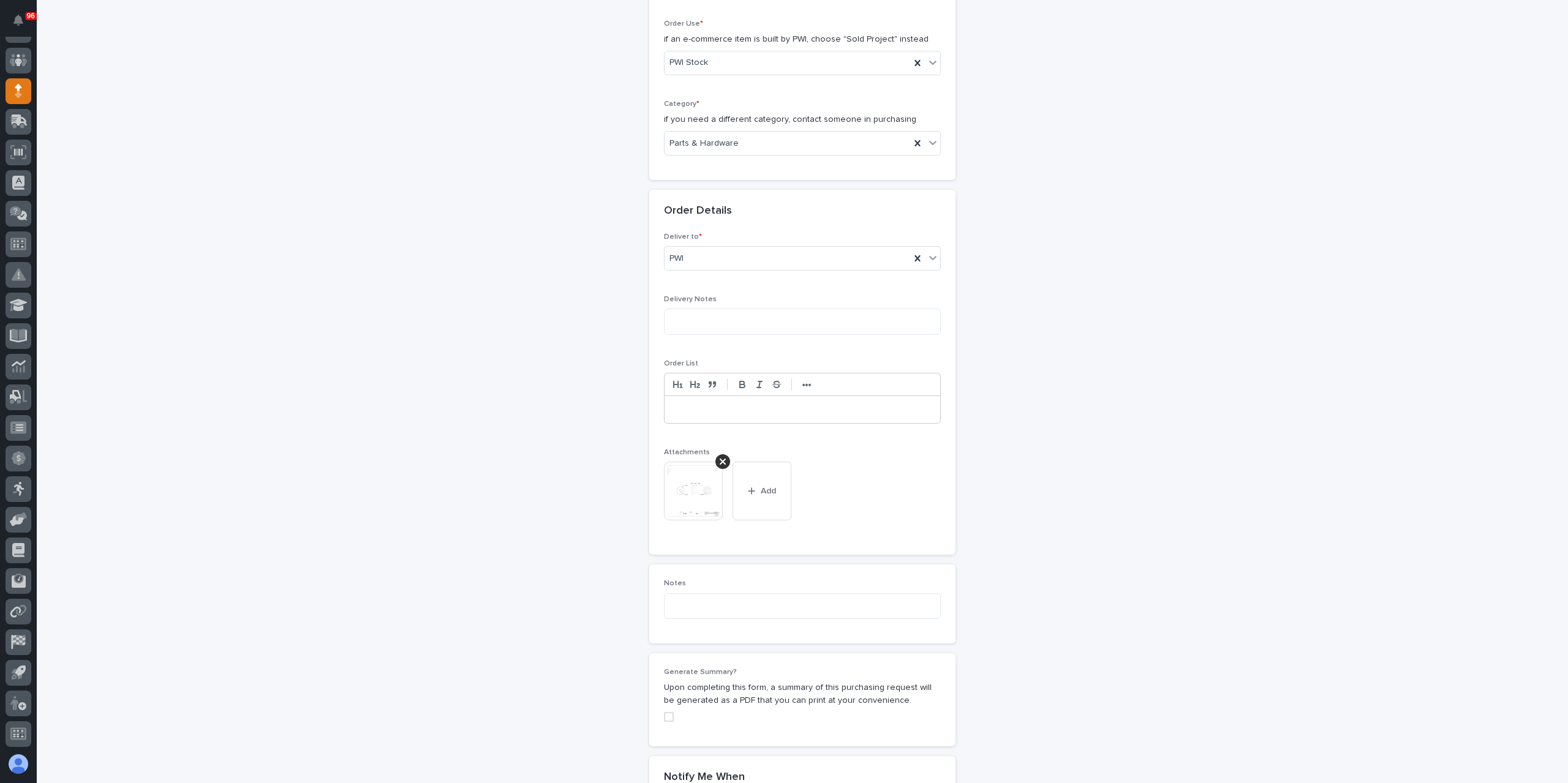
click at [696, 414] on div at bounding box center [802, 409] width 276 height 27
click at [749, 501] on icon "button" at bounding box center [752, 503] width 7 height 7
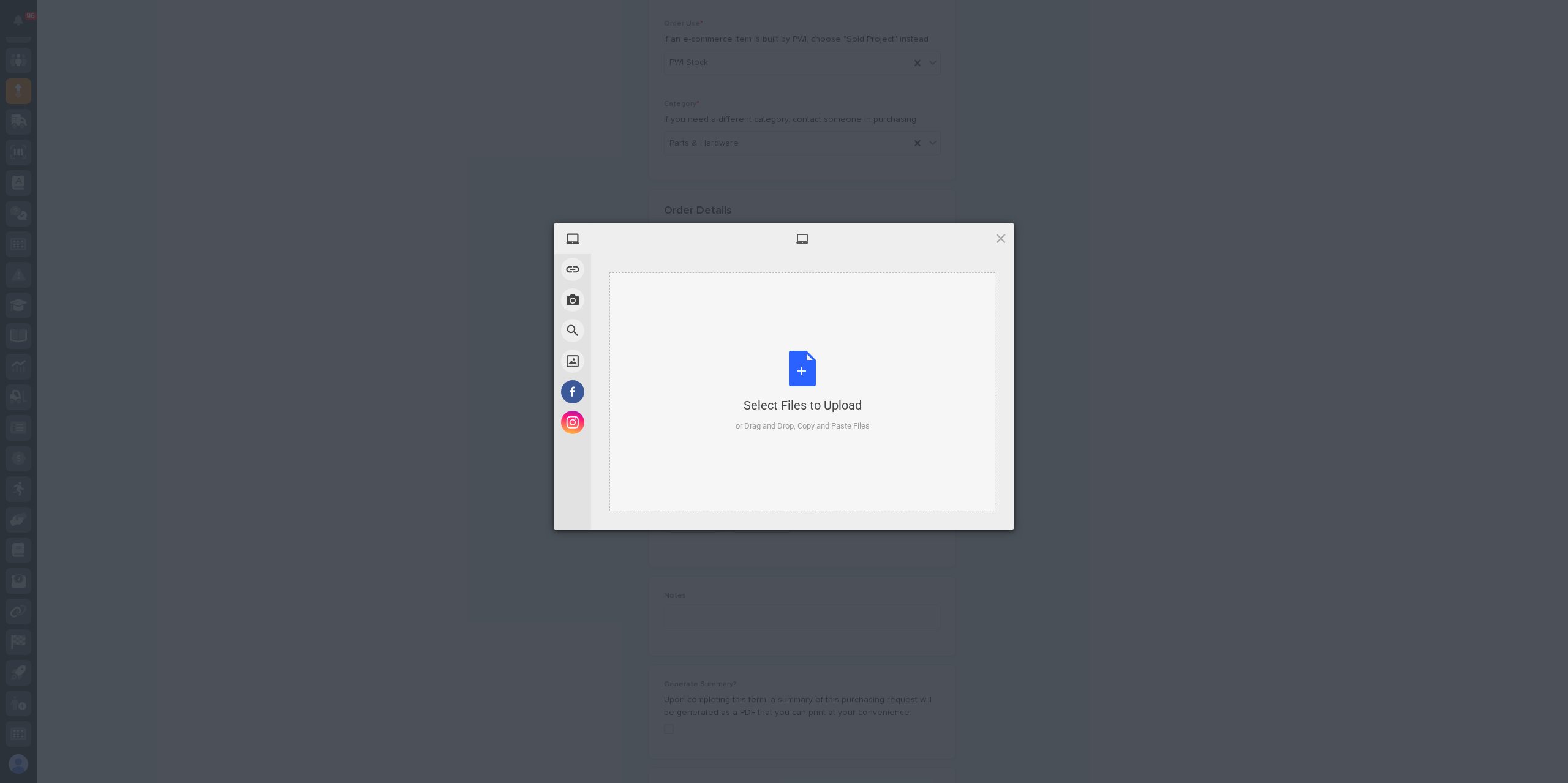
click at [720, 411] on div "Select Files to Upload or Drag and Drop, Copy and Paste Files" at bounding box center [802, 392] width 386 height 239
click at [968, 512] on span "Upload 1" at bounding box center [977, 513] width 24 height 10
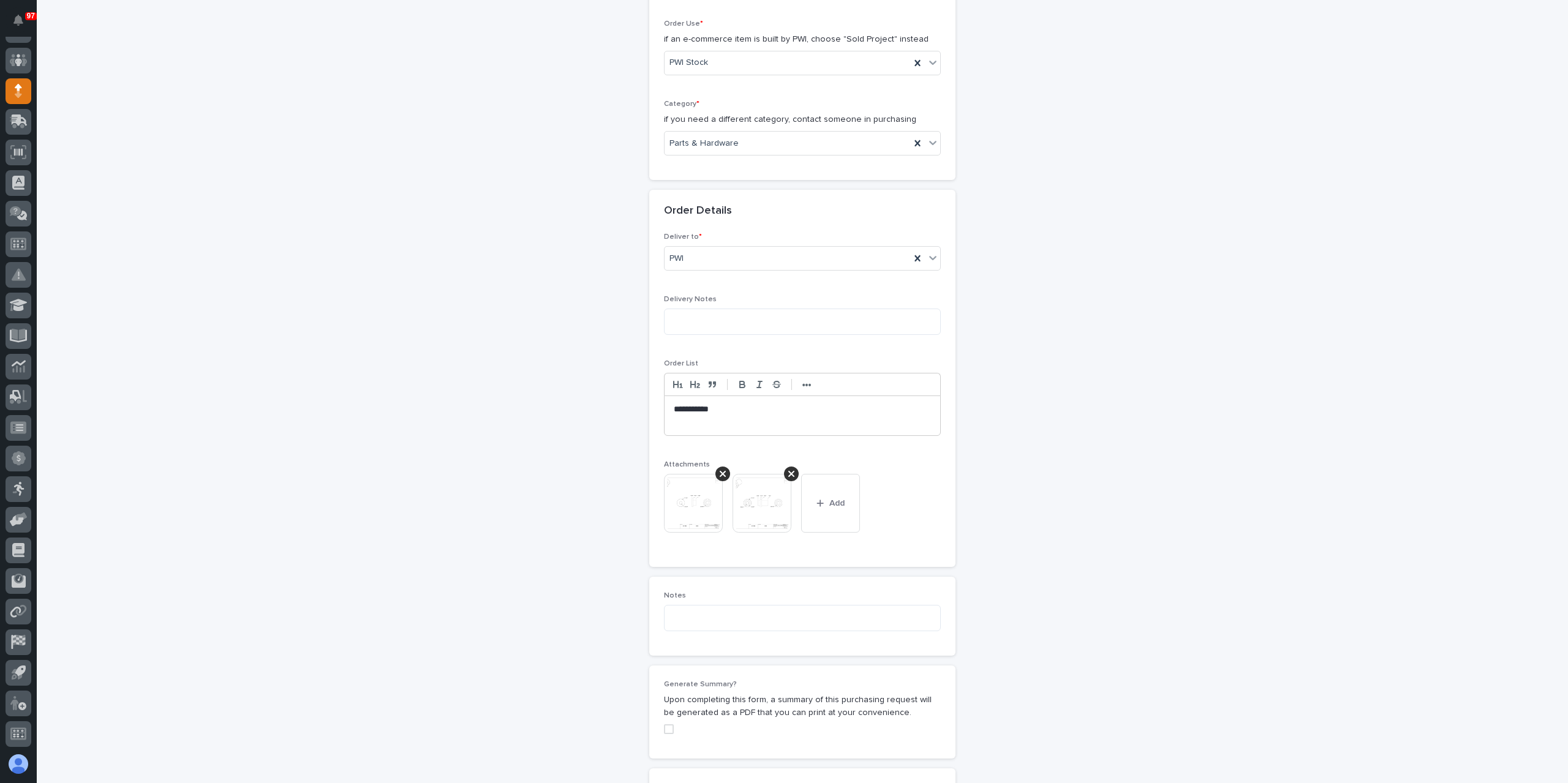
click at [700, 420] on p at bounding box center [802, 422] width 257 height 12
click at [821, 520] on button "Add" at bounding box center [830, 515] width 59 height 59
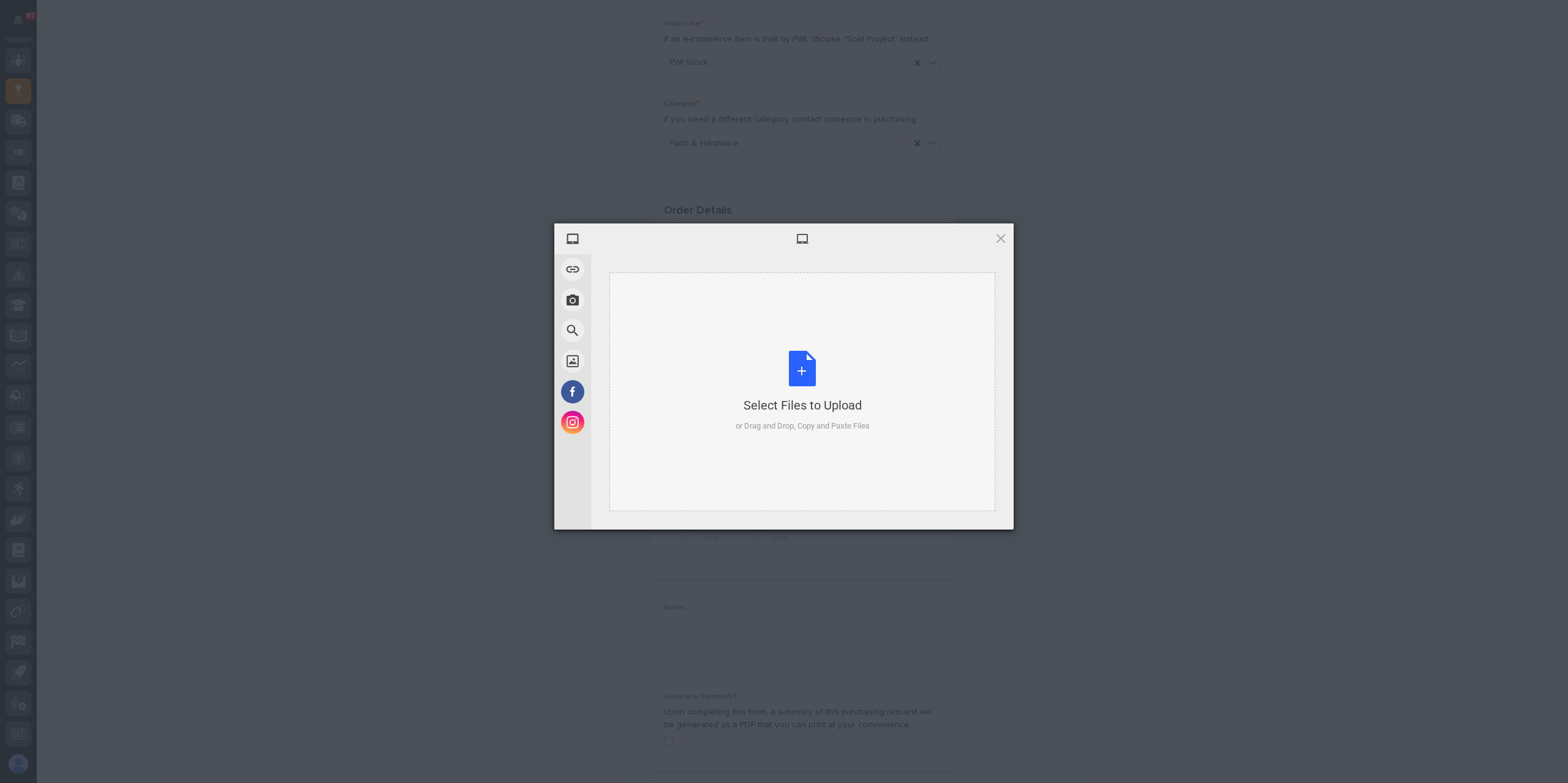
click at [737, 432] on div "Select Files to Upload or Drag and Drop, Copy and Paste Files" at bounding box center [802, 392] width 386 height 239
click at [966, 509] on span "Upload 1" at bounding box center [977, 513] width 24 height 10
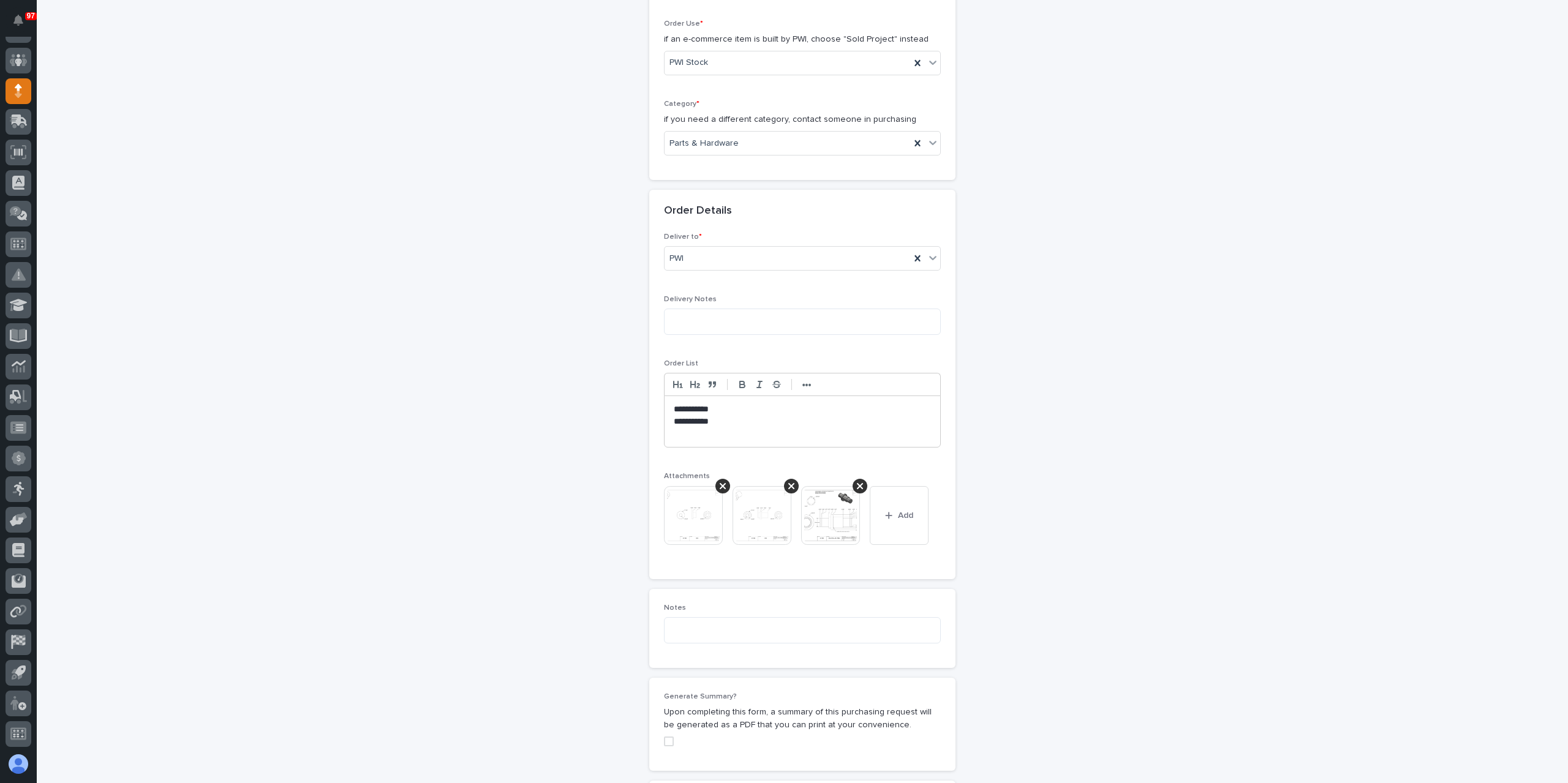
click at [831, 504] on img at bounding box center [830, 515] width 59 height 59
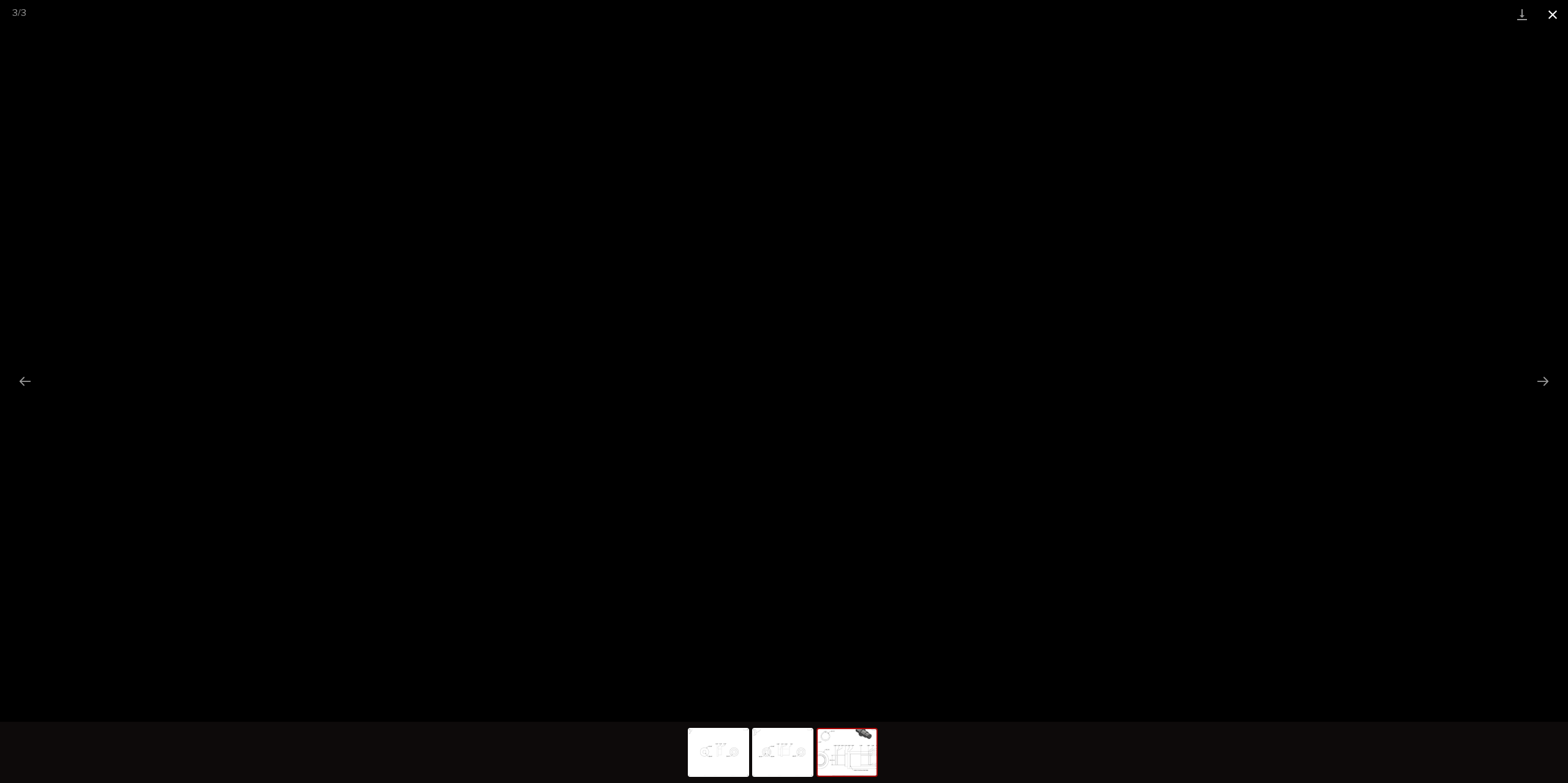
click at [1552, 19] on button "Close gallery" at bounding box center [1553, 14] width 31 height 29
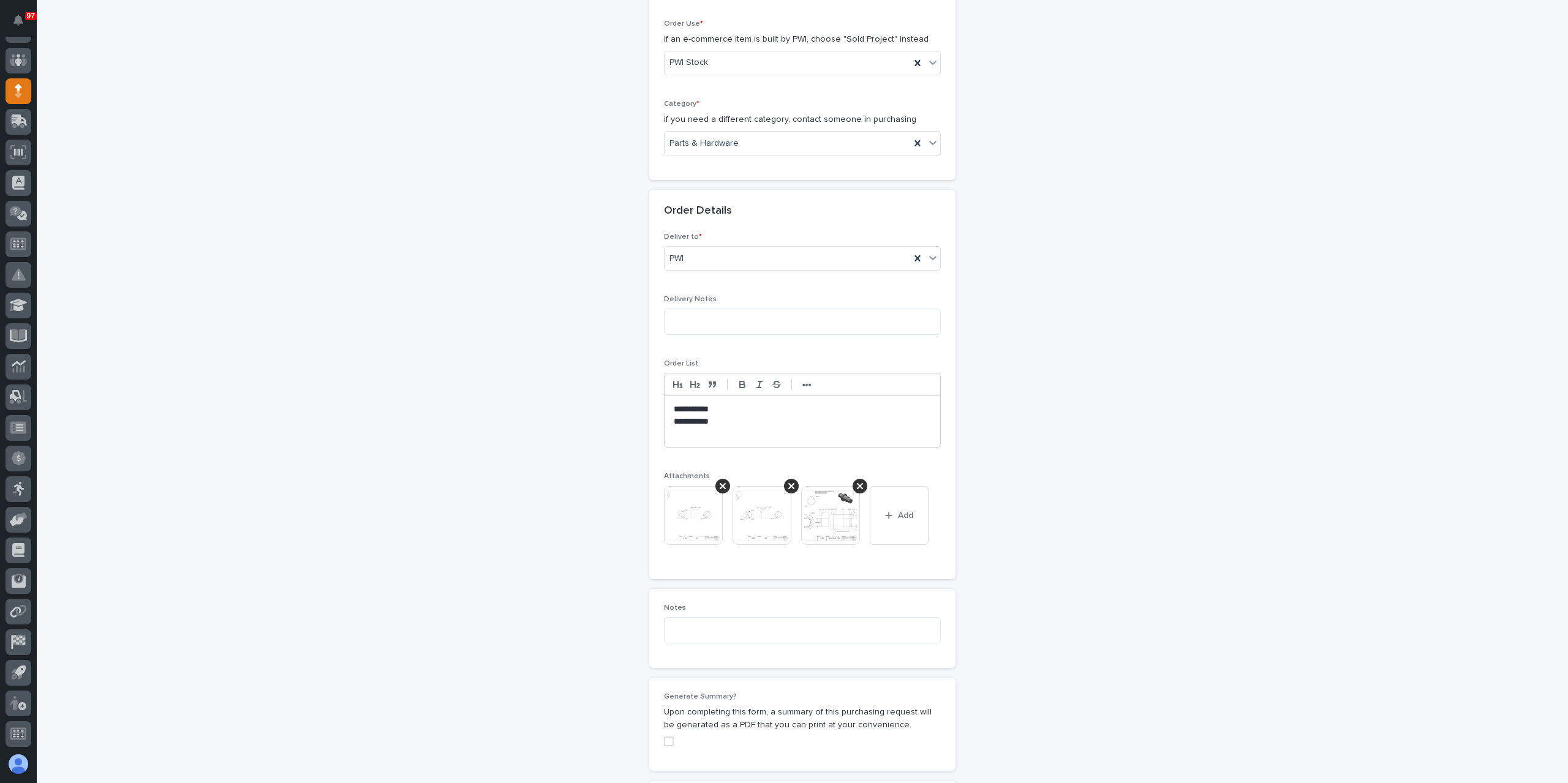
click at [700, 432] on p at bounding box center [802, 434] width 257 height 12
click at [902, 522] on span "Add" at bounding box center [906, 528] width 15 height 11
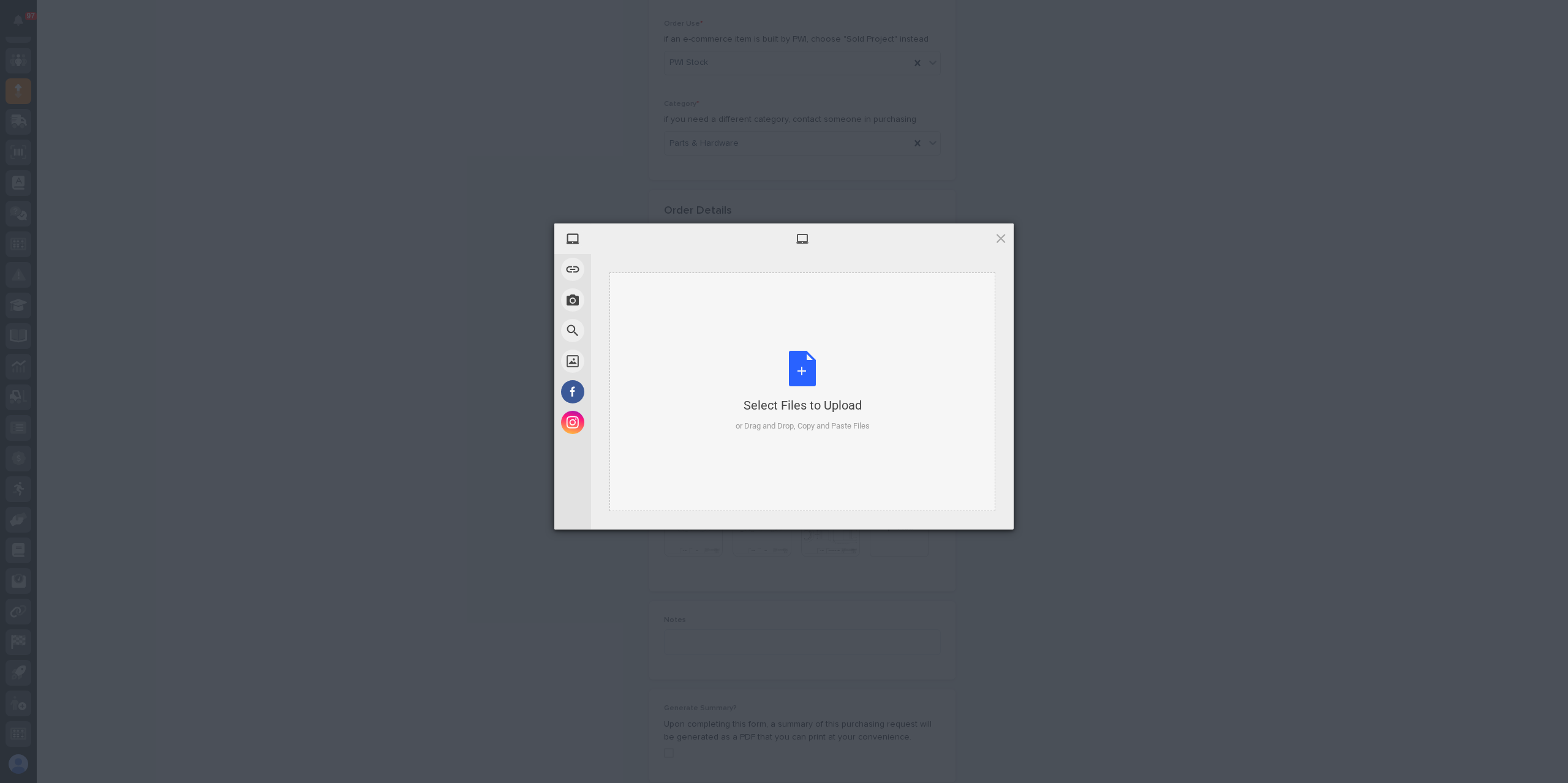
click at [791, 435] on div "Select Files to Upload or Drag and Drop, Copy and Paste Files" at bounding box center [802, 392] width 386 height 239
click at [985, 507] on span "Upload 1" at bounding box center [977, 513] width 62 height 23
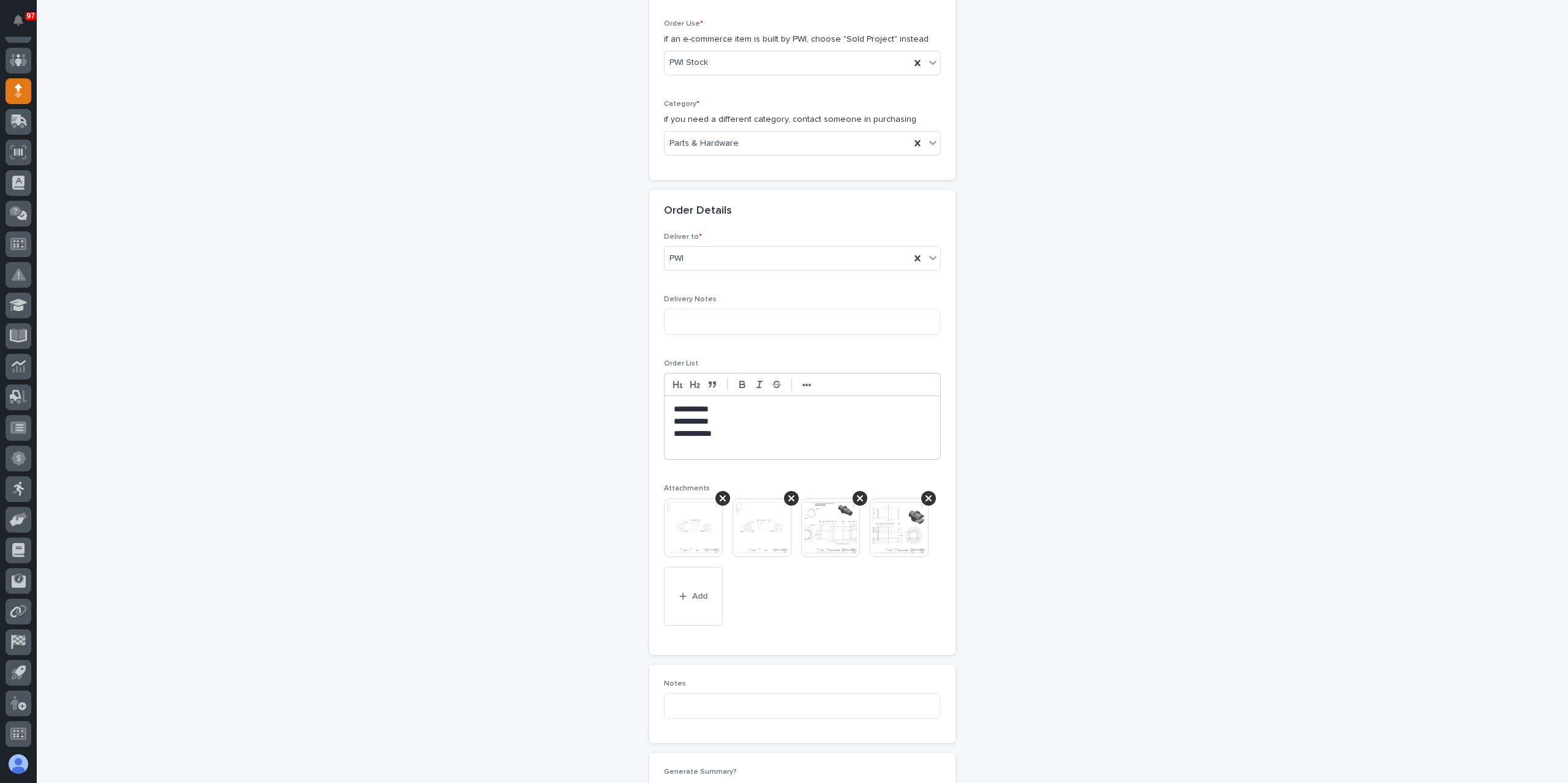
scroll to position [422, 0]
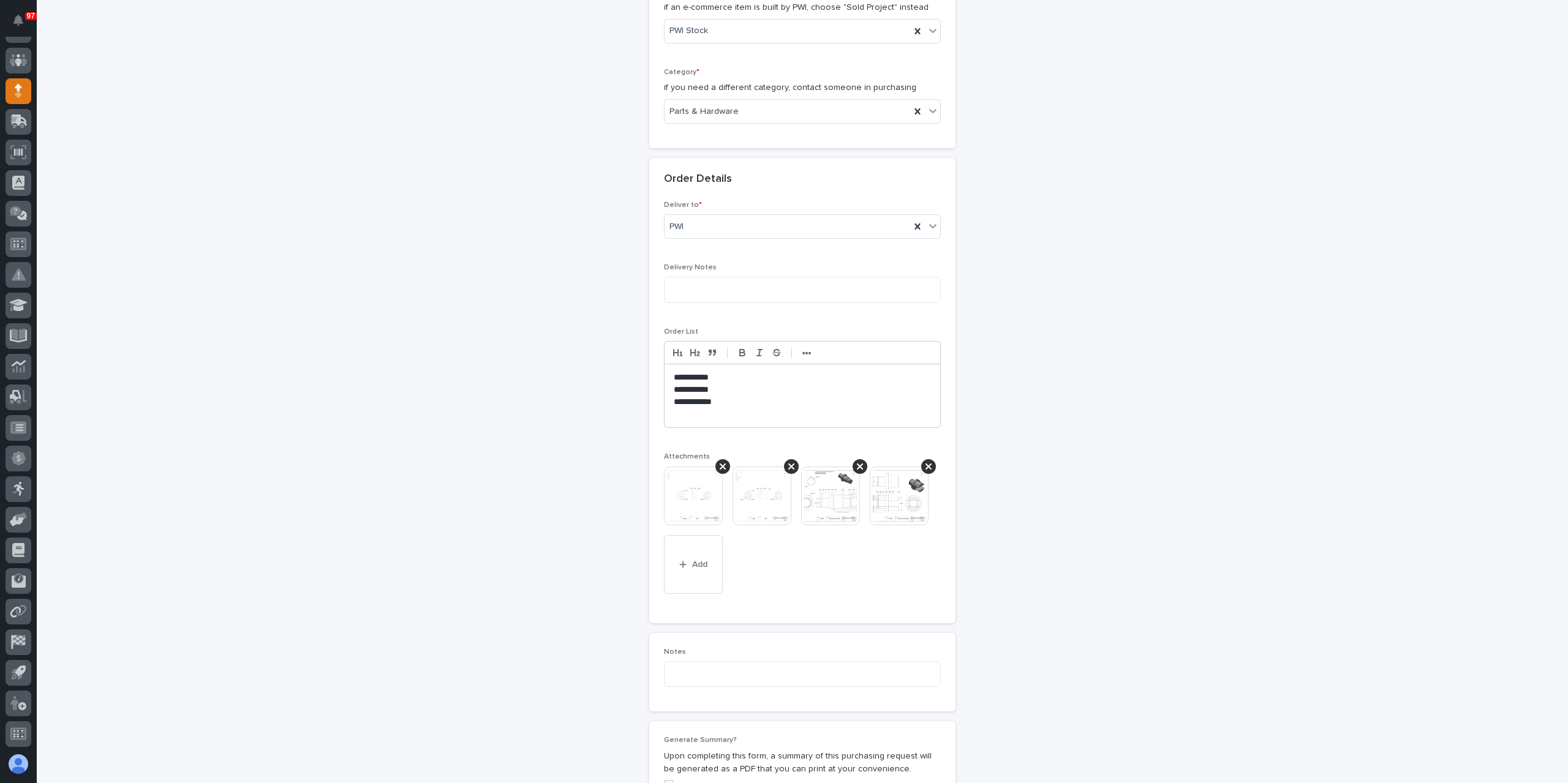
click at [704, 413] on p at bounding box center [802, 413] width 257 height 12
click at [703, 561] on button "Add" at bounding box center [693, 576] width 59 height 59
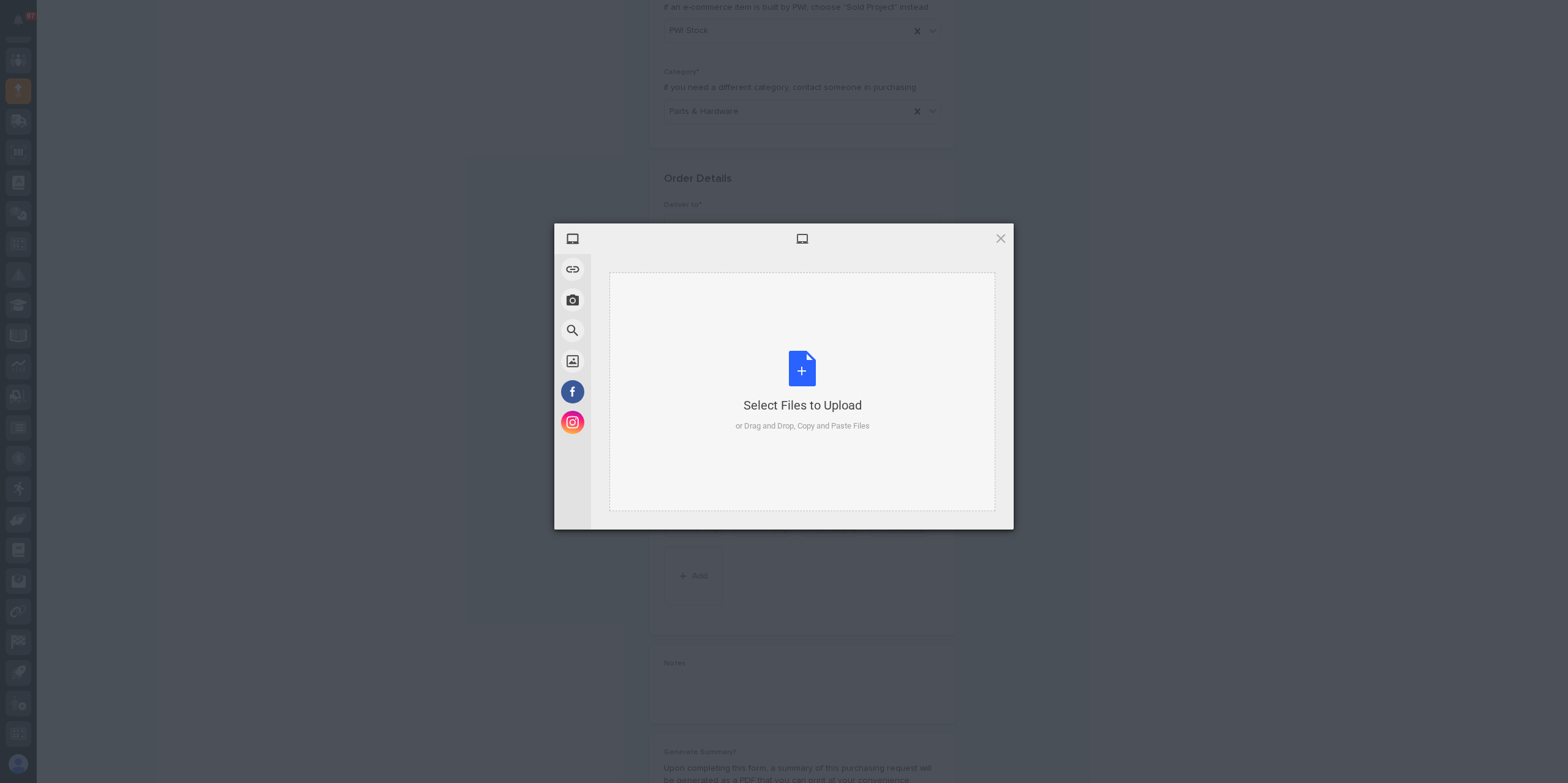
click at [701, 405] on div "Select Files to Upload or Drag and Drop, Copy and Paste Files" at bounding box center [802, 392] width 386 height 239
click at [988, 512] on span "Upload 1" at bounding box center [977, 513] width 24 height 10
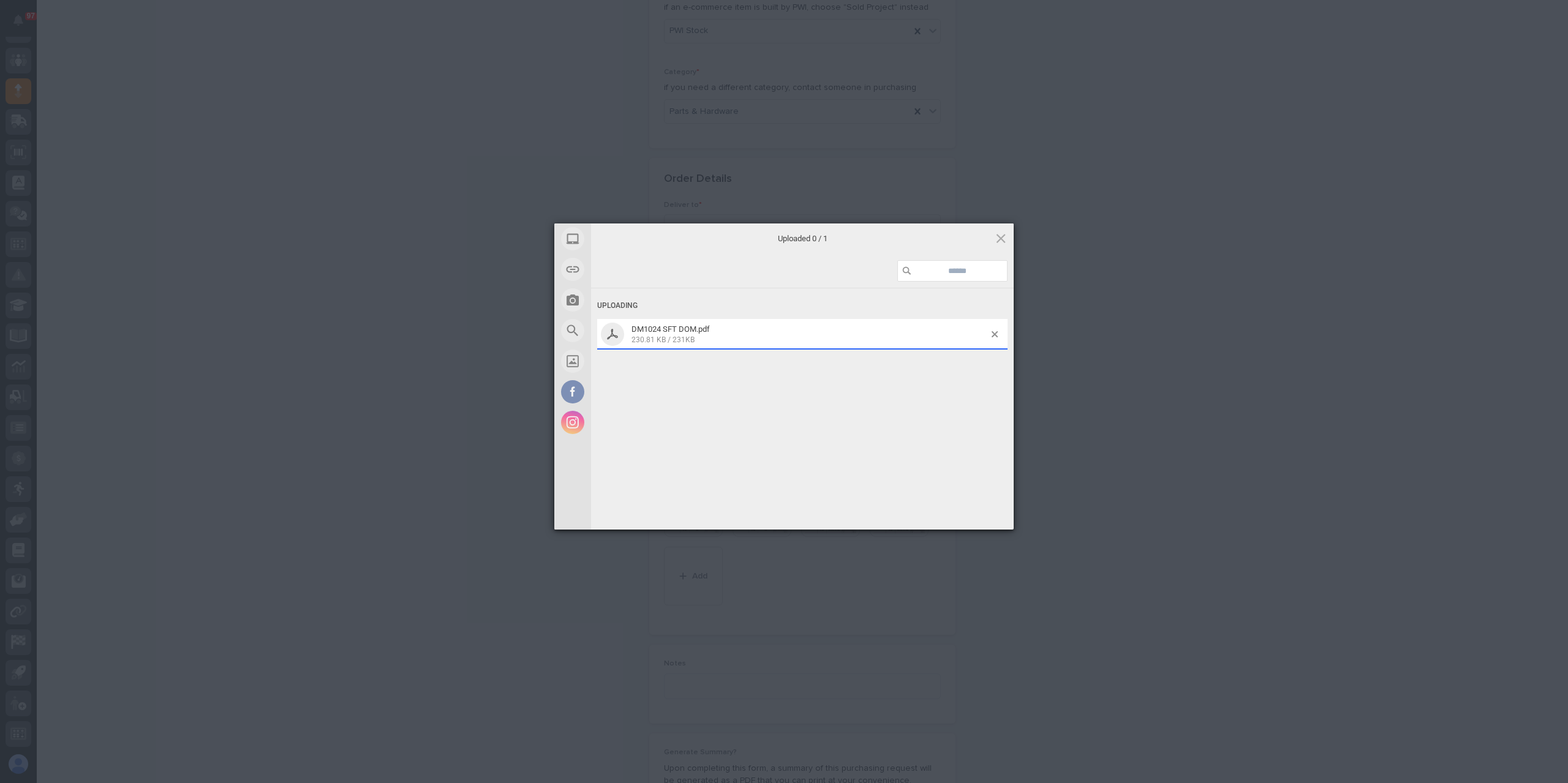
scroll to position [456, 0]
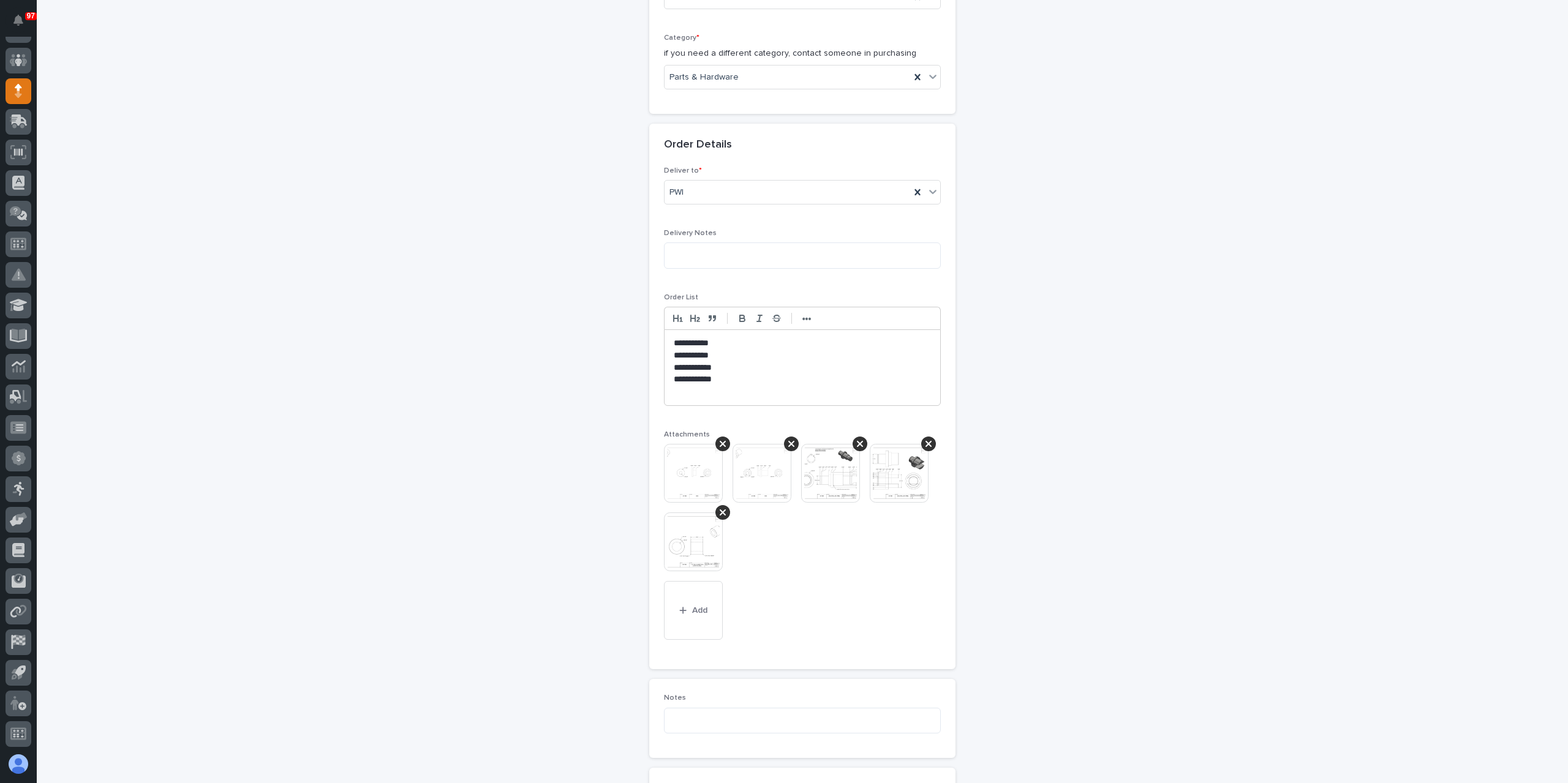
click at [711, 387] on p at bounding box center [802, 392] width 257 height 12
click at [703, 392] on p "**********" at bounding box center [802, 392] width 258 height 12
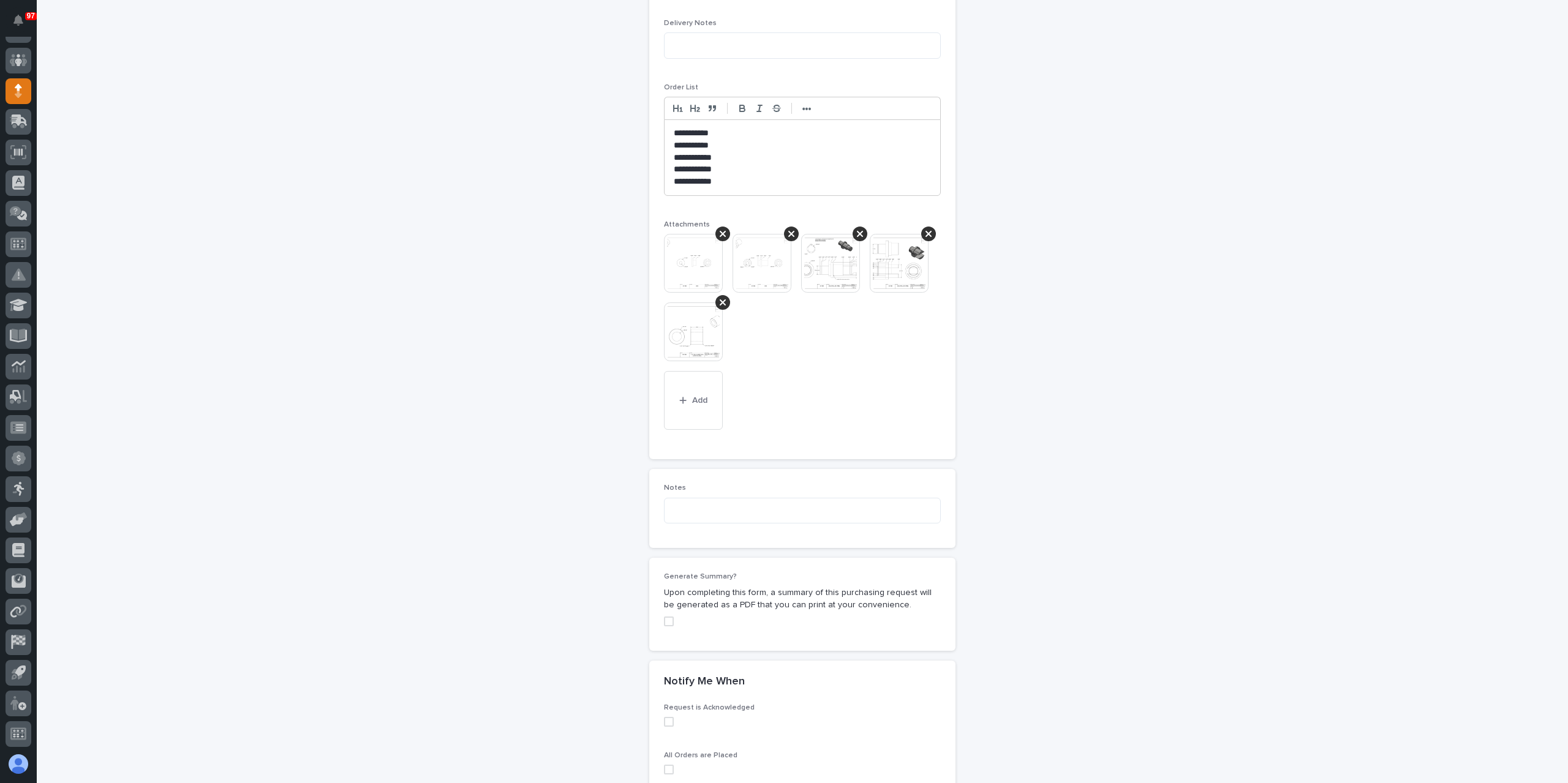
scroll to position [823, 0]
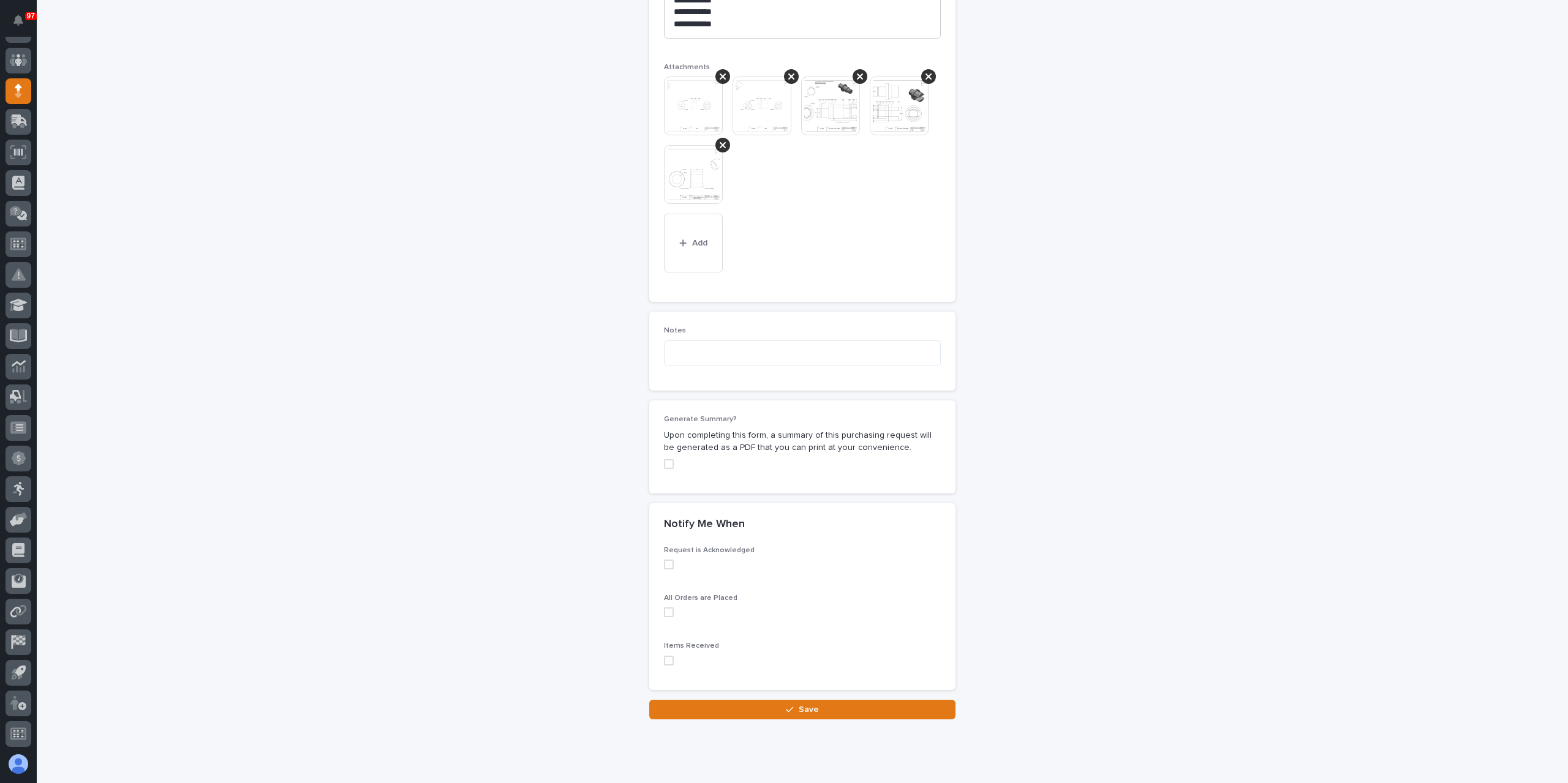
click at [664, 564] on span at bounding box center [668, 564] width 10 height 10
click at [665, 610] on span at bounding box center [668, 612] width 10 height 10
click at [747, 705] on button "Save" at bounding box center [802, 709] width 306 height 20
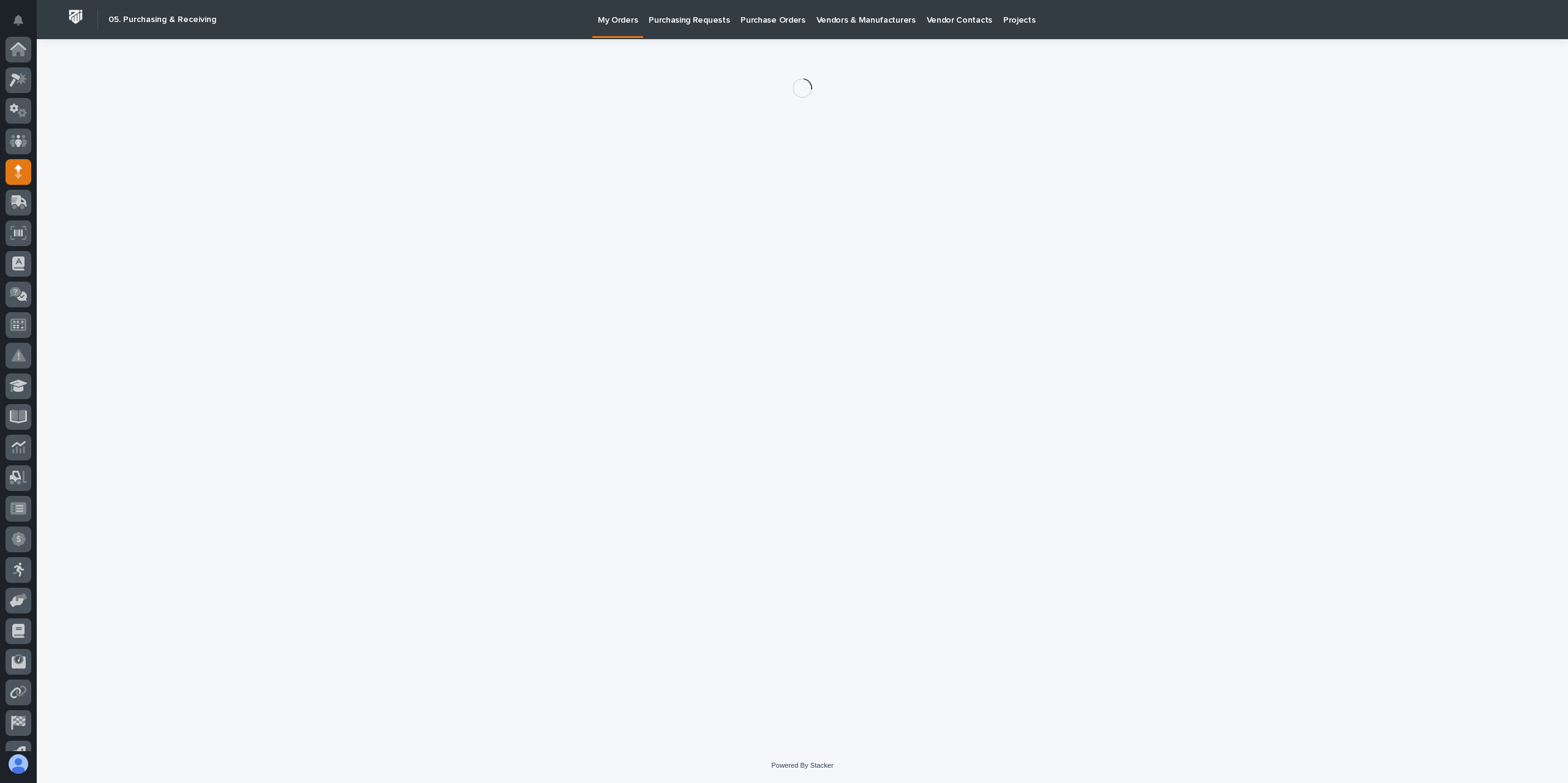
scroll to position [80, 0]
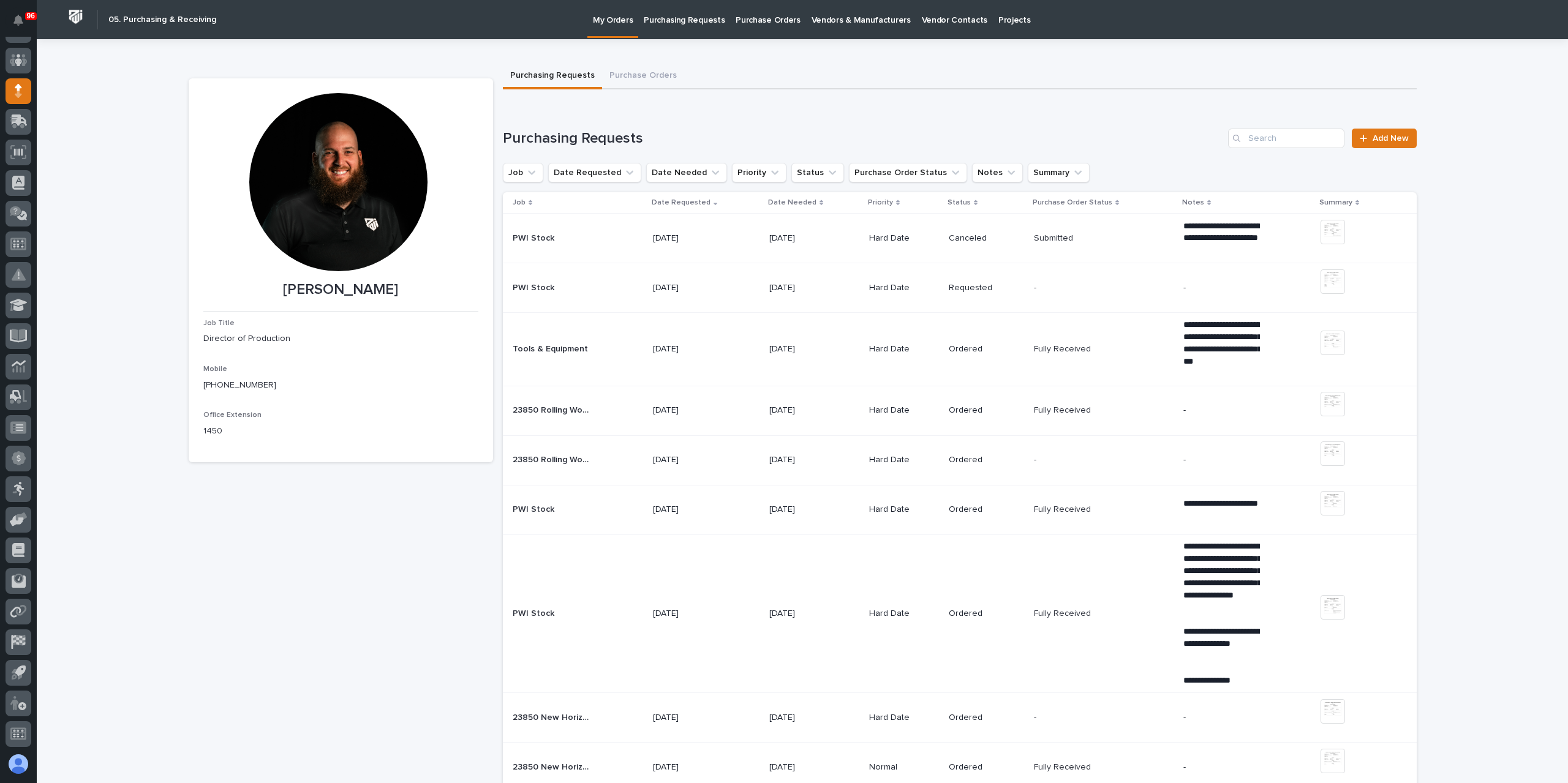
click at [739, 223] on td "[DATE]" at bounding box center [706, 239] width 116 height 50
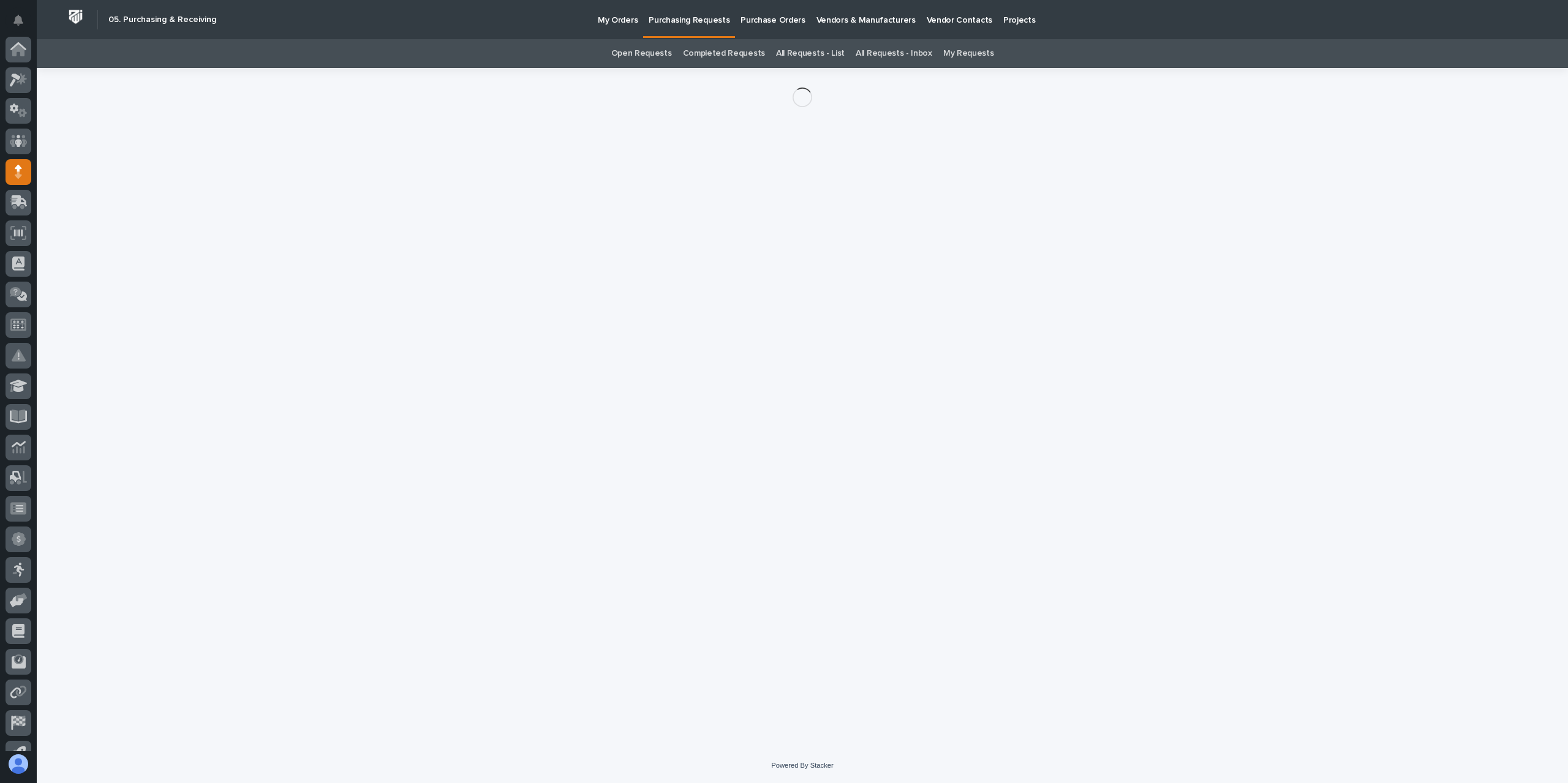
scroll to position [80, 0]
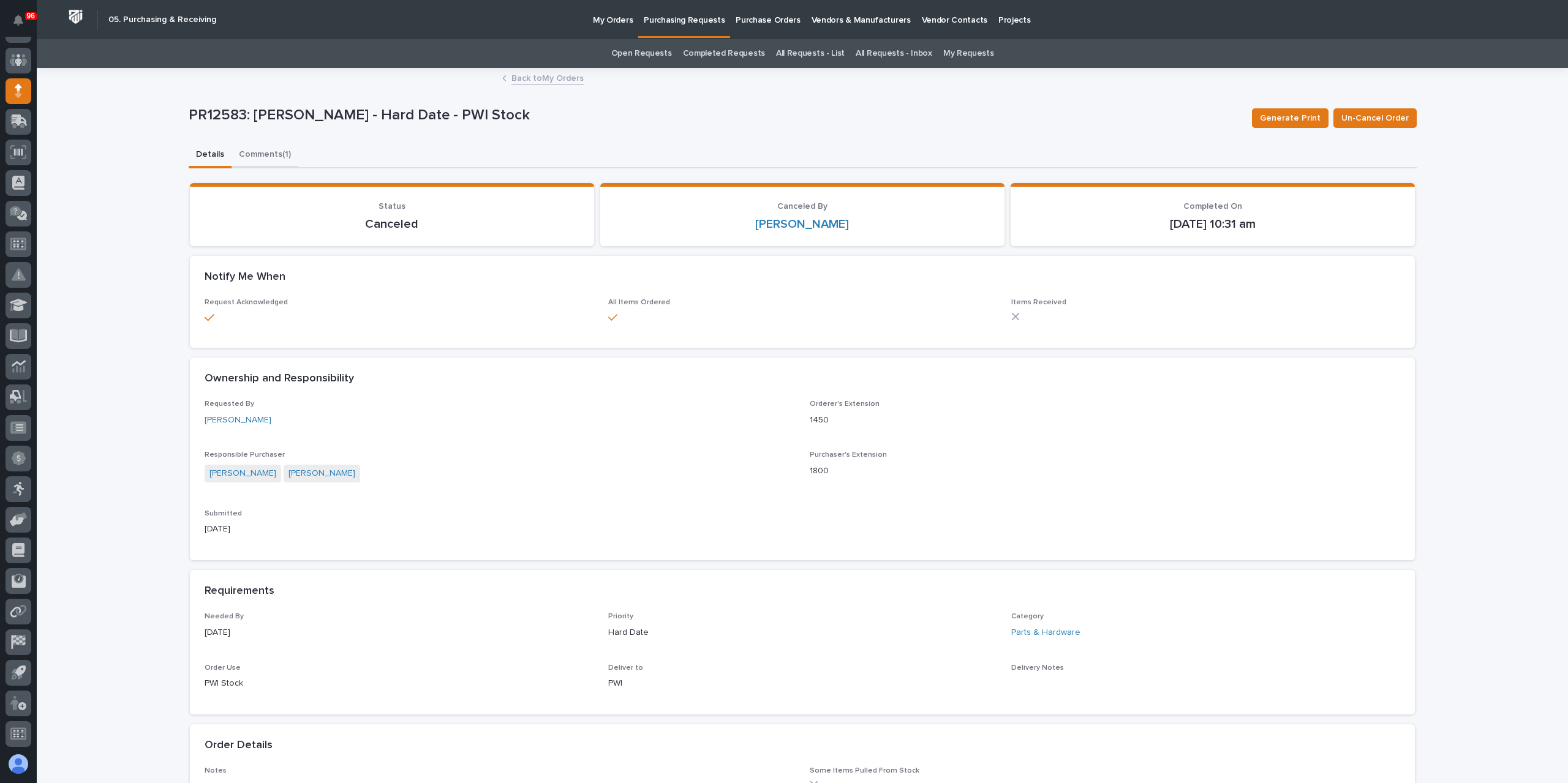
click at [244, 149] on button "Comments (1)" at bounding box center [264, 155] width 67 height 26
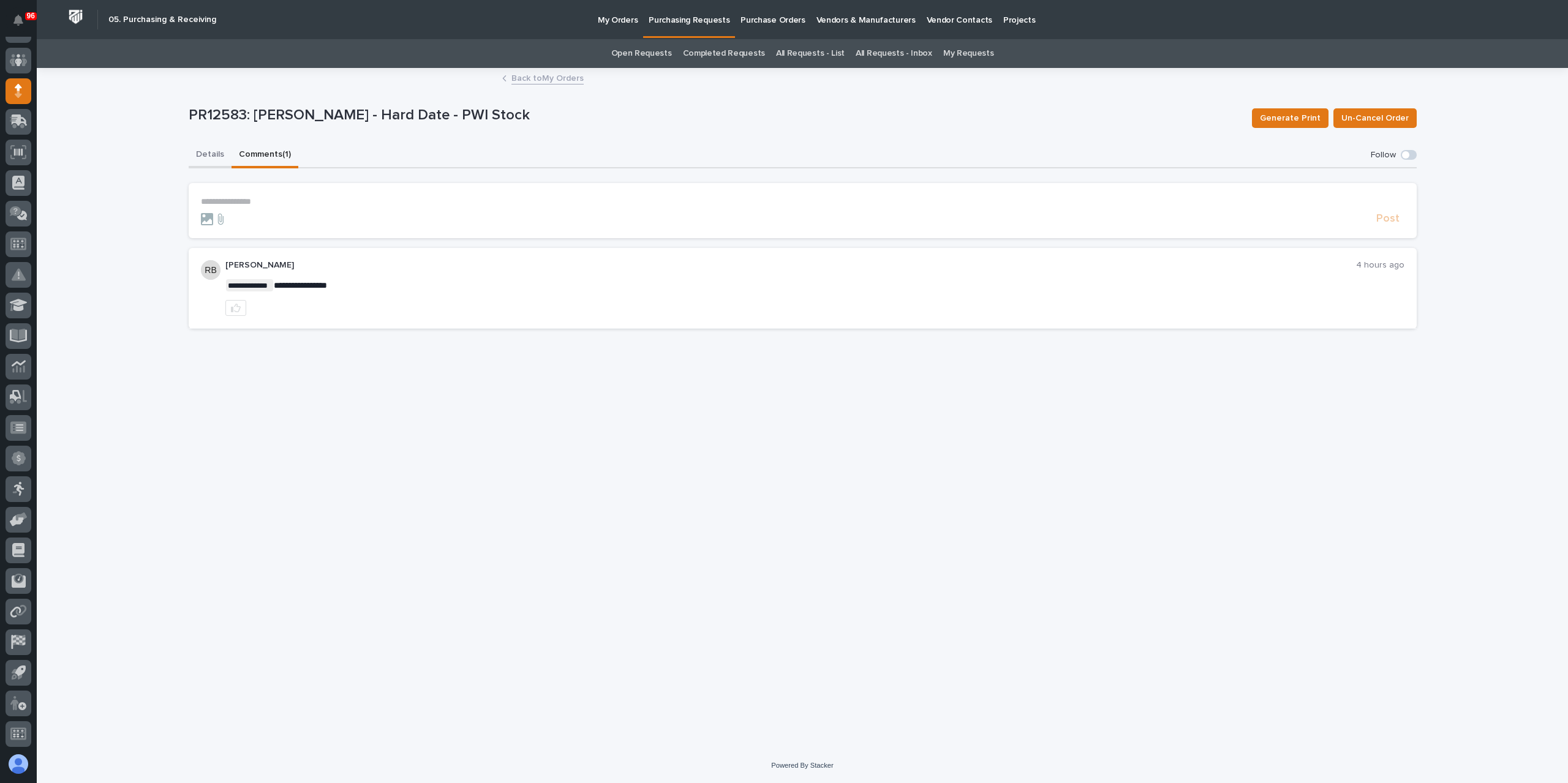
click at [219, 157] on button "Details" at bounding box center [210, 155] width 43 height 26
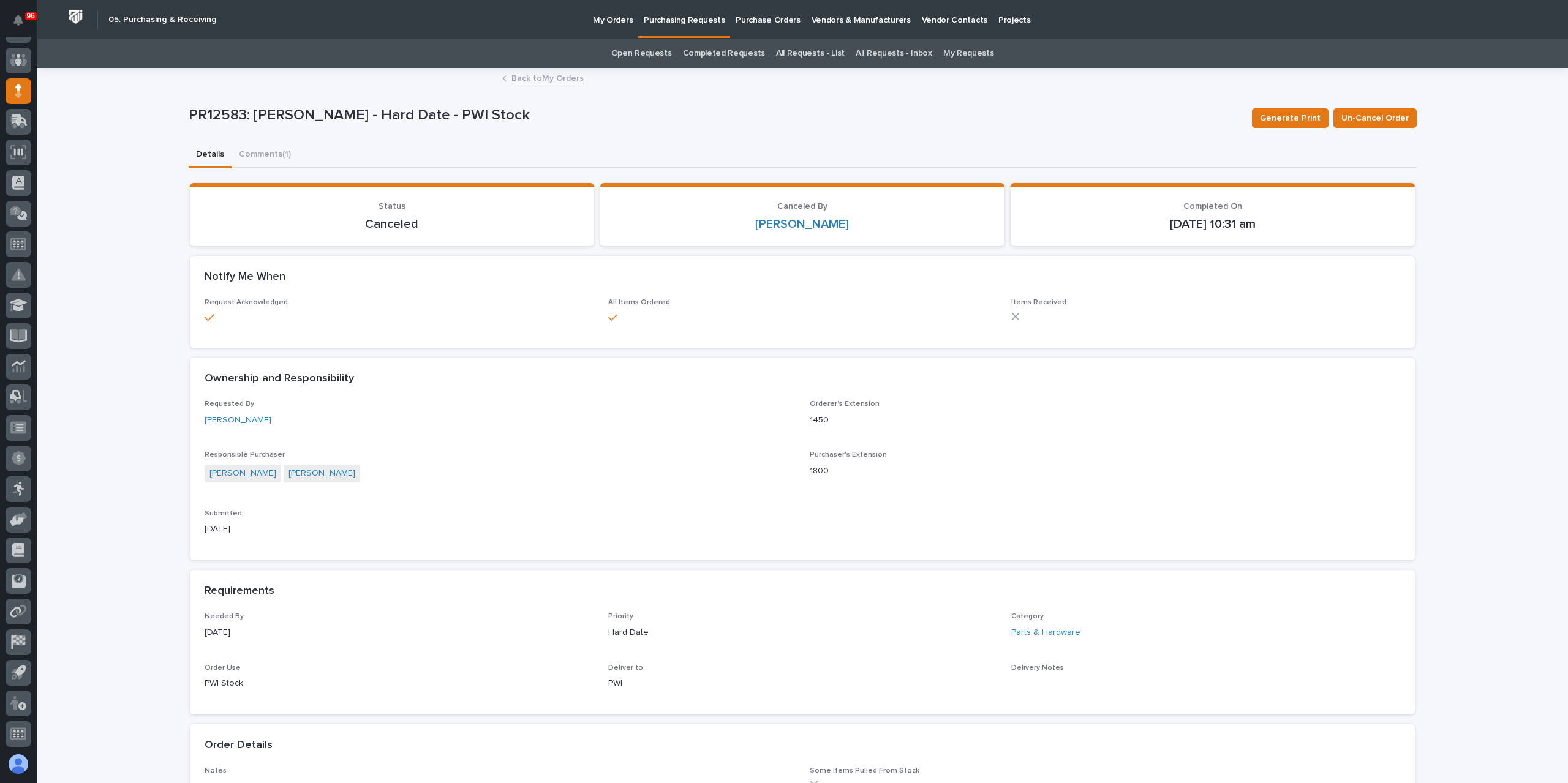
click at [548, 82] on link "Back to My Orders" at bounding box center [548, 77] width 72 height 14
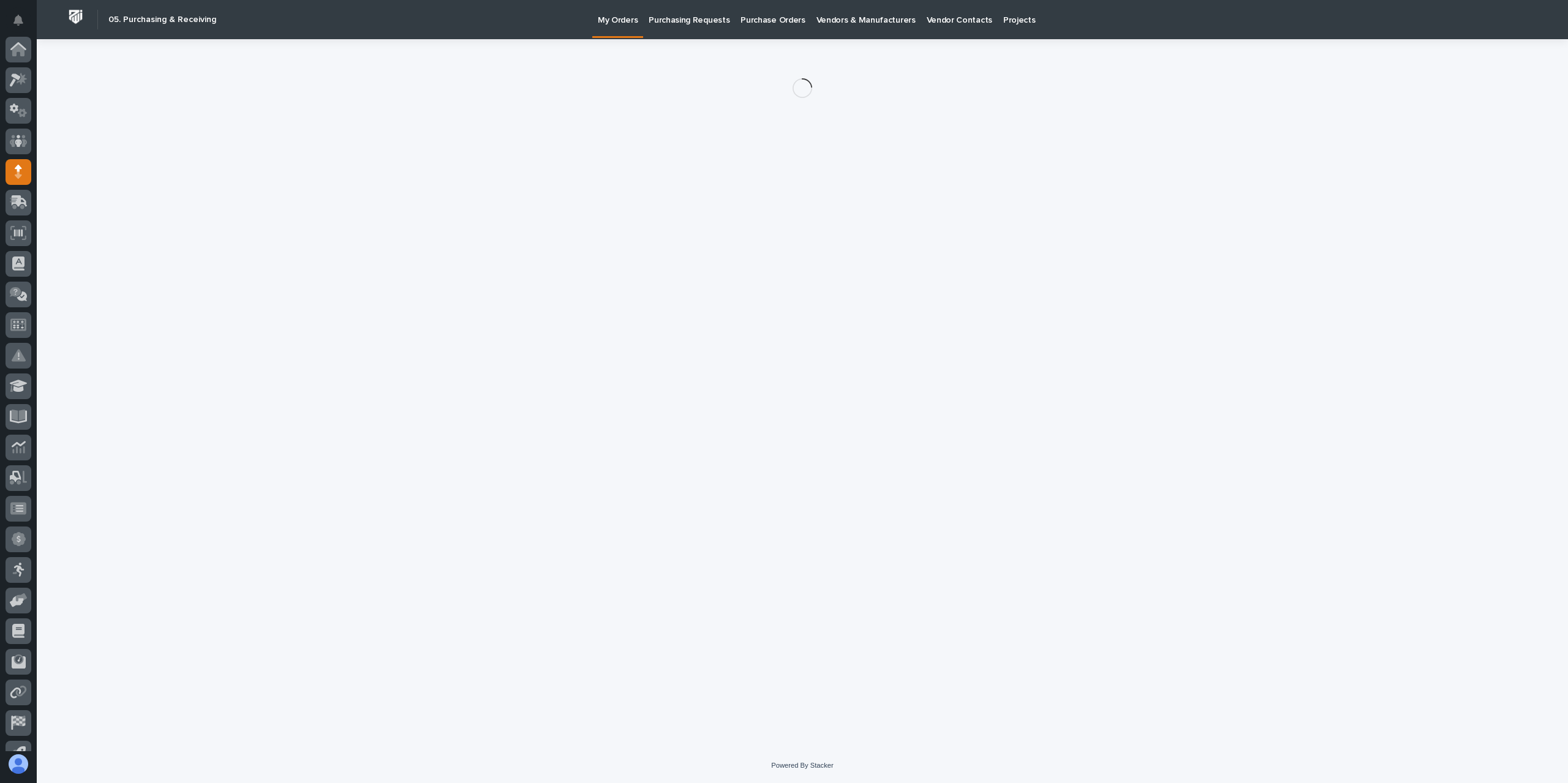
scroll to position [80, 0]
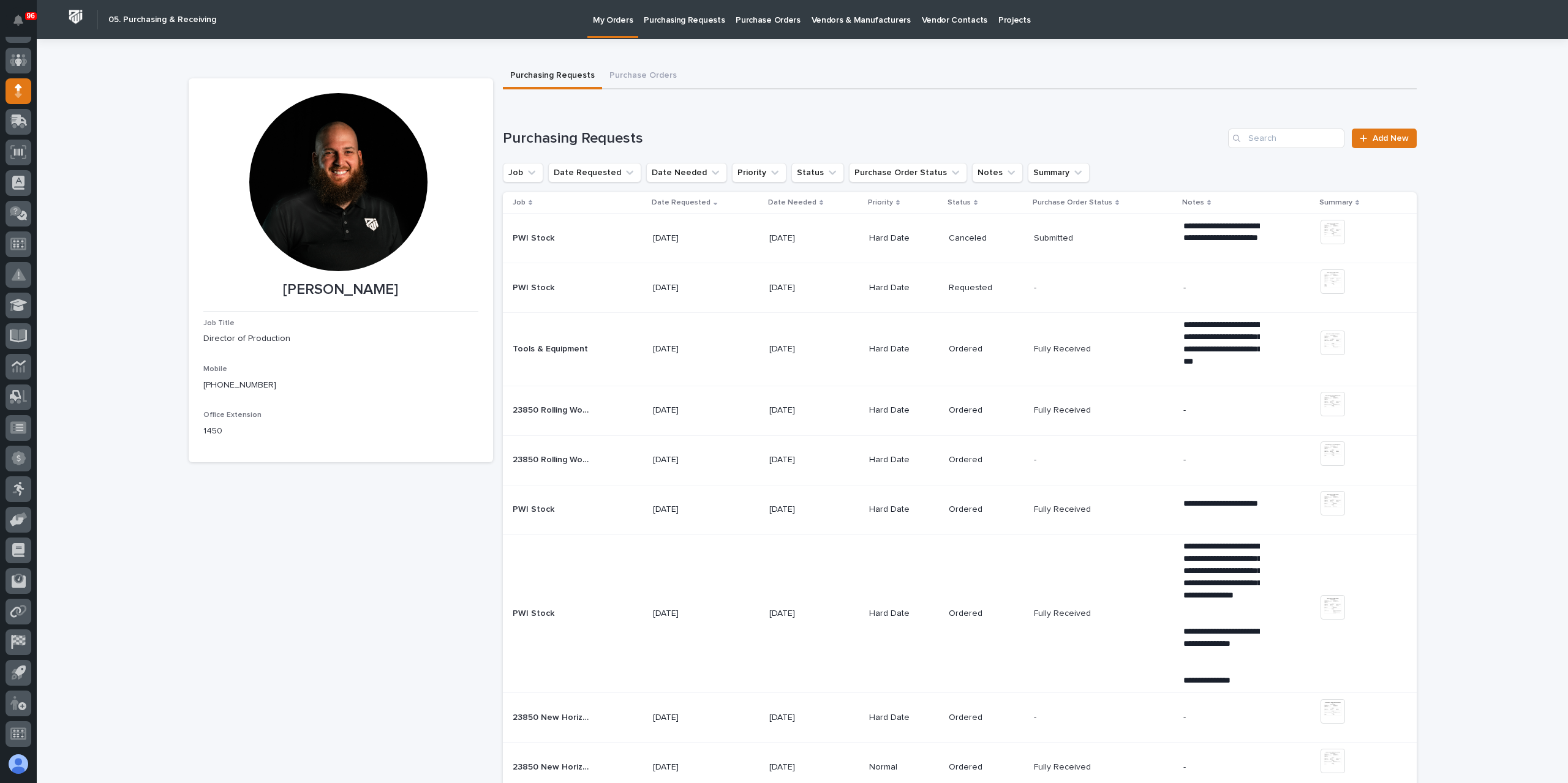
click at [624, 297] on div "PWI Stock PWI Stock" at bounding box center [578, 288] width 130 height 20
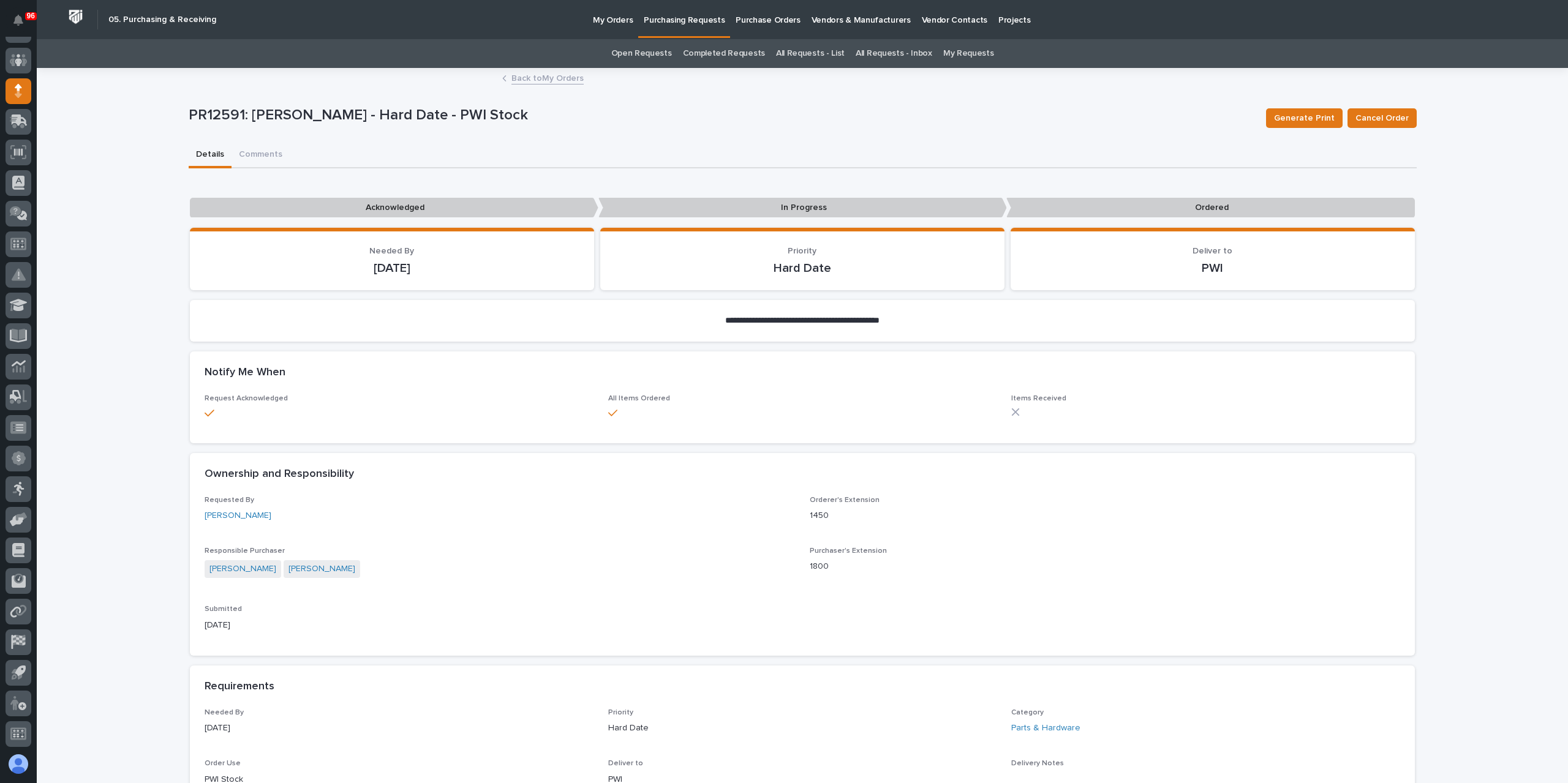
click at [540, 74] on link "Back to My Orders" at bounding box center [548, 77] width 72 height 14
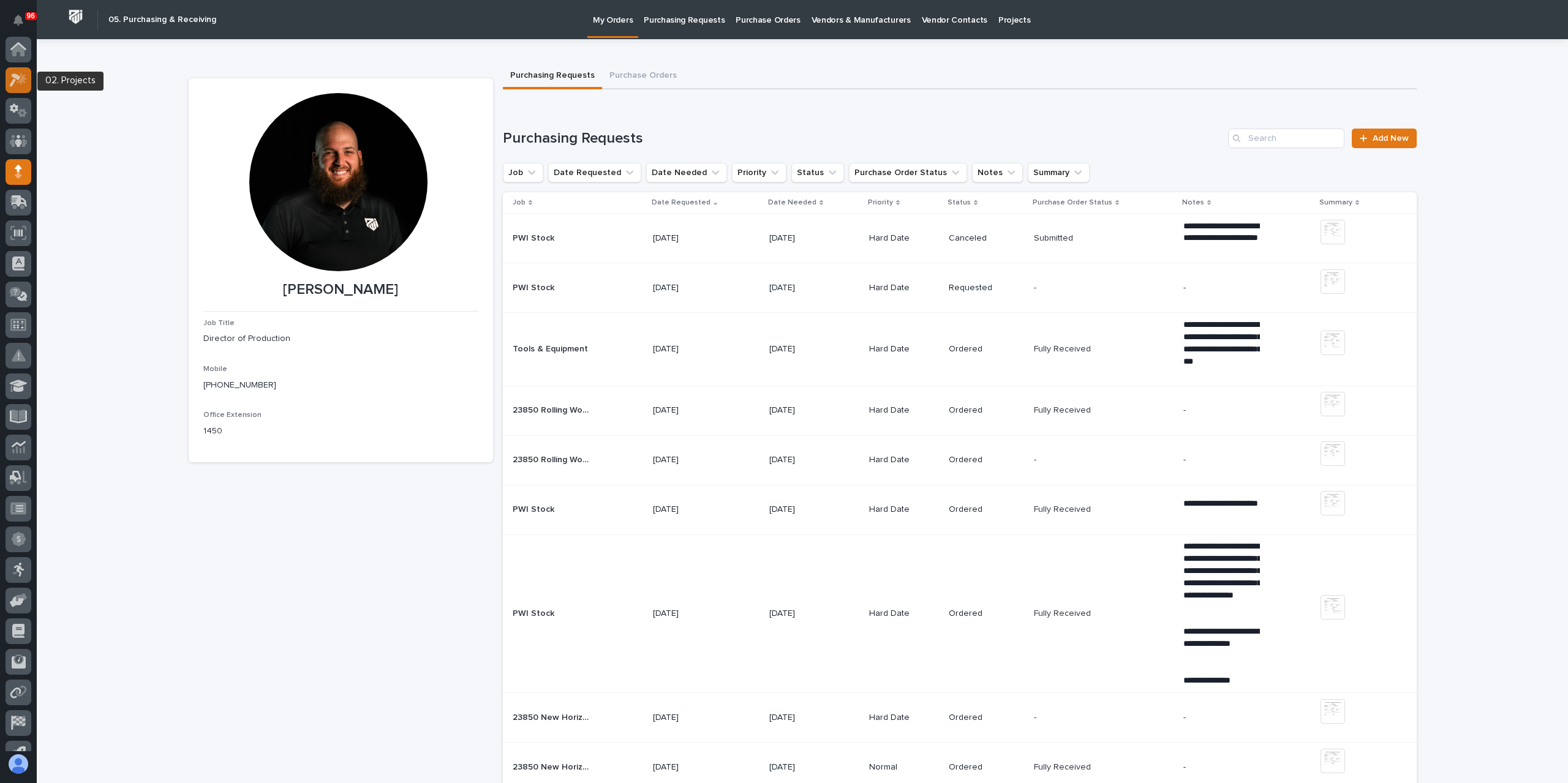
click at [19, 84] on icon at bounding box center [18, 80] width 18 height 14
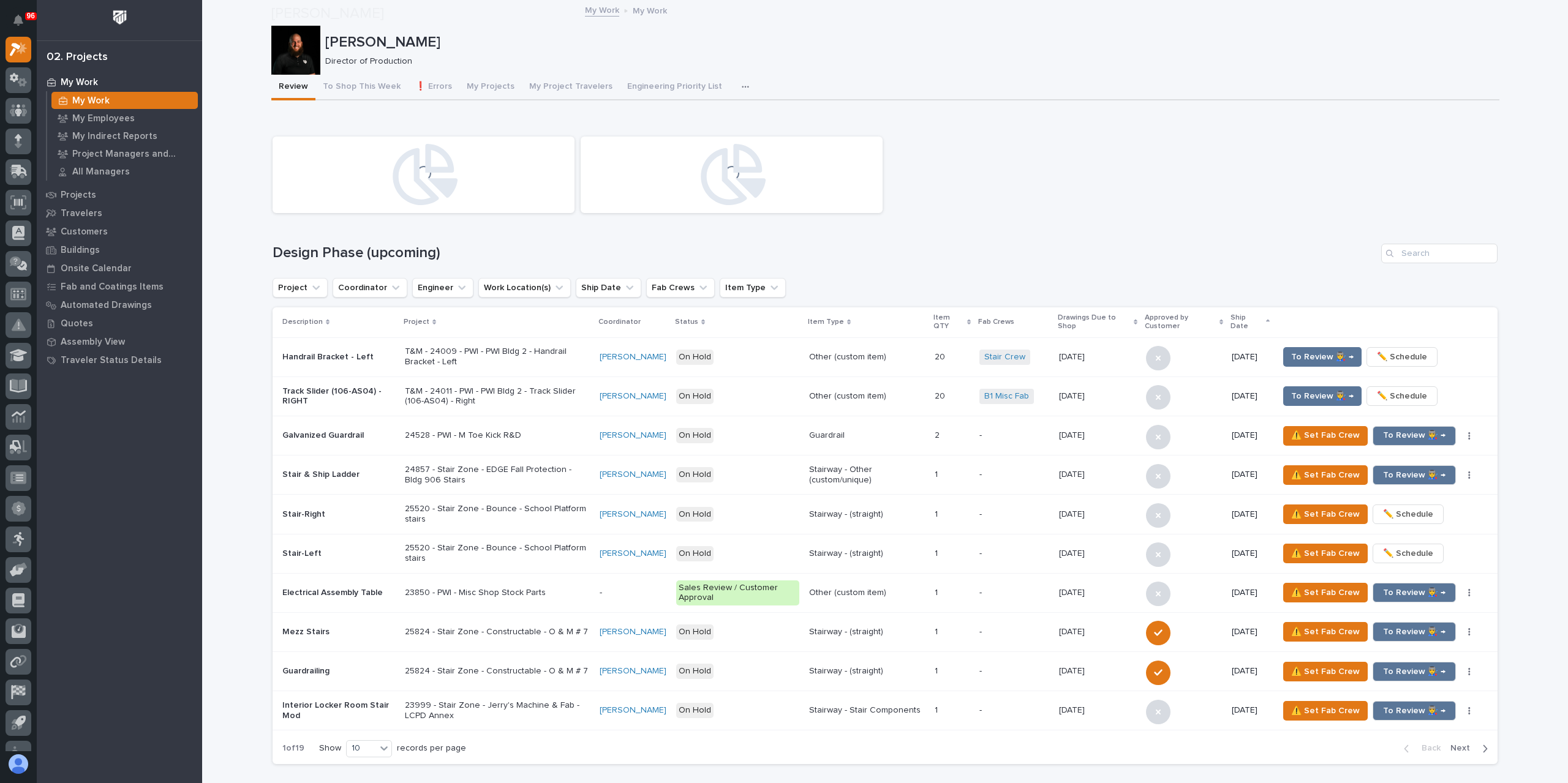
scroll to position [1102, 0]
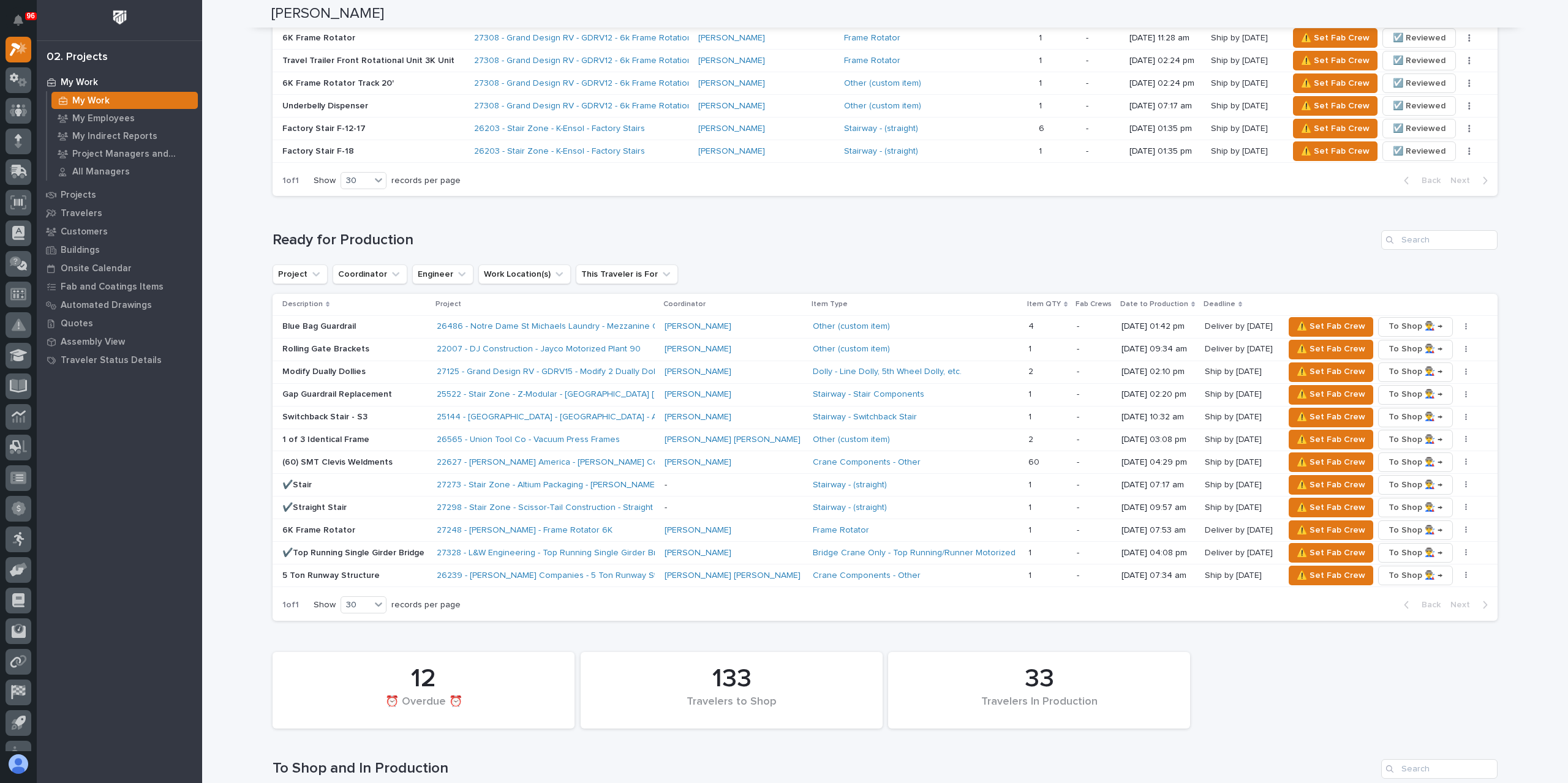
click at [321, 525] on p "6K Frame Rotator" at bounding box center [354, 531] width 144 height 10
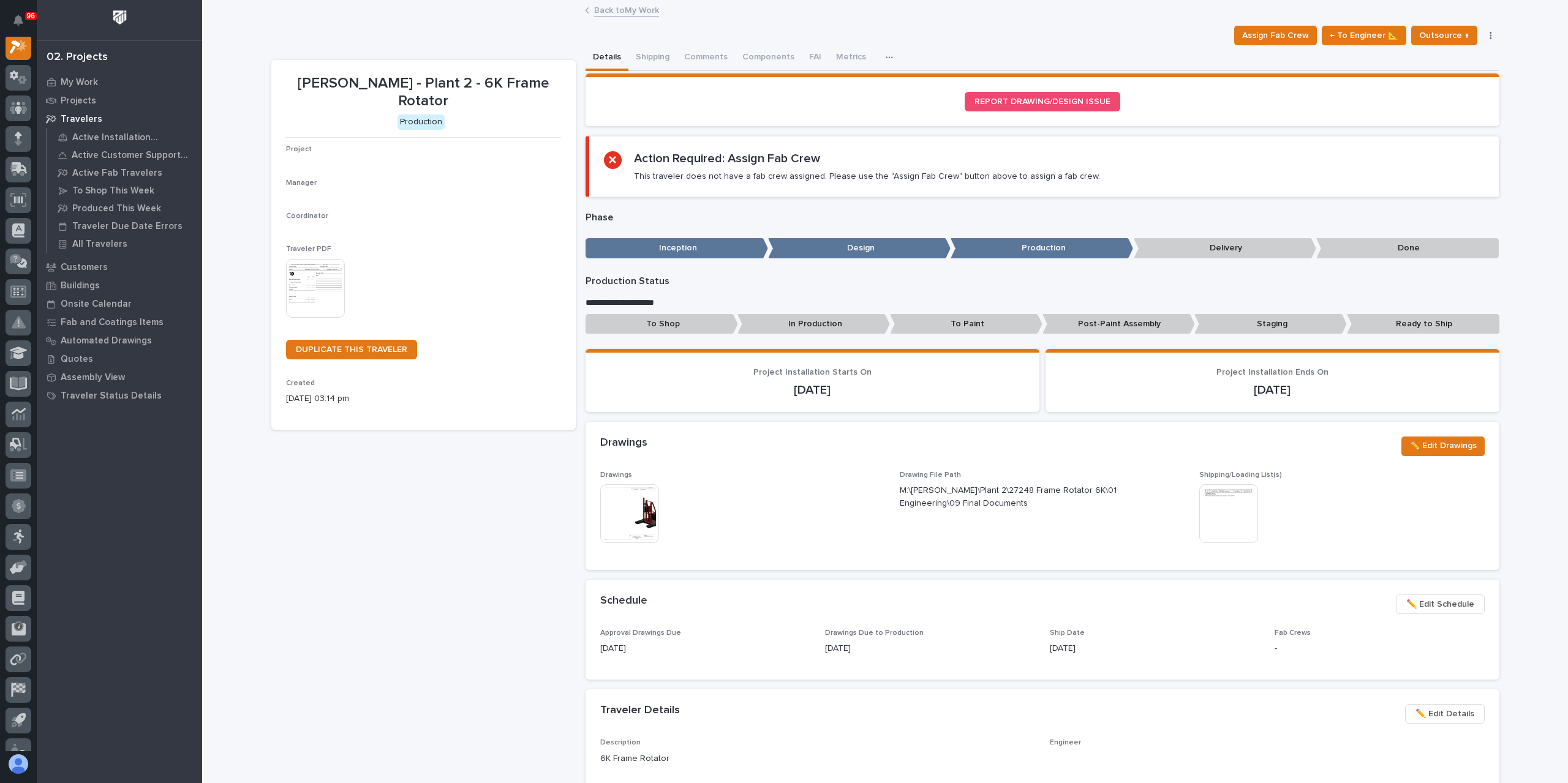
scroll to position [31, 0]
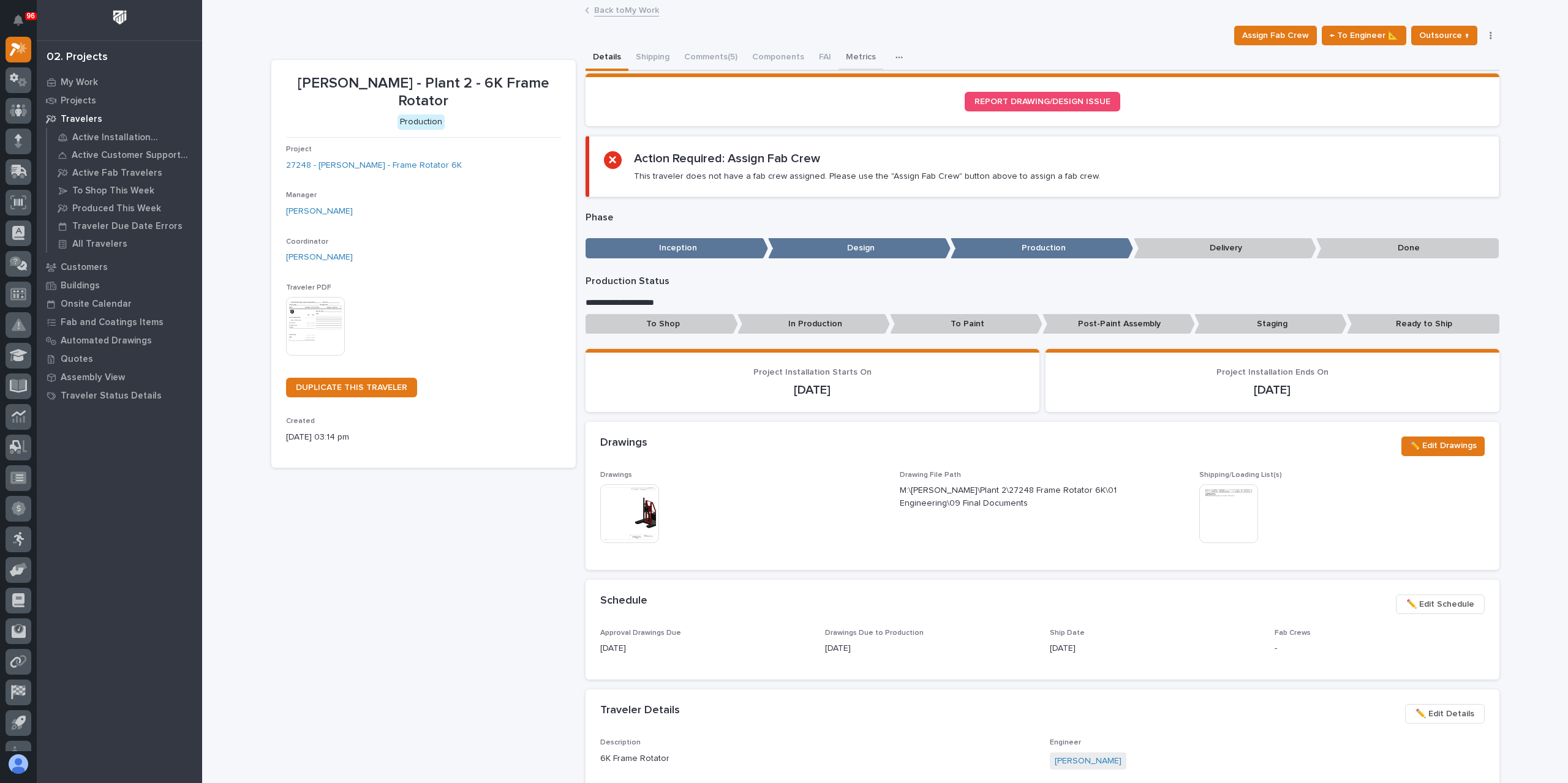
click at [860, 61] on button "Metrics" at bounding box center [861, 58] width 45 height 26
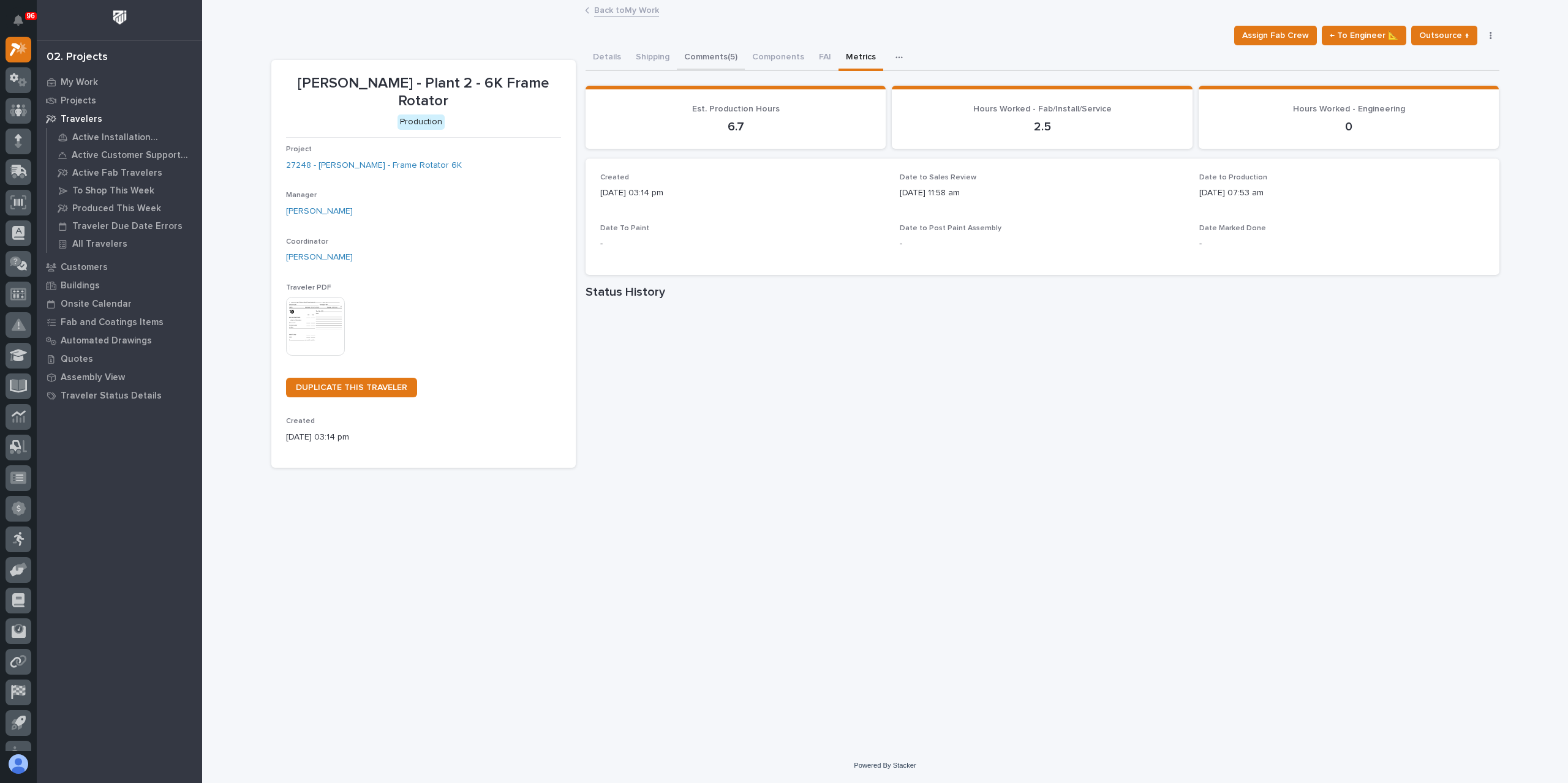
click at [730, 63] on button "Comments (5)" at bounding box center [711, 58] width 68 height 26
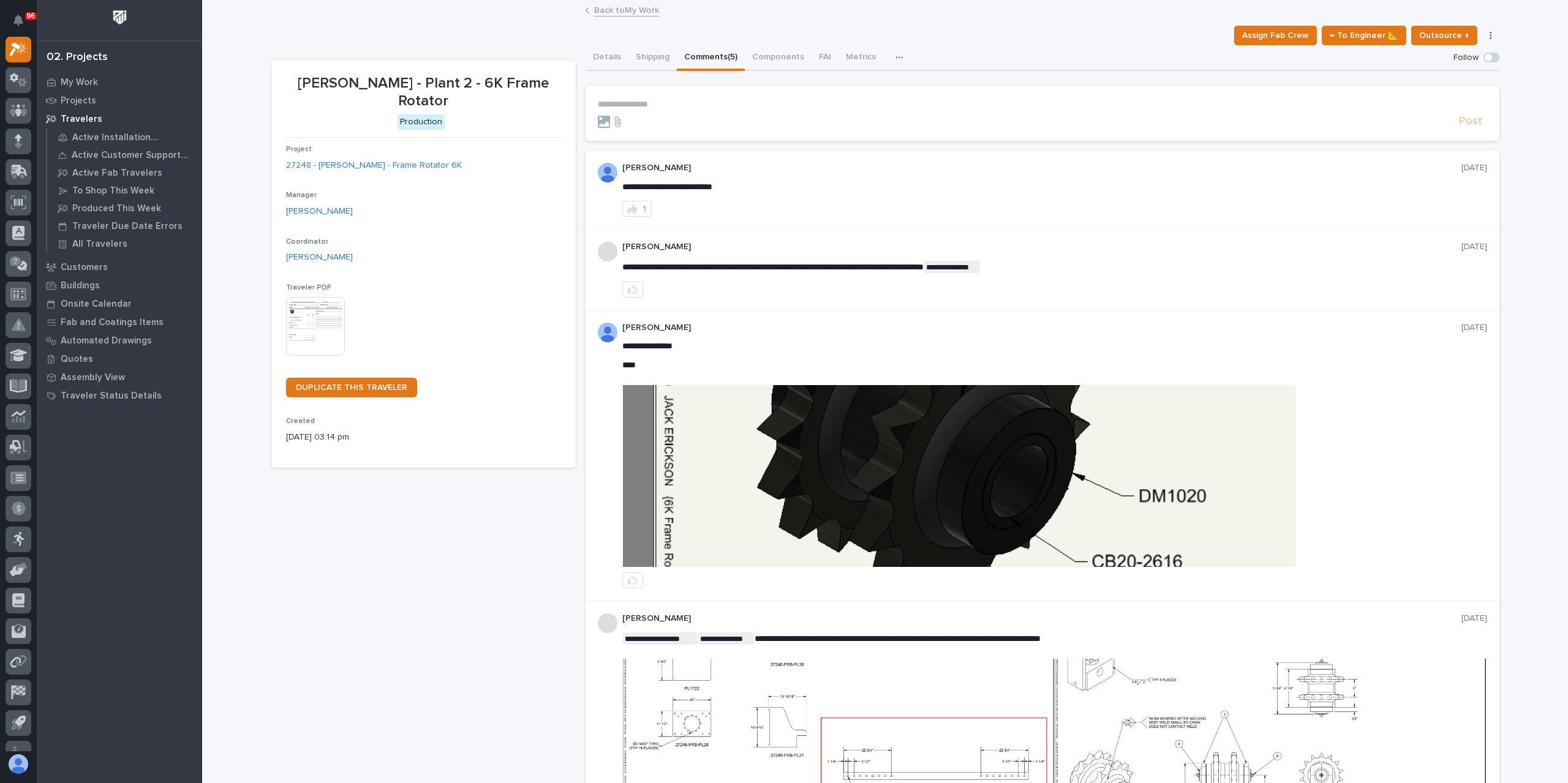
click at [669, 106] on p "**********" at bounding box center [1042, 105] width 889 height 10
click at [610, 8] on link "Back to My Work" at bounding box center [627, 9] width 65 height 14
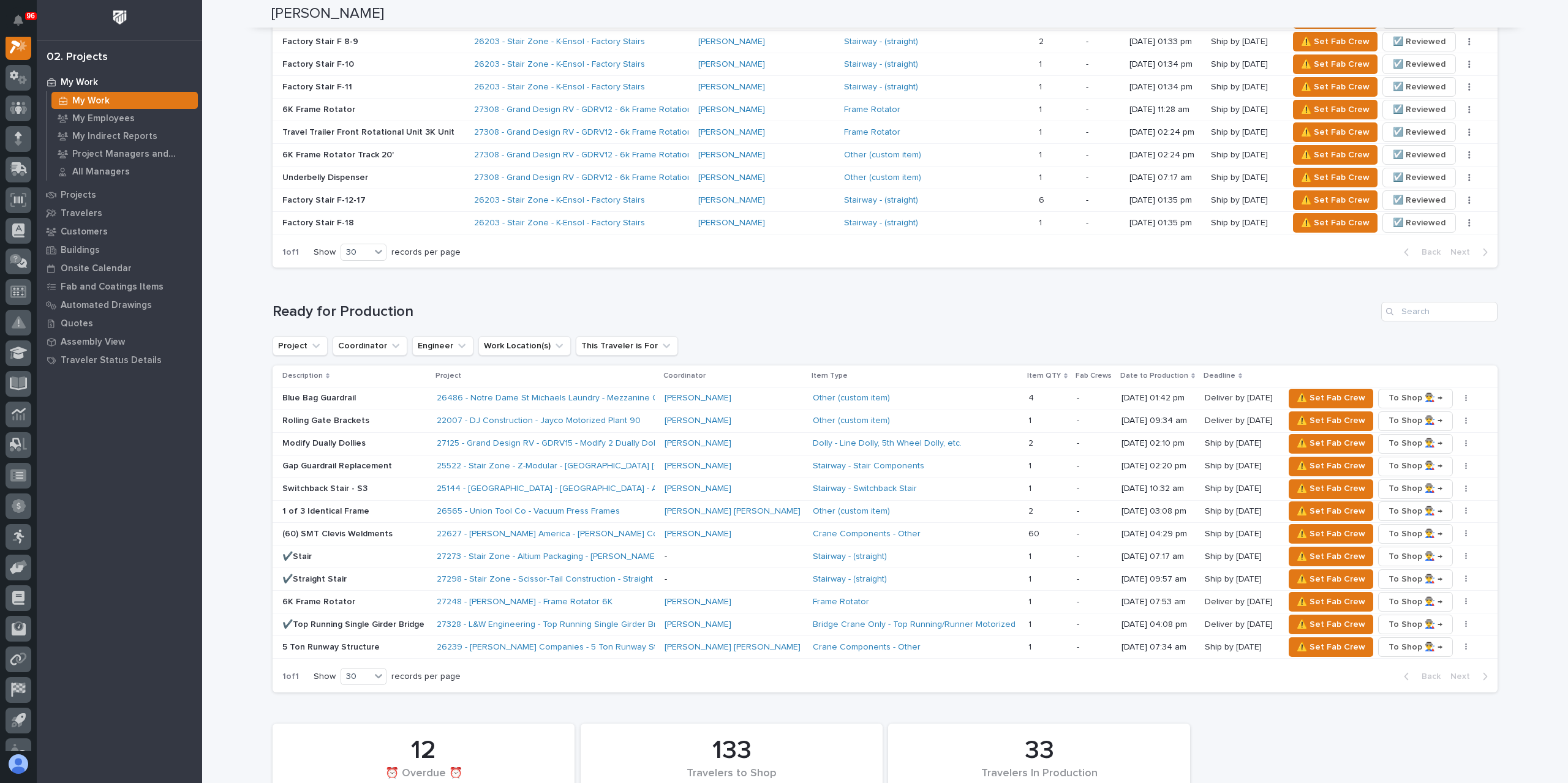
scroll to position [857, 0]
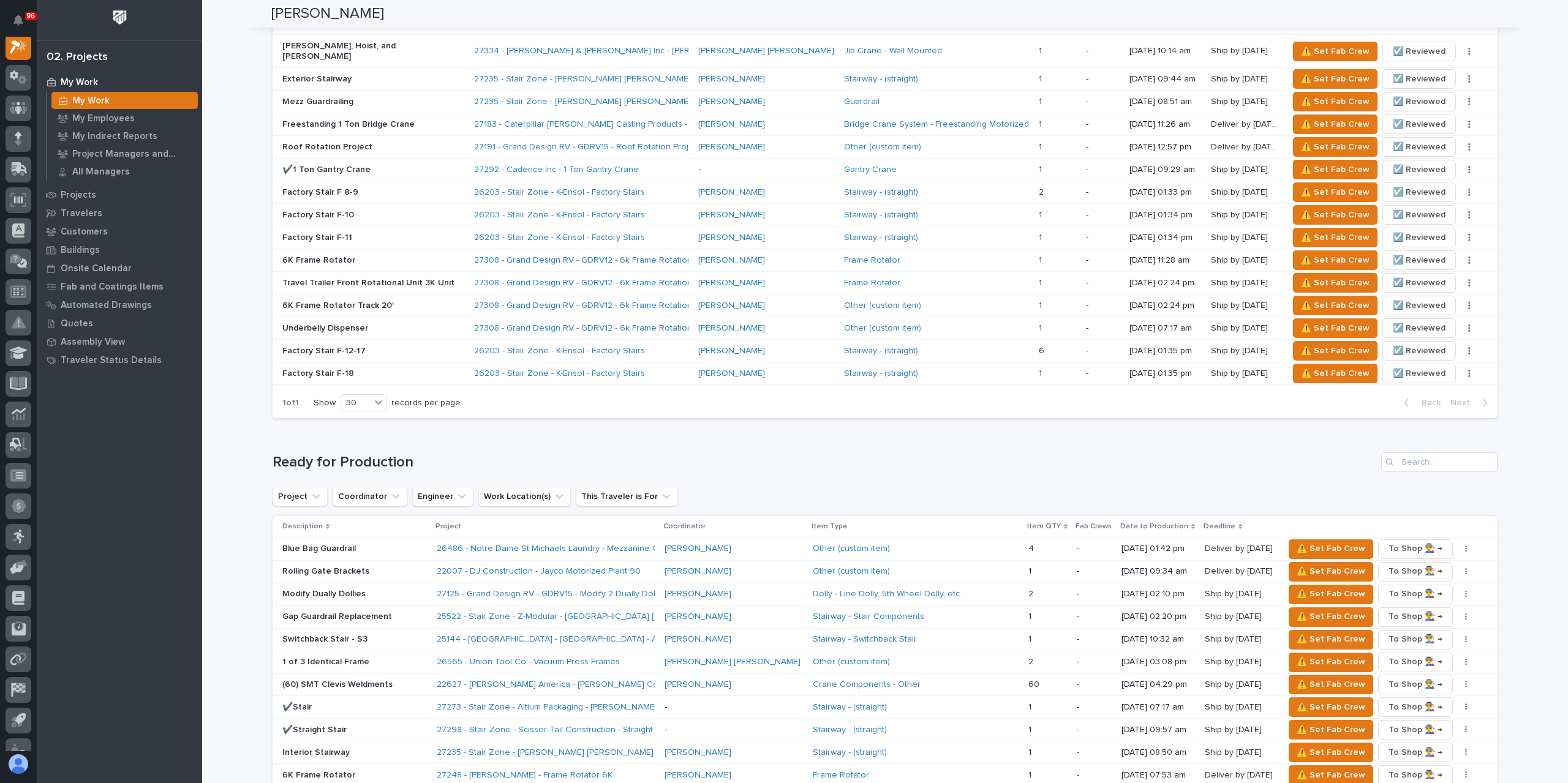
scroll to position [1225, 0]
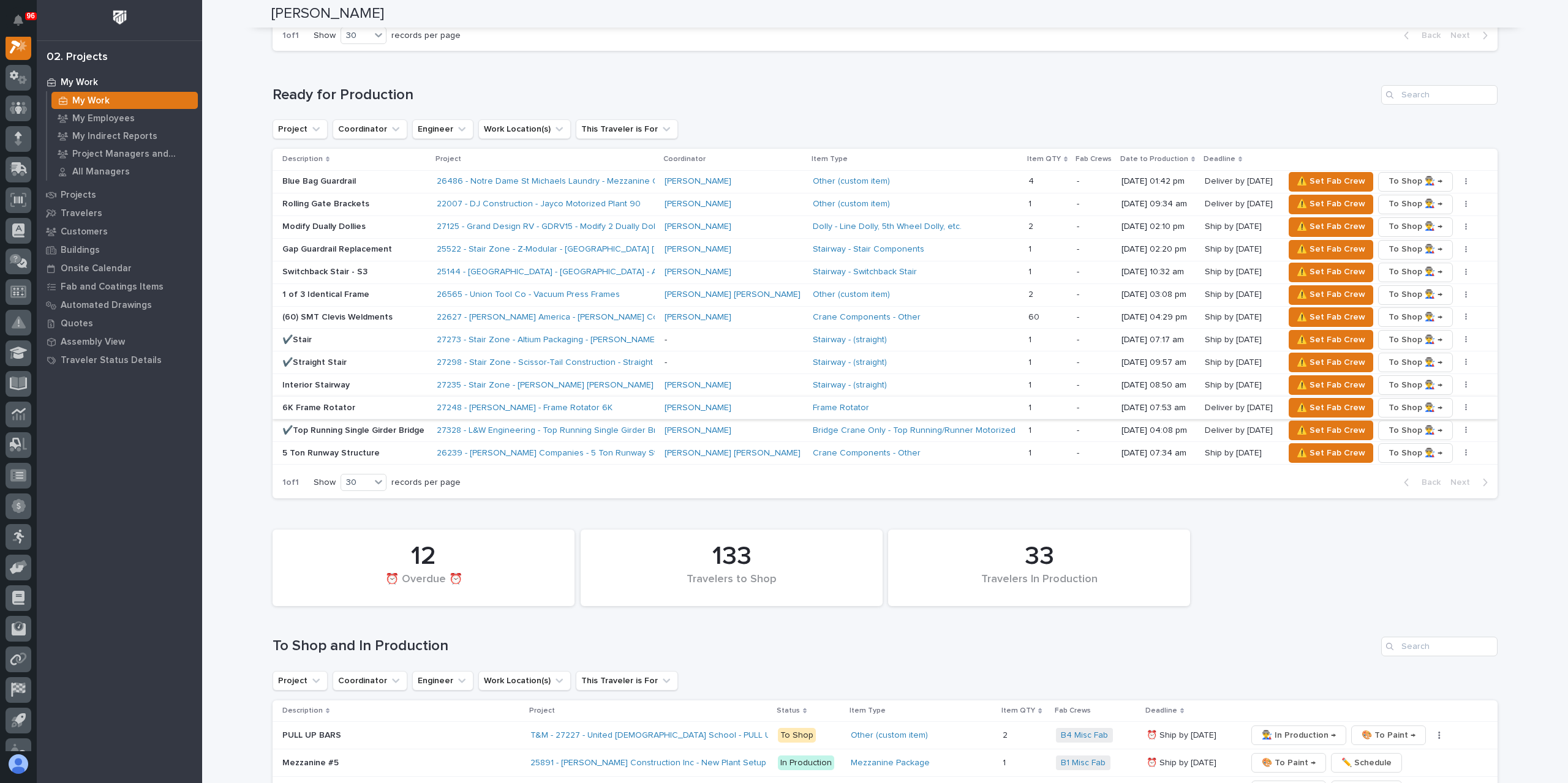
click at [1466, 403] on icon "button" at bounding box center [1466, 408] width 2 height 9
click at [1420, 423] on span "✏️ Schedule" at bounding box center [1408, 430] width 51 height 15
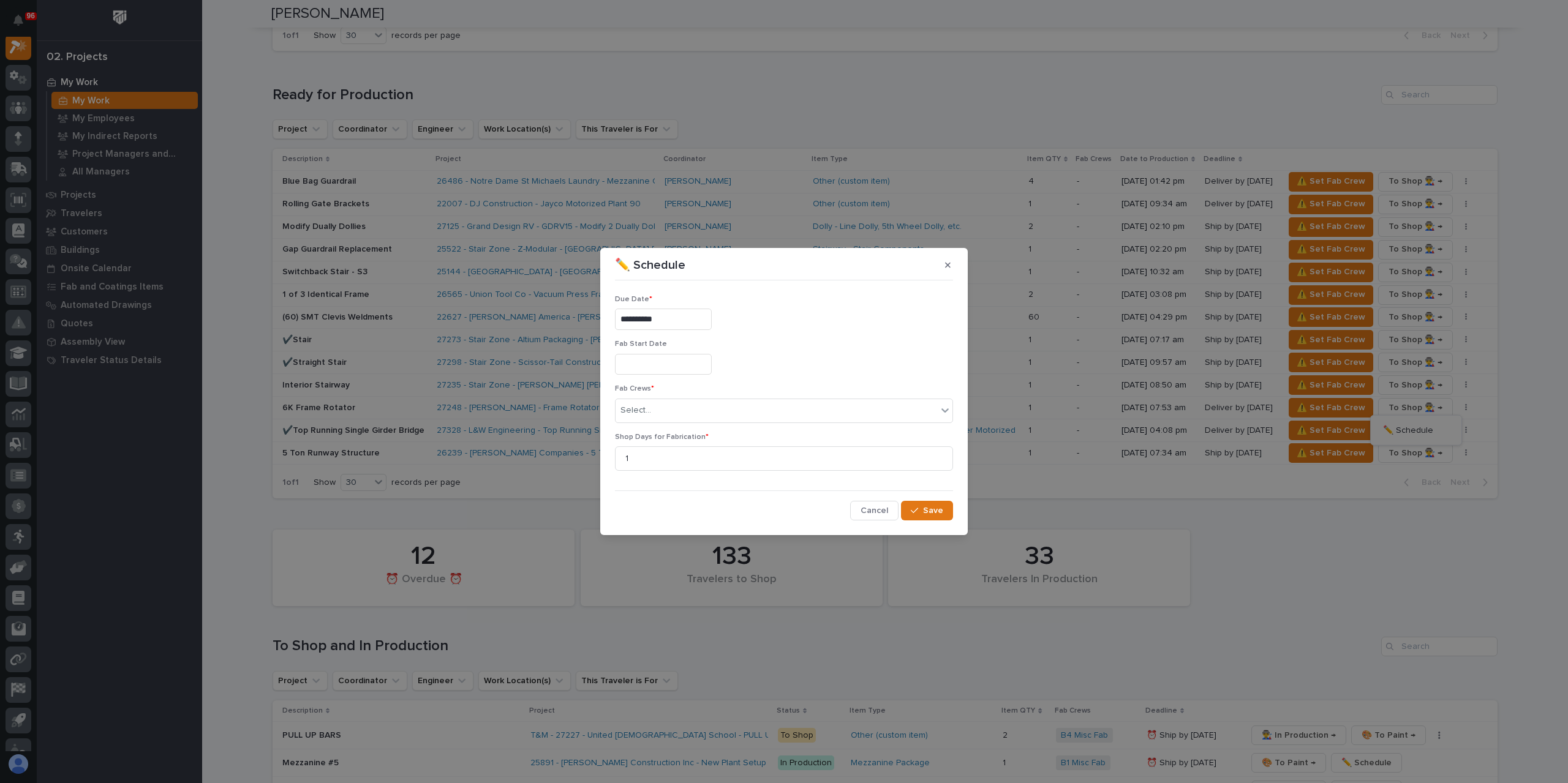
click at [689, 323] on input "**********" at bounding box center [663, 319] width 97 height 21
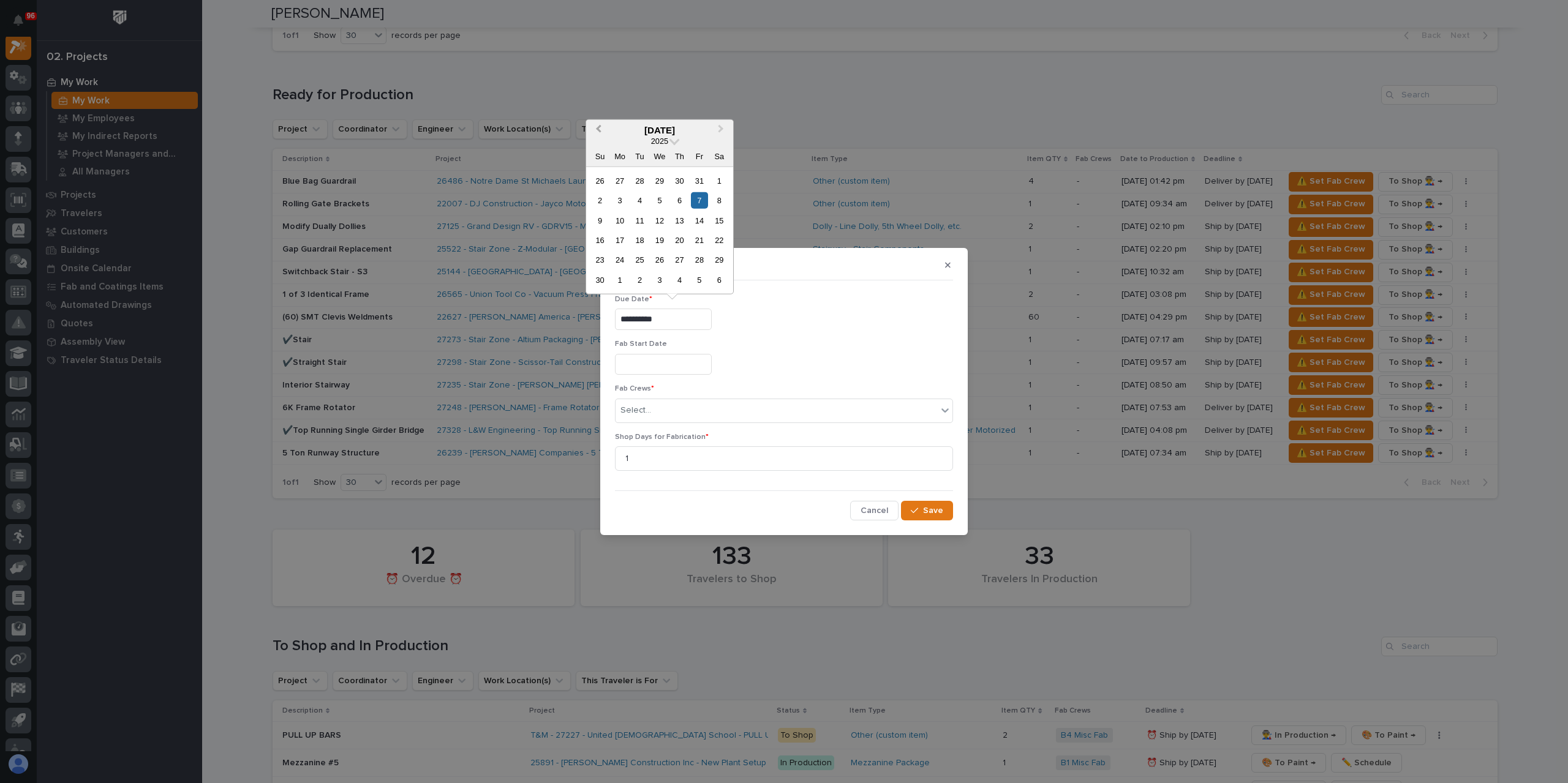
click at [599, 130] on span "Previous Month" at bounding box center [599, 130] width 0 height 16
click at [712, 132] on button "Next Month" at bounding box center [722, 130] width 20 height 20
click at [626, 260] on div "24" at bounding box center [619, 260] width 17 height 17
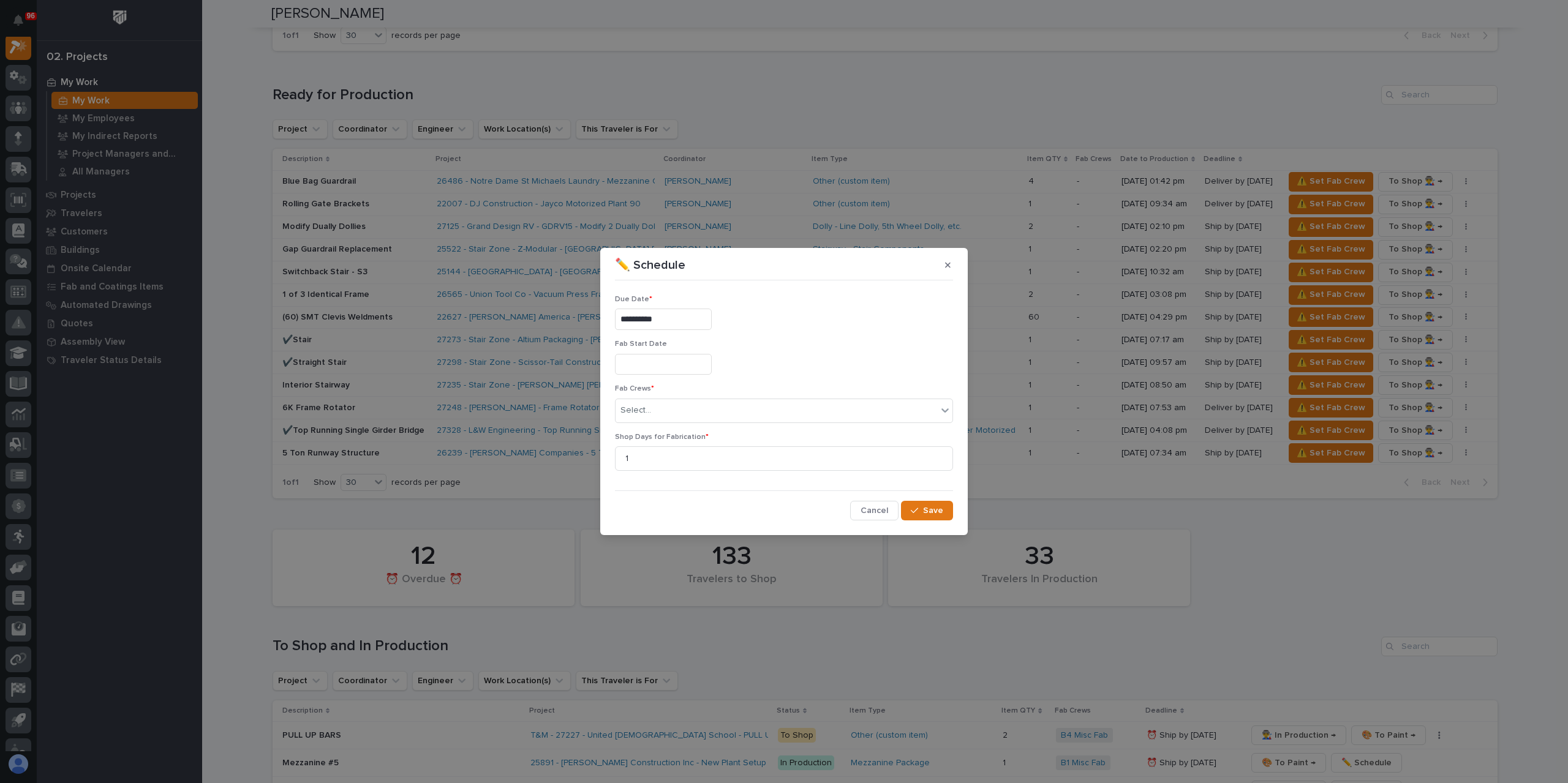
type input "**********"
click at [919, 520] on button "Save" at bounding box center [927, 510] width 52 height 20
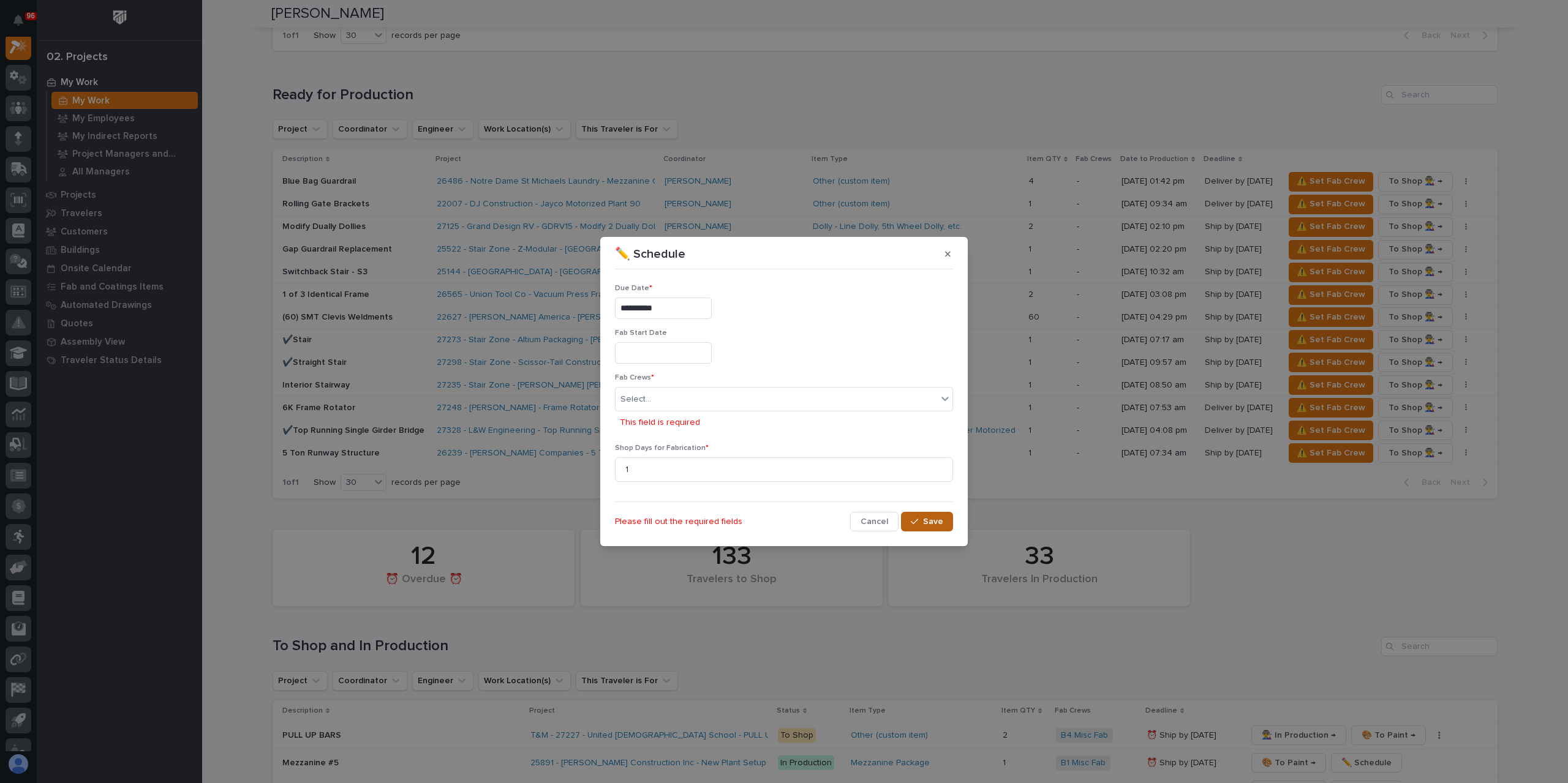
click at [922, 516] on button "Save" at bounding box center [927, 522] width 52 height 20
click at [685, 400] on div "Select..." at bounding box center [776, 400] width 321 height 20
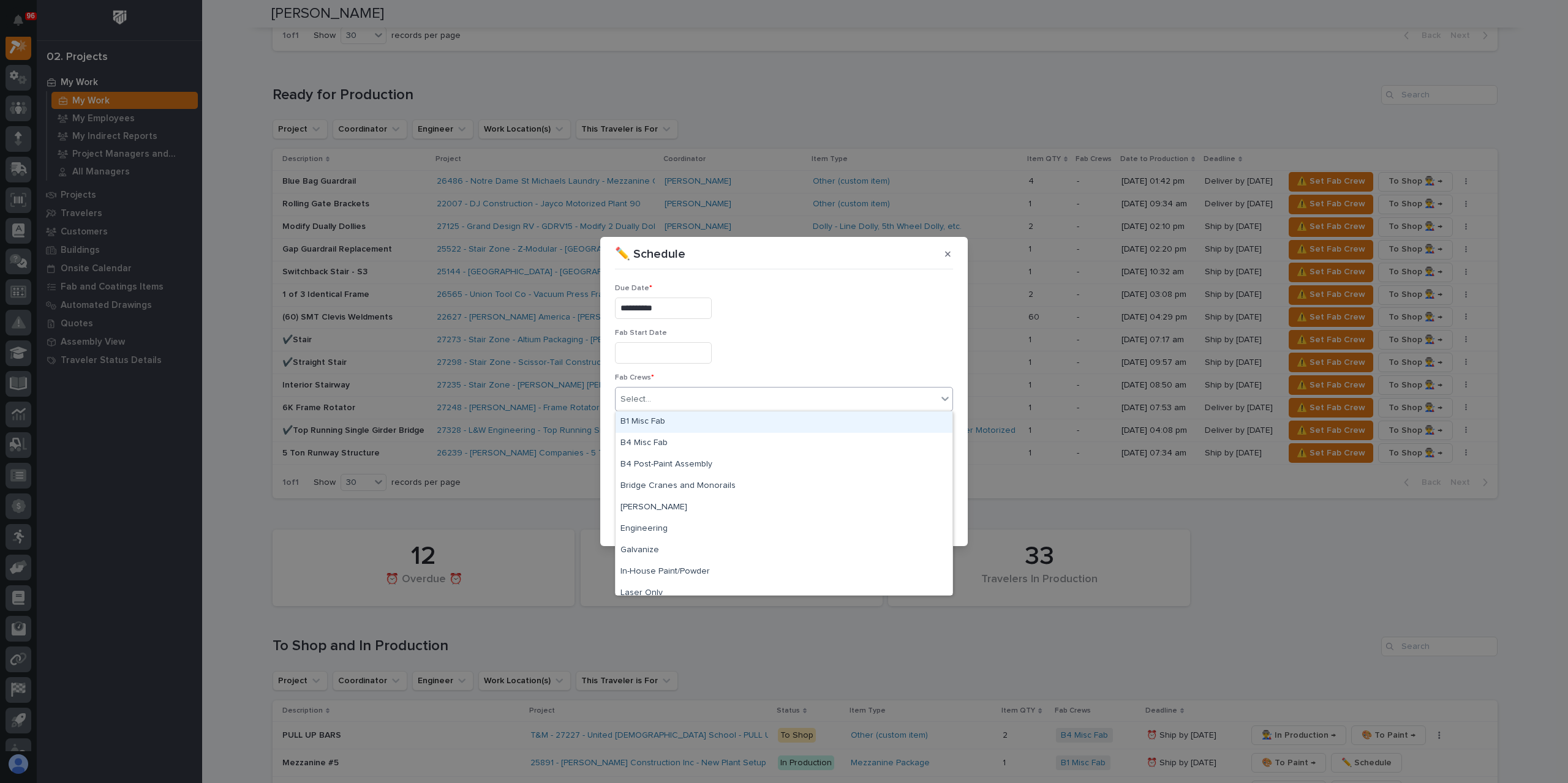
click at [668, 427] on div "B1 Misc Fab" at bounding box center [784, 422] width 337 height 21
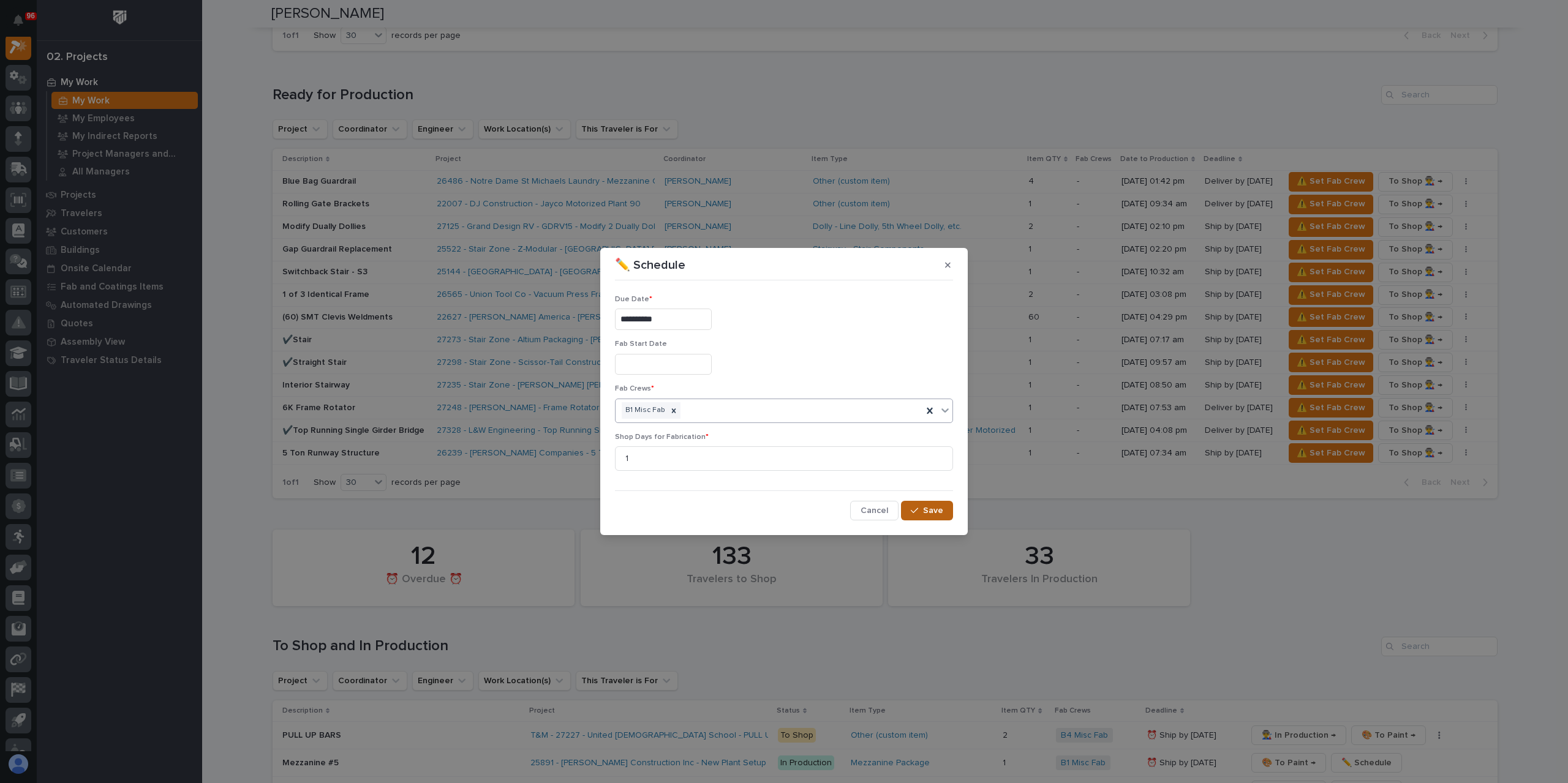
click at [930, 507] on span "Save" at bounding box center [933, 510] width 20 height 11
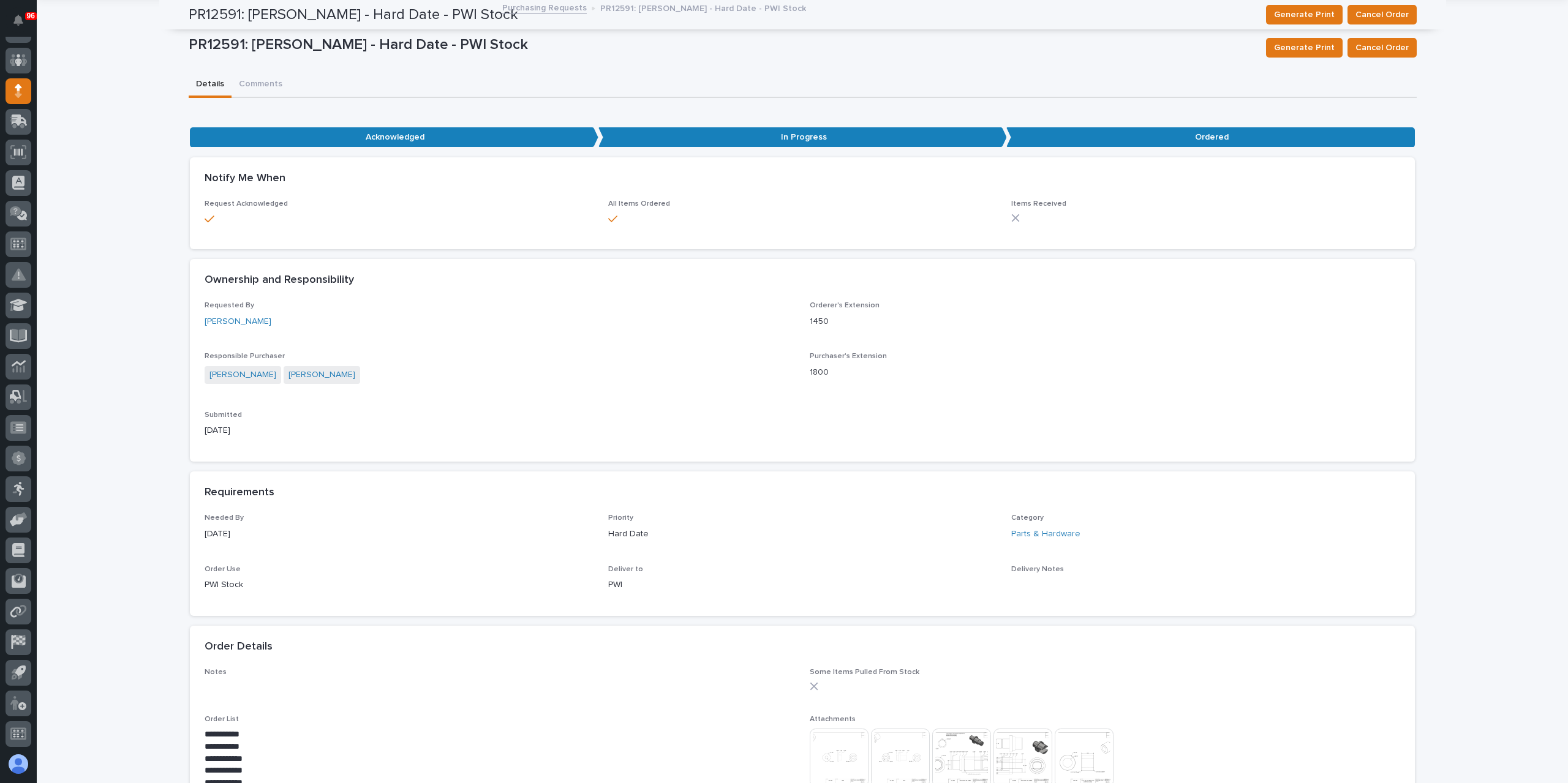
scroll to position [47, 0]
